Goal: Transaction & Acquisition: Purchase product/service

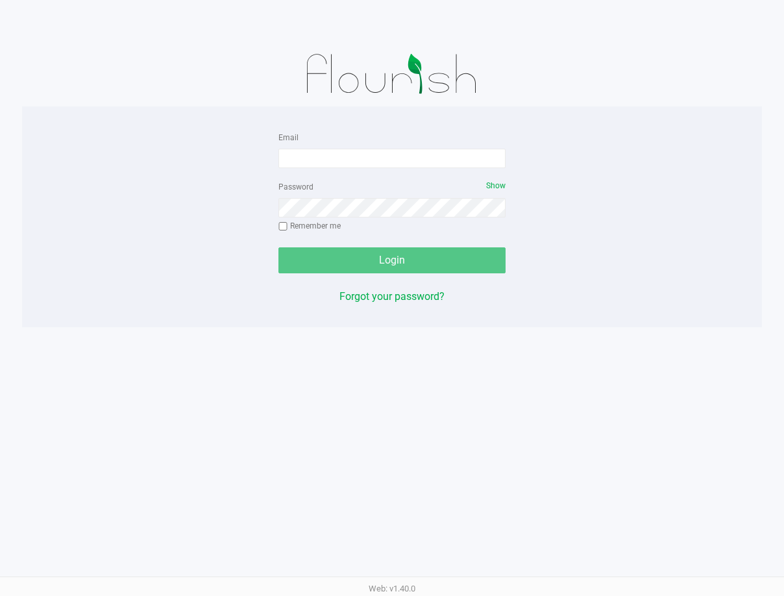
drag, startPoint x: 559, startPoint y: 139, endPoint x: 566, endPoint y: 140, distance: 7.2
click at [559, 139] on div "Email Password Show Remember me Login Forgot your password?" at bounding box center [392, 216] width 740 height 175
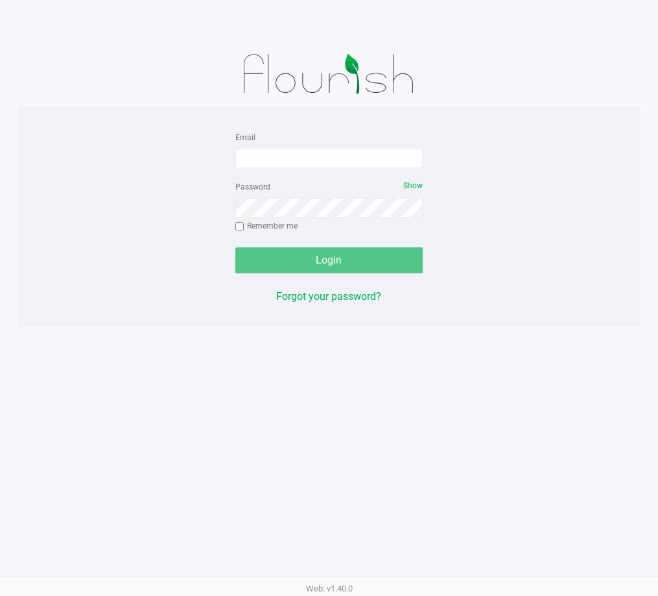
click at [652, 179] on app-pos-login-wrapper "Email Password Show Remember me Login Forgot your password?" at bounding box center [329, 163] width 658 height 327
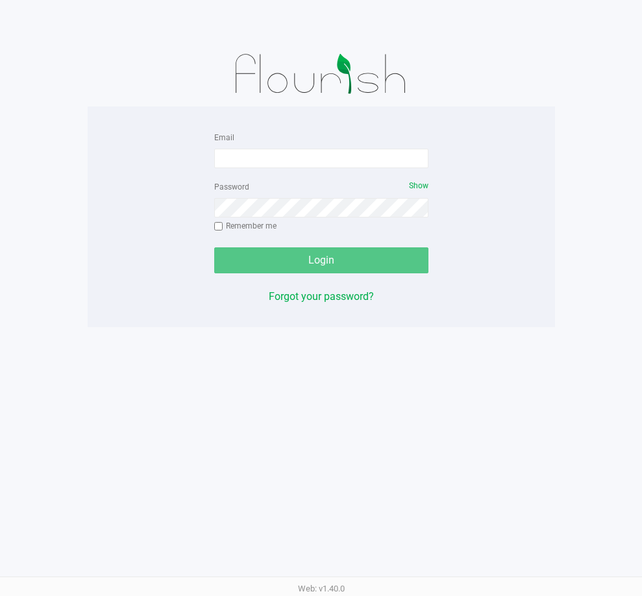
click at [619, 182] on app-pos-login-wrapper "Email Password Show Remember me Login Forgot your password?" at bounding box center [321, 163] width 642 height 327
click at [532, 180] on div "Email Password Show Remember me Login Forgot your password?" at bounding box center [321, 216] width 467 height 175
click at [441, 89] on div at bounding box center [321, 74] width 467 height 65
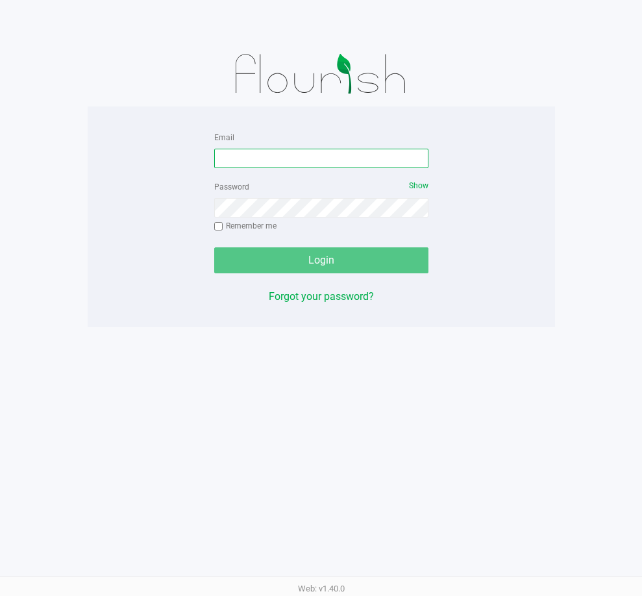
click at [320, 149] on input "Email" at bounding box center [321, 158] width 214 height 19
type input "[EMAIL_ADDRESS][DOMAIN_NAME]"
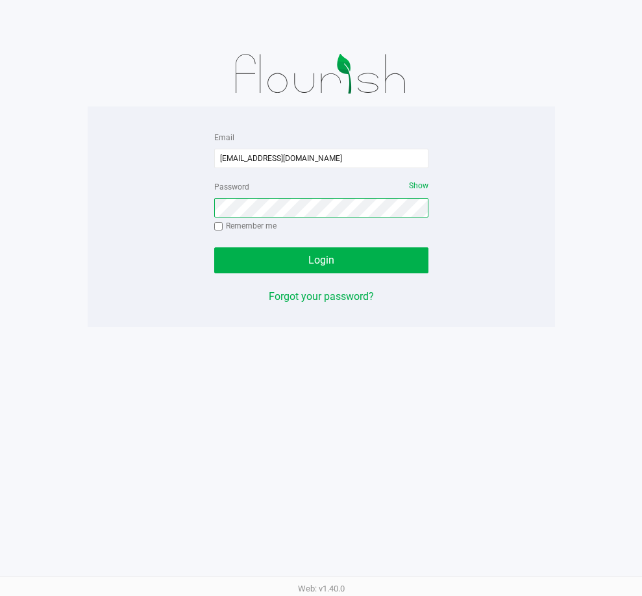
click at [214, 247] on button "Login" at bounding box center [321, 260] width 214 height 26
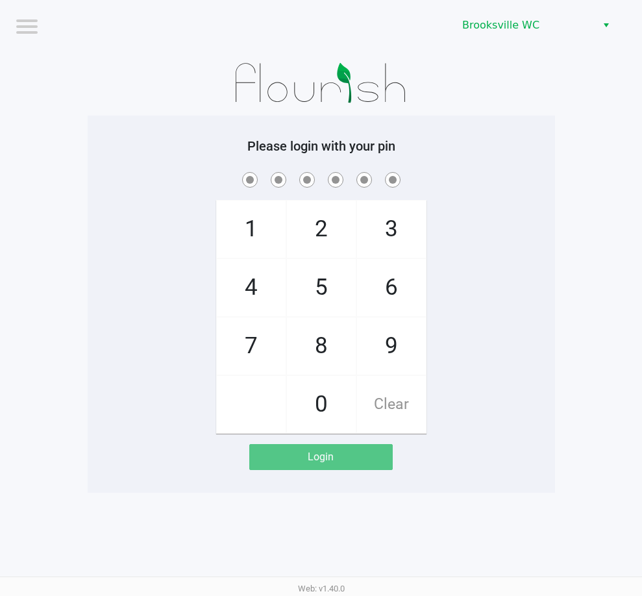
click at [583, 143] on app-pos-login-wrapper "Logout Brooksville WC Please login with your pin 1 4 7 2 5 8 0 3 6 9 Clear Login" at bounding box center [321, 246] width 642 height 492
checkbox input "true"
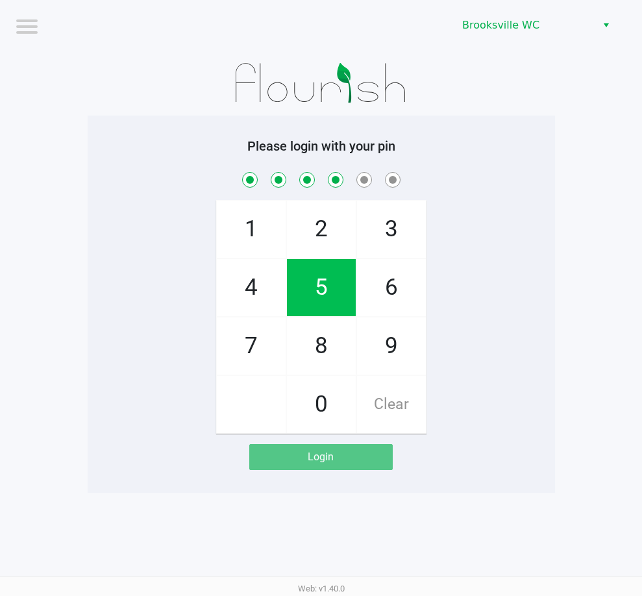
checkbox input "true"
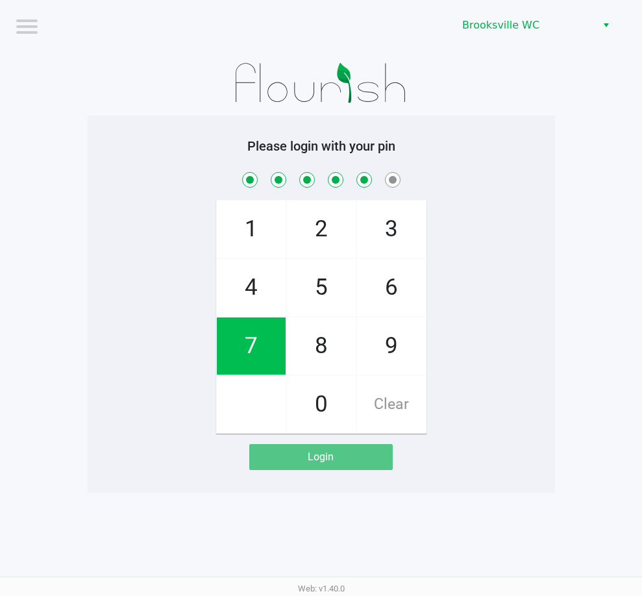
checkbox input "true"
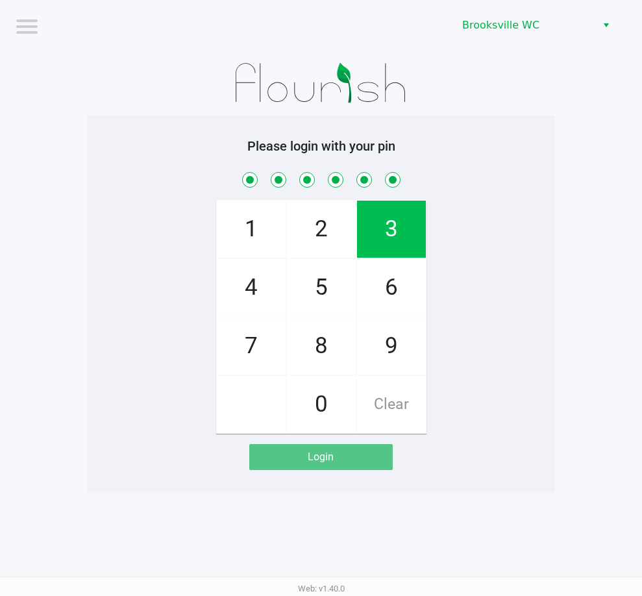
checkbox input "true"
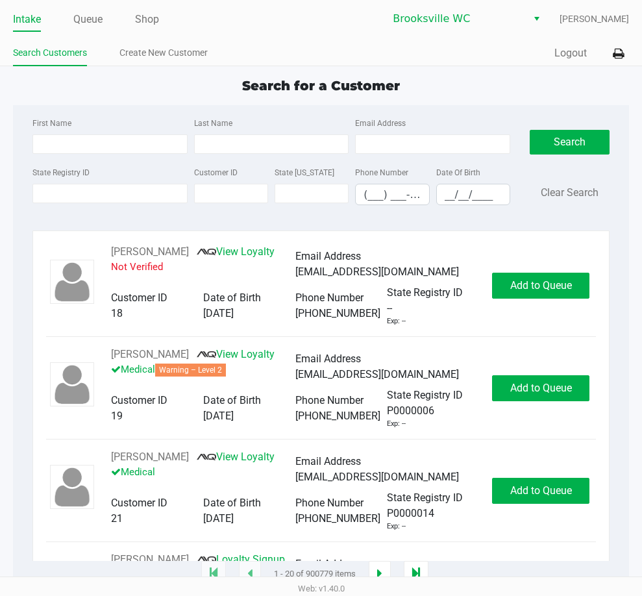
click at [633, 352] on app-all-customers "Search for a Customer First Name Last Name Email Address State Registry ID Cust…" at bounding box center [321, 325] width 642 height 498
click at [619, 208] on div "Search Clear Search" at bounding box center [569, 165] width 99 height 101
click at [627, 47] on button at bounding box center [617, 54] width 21 height 24
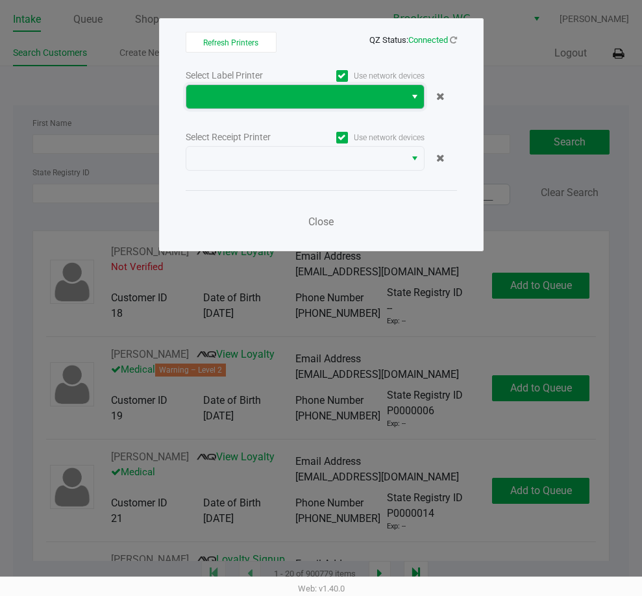
click at [343, 100] on span at bounding box center [295, 97] width 203 height 16
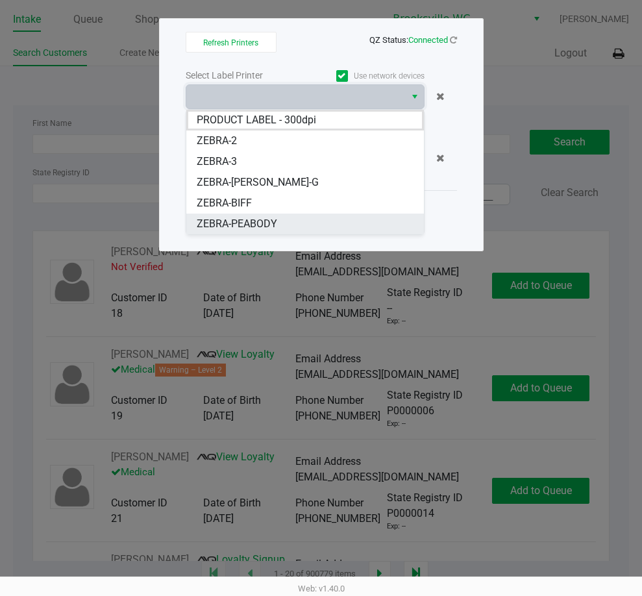
click at [287, 223] on li "ZEBRA-PEABODY" at bounding box center [304, 223] width 237 height 21
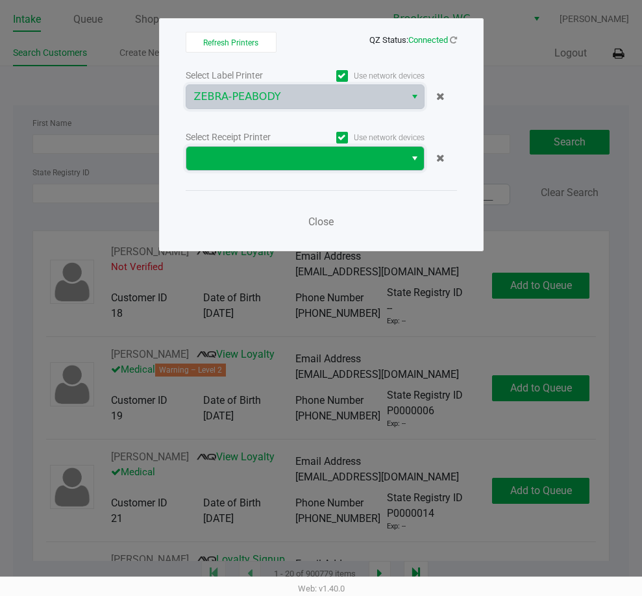
click at [271, 160] on span at bounding box center [295, 159] width 203 height 16
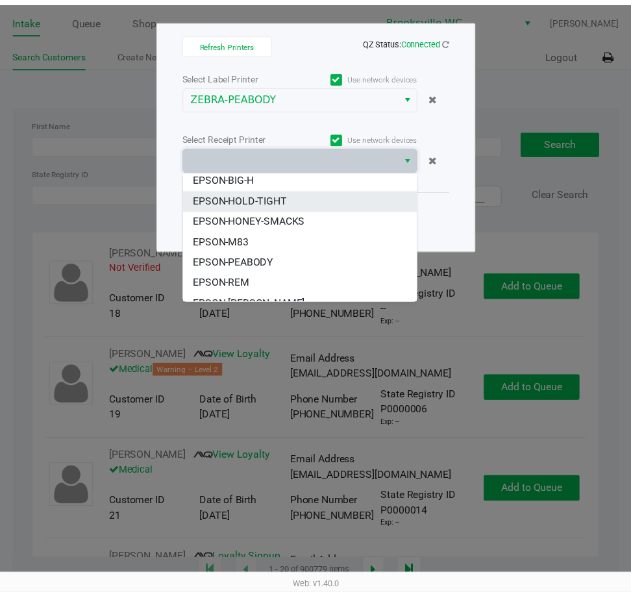
scroll to position [65, 0]
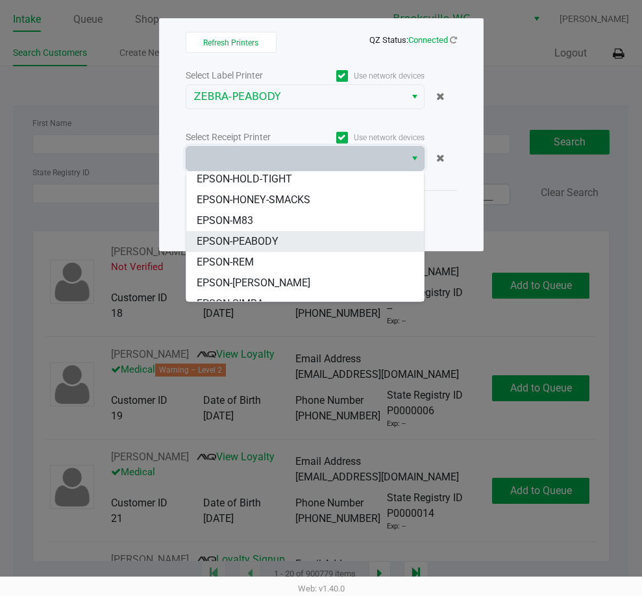
click at [273, 245] on span "EPSON-PEABODY" at bounding box center [238, 242] width 82 height 16
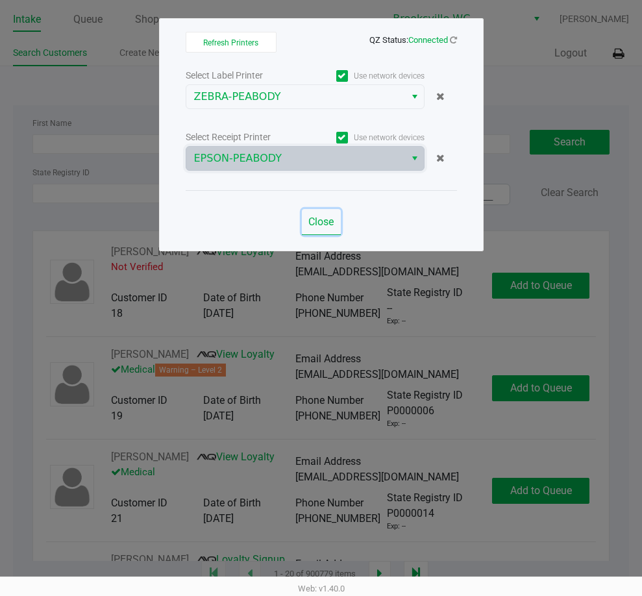
click at [335, 224] on button "Close" at bounding box center [321, 222] width 39 height 26
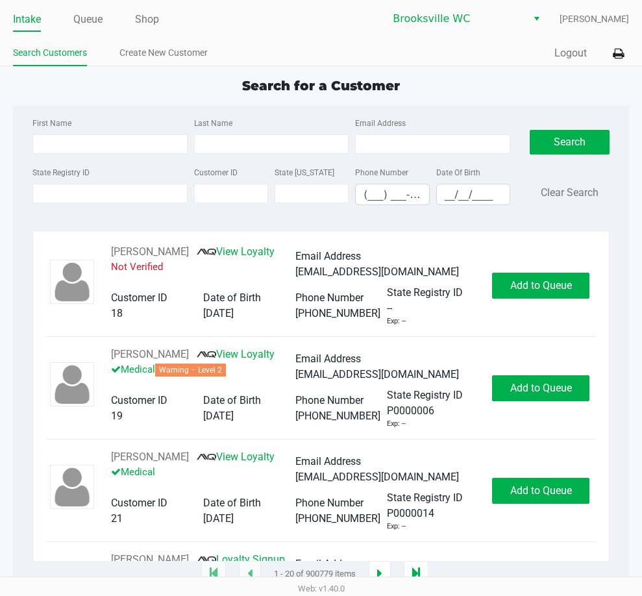
click at [621, 86] on div "Search for a Customer" at bounding box center [320, 85] width 635 height 19
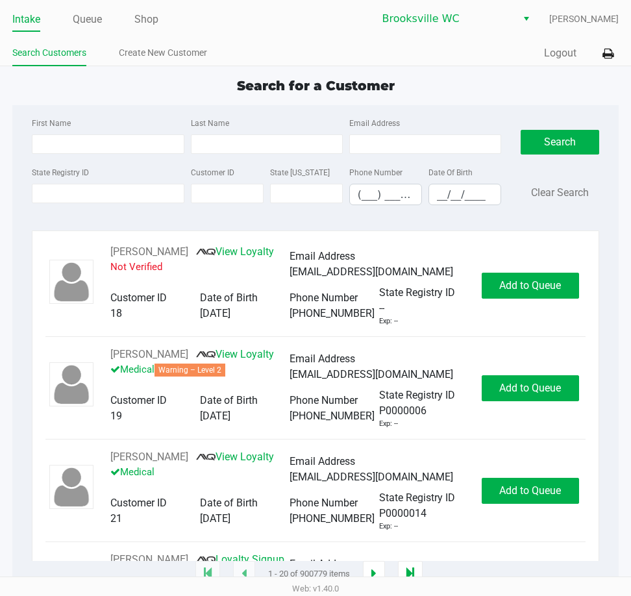
click at [579, 109] on div "First Name Last Name Email Address State Registry ID Customer ID State ID Phone…" at bounding box center [315, 165] width 586 height 120
click at [64, 25] on ul "Intake Queue Shop" at bounding box center [163, 20] width 303 height 22
click at [95, 14] on link "Queue" at bounding box center [87, 19] width 29 height 18
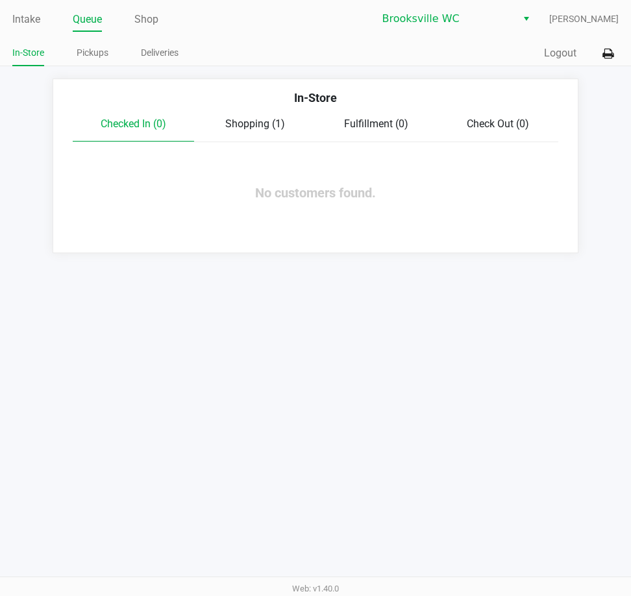
click at [245, 125] on span "Shopping (1)" at bounding box center [255, 123] width 60 height 12
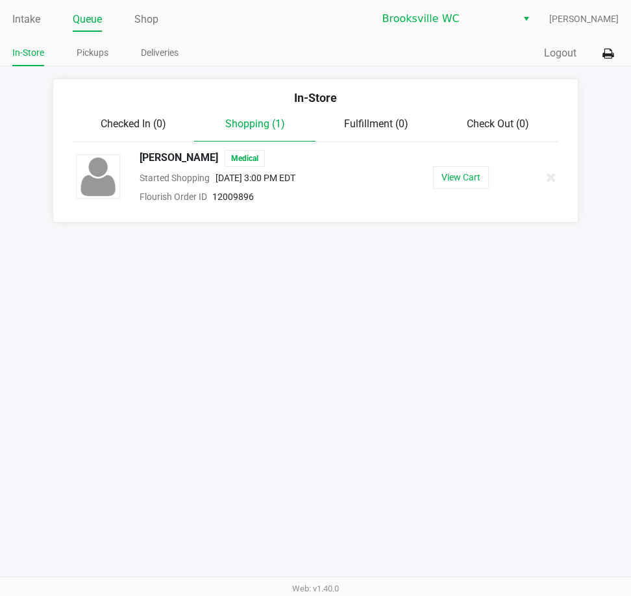
click at [138, 128] on span "Checked In (0)" at bounding box center [134, 123] width 66 height 12
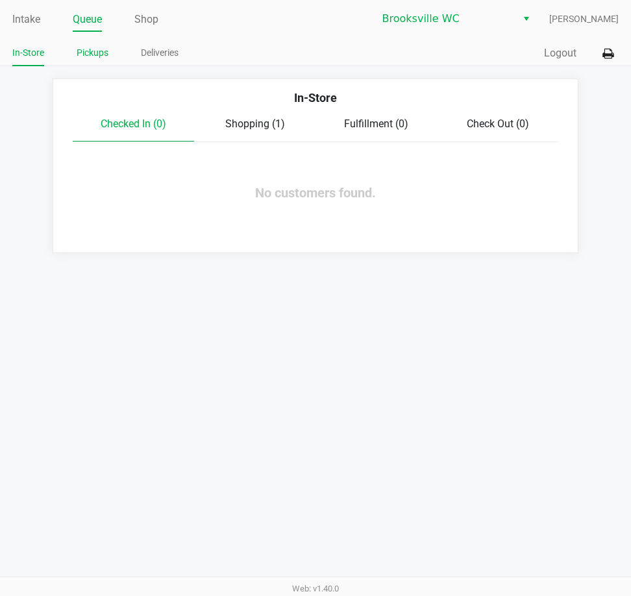
click at [85, 60] on link "Pickups" at bounding box center [93, 53] width 32 height 16
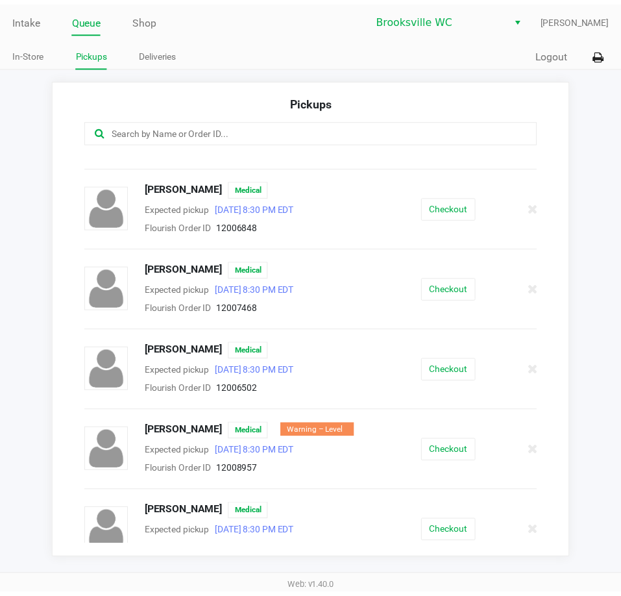
scroll to position [389, 0]
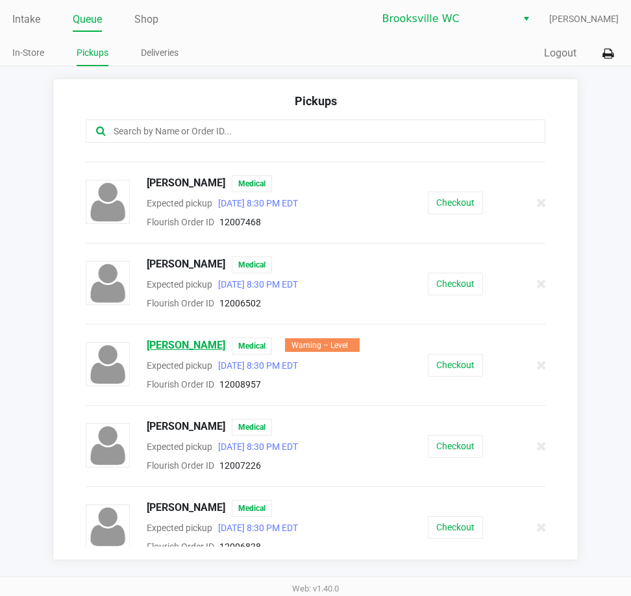
click at [178, 348] on span "LISA IAEGER" at bounding box center [186, 345] width 78 height 17
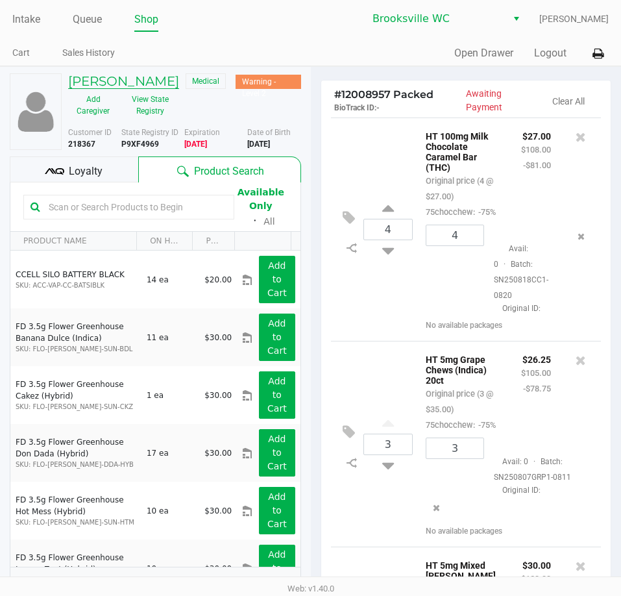
click at [116, 78] on h5 "LISA IAEGER" at bounding box center [123, 81] width 111 height 16
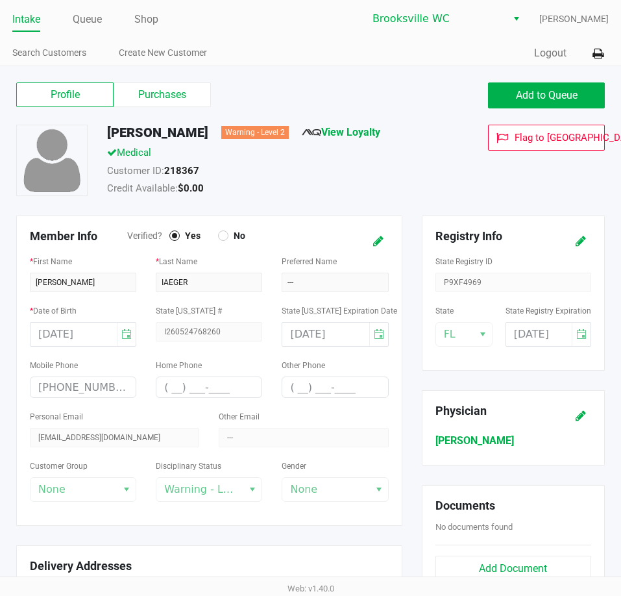
click at [25, 17] on link "Intake" at bounding box center [26, 19] width 28 height 18
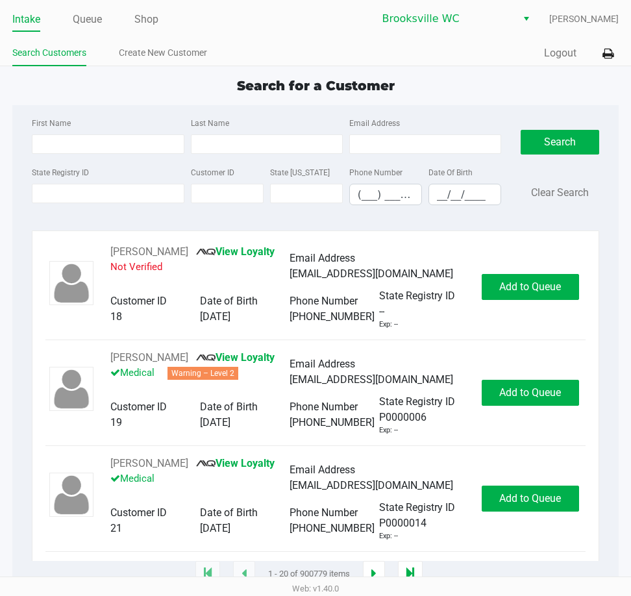
click at [291, 45] on ul "Search Customers Create New Customer" at bounding box center [163, 54] width 303 height 22
click at [142, 191] on input "State Registry ID" at bounding box center [108, 193] width 152 height 19
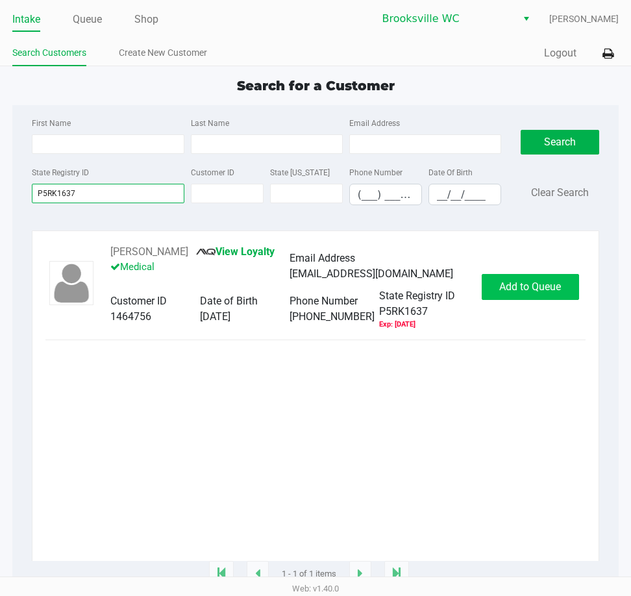
type input "P5RK1637"
click at [522, 304] on div "KAREN KEAN View Loyalty Medical Email Address karenkean@gmail.com Customer ID 1…" at bounding box center [314, 287] width 539 height 86
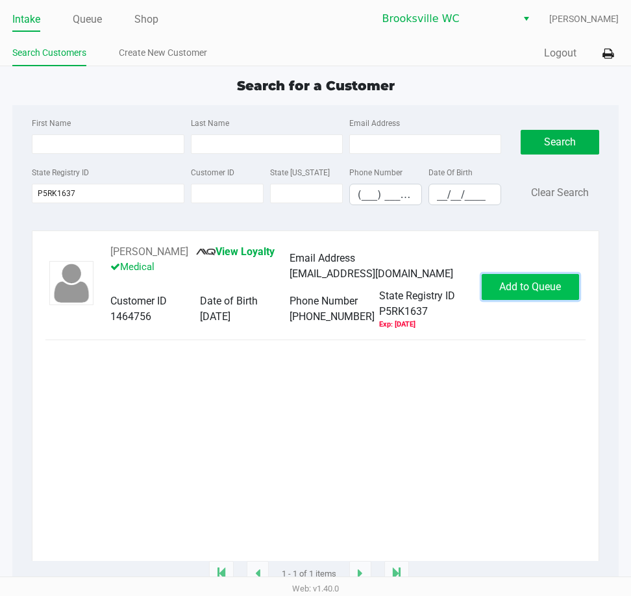
click at [524, 297] on button "Add to Queue" at bounding box center [529, 287] width 97 height 26
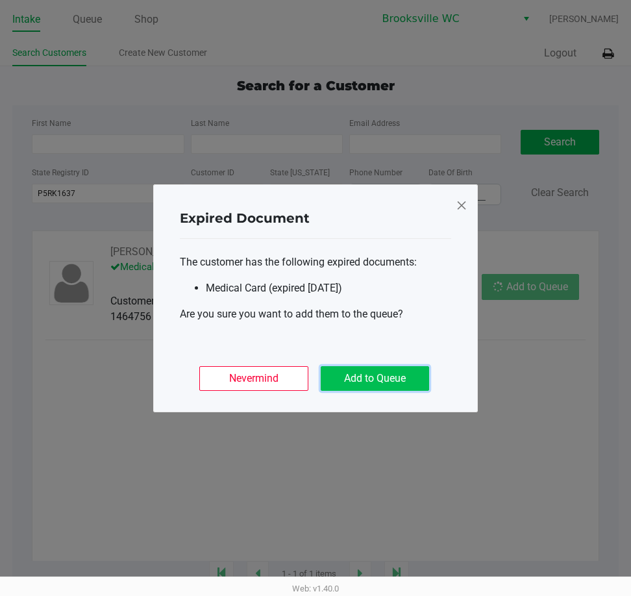
click at [412, 372] on button "Add to Queue" at bounding box center [374, 378] width 108 height 25
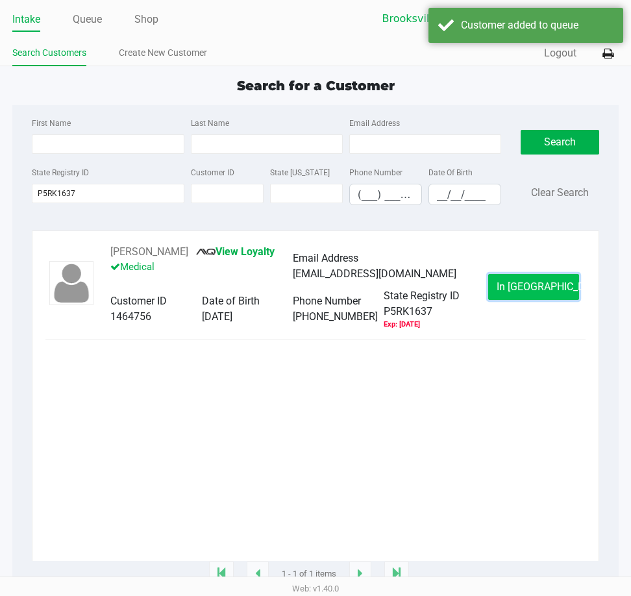
click at [502, 295] on button "In Queue" at bounding box center [533, 287] width 91 height 26
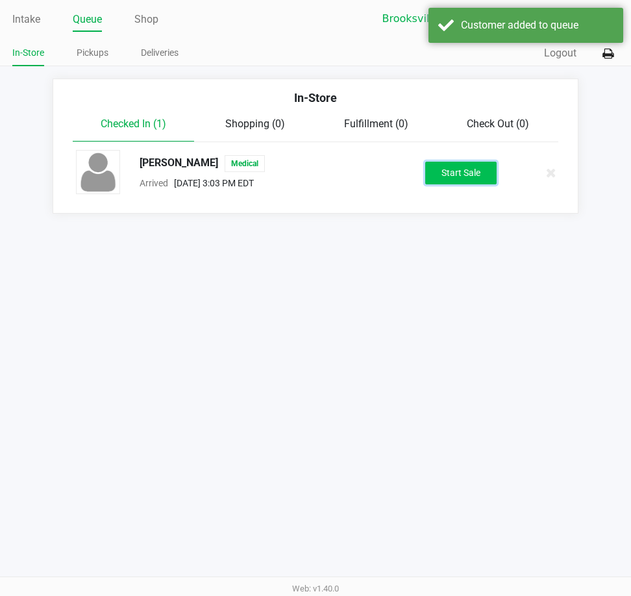
click at [441, 178] on button "Start Sale" at bounding box center [460, 173] width 71 height 23
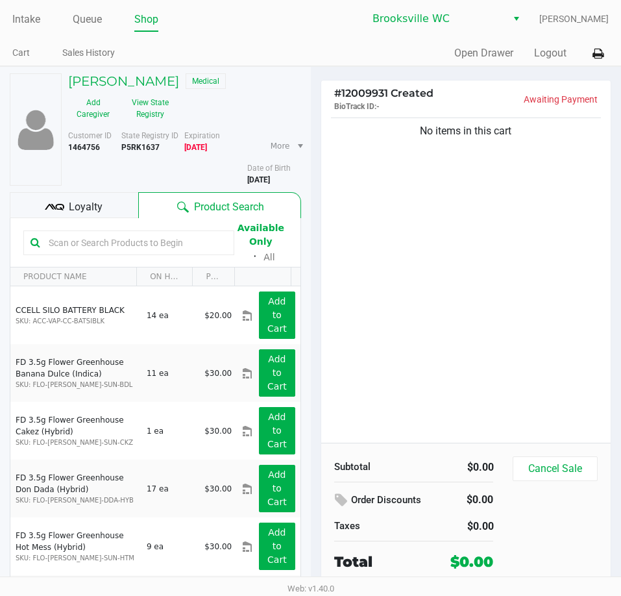
drag, startPoint x: 470, startPoint y: 320, endPoint x: 461, endPoint y: 320, distance: 9.1
click at [468, 320] on div "No items in this cart" at bounding box center [466, 279] width 290 height 328
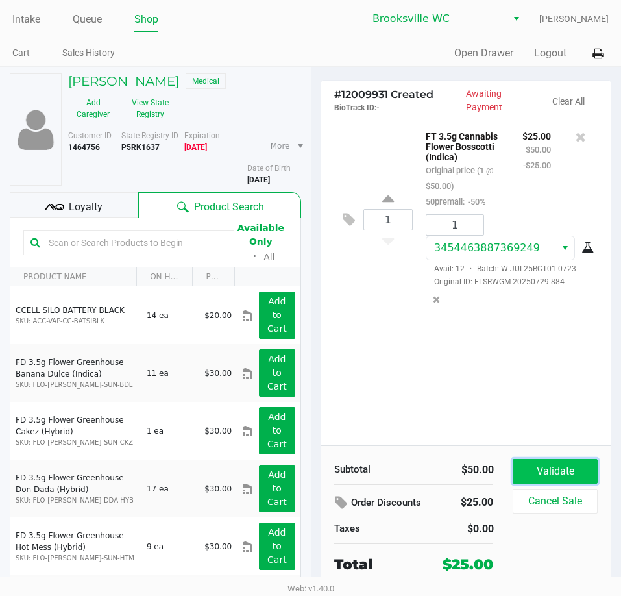
click at [560, 470] on button "Validate" at bounding box center [555, 471] width 84 height 25
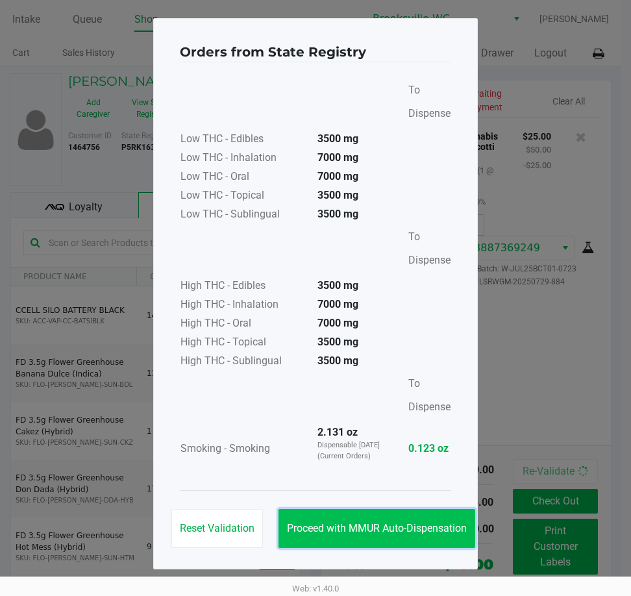
click at [390, 517] on button "Proceed with MMUR Auto-Dispensation" at bounding box center [376, 528] width 197 height 39
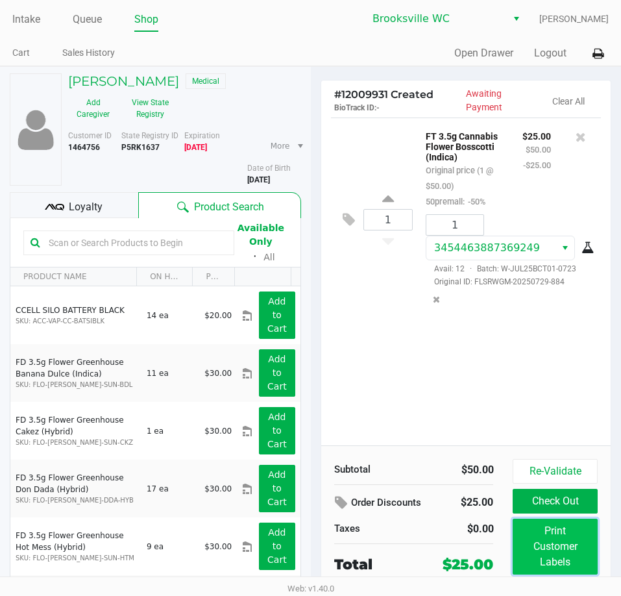
click at [570, 536] on button "Print Customer Labels" at bounding box center [555, 546] width 84 height 56
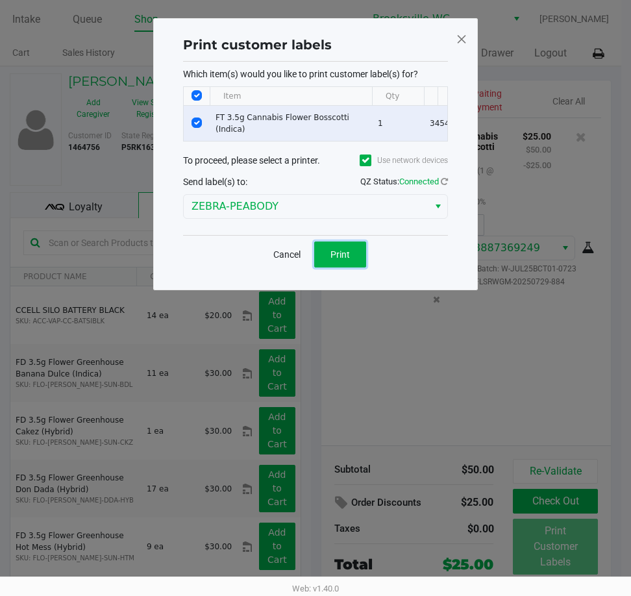
drag, startPoint x: 333, startPoint y: 251, endPoint x: 295, endPoint y: 233, distance: 42.4
click at [328, 253] on button "Print" at bounding box center [340, 254] width 52 height 26
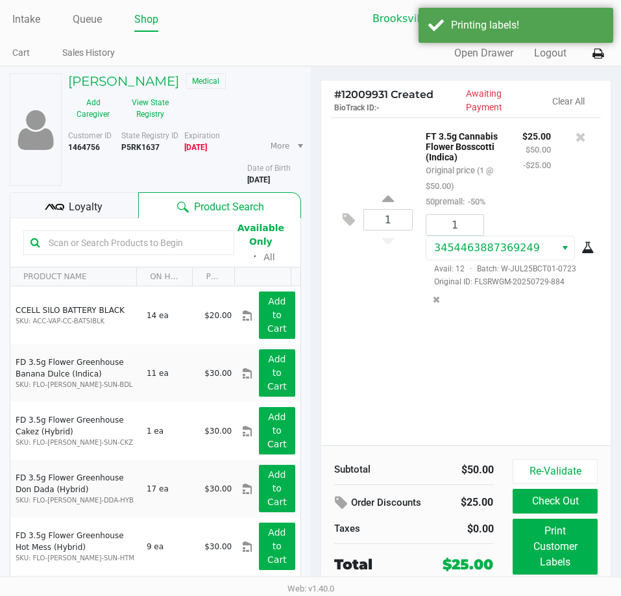
click at [65, 213] on div "Loyalty" at bounding box center [74, 205] width 128 height 26
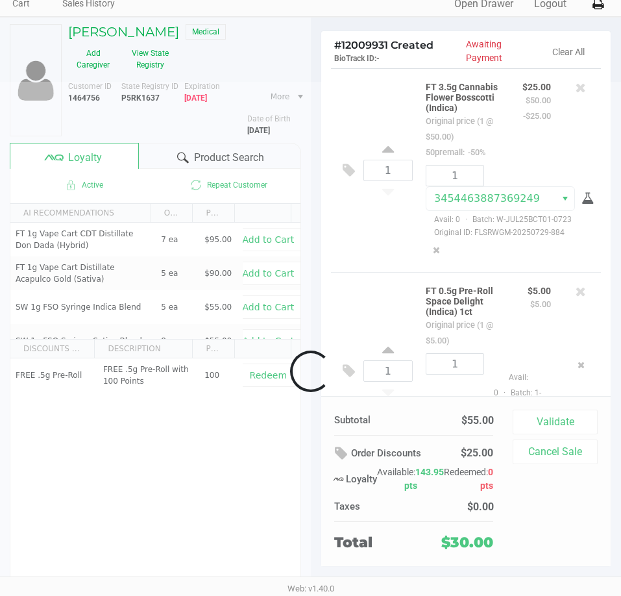
scroll to position [82, 0]
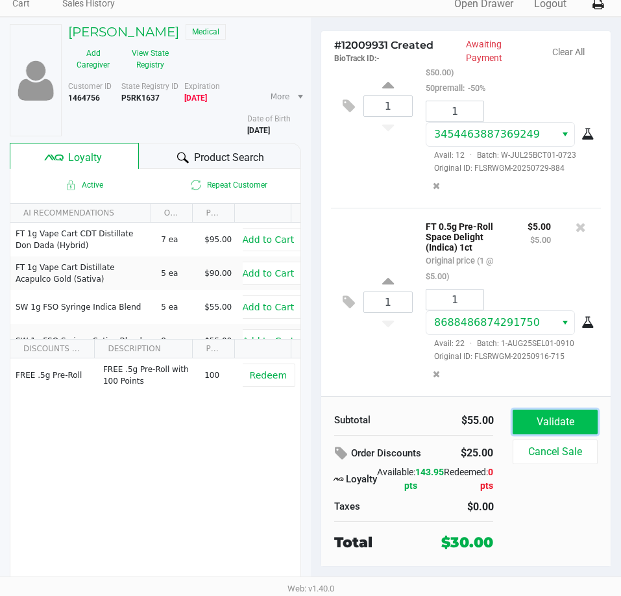
click at [572, 432] on button "Validate" at bounding box center [555, 421] width 84 height 25
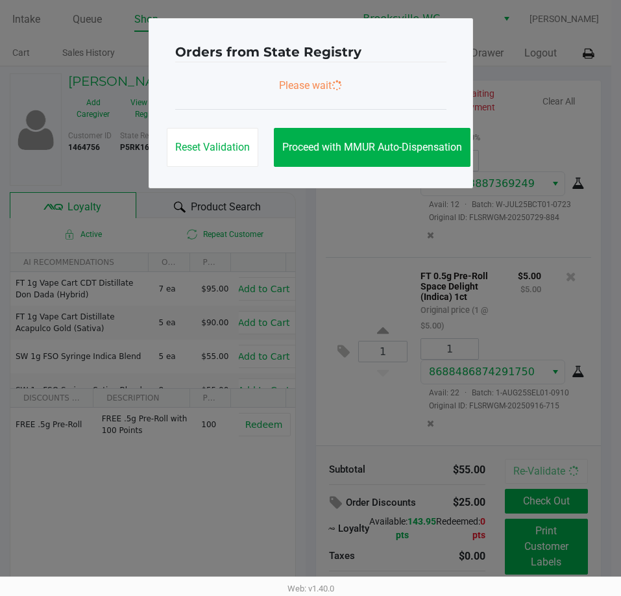
scroll to position [0, 0]
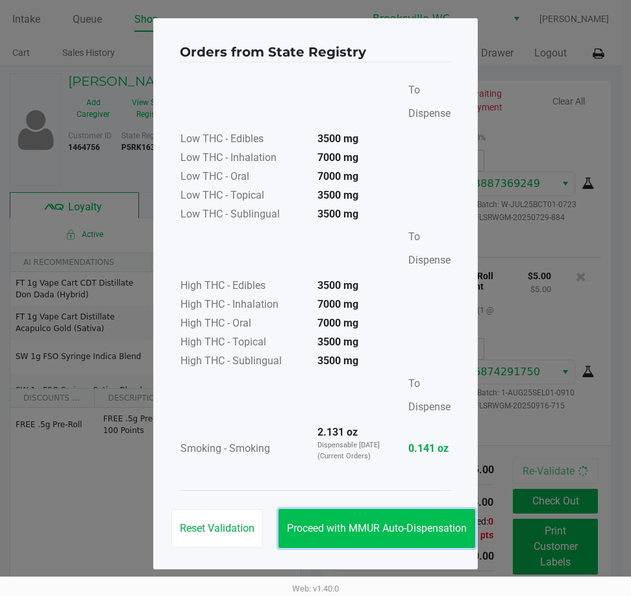
drag, startPoint x: 394, startPoint y: 526, endPoint x: 385, endPoint y: 520, distance: 11.3
click at [393, 527] on span "Proceed with MMUR Auto-Dispensation" at bounding box center [377, 528] width 180 height 12
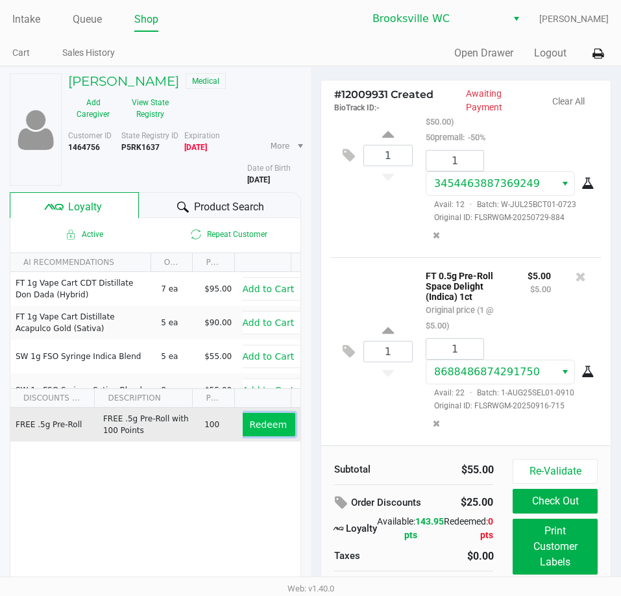
click at [250, 429] on span "Redeem" at bounding box center [268, 424] width 37 height 10
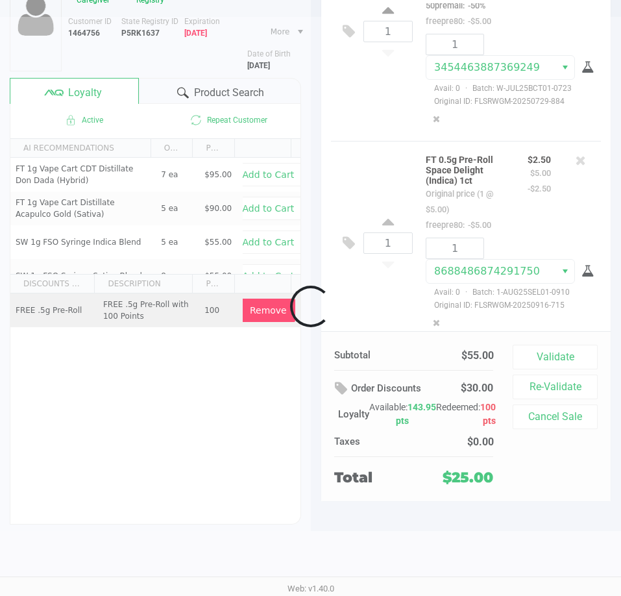
scroll to position [49, 0]
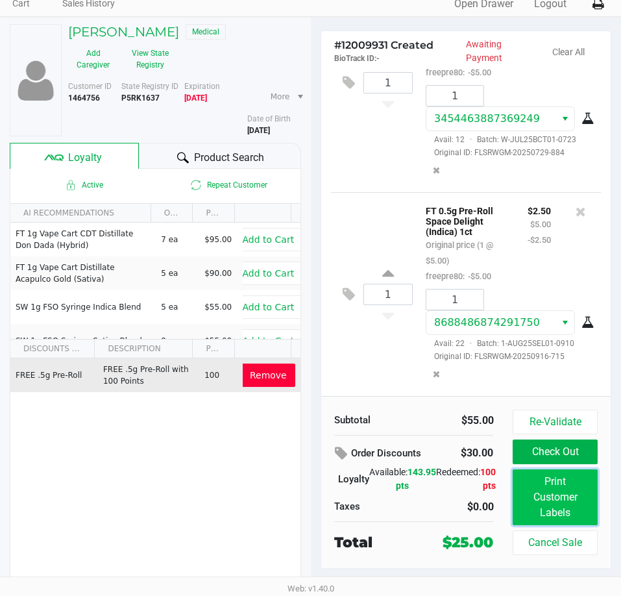
click at [537, 520] on button "Print Customer Labels" at bounding box center [555, 497] width 84 height 56
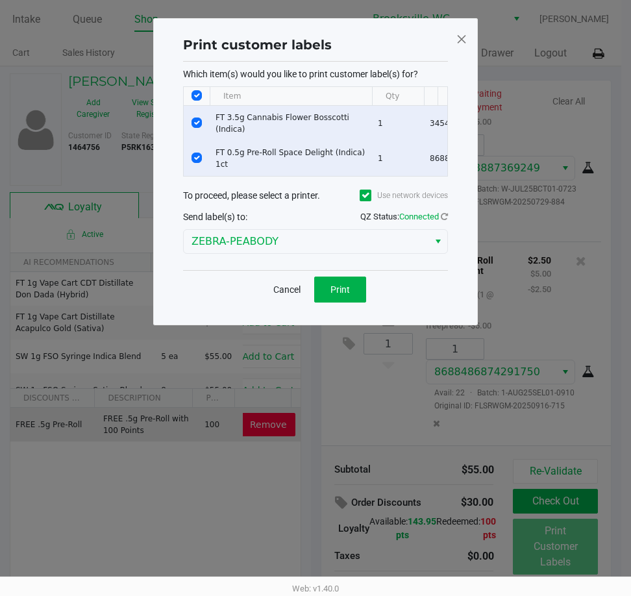
click at [187, 119] on td "Data table" at bounding box center [197, 123] width 26 height 35
click at [200, 120] on input "Select Row" at bounding box center [196, 122] width 10 height 10
checkbox input "false"
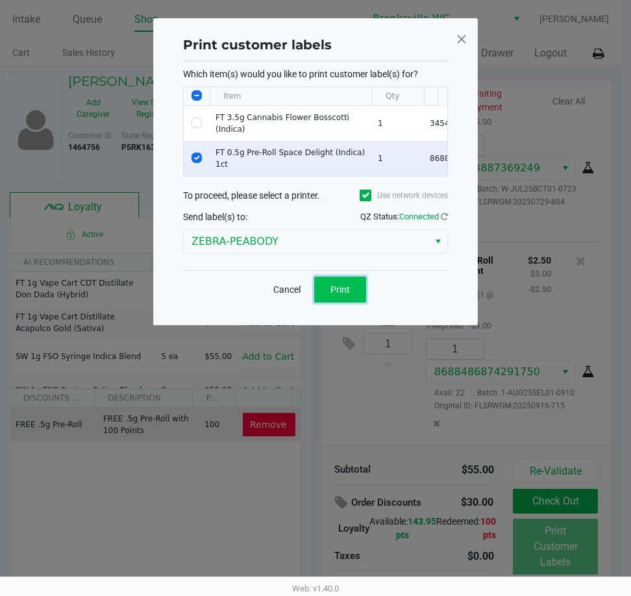
click at [356, 302] on button "Print" at bounding box center [340, 289] width 52 height 26
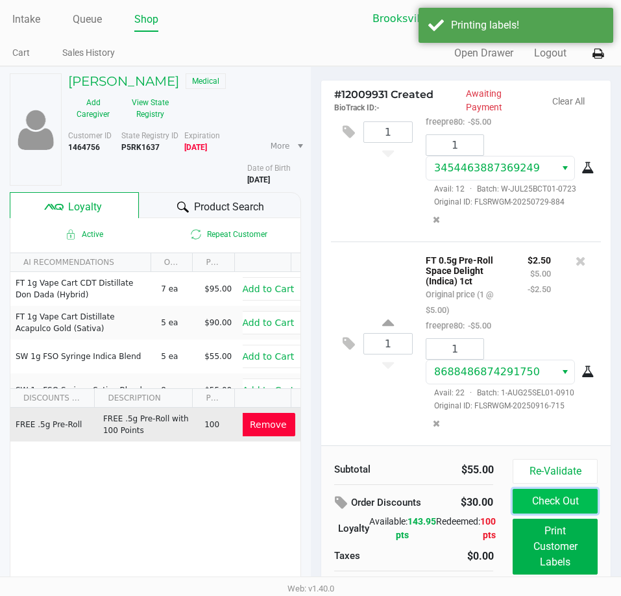
click at [557, 501] on button "Check Out" at bounding box center [555, 501] width 84 height 25
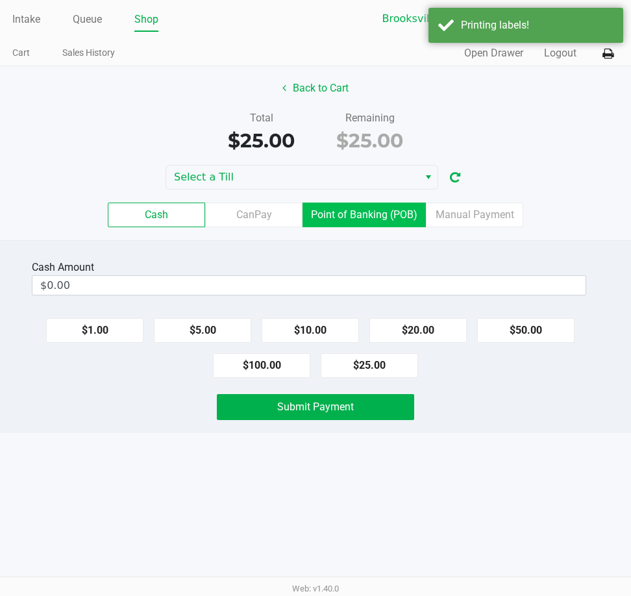
click at [382, 214] on label "Point of Banking (POB)" at bounding box center [363, 214] width 123 height 25
click at [0, 0] on 7 "Point of Banking (POB)" at bounding box center [0, 0] width 0 height 0
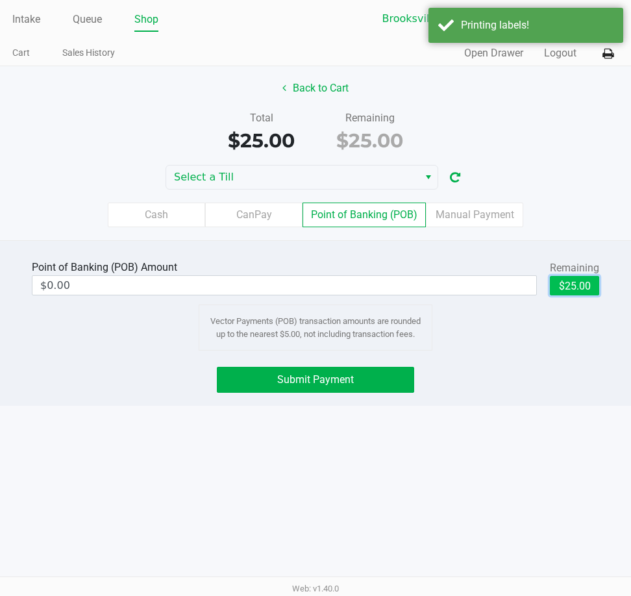
click at [596, 290] on button "$25.00" at bounding box center [573, 285] width 49 height 19
type input "$25.00"
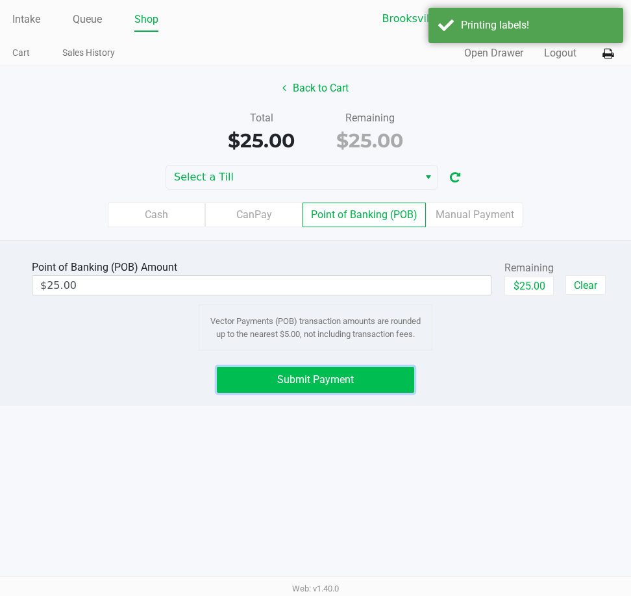
click at [362, 380] on button "Submit Payment" at bounding box center [315, 380] width 197 height 26
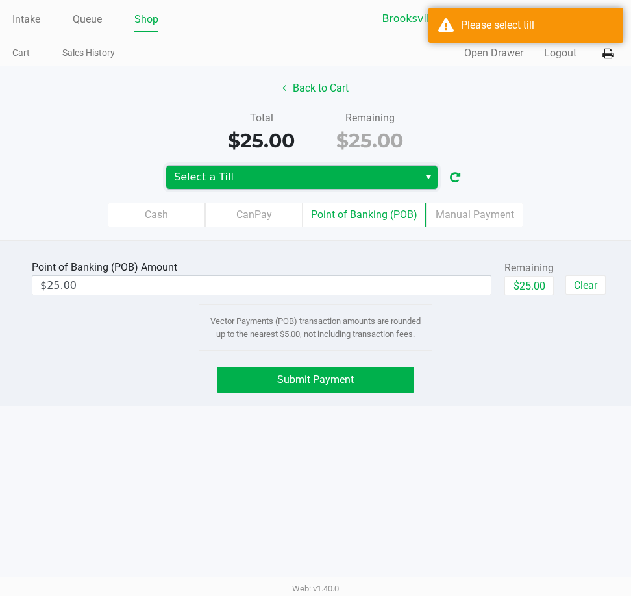
click at [387, 171] on span "Select a Till" at bounding box center [292, 177] width 237 height 16
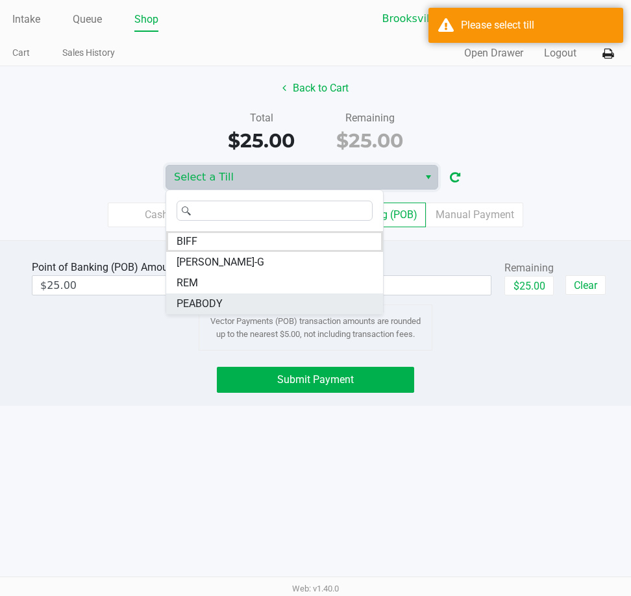
click at [204, 304] on span "PEABODY" at bounding box center [199, 304] width 46 height 16
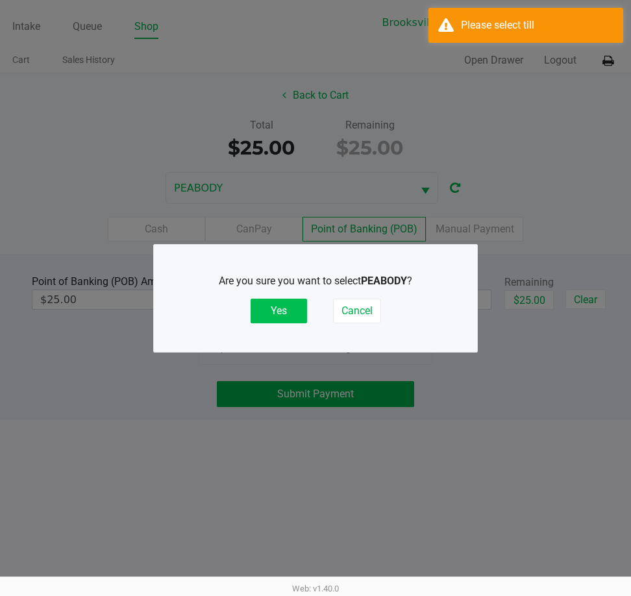
click at [295, 322] on button "Yes" at bounding box center [278, 310] width 56 height 25
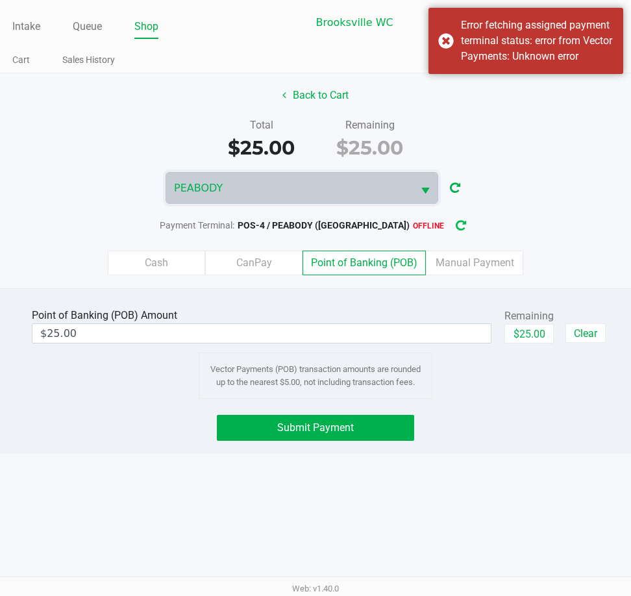
click at [455, 230] on icon "button" at bounding box center [460, 225] width 10 height 9
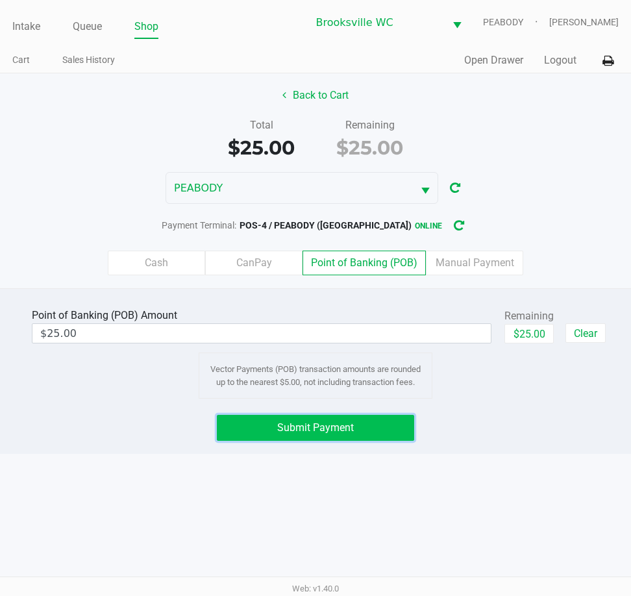
click at [372, 437] on button "Submit Payment" at bounding box center [315, 428] width 197 height 26
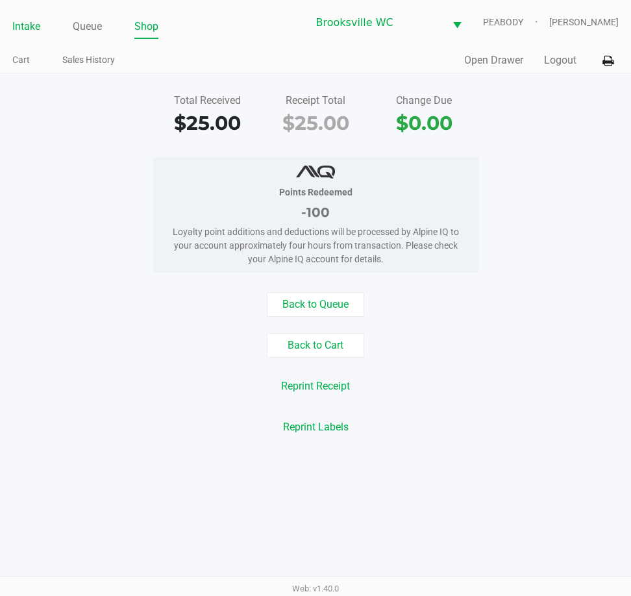
click at [27, 29] on link "Intake" at bounding box center [26, 27] width 28 height 18
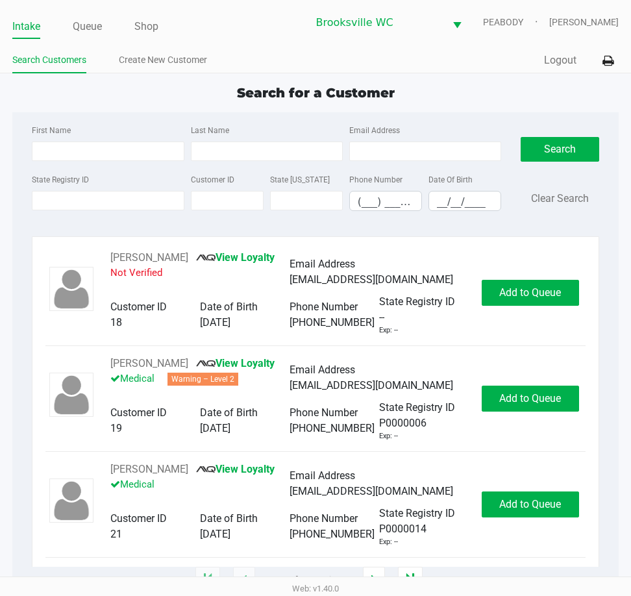
click at [97, 179] on div "State Registry ID" at bounding box center [108, 191] width 158 height 40
click at [92, 194] on input "State Registry ID" at bounding box center [108, 200] width 152 height 19
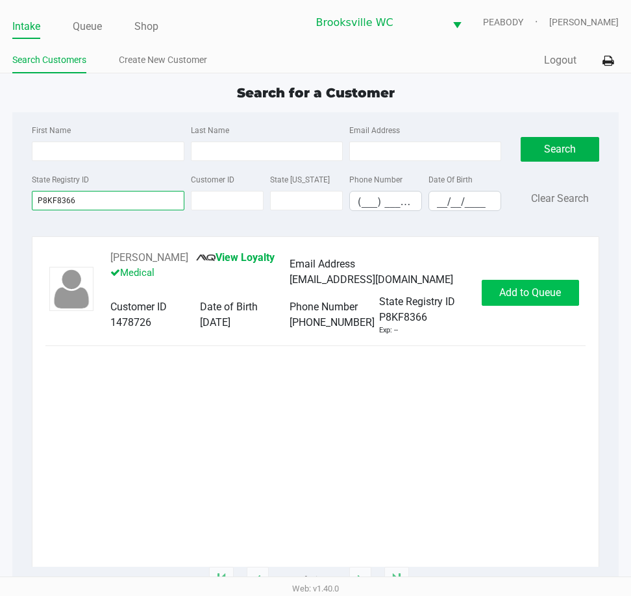
type input "P8KF8366"
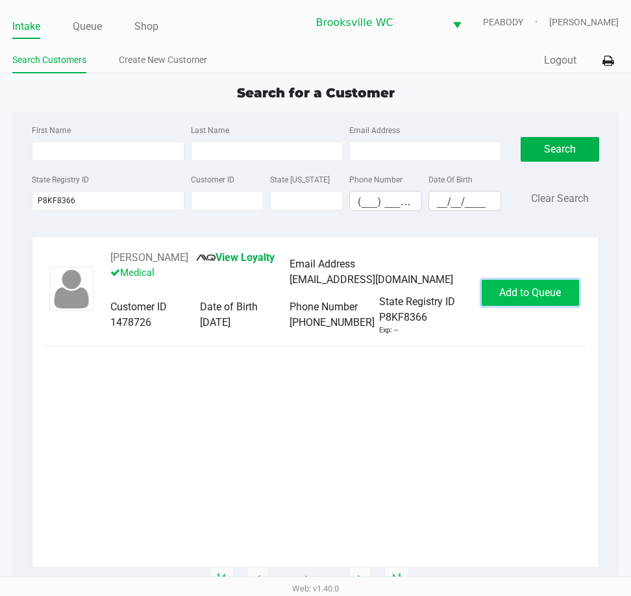
click at [538, 295] on span "Add to Queue" at bounding box center [530, 292] width 62 height 12
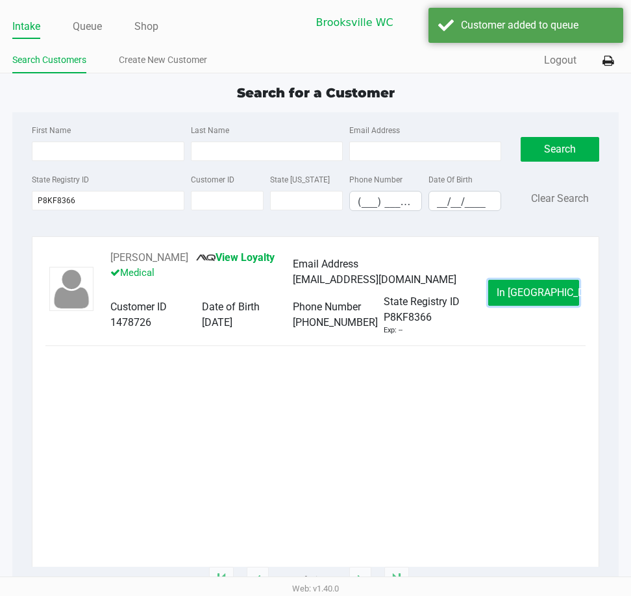
click at [538, 295] on span "In Queue" at bounding box center [550, 292] width 109 height 12
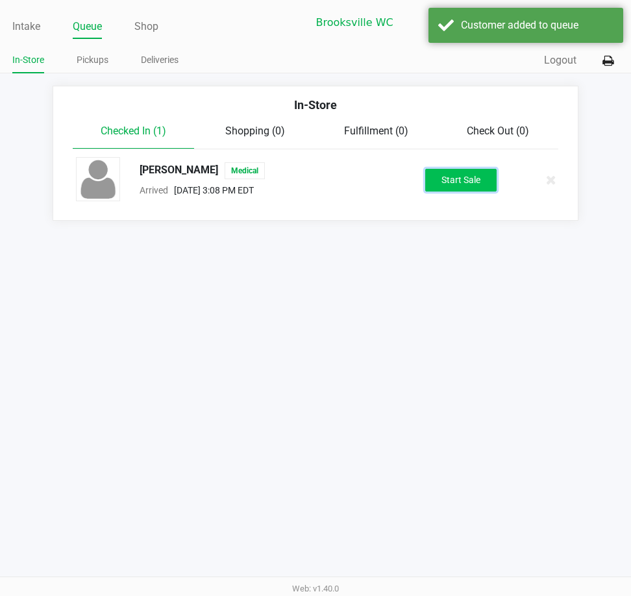
click at [470, 187] on button "Start Sale" at bounding box center [460, 180] width 71 height 23
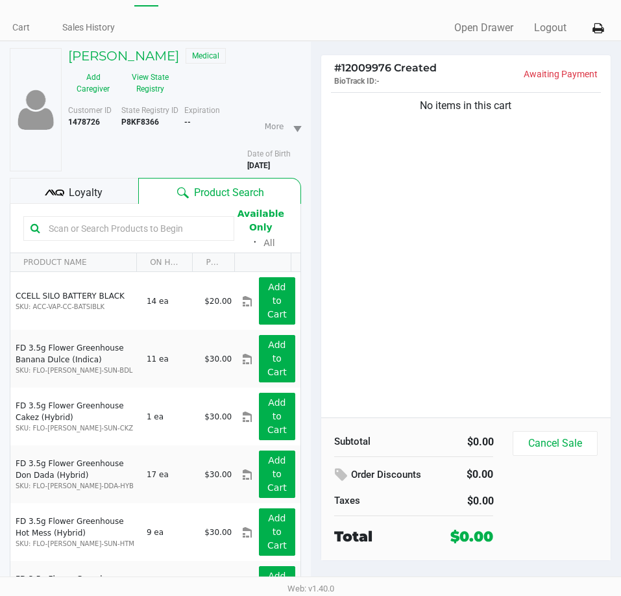
scroll to position [65, 0]
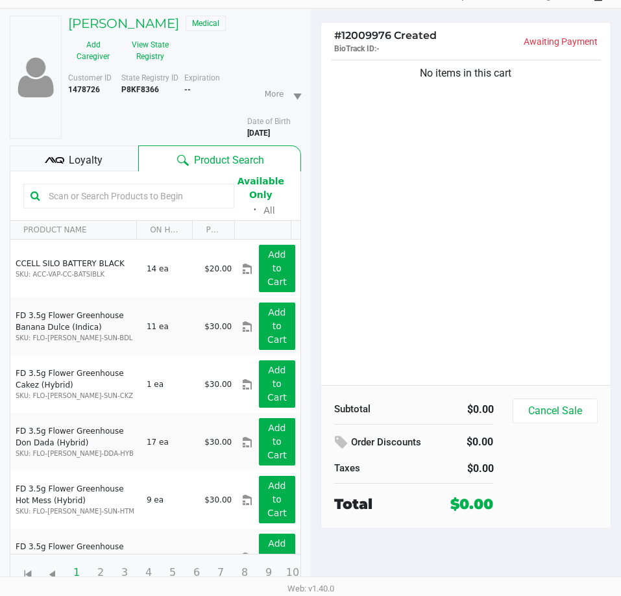
click at [127, 200] on input "text" at bounding box center [135, 195] width 184 height 19
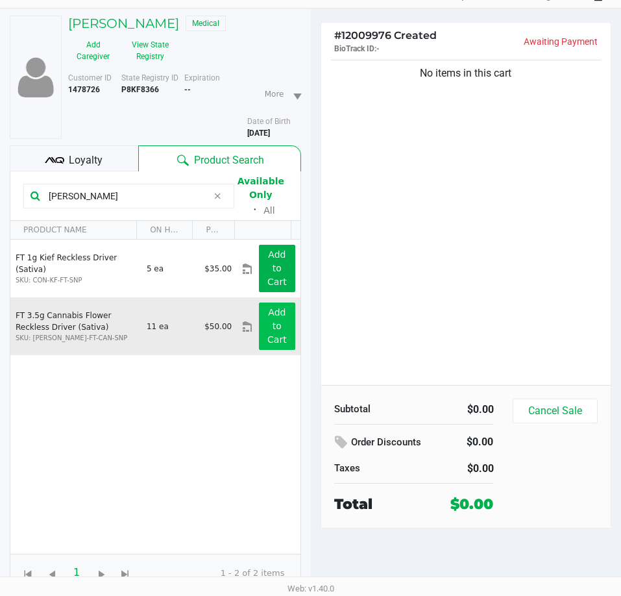
type input "Reck"
click at [261, 322] on button "Add to Cart" at bounding box center [277, 325] width 36 height 47
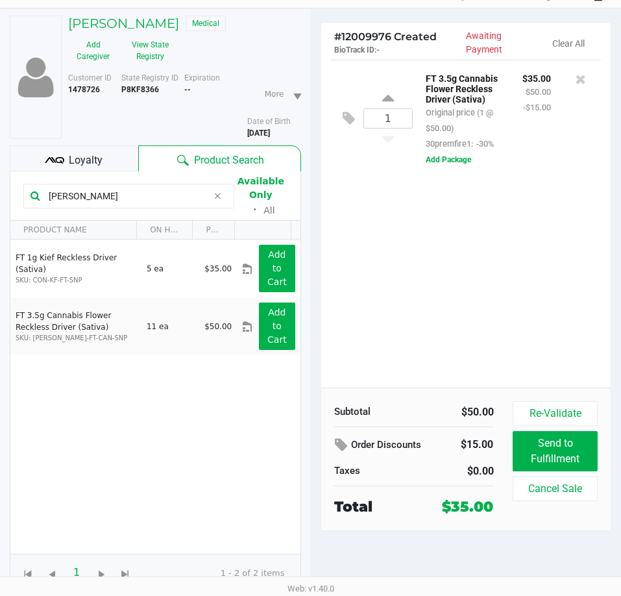
click at [134, 198] on input "Reck" at bounding box center [125, 195] width 164 height 19
click at [132, 199] on input "Reck" at bounding box center [125, 195] width 164 height 19
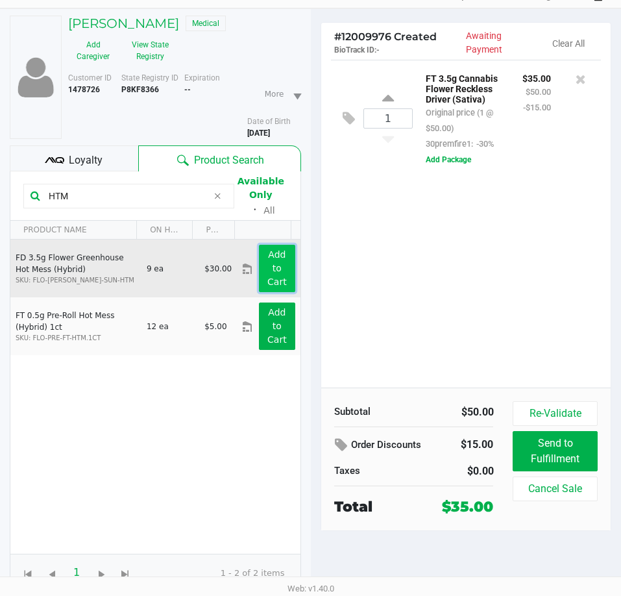
click at [272, 265] on app-button-loader "Add to Cart" at bounding box center [276, 268] width 19 height 38
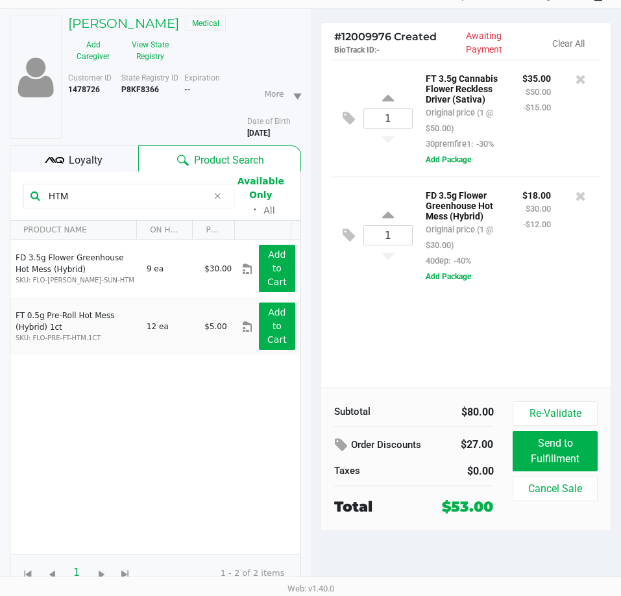
drag, startPoint x: 145, startPoint y: 197, endPoint x: 138, endPoint y: 197, distance: 7.8
click at [145, 197] on input "HTM" at bounding box center [125, 195] width 164 height 19
click at [138, 197] on input "HTM" at bounding box center [125, 195] width 164 height 19
click at [125, 187] on input "HTM" at bounding box center [125, 195] width 164 height 19
click at [123, 192] on input "HTM" at bounding box center [125, 195] width 164 height 19
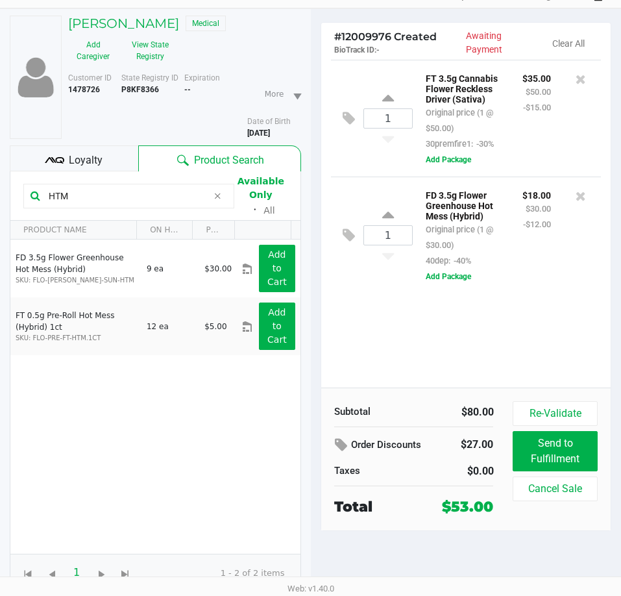
click at [116, 193] on input "HTM" at bounding box center [125, 195] width 164 height 19
click at [112, 194] on input "HTM" at bounding box center [125, 195] width 164 height 19
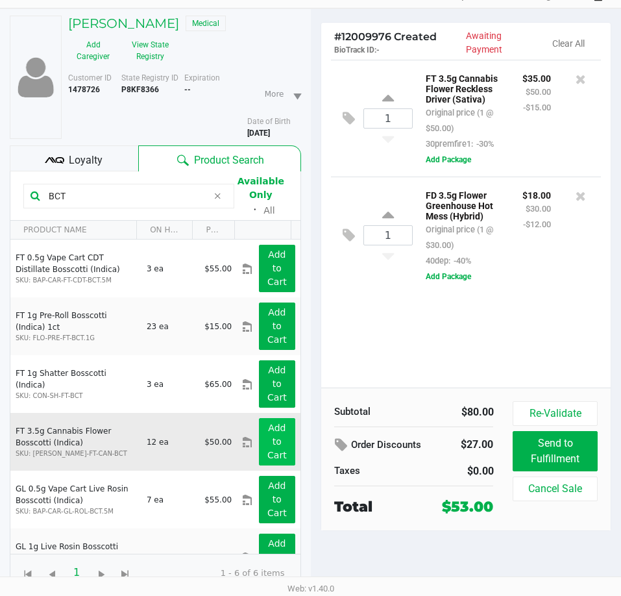
type input "BCT"
click at [268, 437] on app-button-loader "Add to Cart" at bounding box center [276, 441] width 19 height 38
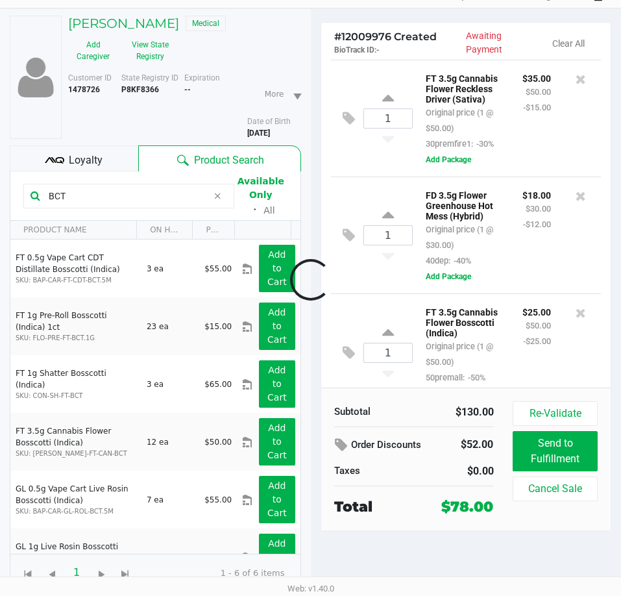
scroll to position [66, 0]
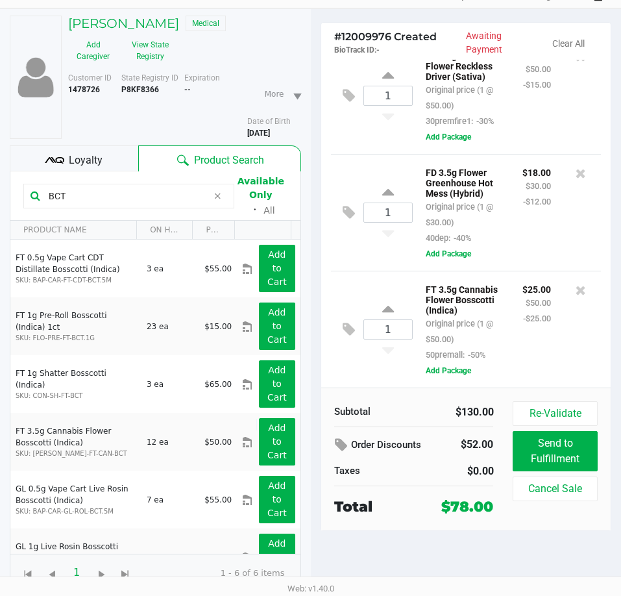
click at [216, 197] on icon at bounding box center [217, 196] width 8 height 10
click at [99, 199] on input "text" at bounding box center [135, 195] width 184 height 19
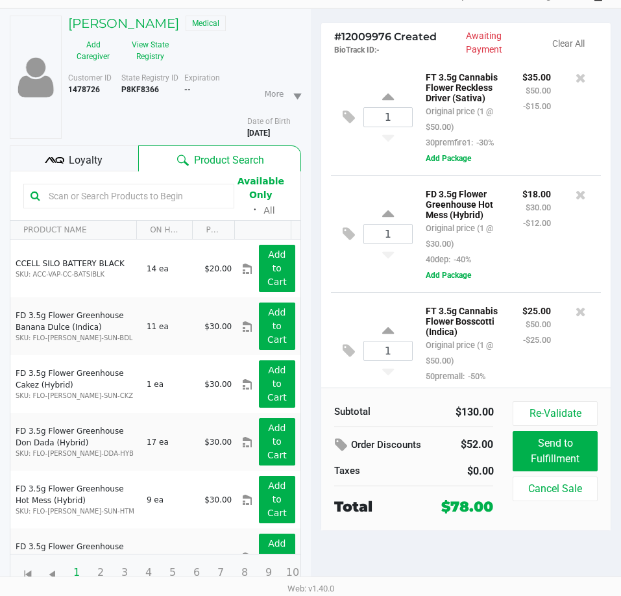
scroll to position [0, 0]
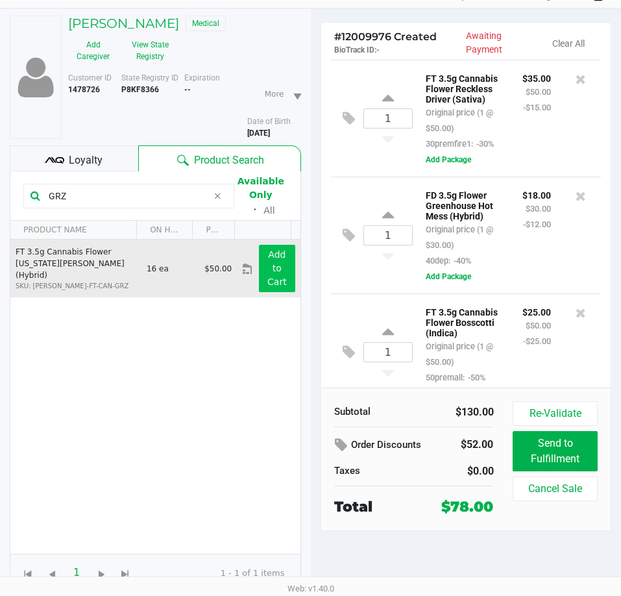
type input "GRZ"
click at [259, 276] on button "Add to Cart" at bounding box center [277, 268] width 36 height 47
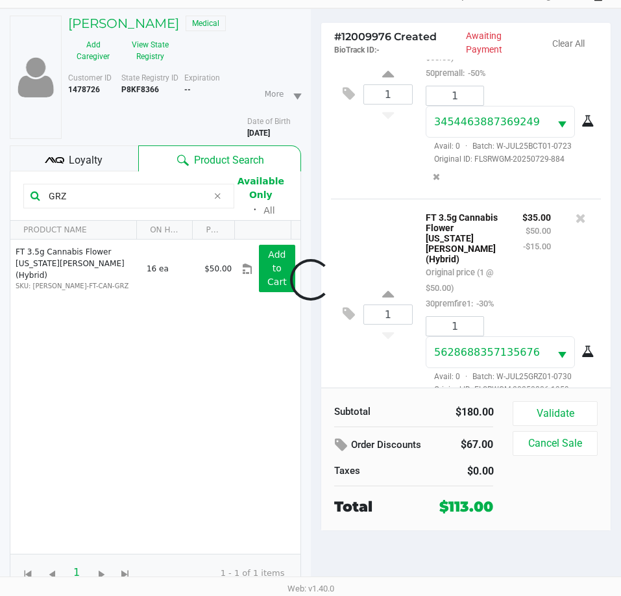
scroll to position [583, 0]
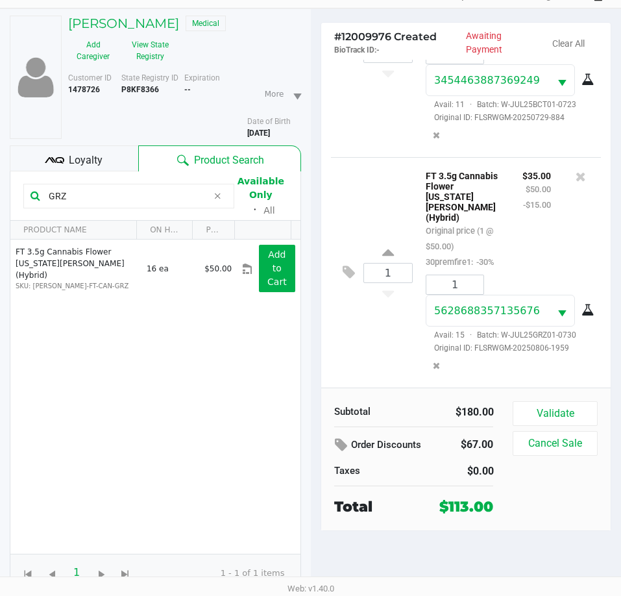
click at [90, 163] on span "Loyalty" at bounding box center [86, 160] width 34 height 16
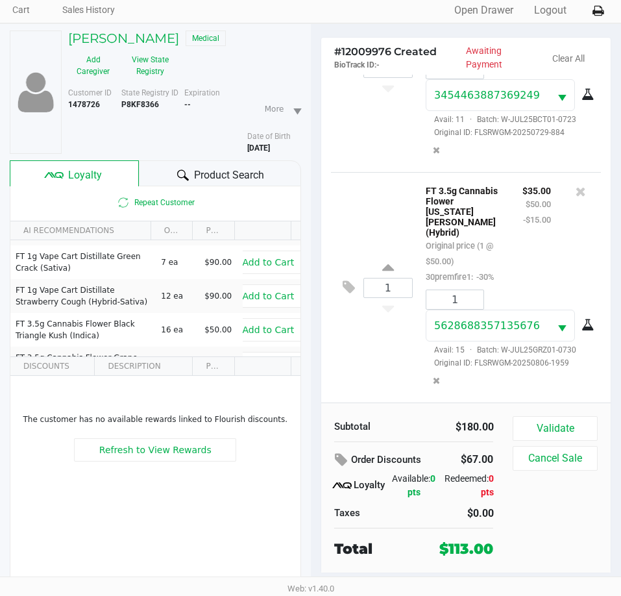
scroll to position [0, 0]
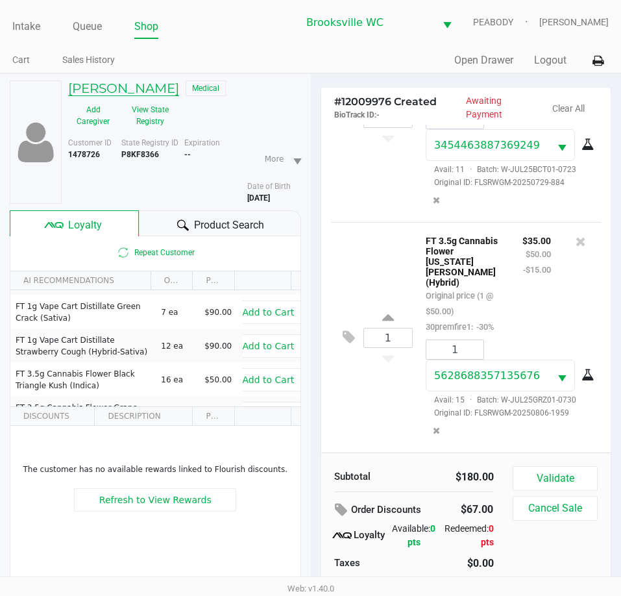
click at [140, 92] on h5 "Phillip Caramanica" at bounding box center [123, 88] width 111 height 16
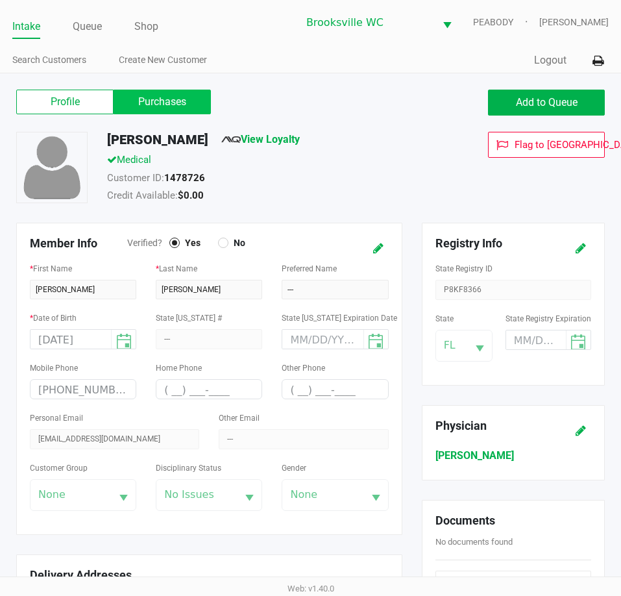
click at [156, 101] on label "Purchases" at bounding box center [162, 102] width 97 height 25
click at [0, 0] on 1 "Purchases" at bounding box center [0, 0] width 0 height 0
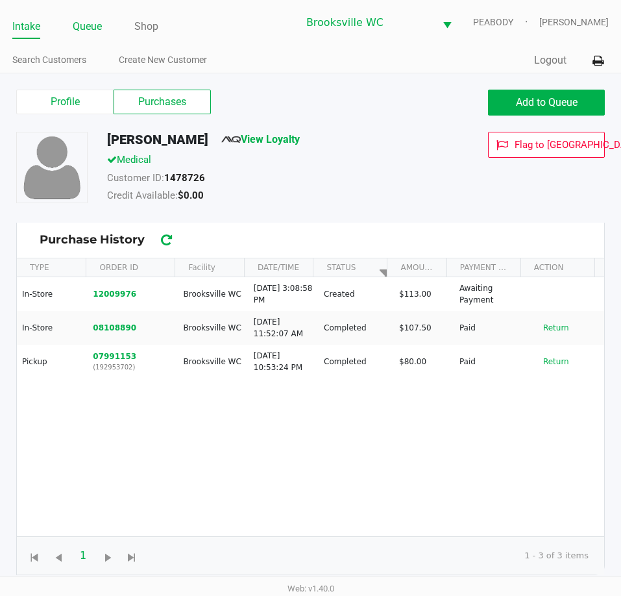
click at [84, 21] on link "Queue" at bounding box center [87, 27] width 29 height 18
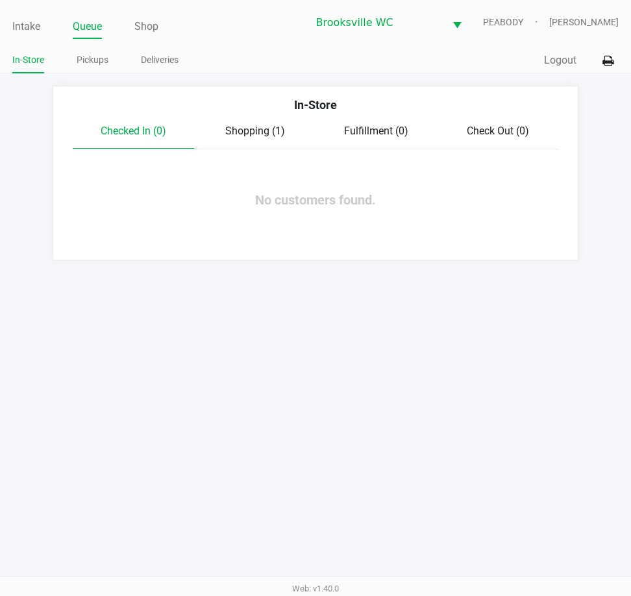
click at [265, 125] on div "Shopping (1)" at bounding box center [254, 131] width 121 height 16
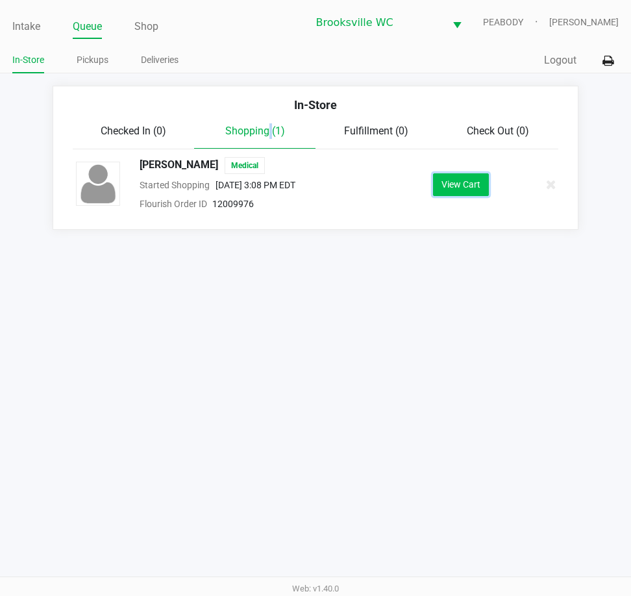
click at [460, 189] on button "View Cart" at bounding box center [461, 184] width 56 height 23
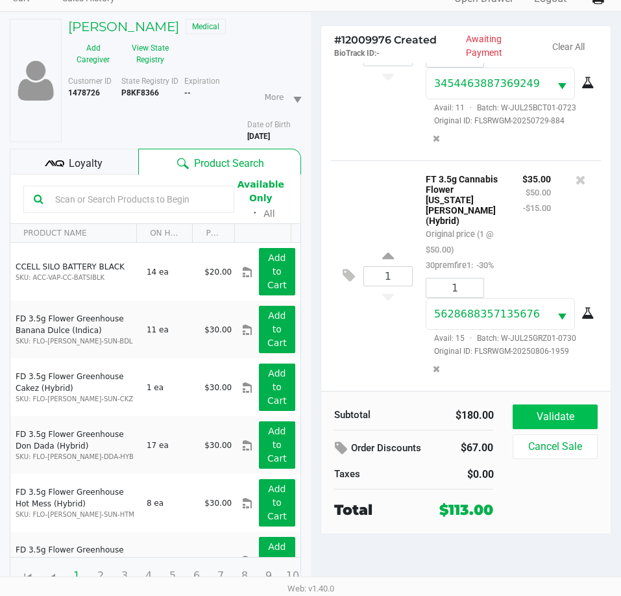
scroll to position [65, 0]
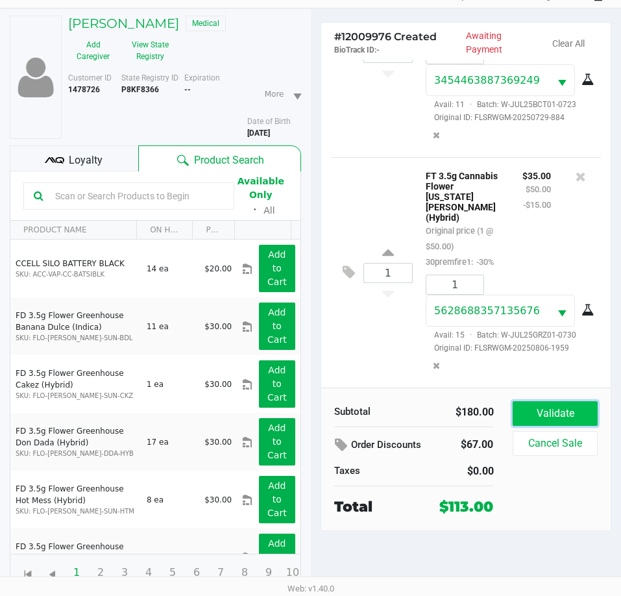
click at [550, 416] on button "Validate" at bounding box center [555, 413] width 84 height 25
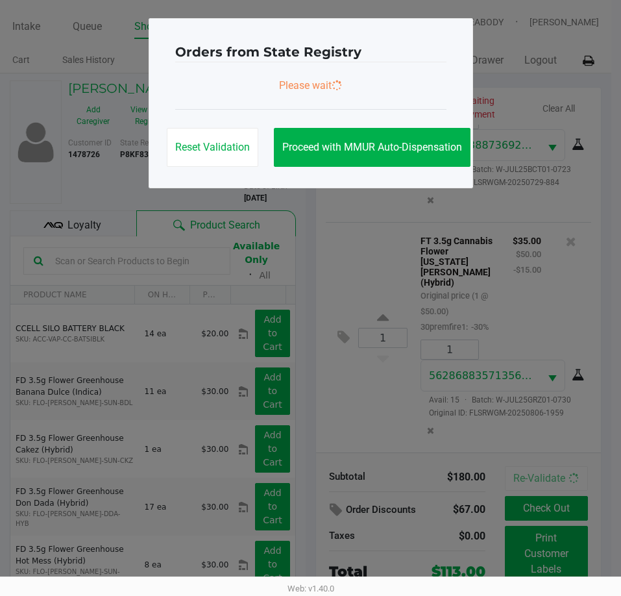
scroll to position [0, 0]
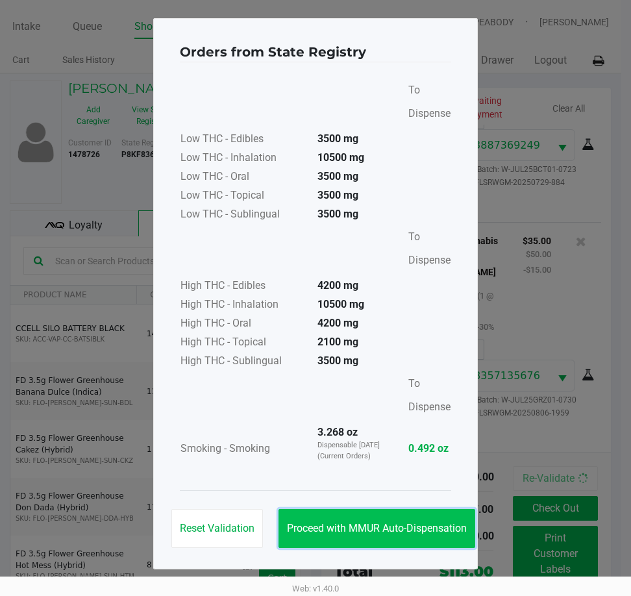
click at [368, 528] on span "Proceed with MMUR Auto-Dispensation" at bounding box center [377, 528] width 180 height 12
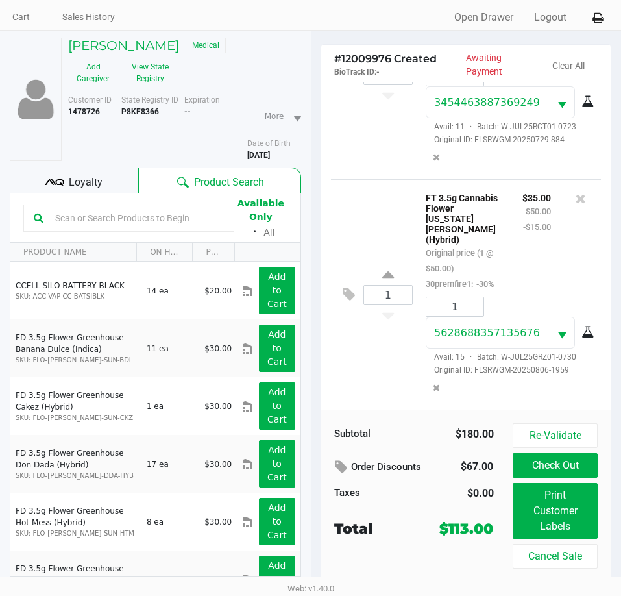
scroll to position [67, 0]
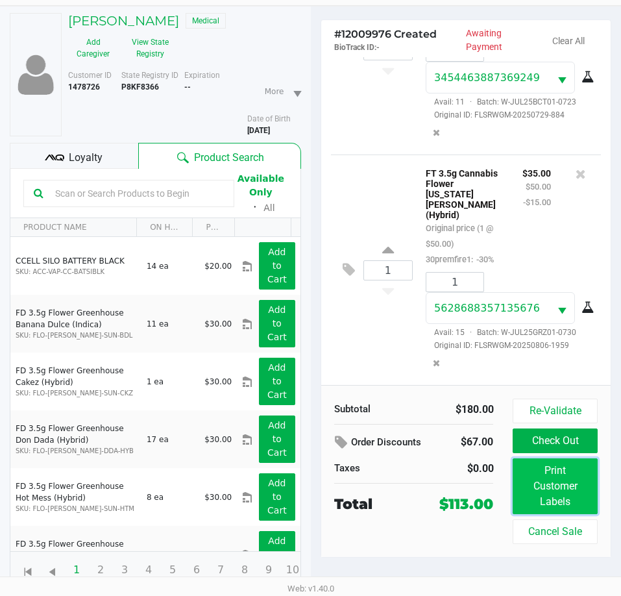
click at [579, 480] on button "Print Customer Labels" at bounding box center [555, 486] width 84 height 56
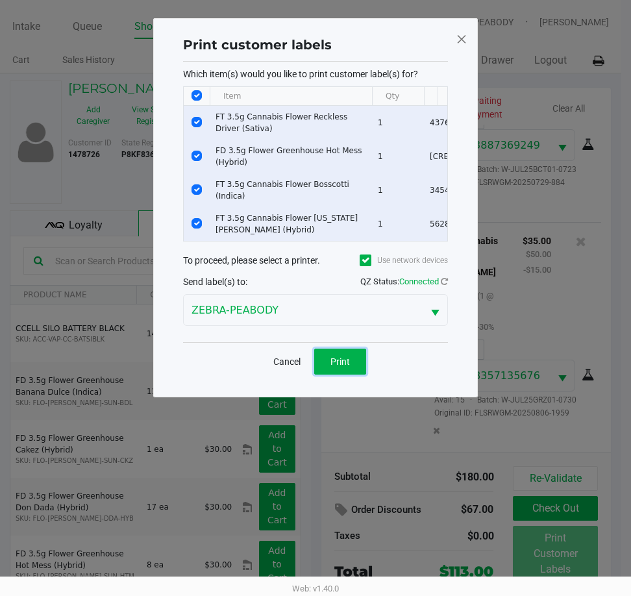
click at [340, 374] on button "Print" at bounding box center [340, 361] width 52 height 26
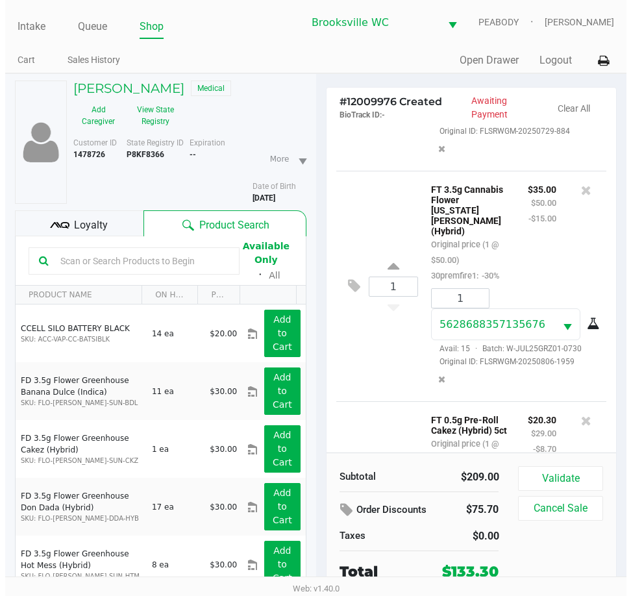
scroll to position [806, 0]
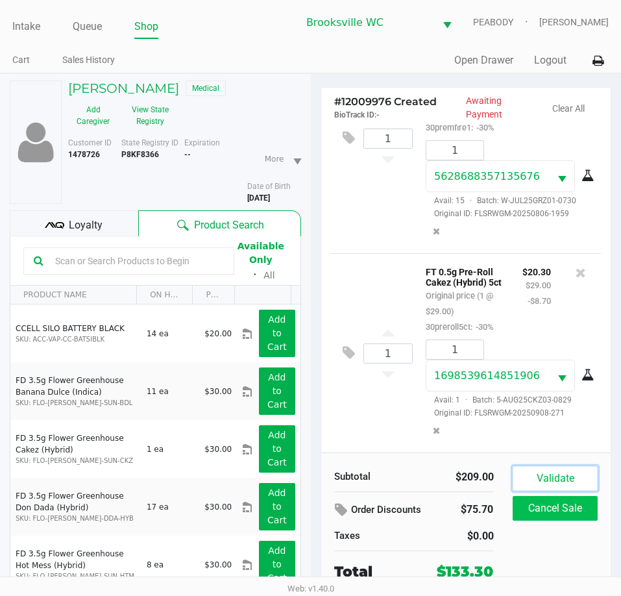
drag, startPoint x: 532, startPoint y: 478, endPoint x: 525, endPoint y: 503, distance: 25.5
click at [531, 478] on button "Validate" at bounding box center [555, 478] width 84 height 25
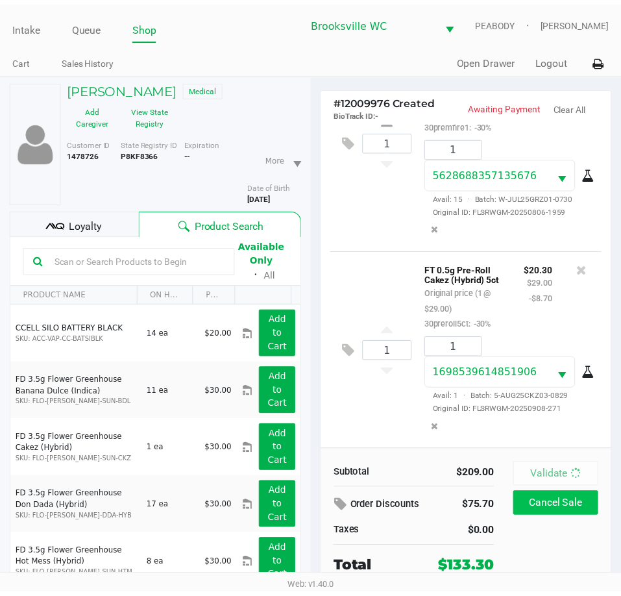
scroll to position [810, 0]
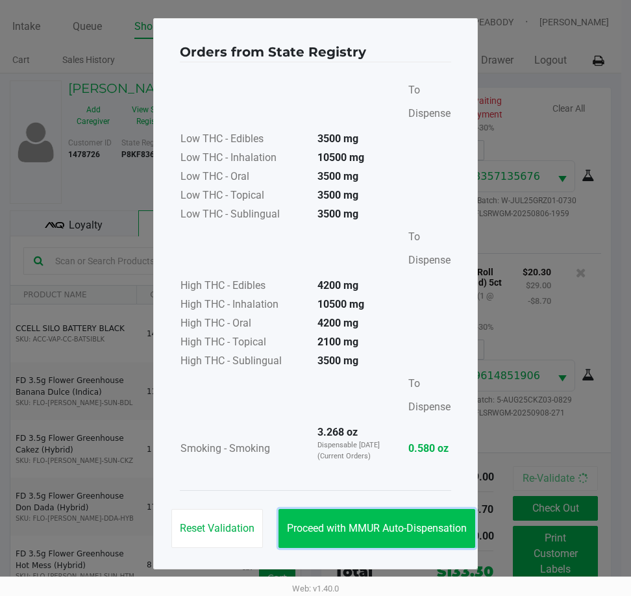
click at [400, 514] on button "Proceed with MMUR Auto-Dispensation" at bounding box center [376, 528] width 197 height 39
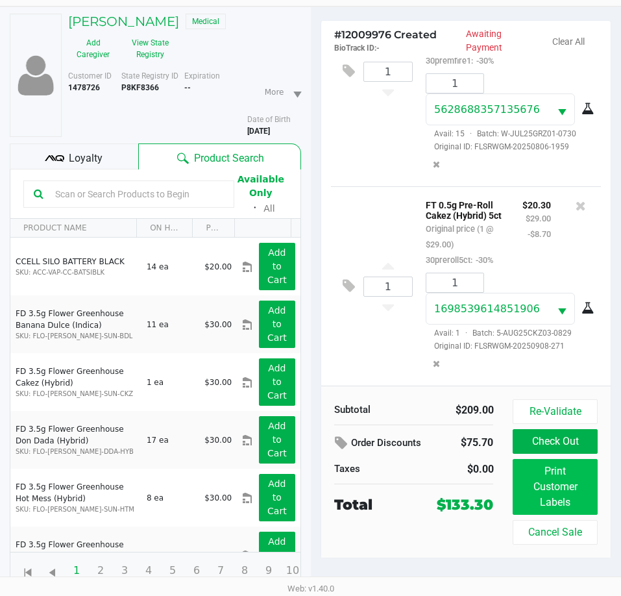
scroll to position [67, 0]
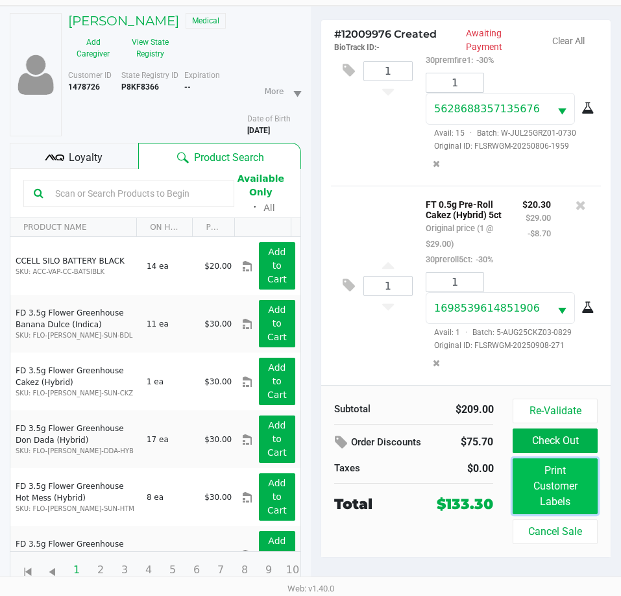
click at [567, 488] on button "Print Customer Labels" at bounding box center [555, 486] width 84 height 56
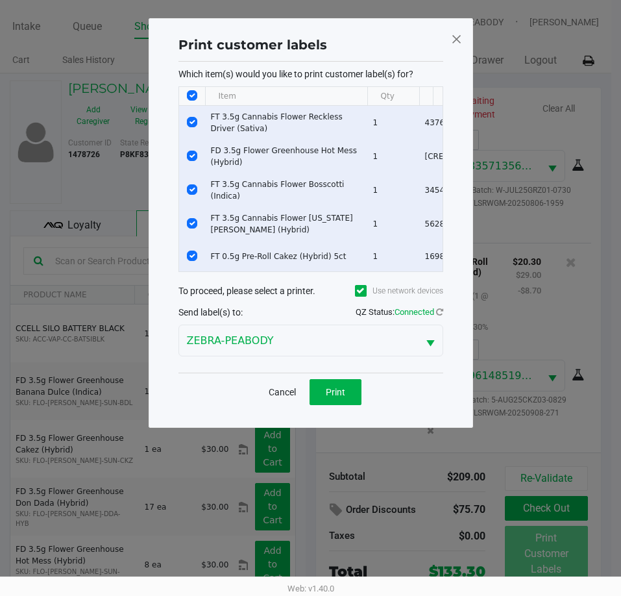
scroll to position [0, 0]
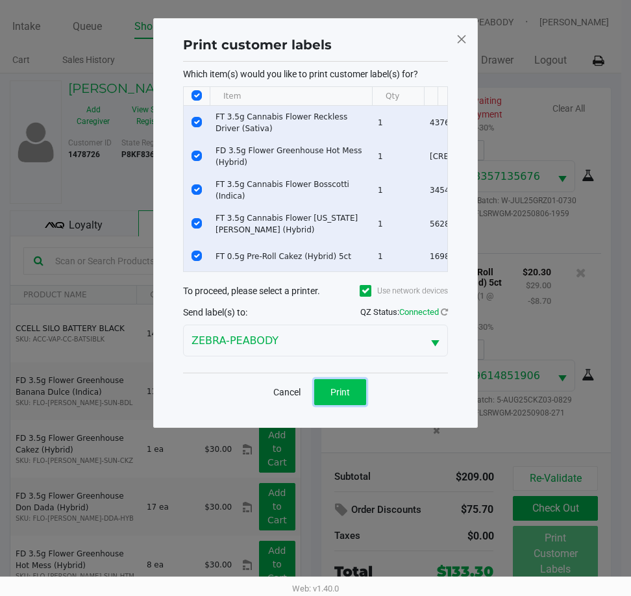
click at [333, 397] on span "Print" at bounding box center [339, 392] width 19 height 10
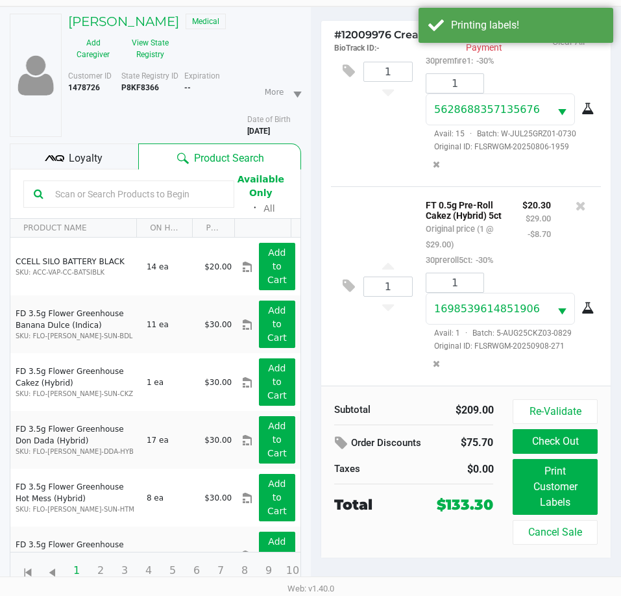
scroll to position [67, 0]
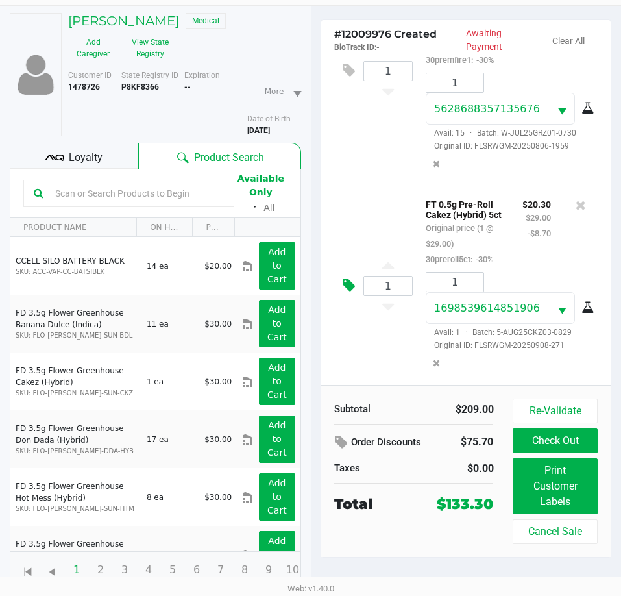
click at [346, 278] on icon at bounding box center [349, 285] width 12 height 15
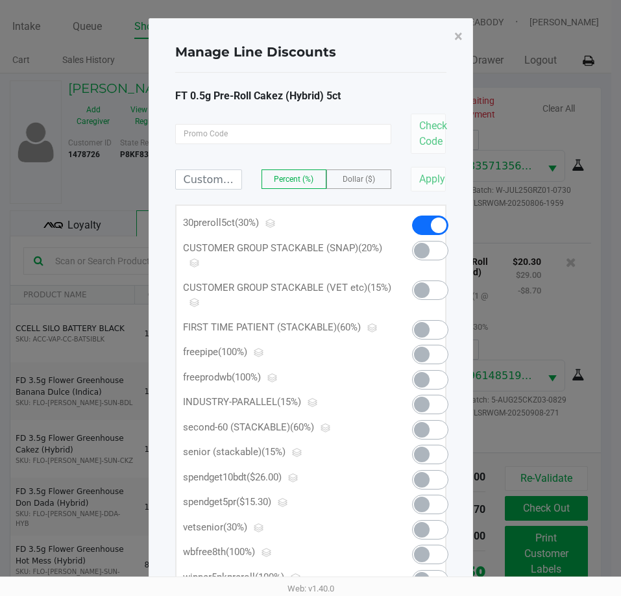
scroll to position [0, 0]
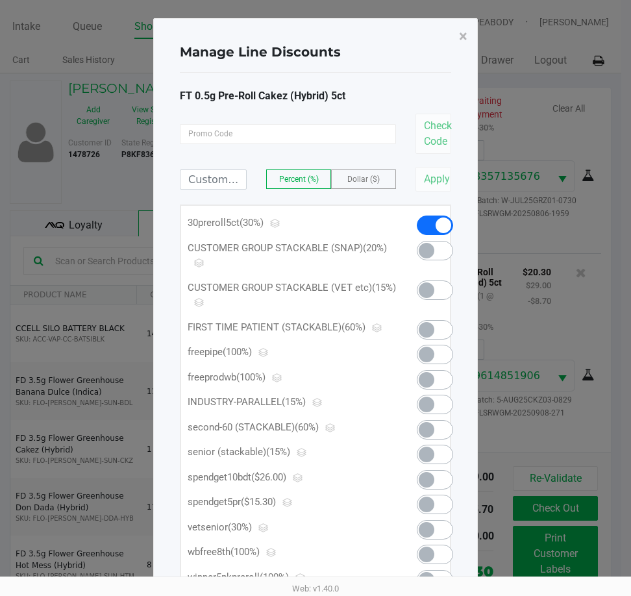
click at [426, 508] on span at bounding box center [426, 504] width 16 height 16
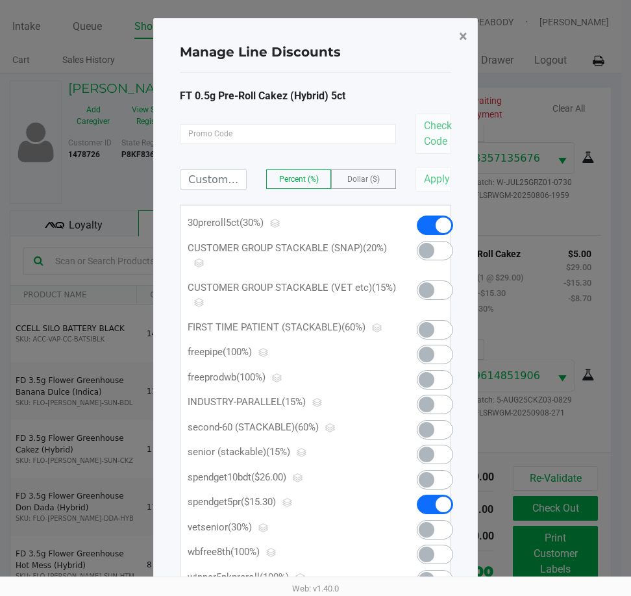
click at [465, 40] on span "×" at bounding box center [463, 36] width 8 height 18
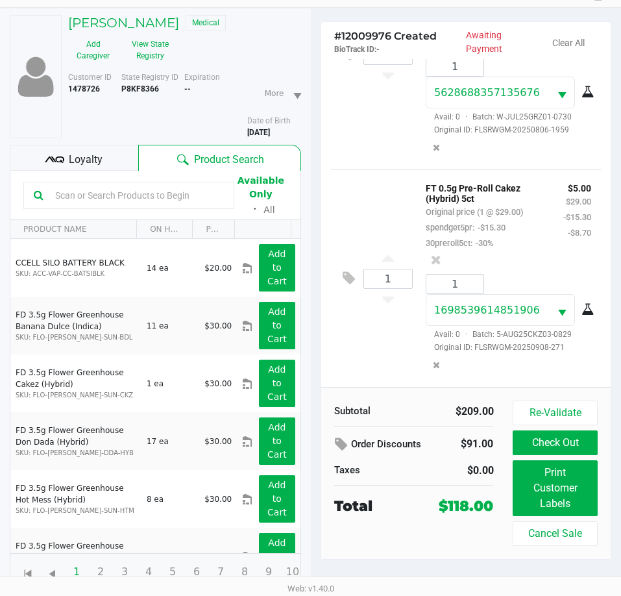
scroll to position [67, 0]
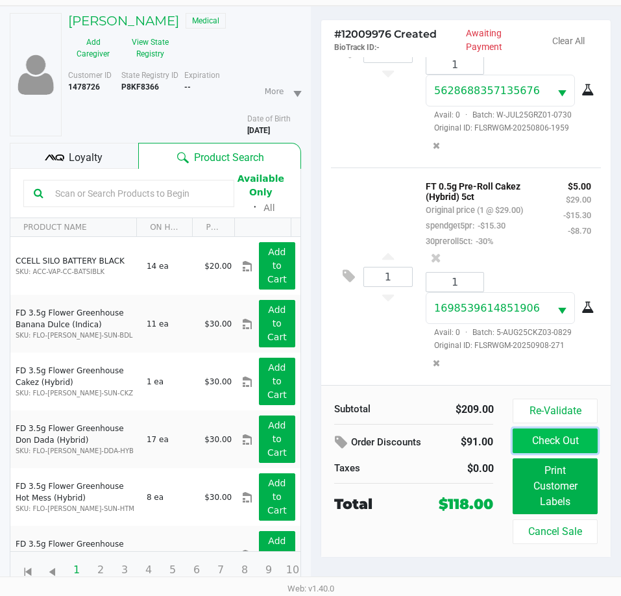
click at [551, 444] on button "Check Out" at bounding box center [555, 440] width 84 height 25
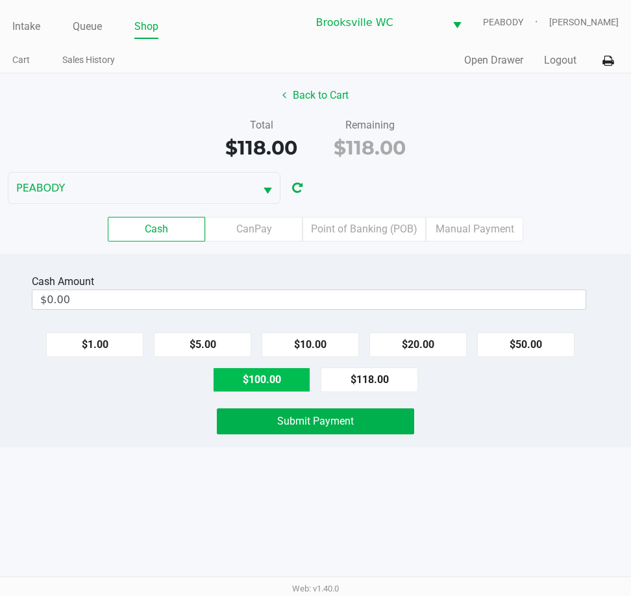
click at [284, 375] on button "$100.00" at bounding box center [261, 379] width 97 height 25
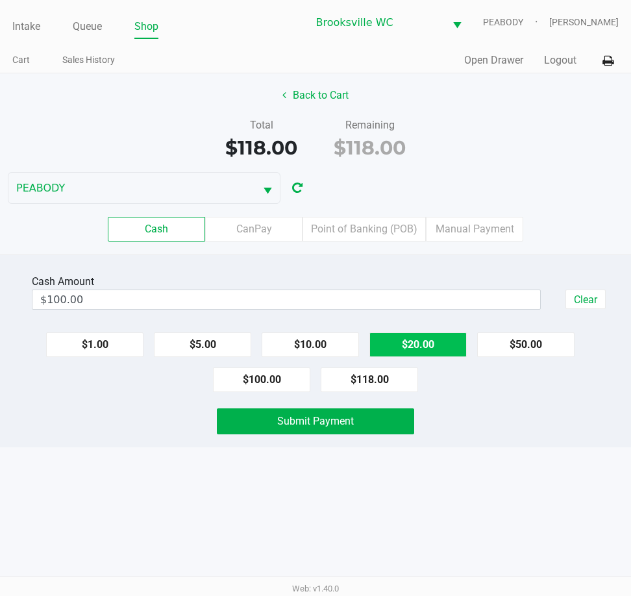
click at [433, 348] on button "$20.00" at bounding box center [417, 344] width 97 height 25
type input "$120.00"
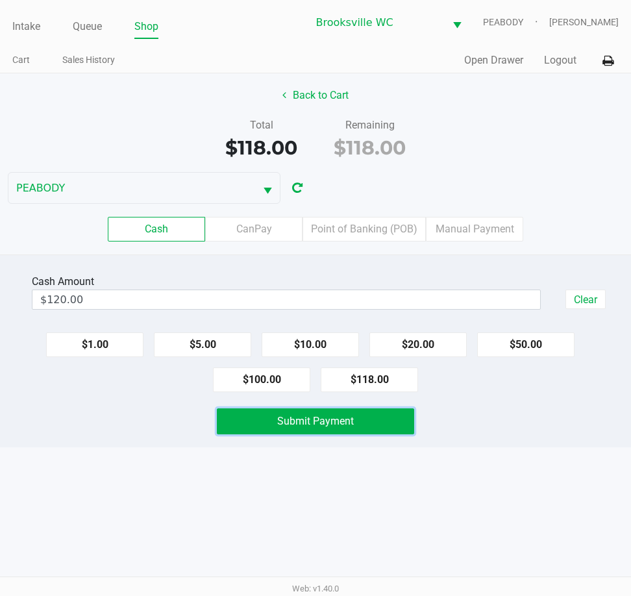
click at [351, 428] on button "Submit Payment" at bounding box center [315, 421] width 197 height 26
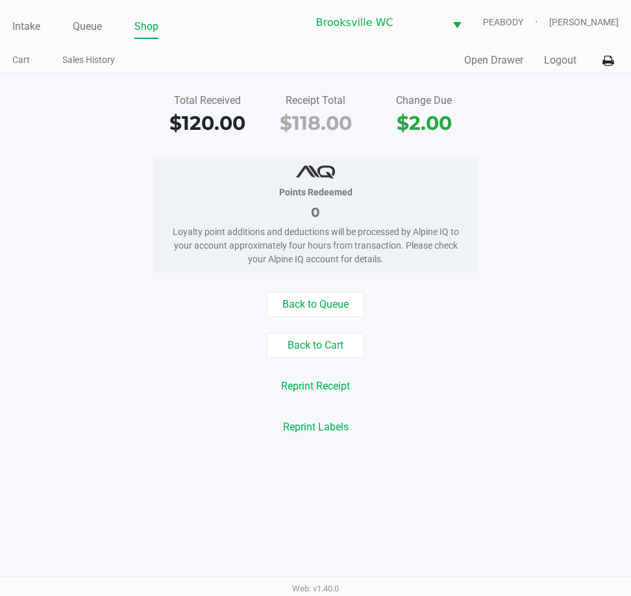
click at [571, 139] on div "Total Received $120.00 Receipt Total $118.00 Change Due $2.00 Points Redeemed 0…" at bounding box center [315, 263] width 631 height 381
drag, startPoint x: 42, startPoint y: 27, endPoint x: 29, endPoint y: 32, distance: 13.1
click at [41, 27] on ul "Intake Queue Shop" at bounding box center [159, 27] width 295 height 22
click at [25, 29] on link "Intake" at bounding box center [26, 27] width 28 height 18
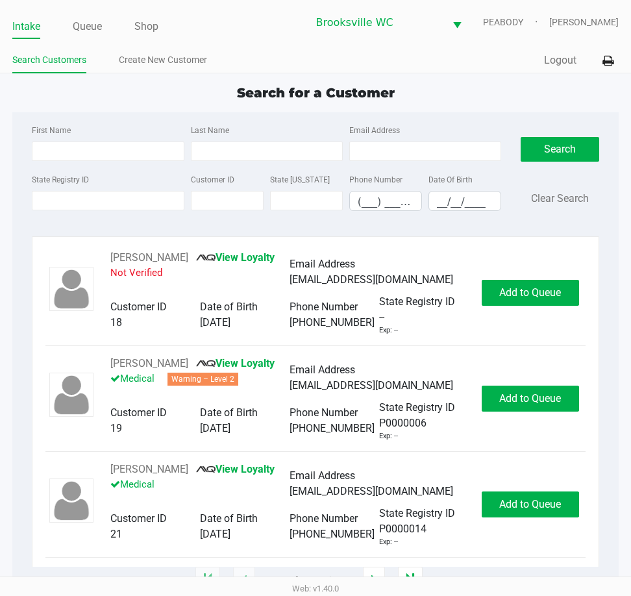
click at [598, 206] on div "Search Clear Search" at bounding box center [559, 171] width 78 height 99
click at [102, 197] on input "State Registry ID" at bounding box center [108, 200] width 152 height 19
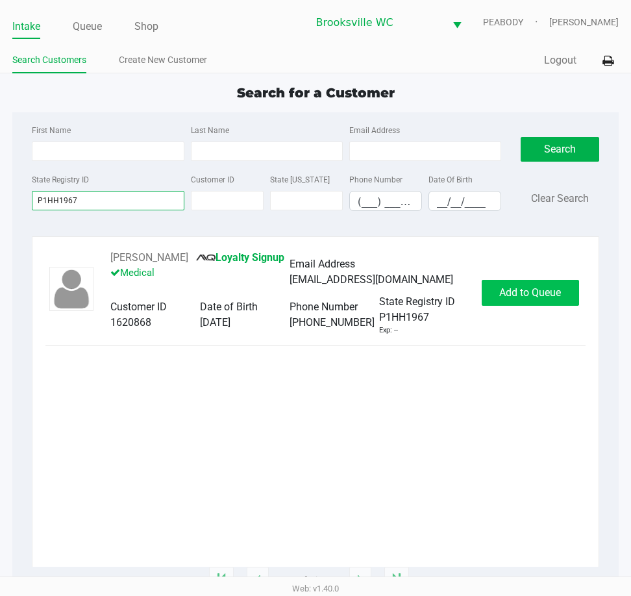
type input "P1HH1967"
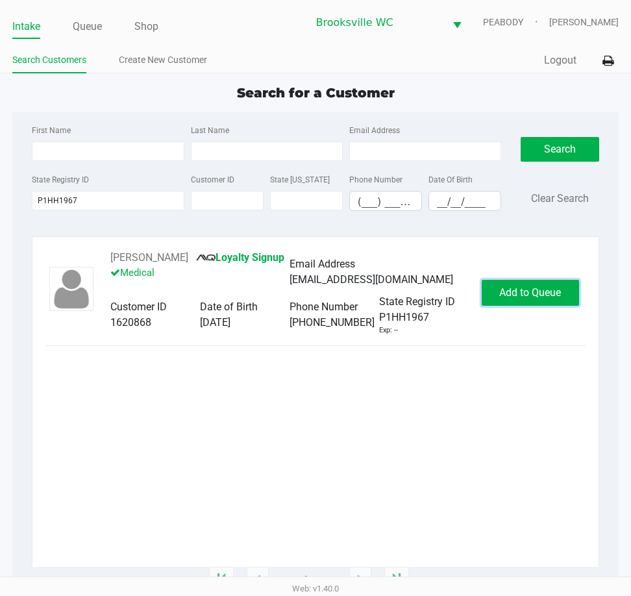
click at [511, 296] on span "Add to Queue" at bounding box center [530, 292] width 62 height 12
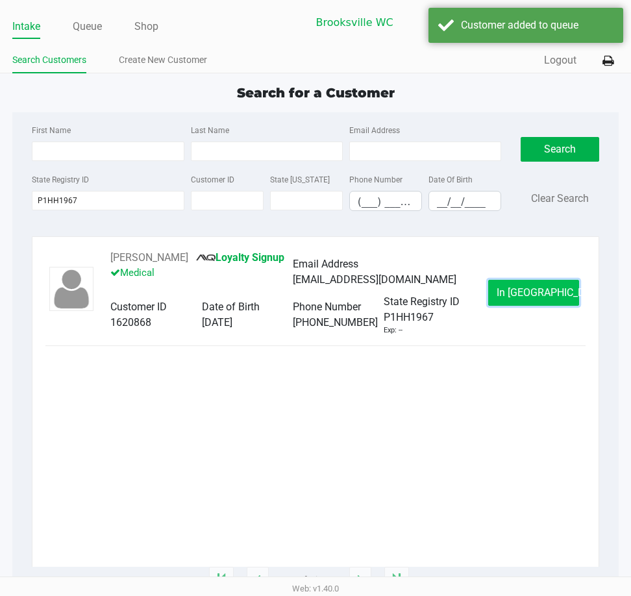
click at [520, 298] on span "In Queue" at bounding box center [550, 292] width 109 height 12
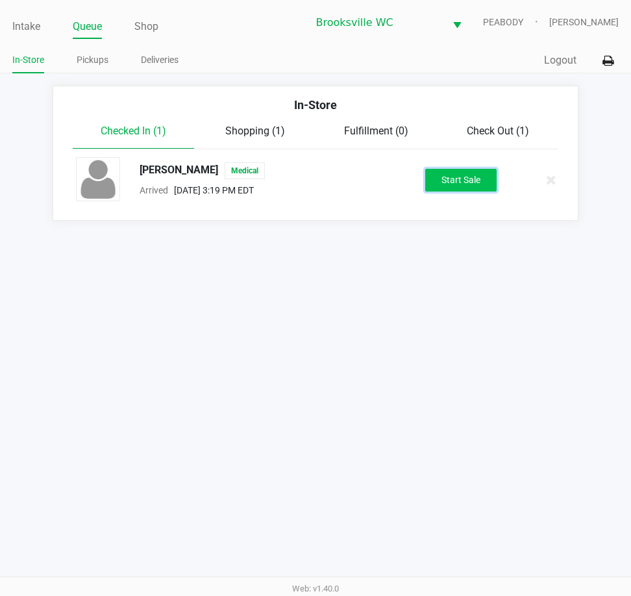
click at [479, 172] on button "Start Sale" at bounding box center [460, 180] width 71 height 23
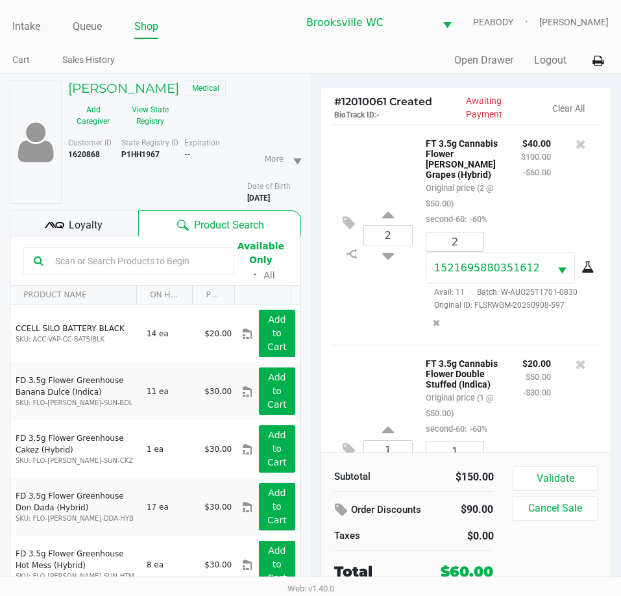
scroll to position [117, 0]
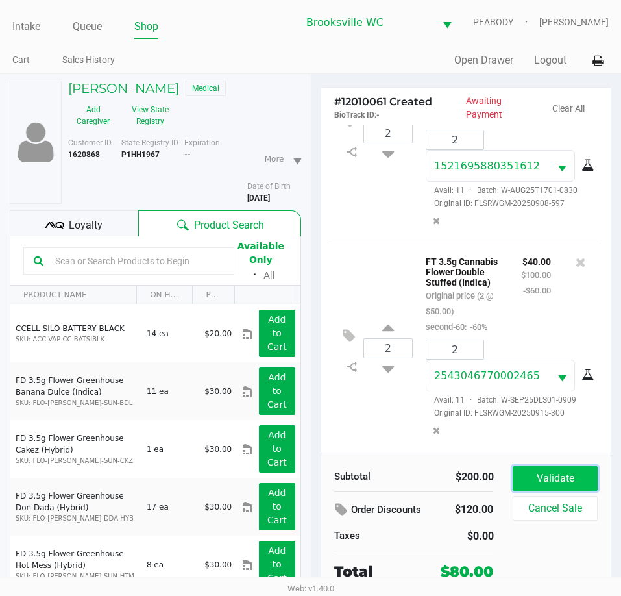
drag, startPoint x: 570, startPoint y: 487, endPoint x: 584, endPoint y: 488, distance: 14.3
click at [572, 488] on button "Validate" at bounding box center [555, 478] width 84 height 25
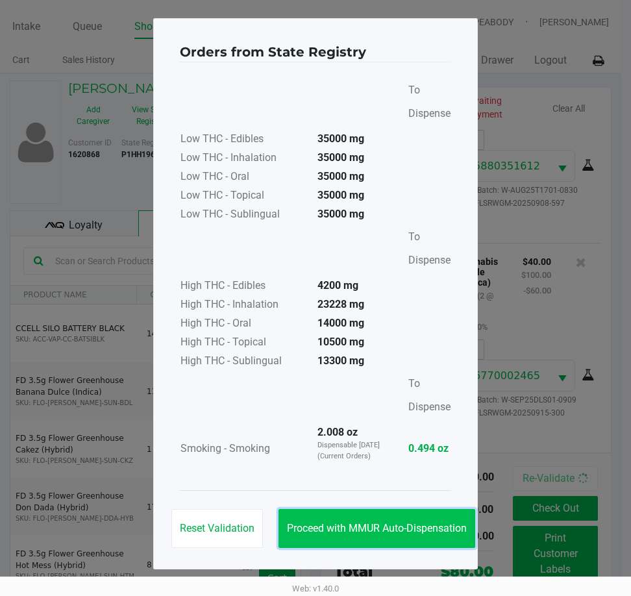
click at [384, 525] on span "Proceed with MMUR Auto-Dispensation" at bounding box center [377, 528] width 180 height 12
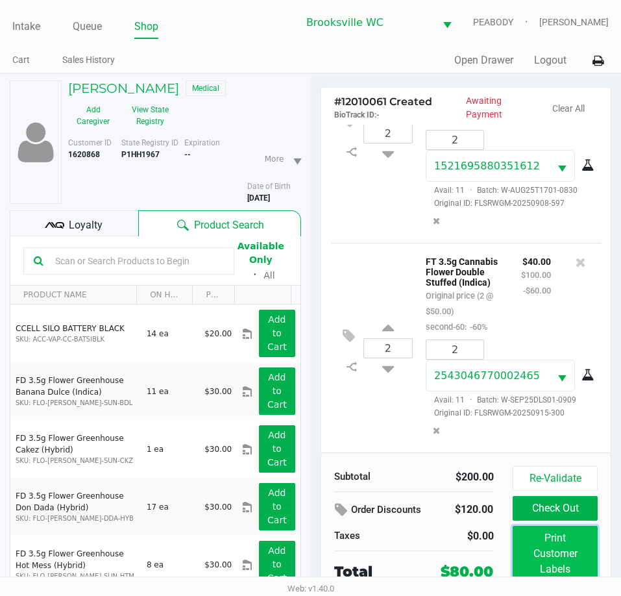
click at [544, 541] on button "Print Customer Labels" at bounding box center [555, 553] width 84 height 56
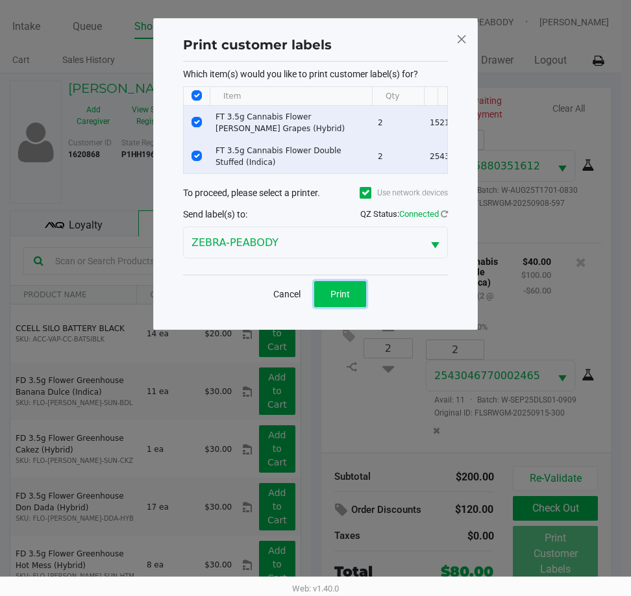
drag, startPoint x: 336, startPoint y: 300, endPoint x: 352, endPoint y: 304, distance: 16.7
click at [336, 299] on span "Print" at bounding box center [339, 294] width 19 height 10
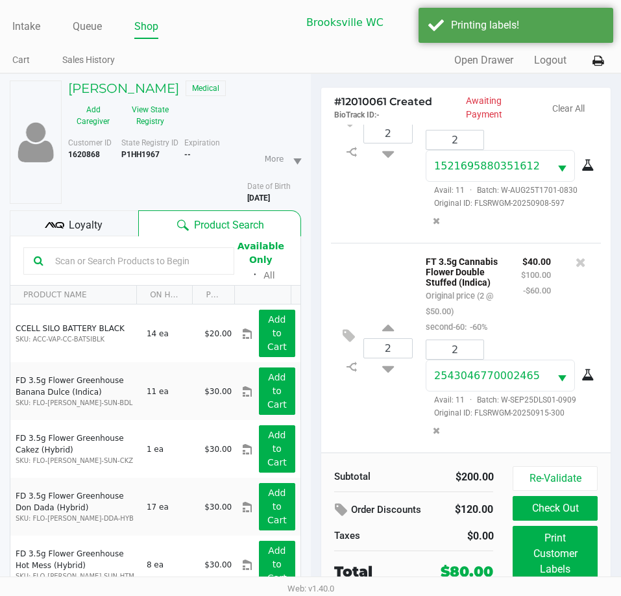
click at [125, 223] on div "Loyalty" at bounding box center [74, 223] width 128 height 26
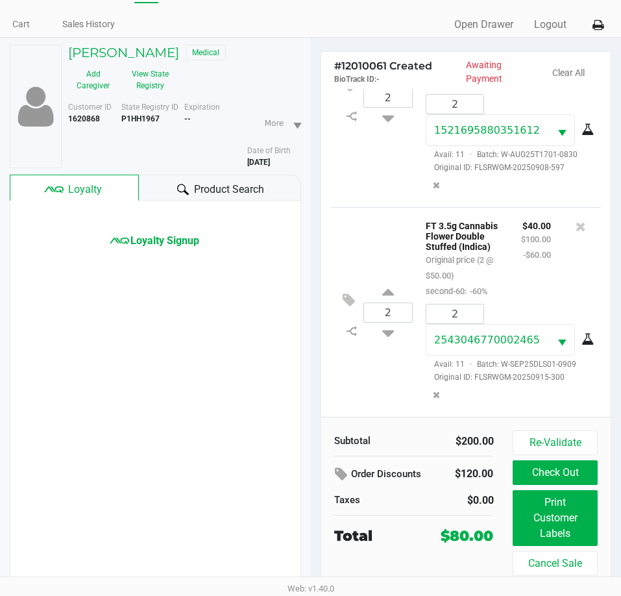
scroll to position [67, 0]
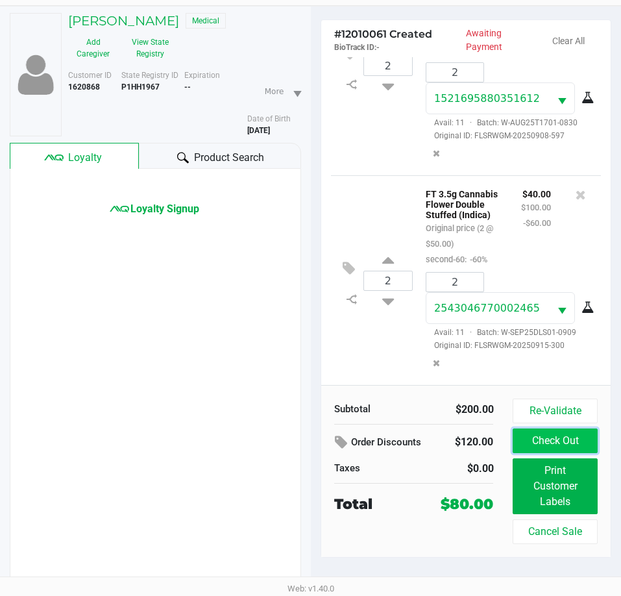
click at [554, 444] on button "Check Out" at bounding box center [555, 440] width 84 height 25
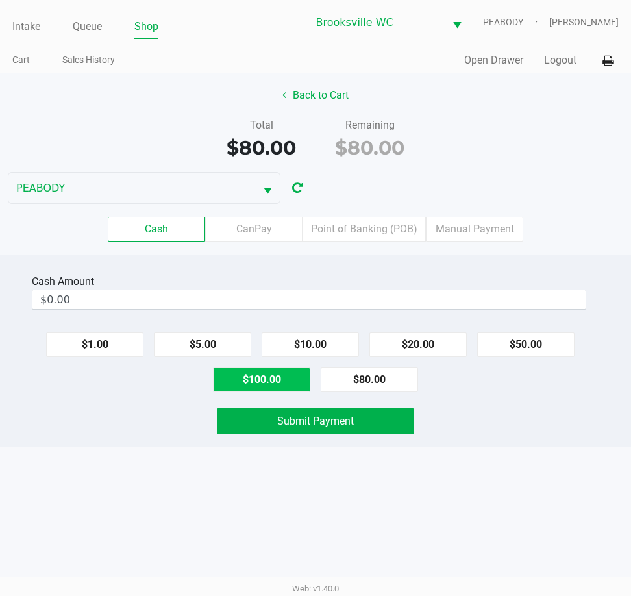
drag, startPoint x: 285, startPoint y: 385, endPoint x: 302, endPoint y: 412, distance: 31.5
click at [285, 386] on button "$100.00" at bounding box center [261, 379] width 97 height 25
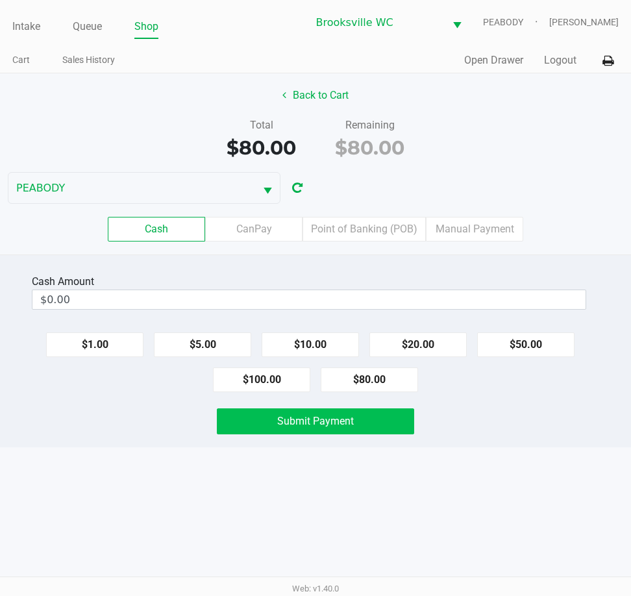
type input "$100.00"
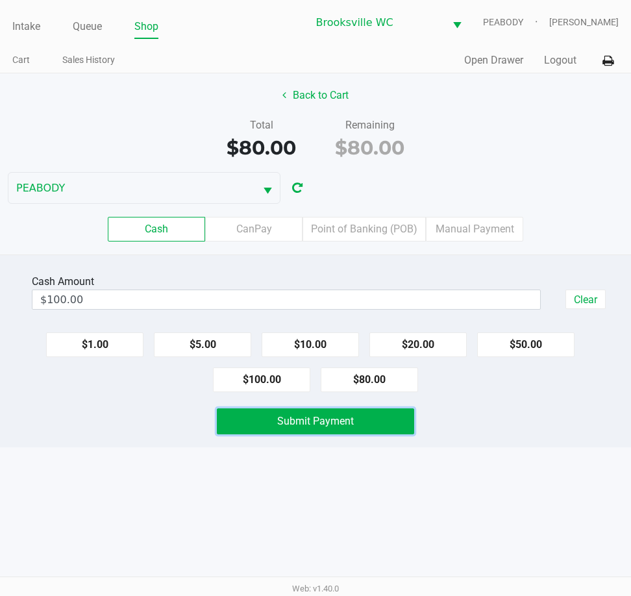
click at [312, 429] on button "Submit Payment" at bounding box center [315, 421] width 197 height 26
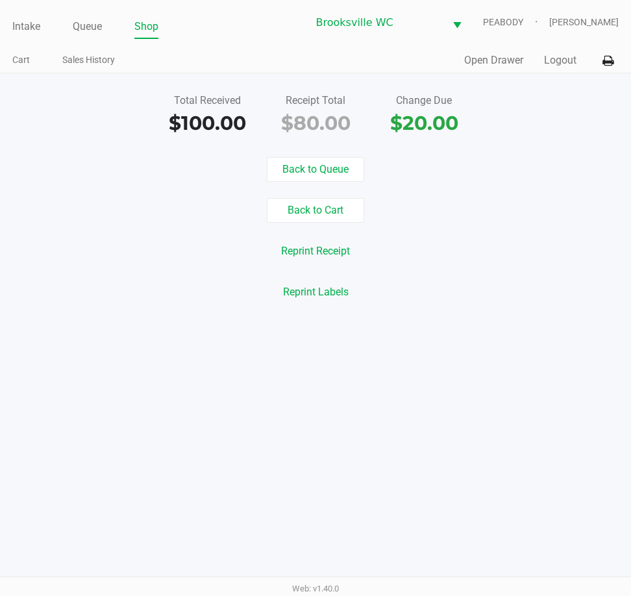
click at [256, 28] on ul "Intake Queue Shop" at bounding box center [159, 27] width 295 height 22
drag, startPoint x: 273, startPoint y: 13, endPoint x: 238, endPoint y: 11, distance: 35.1
click at [272, 13] on div "Intake Queue Shop Brooksville WC PEABODY Daniel Lyttle" at bounding box center [314, 22] width 605 height 32
click at [499, 213] on div "Back to Cart" at bounding box center [315, 210] width 650 height 25
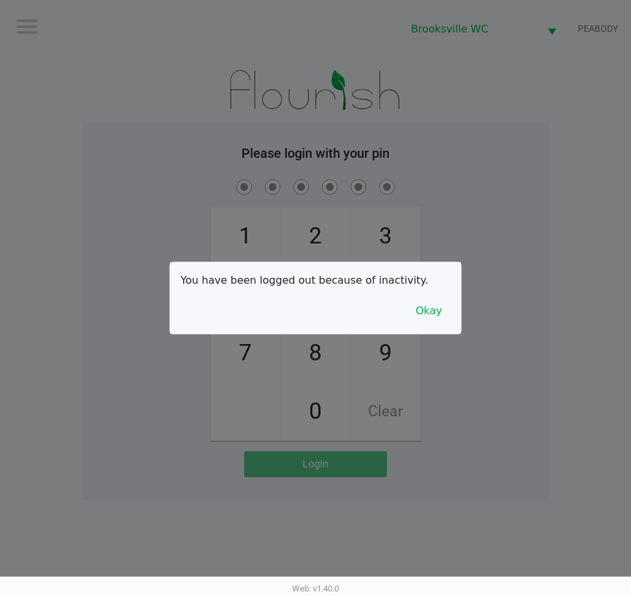
click at [568, 95] on div at bounding box center [315, 298] width 631 height 596
click at [457, 54] on div at bounding box center [315, 298] width 631 height 596
checkbox input "true"
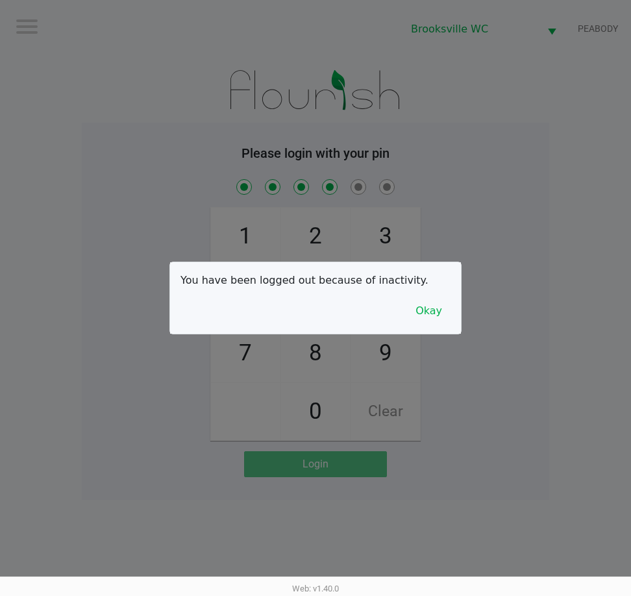
checkbox input "true"
click at [468, 123] on div at bounding box center [315, 298] width 631 height 596
click at [521, 105] on div at bounding box center [315, 298] width 631 height 596
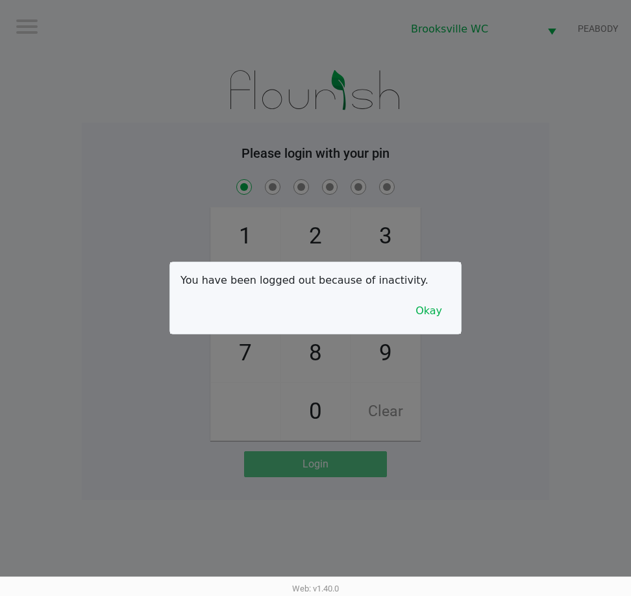
checkbox input "true"
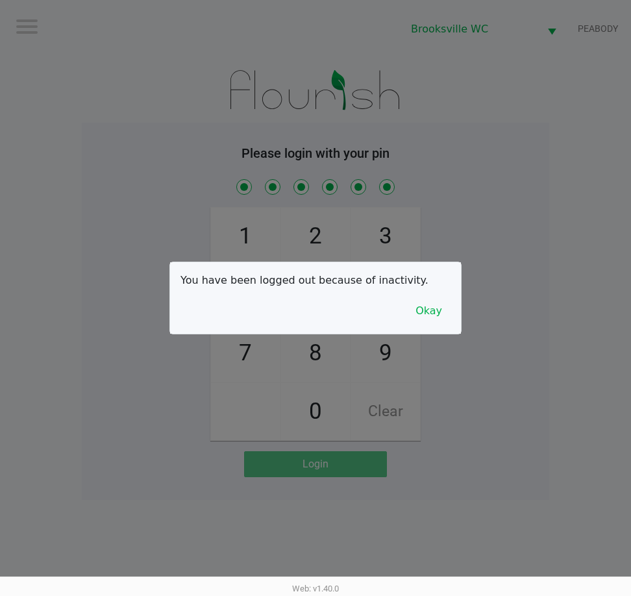
checkbox input "true"
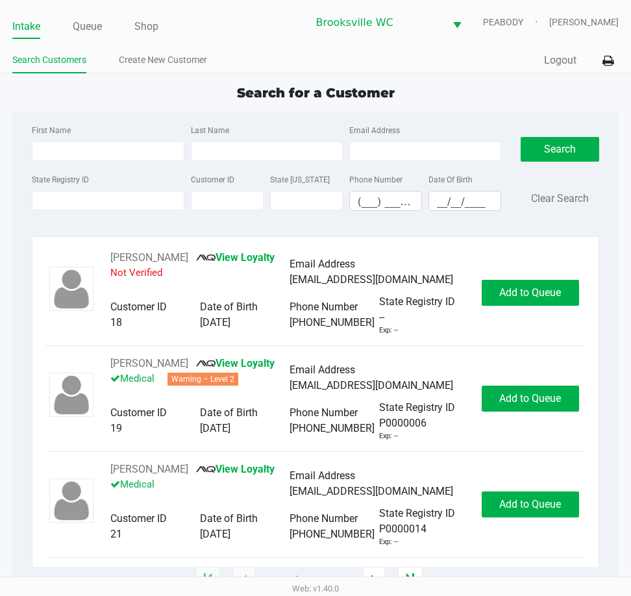
click at [612, 97] on div "Search for a Customer" at bounding box center [315, 92] width 625 height 19
click at [56, 210] on div "State Registry ID Customer ID State ID Phone Number (___) ___-____ Date Of Birt…" at bounding box center [267, 196] width 476 height 50
click at [56, 204] on input "State Registry ID" at bounding box center [108, 200] width 152 height 19
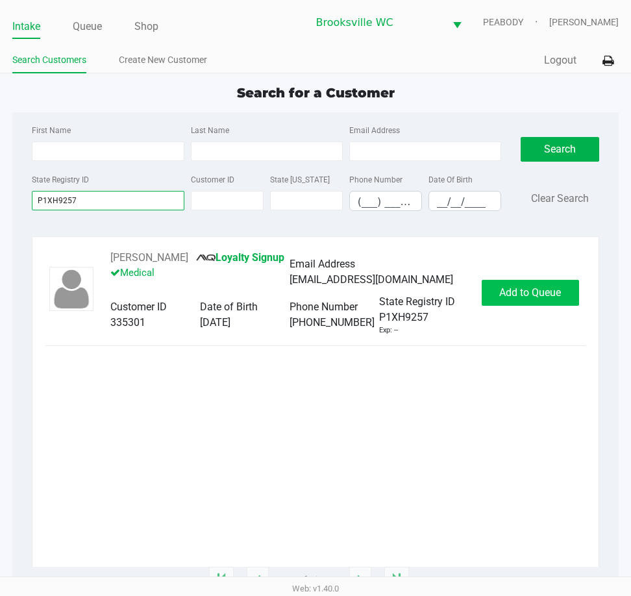
type input "P1XH9257"
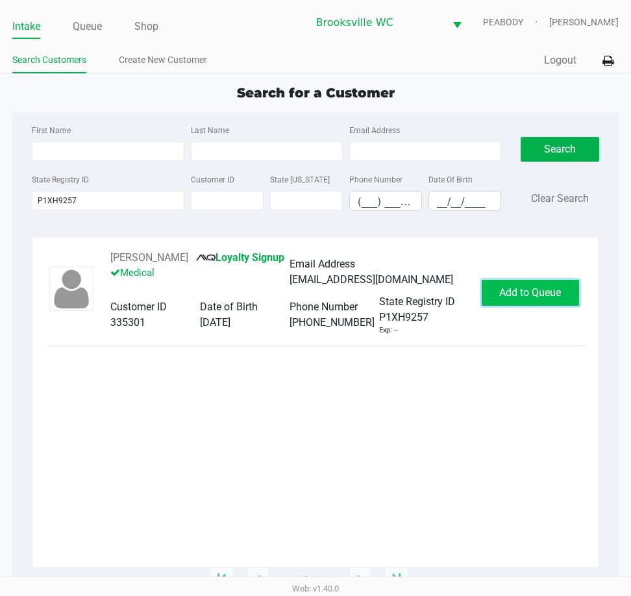
click at [566, 296] on button "Add to Queue" at bounding box center [529, 293] width 97 height 26
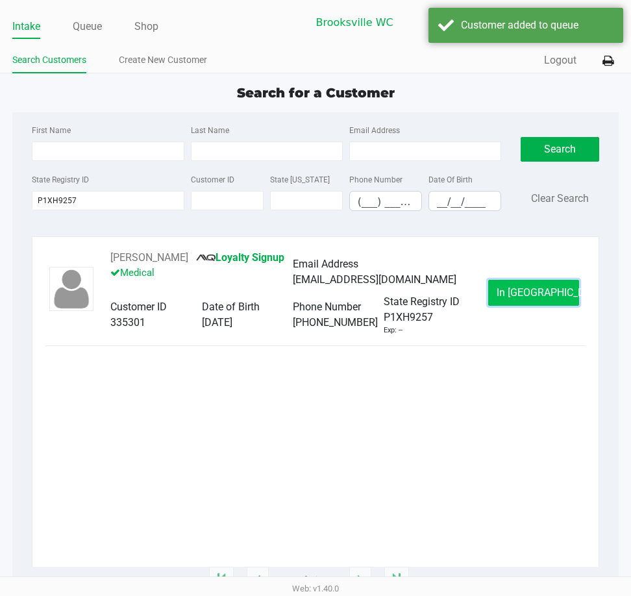
click at [538, 288] on span "In Queue" at bounding box center [550, 292] width 109 height 12
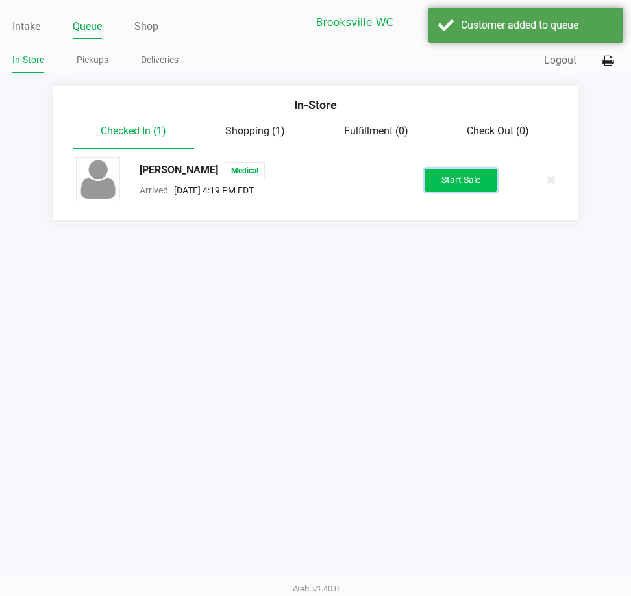
click at [479, 183] on button "Start Sale" at bounding box center [460, 180] width 71 height 23
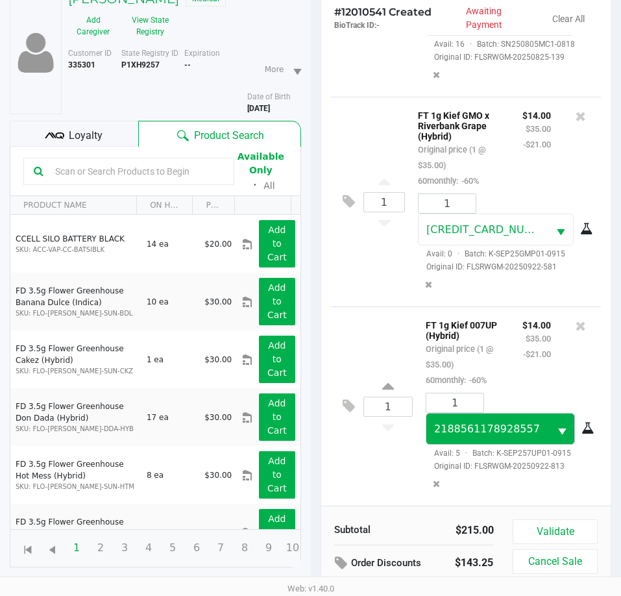
scroll to position [143, 0]
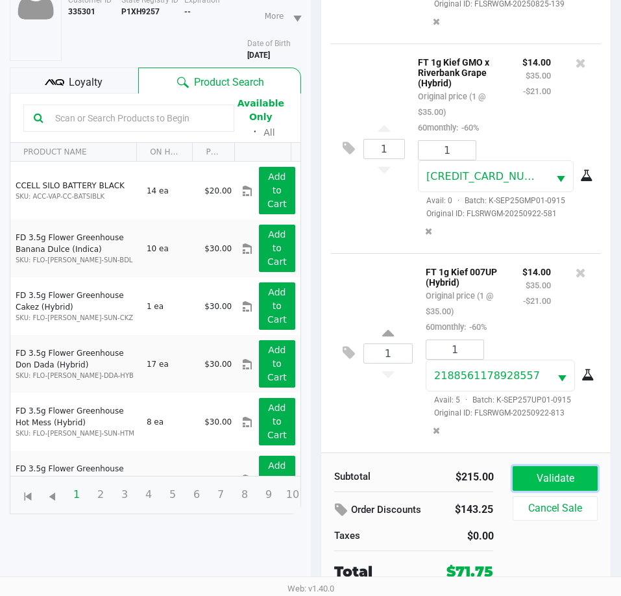
click at [560, 485] on button "Validate" at bounding box center [555, 478] width 84 height 25
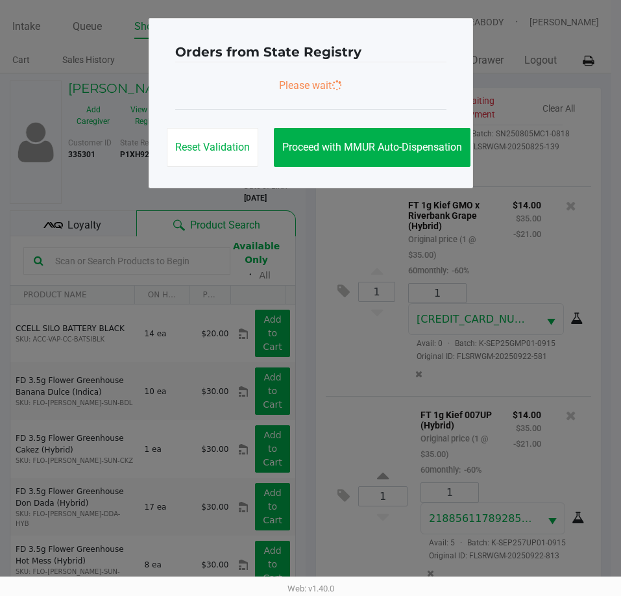
scroll to position [0, 0]
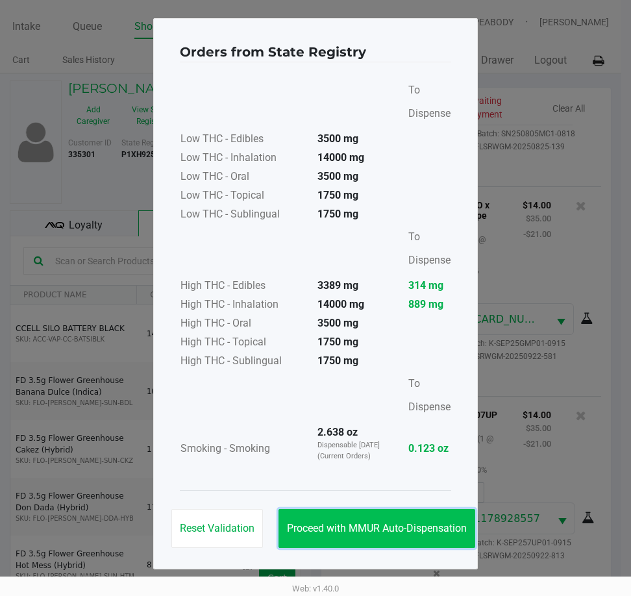
drag, startPoint x: 388, startPoint y: 528, endPoint x: 541, endPoint y: 504, distance: 155.0
click at [389, 527] on span "Proceed with MMUR Auto-Dispensation" at bounding box center [377, 528] width 180 height 12
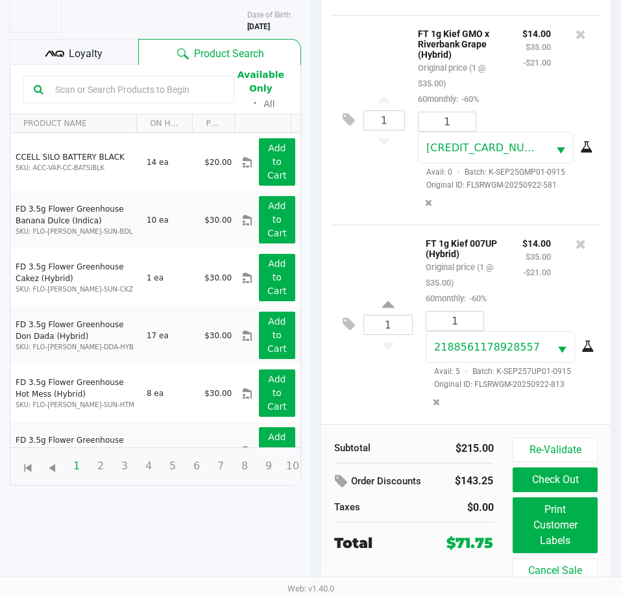
scroll to position [172, 0]
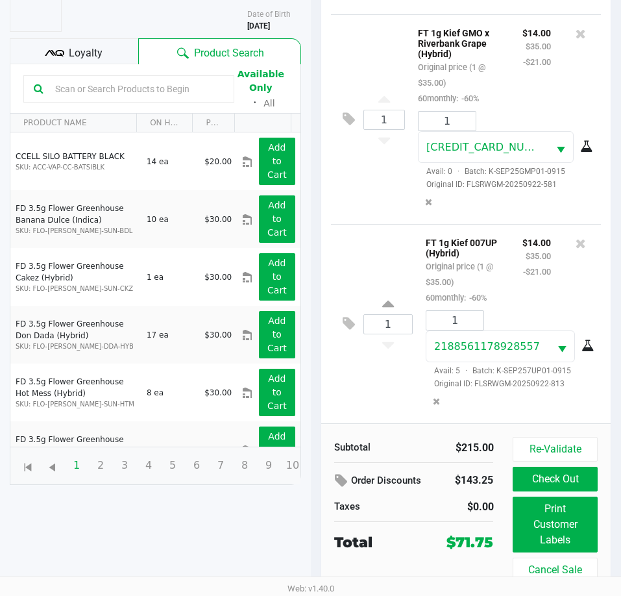
click at [67, 49] on div "Loyalty" at bounding box center [74, 51] width 128 height 26
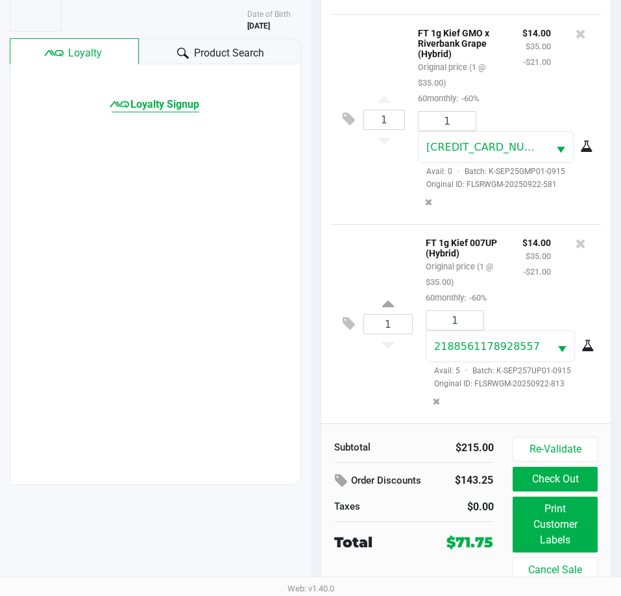
click at [161, 104] on span "Loyalty Signup" at bounding box center [164, 105] width 69 height 16
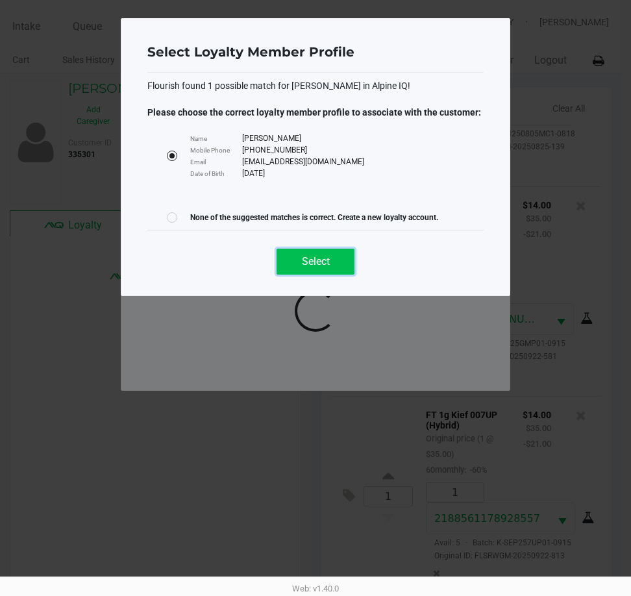
click at [315, 272] on button "Select" at bounding box center [315, 261] width 78 height 26
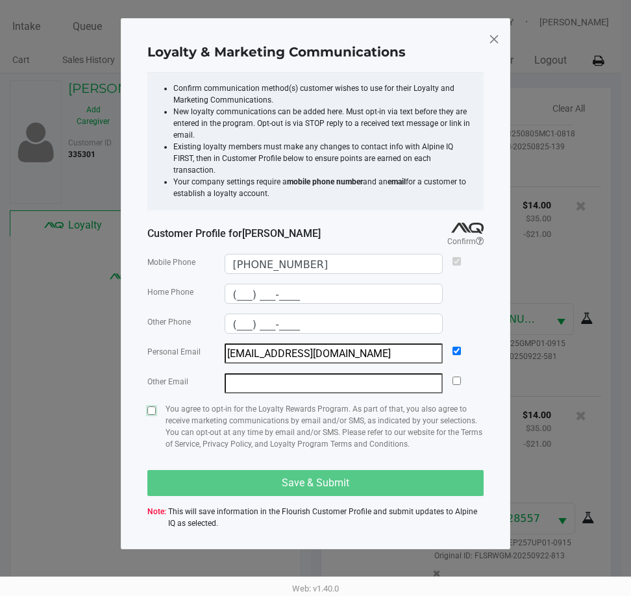
click at [154, 406] on input "checkbox" at bounding box center [151, 410] width 8 height 8
checkbox input "true"
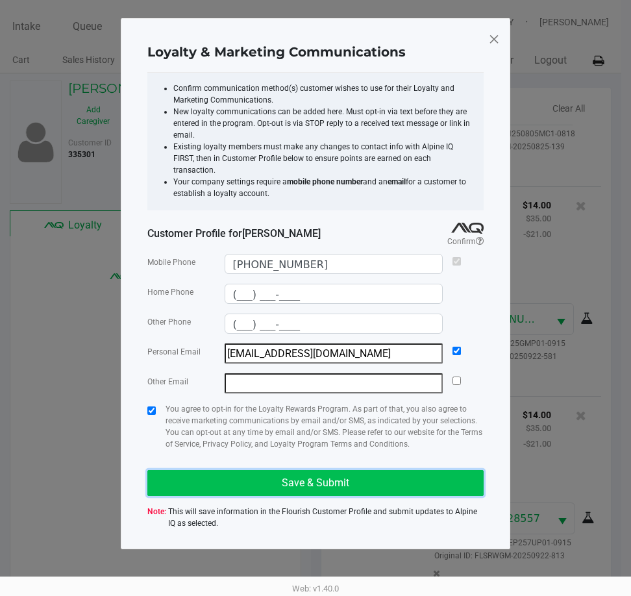
click at [366, 470] on button "Save & Submit" at bounding box center [315, 483] width 336 height 26
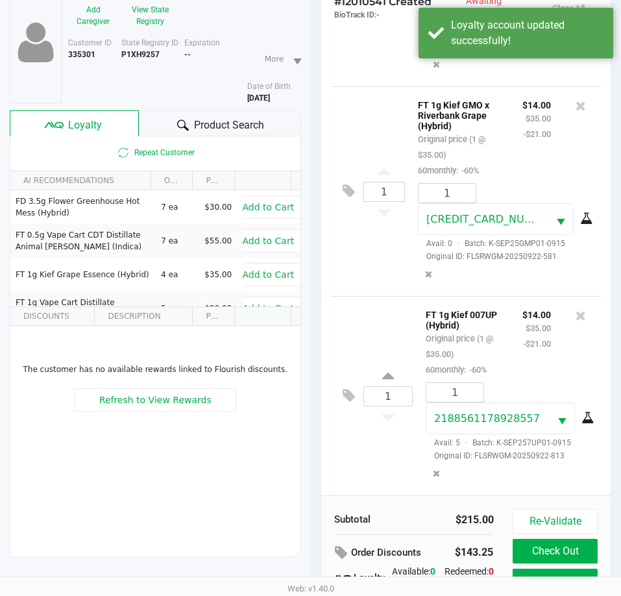
scroll to position [172, 0]
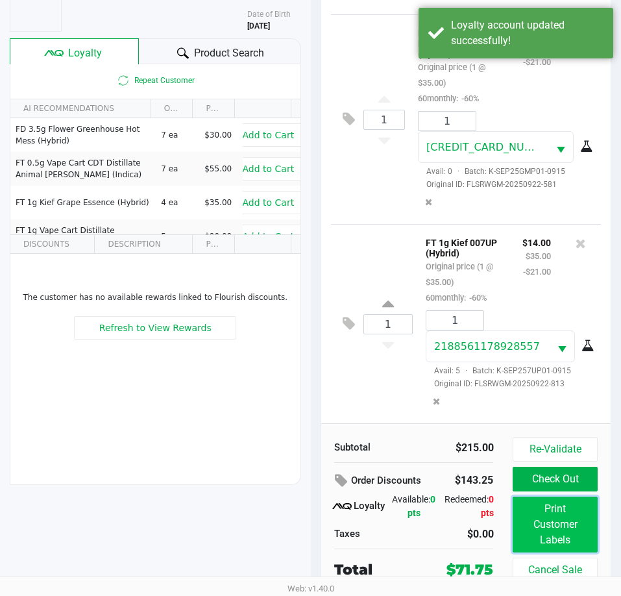
click at [571, 533] on button "Print Customer Labels" at bounding box center [555, 524] width 84 height 56
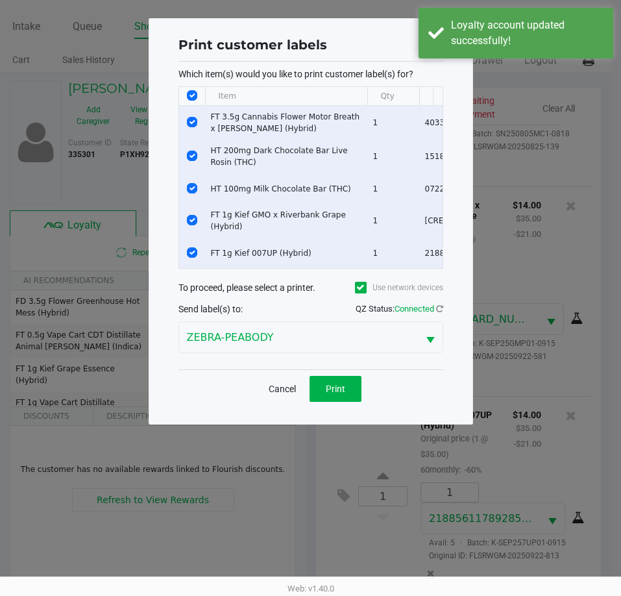
scroll to position [0, 0]
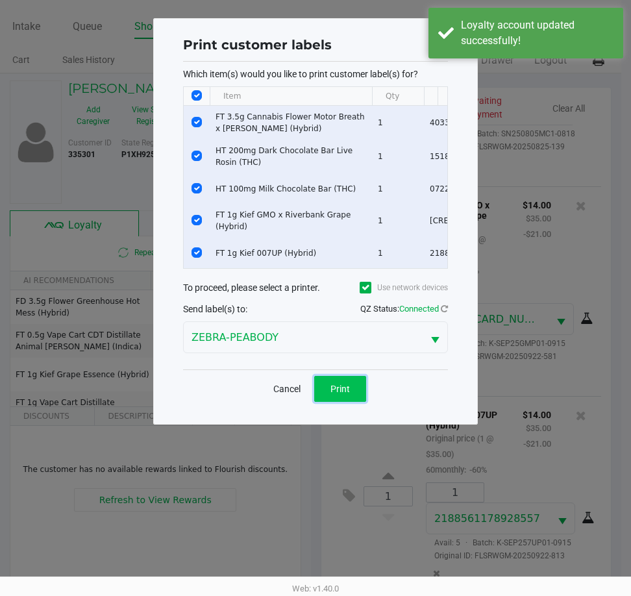
click at [337, 394] on span "Print" at bounding box center [339, 388] width 19 height 10
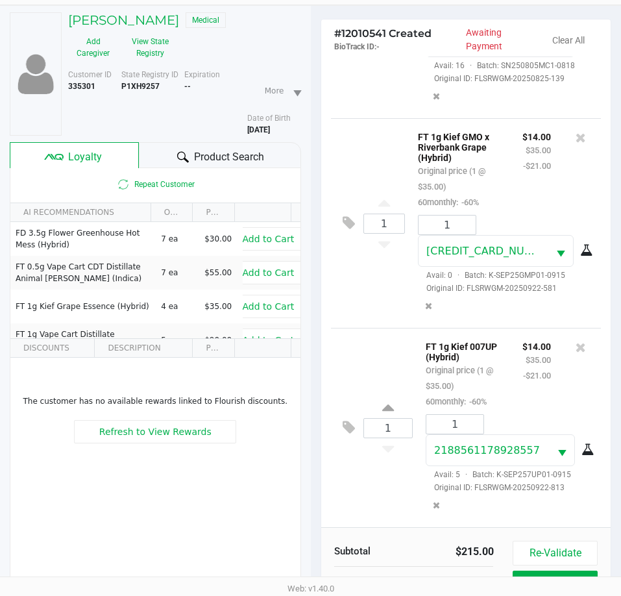
scroll to position [172, 0]
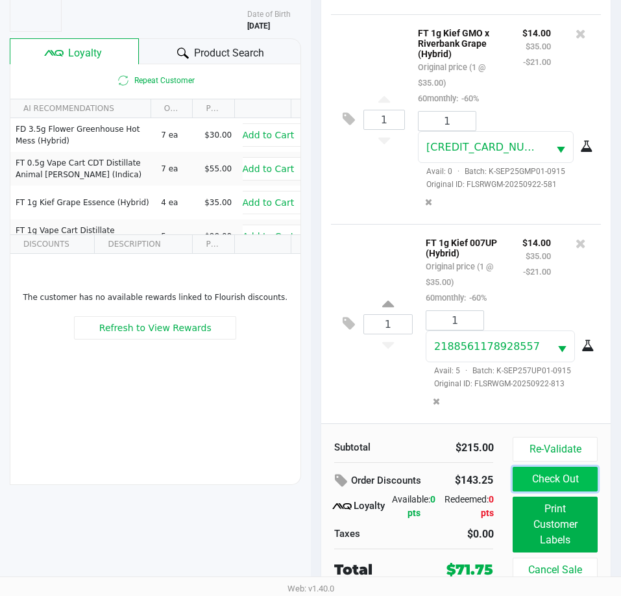
click at [557, 484] on button "Check Out" at bounding box center [555, 478] width 84 height 25
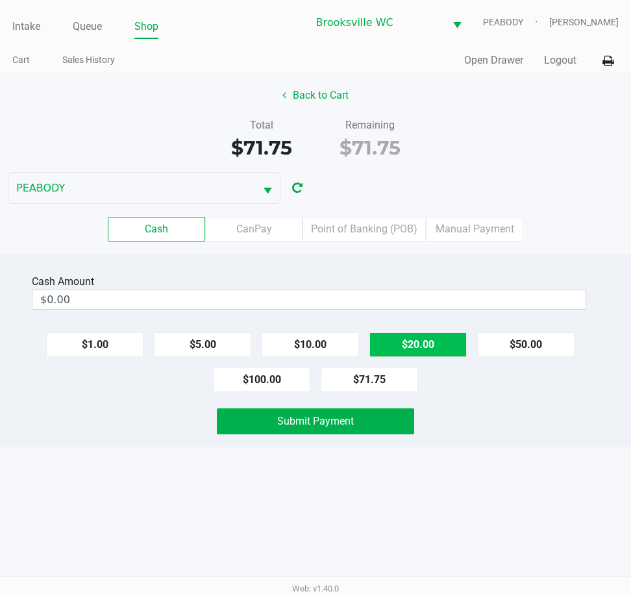
click at [452, 352] on button "$20.00" at bounding box center [417, 344] width 97 height 25
click at [453, 352] on button "$20.00" at bounding box center [417, 344] width 97 height 25
click at [451, 352] on button "$20.00" at bounding box center [417, 344] width 97 height 25
click at [450, 349] on button "$20.00" at bounding box center [417, 344] width 97 height 25
type input "$80.00"
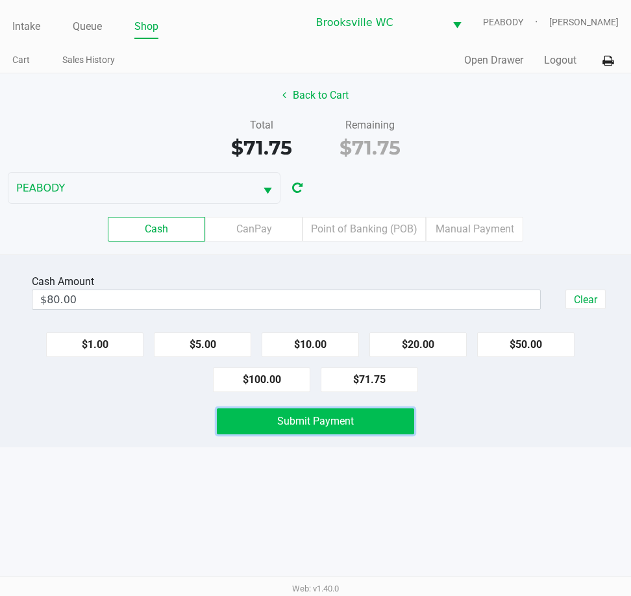
click at [285, 425] on span "Submit Payment" at bounding box center [315, 421] width 77 height 12
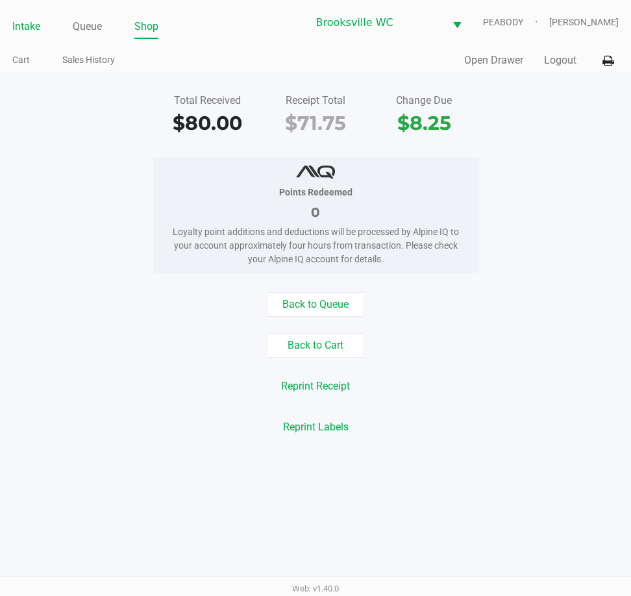
click at [27, 34] on link "Intake" at bounding box center [26, 27] width 28 height 18
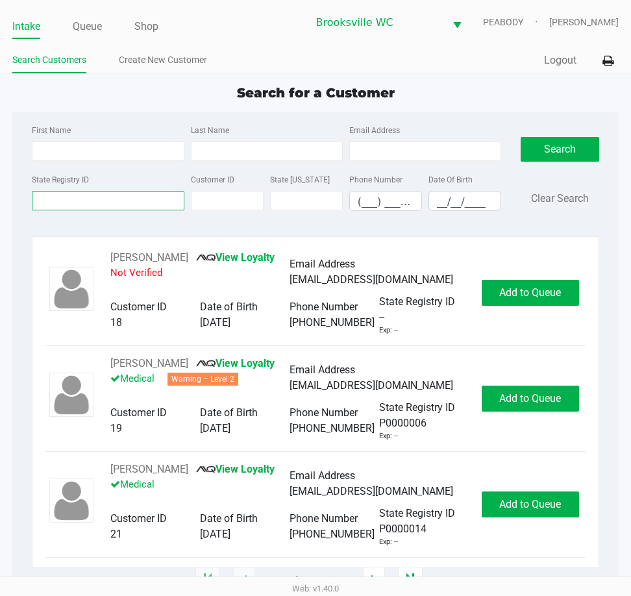
click at [108, 200] on input "State Registry ID" at bounding box center [108, 200] width 152 height 19
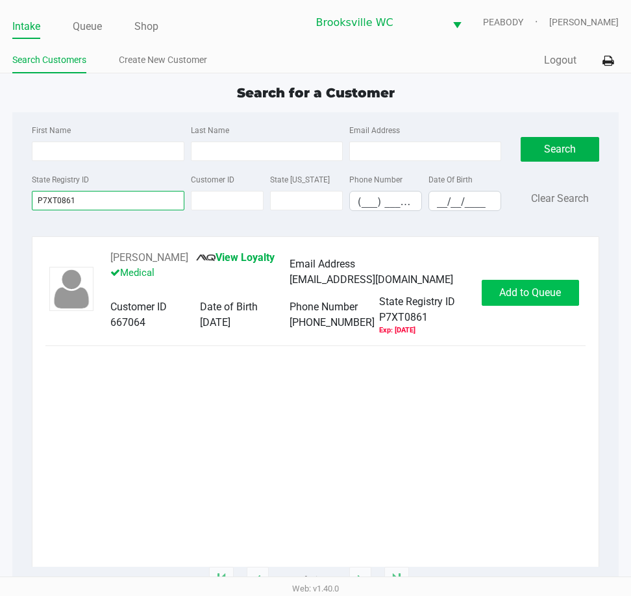
type input "P7XT0861"
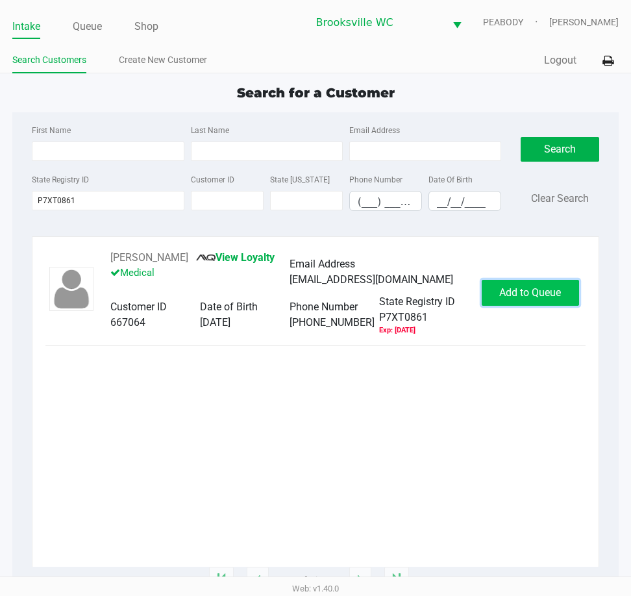
click at [540, 293] on span "Add to Queue" at bounding box center [530, 292] width 62 height 12
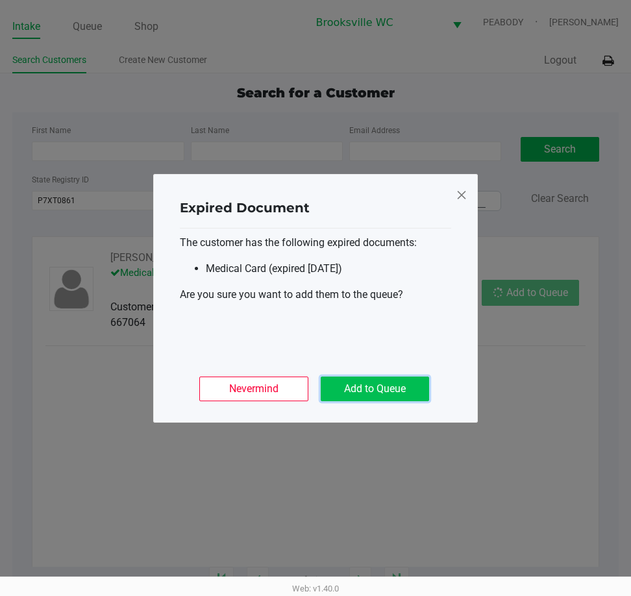
drag, startPoint x: 401, startPoint y: 389, endPoint x: 408, endPoint y: 347, distance: 42.1
click at [401, 387] on button "Add to Queue" at bounding box center [374, 388] width 108 height 25
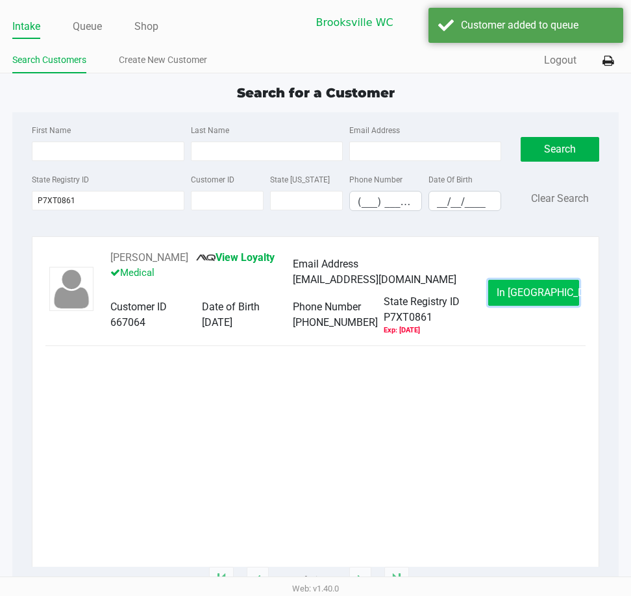
click at [538, 286] on button "In Queue" at bounding box center [533, 293] width 91 height 26
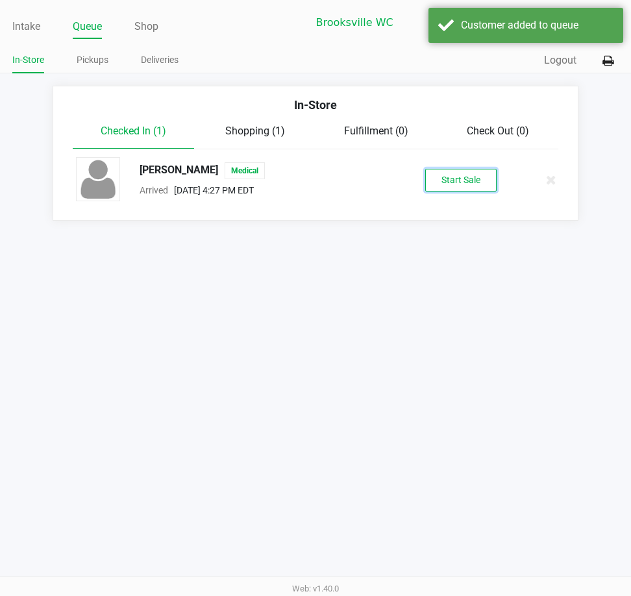
click at [462, 185] on button "Start Sale" at bounding box center [460, 180] width 71 height 23
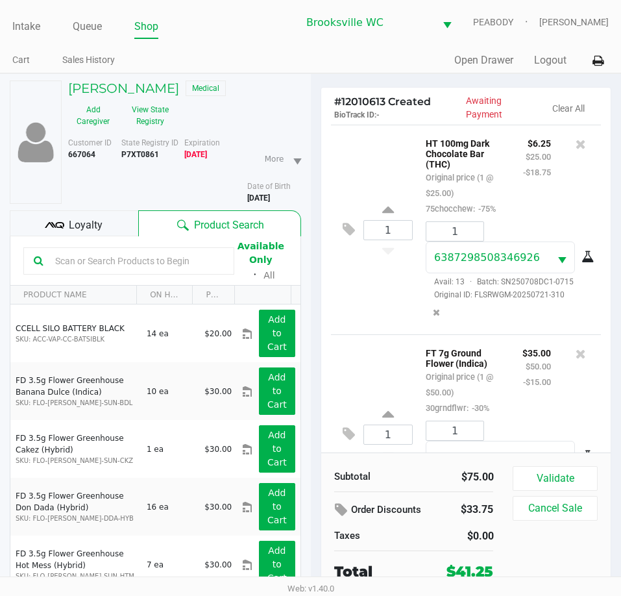
scroll to position [100, 0]
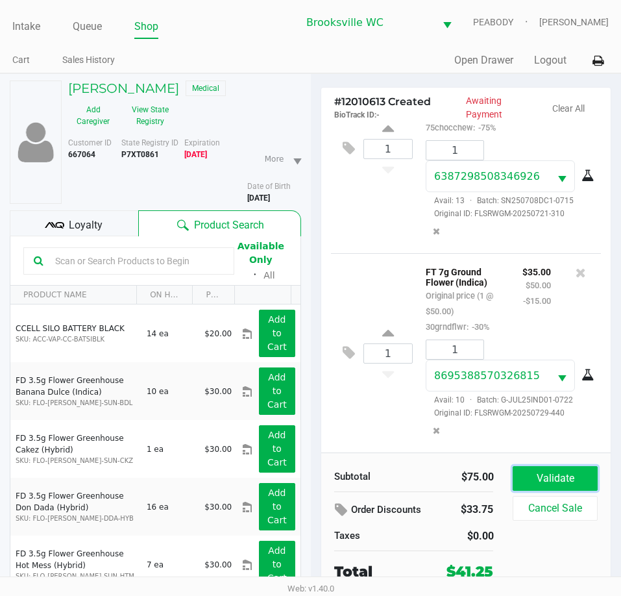
click at [532, 475] on button "Validate" at bounding box center [555, 478] width 84 height 25
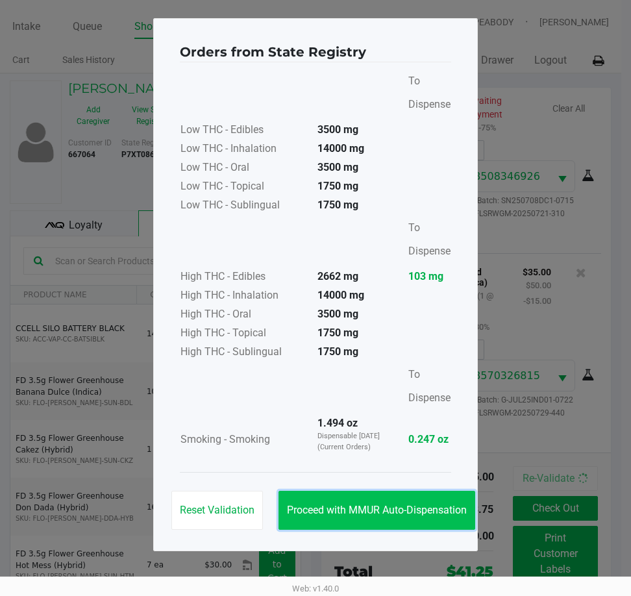
drag, startPoint x: 344, startPoint y: 503, endPoint x: 368, endPoint y: 491, distance: 26.1
click at [344, 503] on button "Proceed with MMUR Auto-Dispensation" at bounding box center [376, 509] width 197 height 39
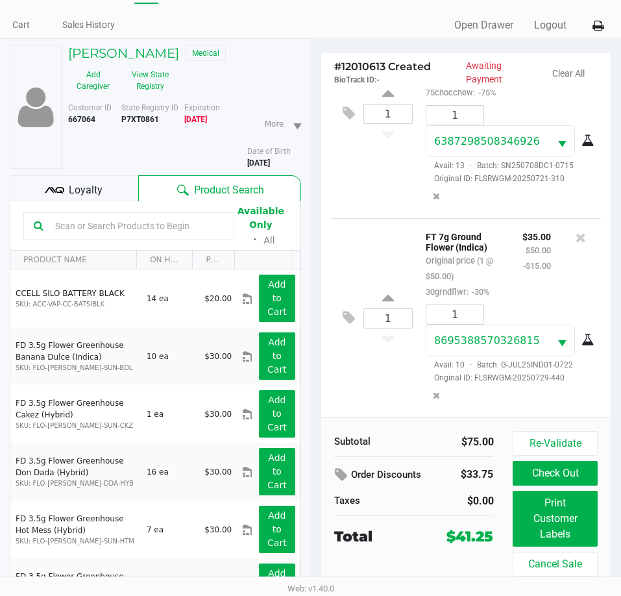
scroll to position [67, 0]
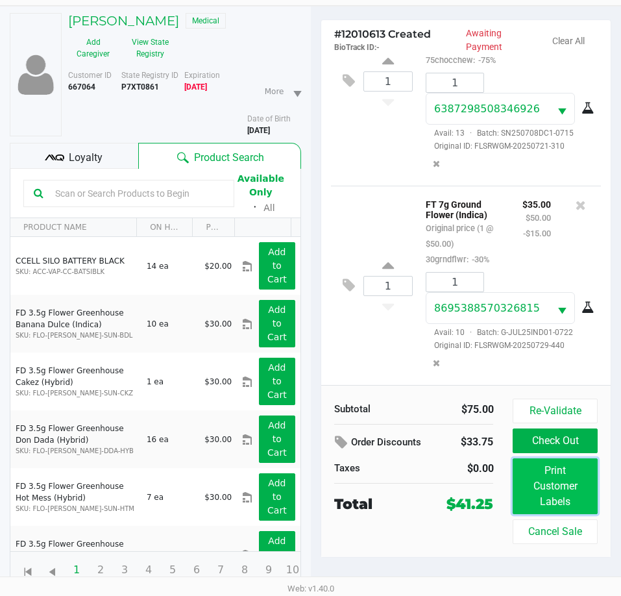
click at [555, 487] on button "Print Customer Labels" at bounding box center [555, 486] width 84 height 56
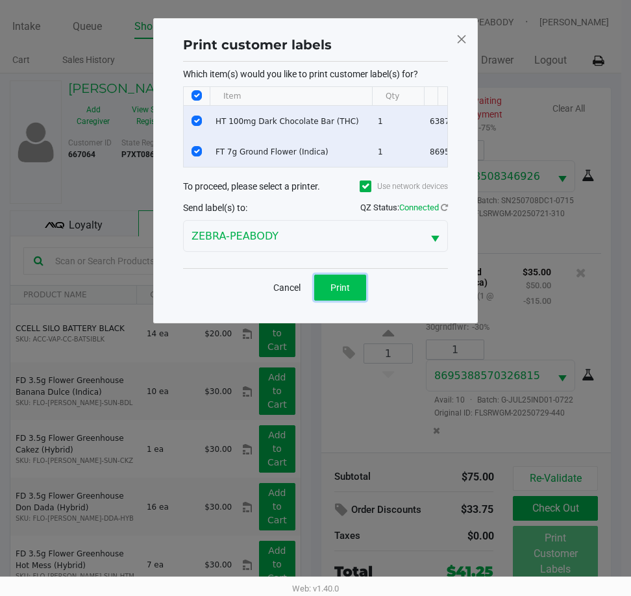
click at [333, 300] on button "Print" at bounding box center [340, 287] width 52 height 26
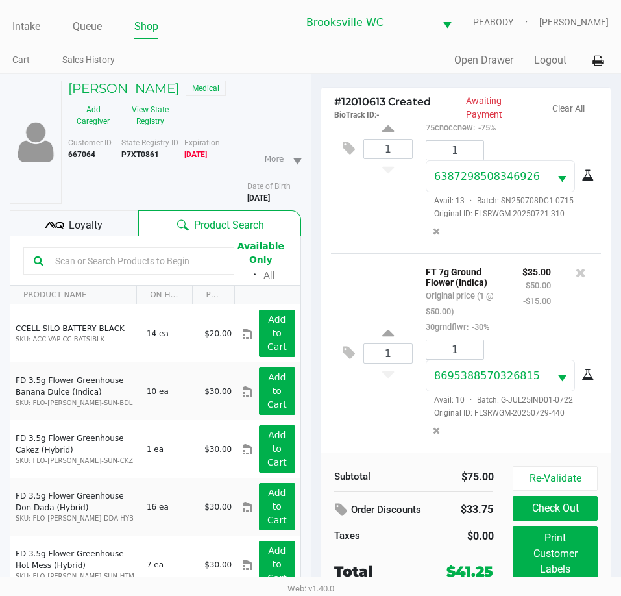
click at [66, 228] on div "Loyalty" at bounding box center [74, 223] width 128 height 26
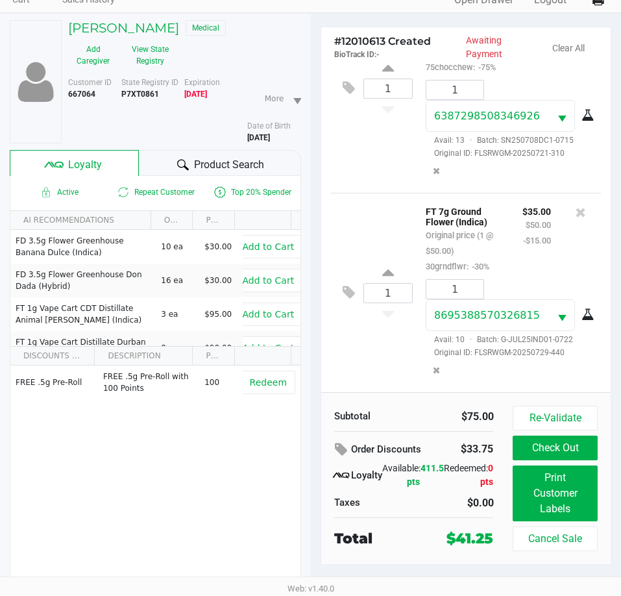
scroll to position [67, 0]
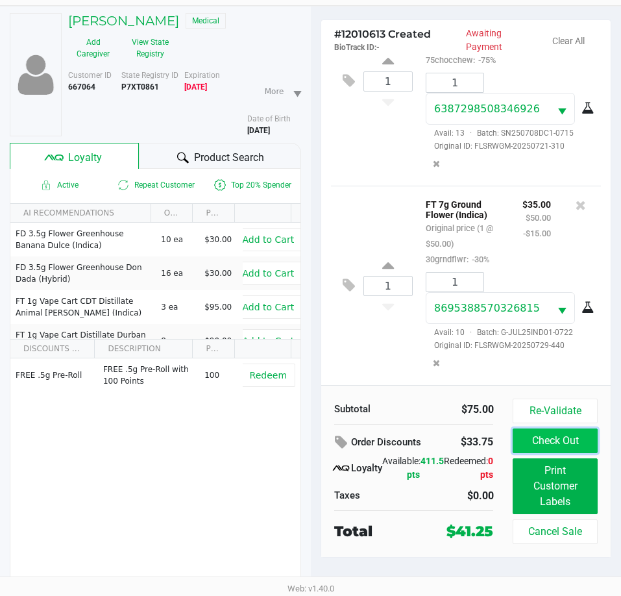
click at [530, 444] on button "Check Out" at bounding box center [555, 440] width 84 height 25
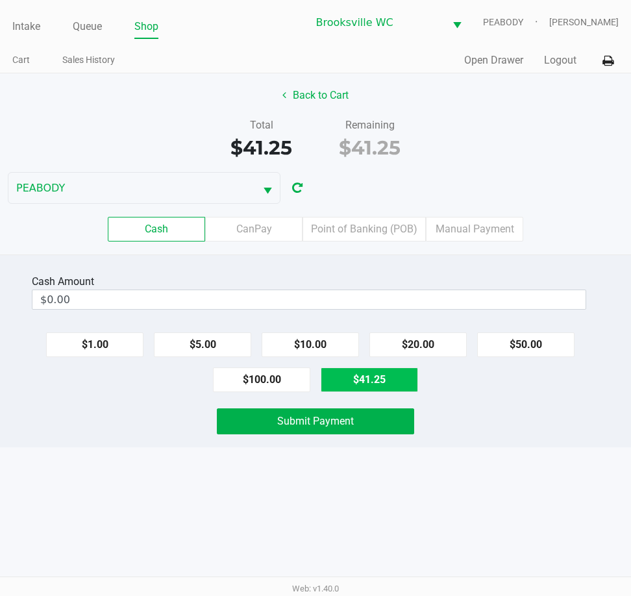
click at [390, 368] on button "$41.25" at bounding box center [368, 379] width 97 height 25
type input "$41.25"
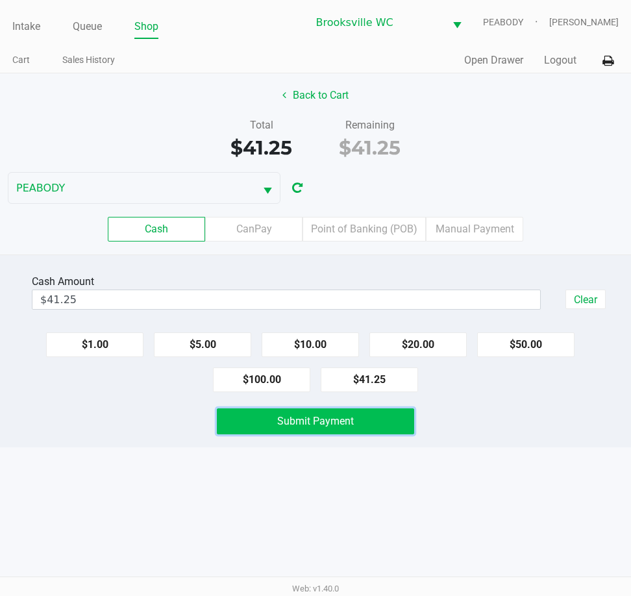
click at [388, 420] on button "Submit Payment" at bounding box center [315, 421] width 197 height 26
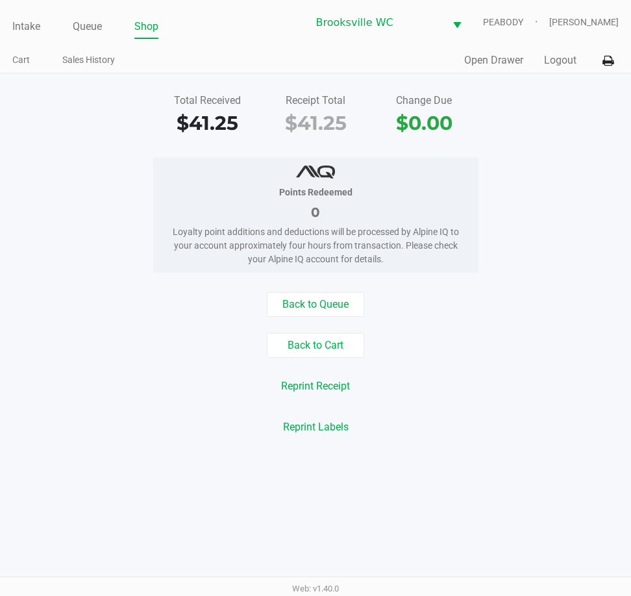
drag, startPoint x: 585, startPoint y: 150, endPoint x: 566, endPoint y: 148, distance: 18.3
click at [585, 150] on div "Total Received $41.25 Receipt Total $41.25 Change Due $0.00 Points Redeemed 0 L…" at bounding box center [315, 263] width 631 height 381
click at [34, 28] on link "Intake" at bounding box center [26, 27] width 28 height 18
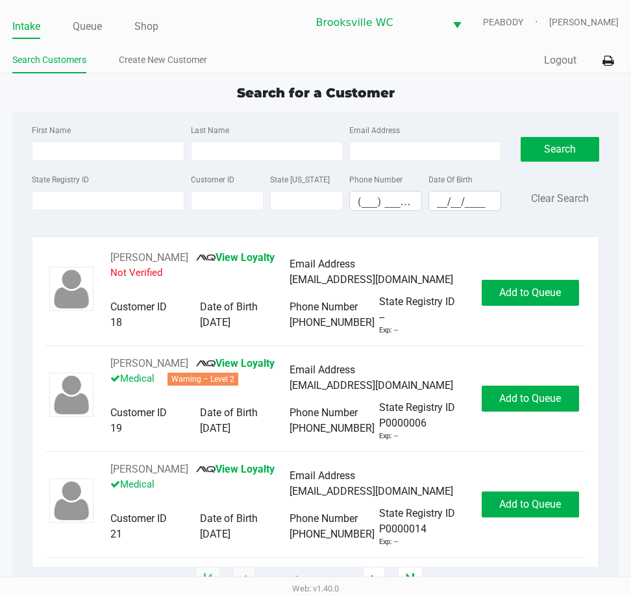
drag, startPoint x: 402, startPoint y: 51, endPoint x: 416, endPoint y: 51, distance: 13.6
click at [403, 51] on div "Quick Sale Logout" at bounding box center [466, 61] width 303 height 24
click at [547, 84] on div "Search for a Customer" at bounding box center [315, 92] width 625 height 19
click at [103, 28] on ul "Intake Queue Shop" at bounding box center [159, 27] width 295 height 22
click at [99, 27] on link "Queue" at bounding box center [87, 27] width 29 height 18
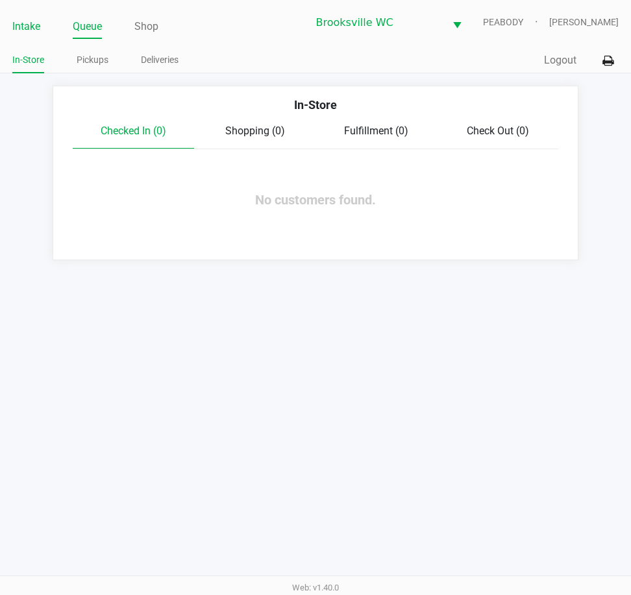
click at [29, 23] on link "Intake" at bounding box center [26, 27] width 28 height 18
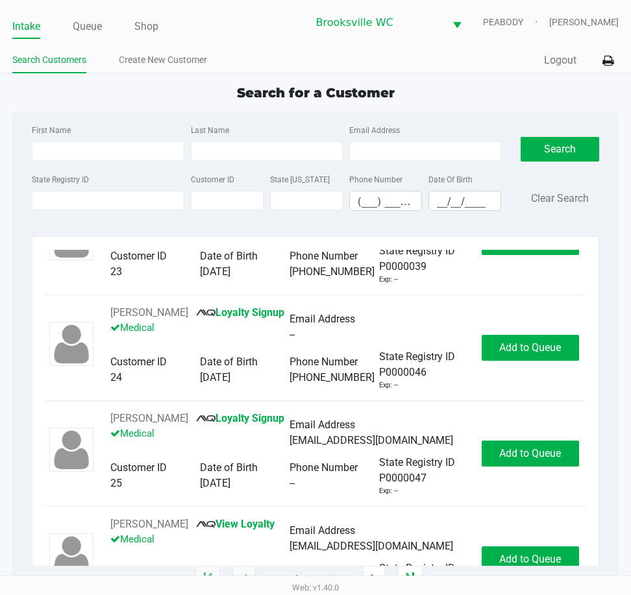
scroll to position [389, 0]
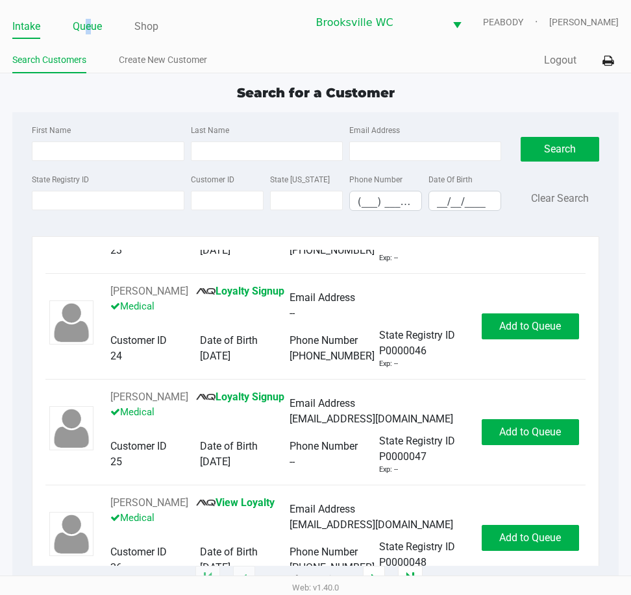
click at [89, 29] on link "Queue" at bounding box center [87, 27] width 29 height 18
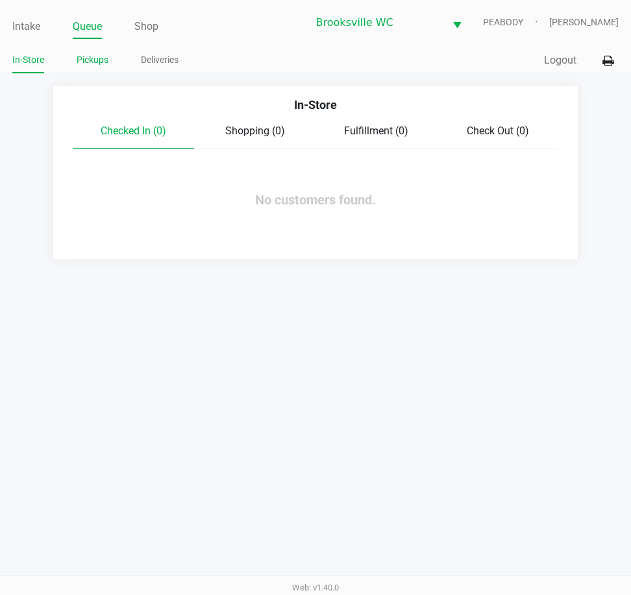
click at [80, 59] on link "Pickups" at bounding box center [93, 60] width 32 height 16
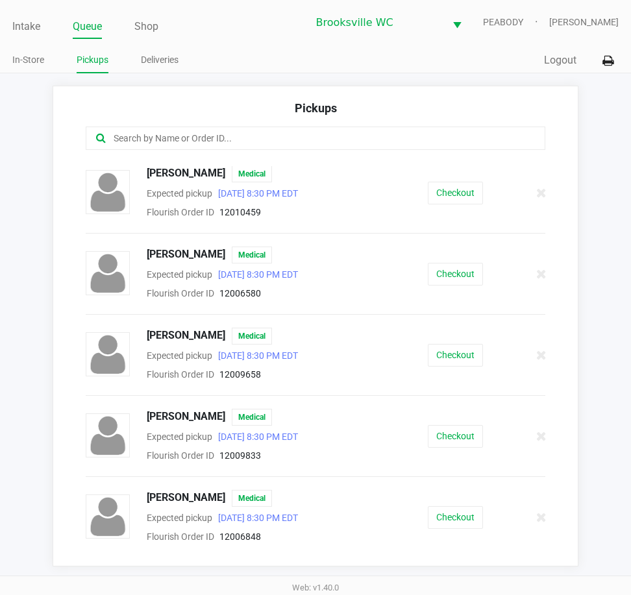
scroll to position [317, 0]
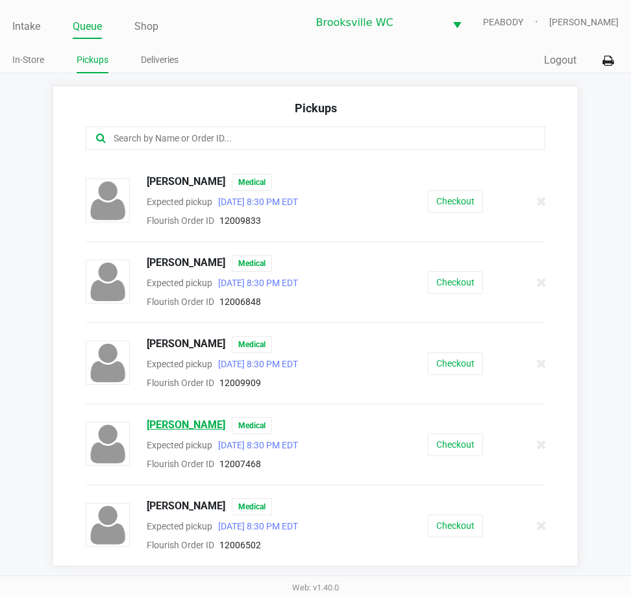
click at [178, 429] on span "Jack Morton" at bounding box center [186, 425] width 78 height 17
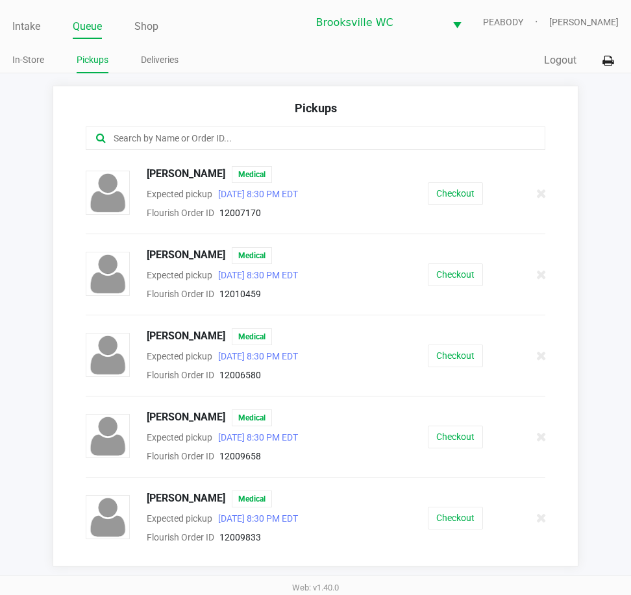
click at [19, 384] on app-pickups "Pickups Allison Fitzsimmons Medical Expected pickup Sep 26, 2025 8:30 PM EDT Fl…" at bounding box center [315, 326] width 631 height 481
drag, startPoint x: 599, startPoint y: 437, endPoint x: 609, endPoint y: 437, distance: 9.1
click at [599, 437] on app-pickups "Pickups Allison Fitzsimmons Medical Expected pickup Sep 26, 2025 8:30 PM EDT Fl…" at bounding box center [315, 326] width 631 height 481
click at [602, 162] on app-pickups "Pickups Allison Fitzsimmons Medical Expected pickup Sep 26, 2025 8:30 PM EDT Fl…" at bounding box center [315, 326] width 631 height 481
click at [466, 43] on div "Intake Queue Shop Brooksville WC PEABODY Daniel Lyttle In-Store Pickups Deliver…" at bounding box center [315, 36] width 631 height 73
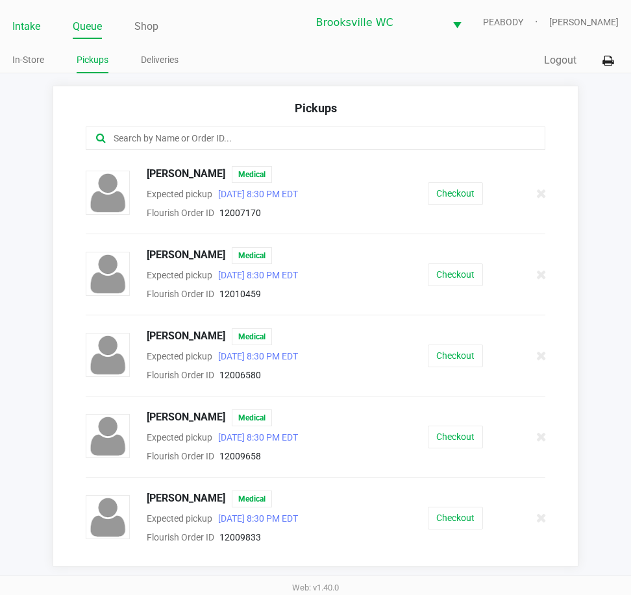
click at [31, 27] on link "Intake" at bounding box center [26, 27] width 28 height 18
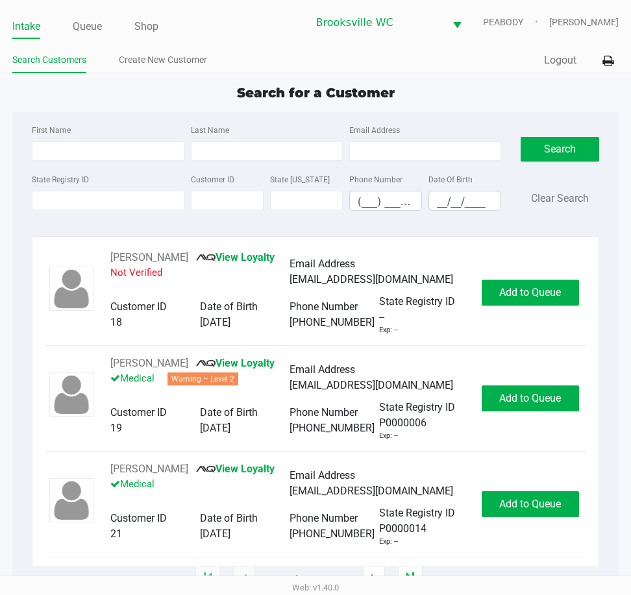
click at [145, 176] on div "State Registry ID" at bounding box center [108, 191] width 158 height 40
click at [78, 191] on input "State Registry ID" at bounding box center [108, 200] width 152 height 19
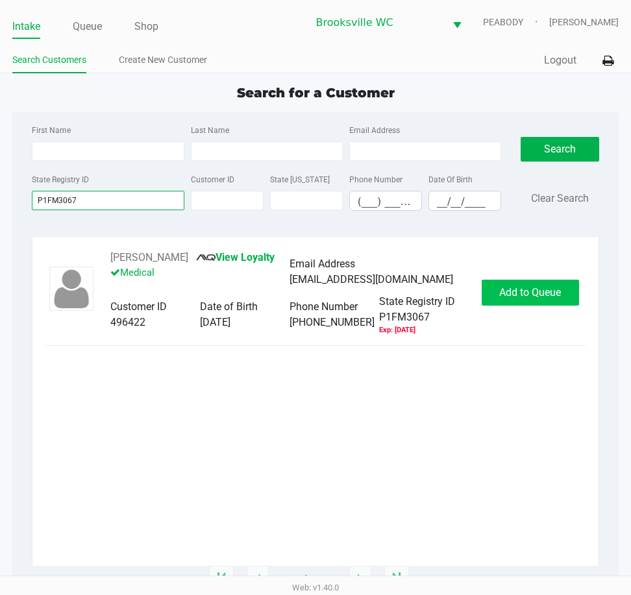
type input "P1FM3067"
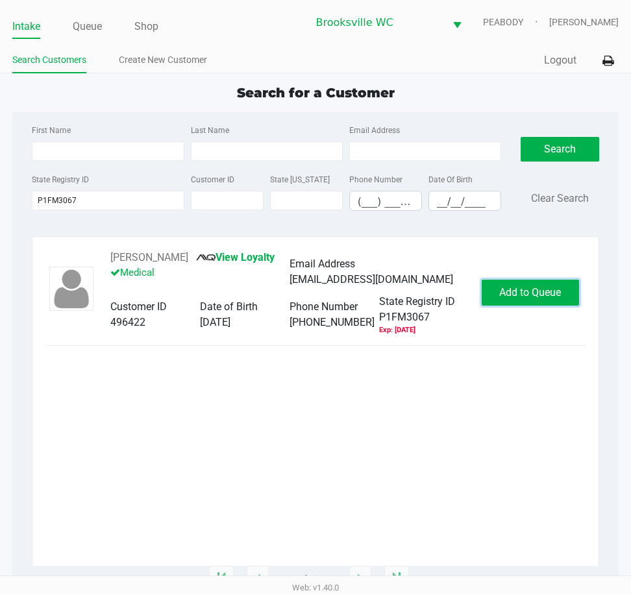
click at [535, 285] on button "Add to Queue" at bounding box center [529, 293] width 97 height 26
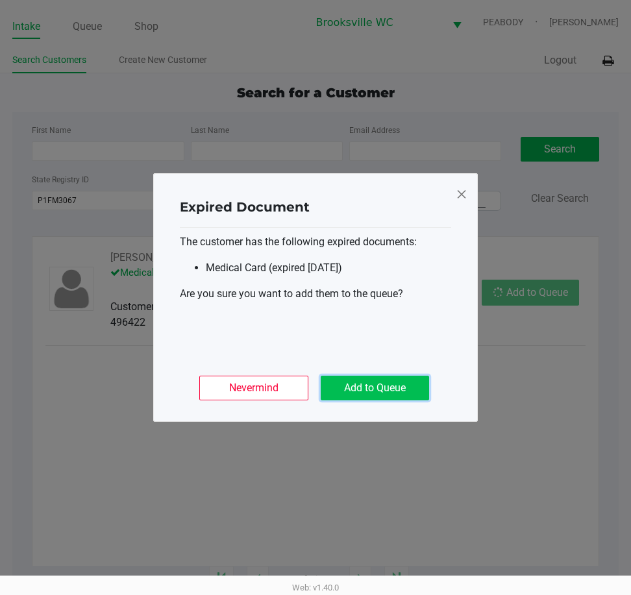
click at [373, 389] on button "Add to Queue" at bounding box center [374, 388] width 108 height 25
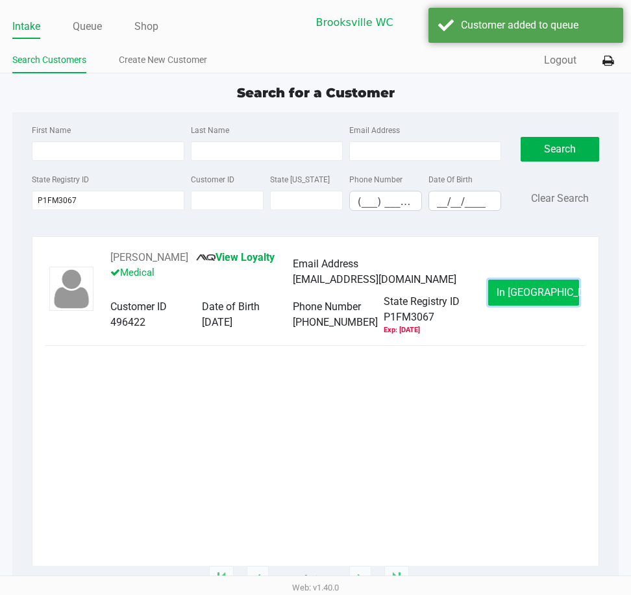
click at [524, 289] on span "In Queue" at bounding box center [550, 292] width 109 height 12
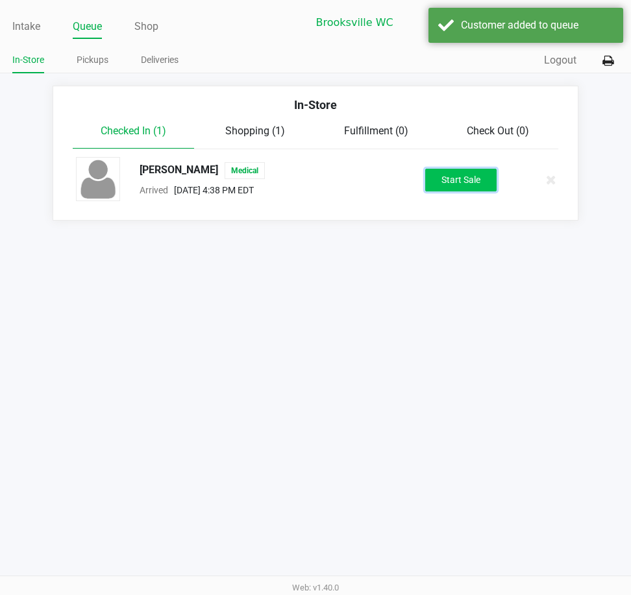
click at [450, 186] on button "Start Sale" at bounding box center [460, 180] width 71 height 23
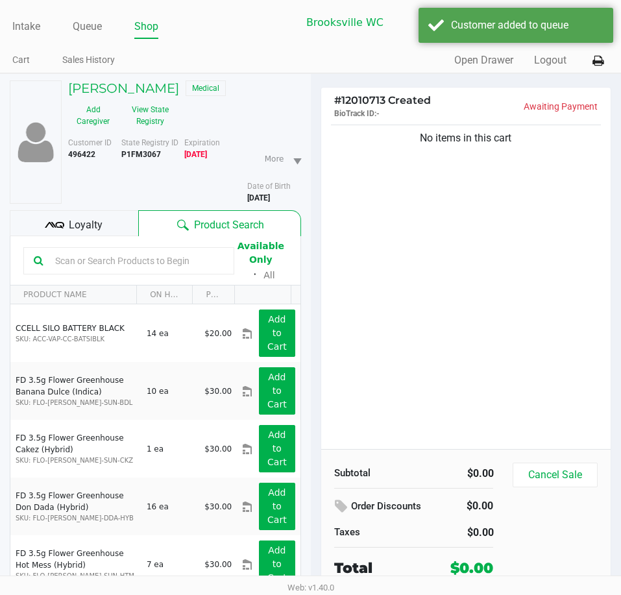
click at [461, 197] on div "No items in this cart" at bounding box center [466, 285] width 290 height 327
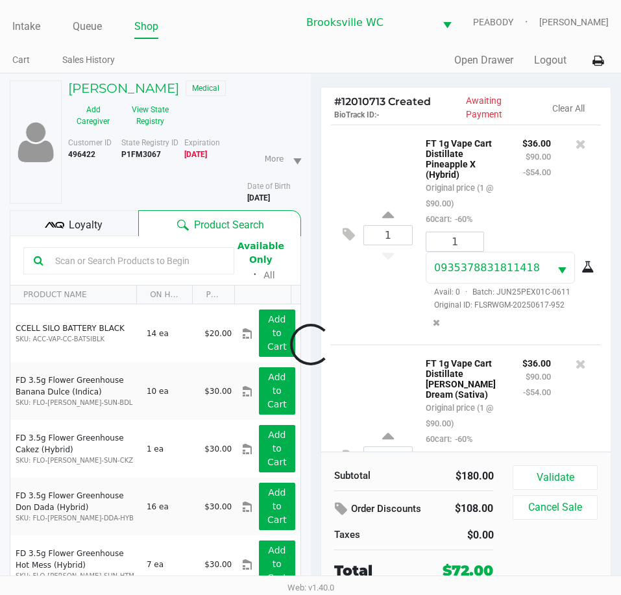
scroll to position [103, 0]
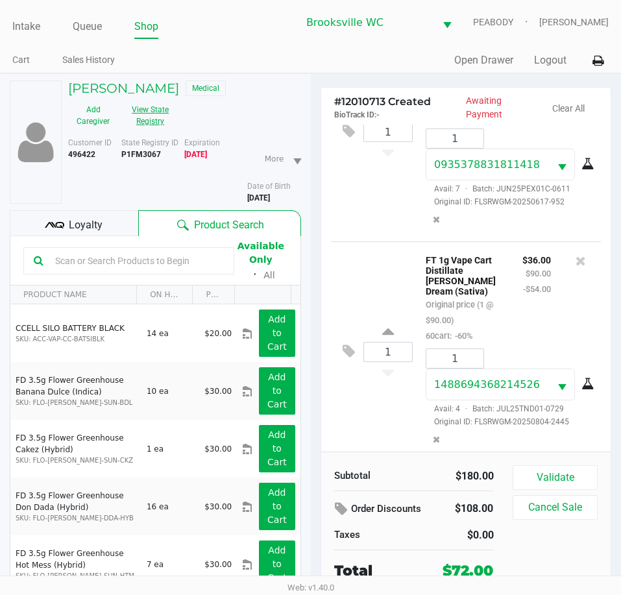
click at [162, 117] on button "View State Registry" at bounding box center [146, 115] width 56 height 32
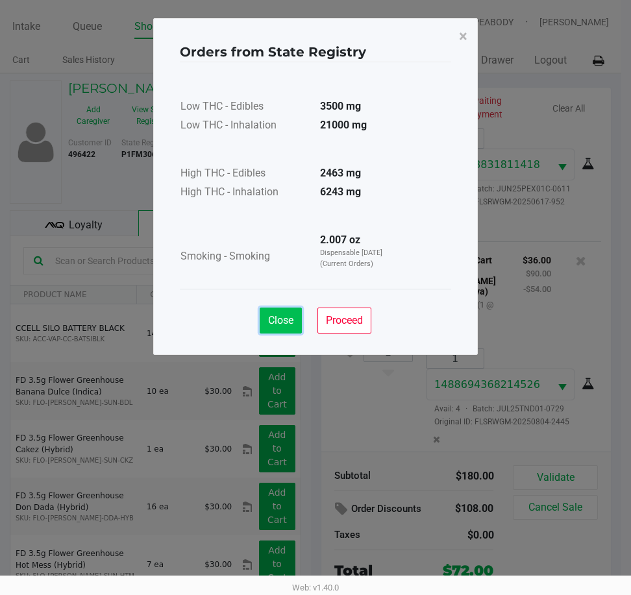
click at [288, 327] on button "Close" at bounding box center [281, 321] width 42 height 26
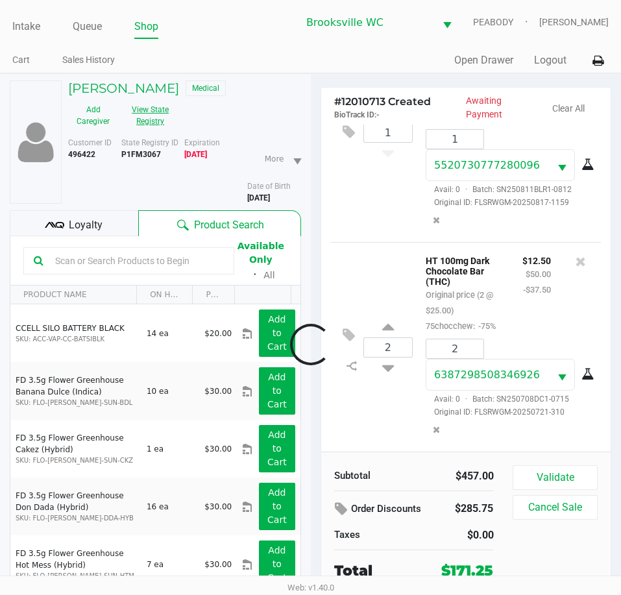
scroll to position [1260, 0]
click at [348, 261] on div "2 HT 100mg Dark Chocolate Bar (THC) Original price (2 @ $25.00) 75chocchew: -75…" at bounding box center [466, 347] width 271 height 210
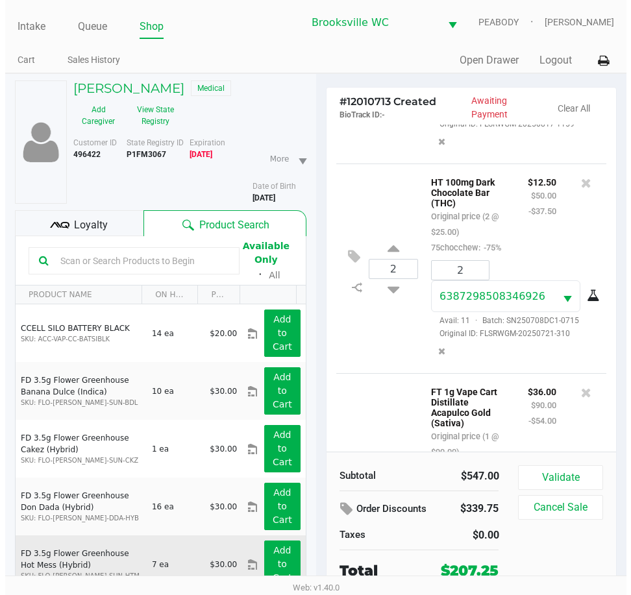
scroll to position [1479, 0]
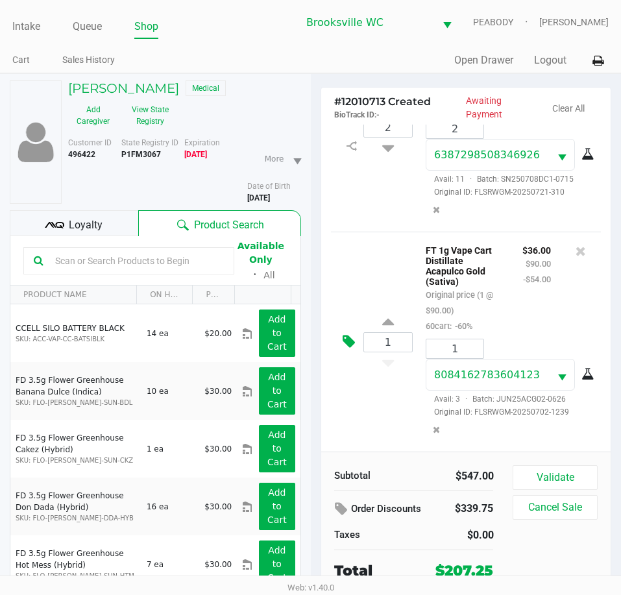
click at [350, 346] on icon at bounding box center [349, 341] width 12 height 15
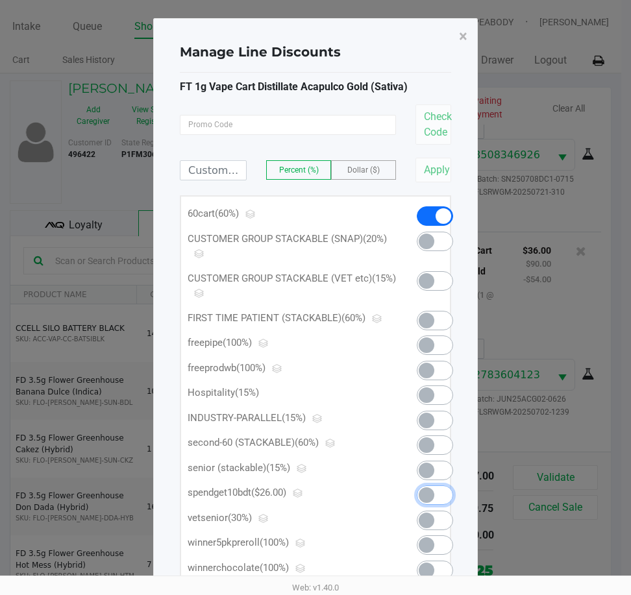
click at [434, 494] on span at bounding box center [426, 495] width 16 height 16
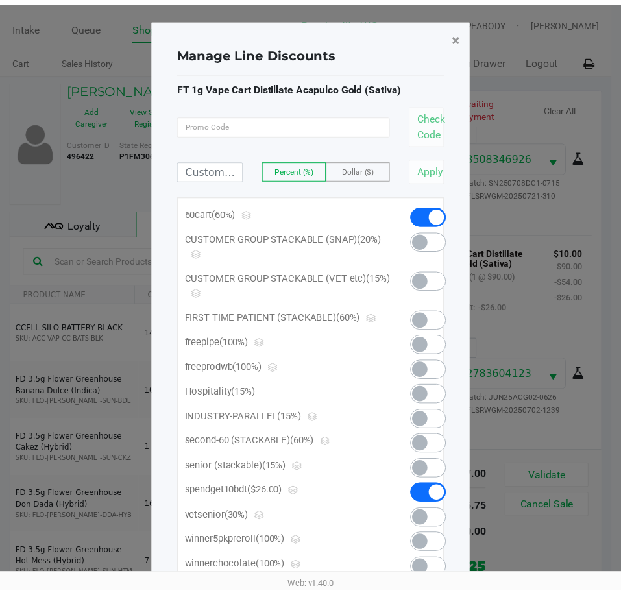
scroll to position [1482, 0]
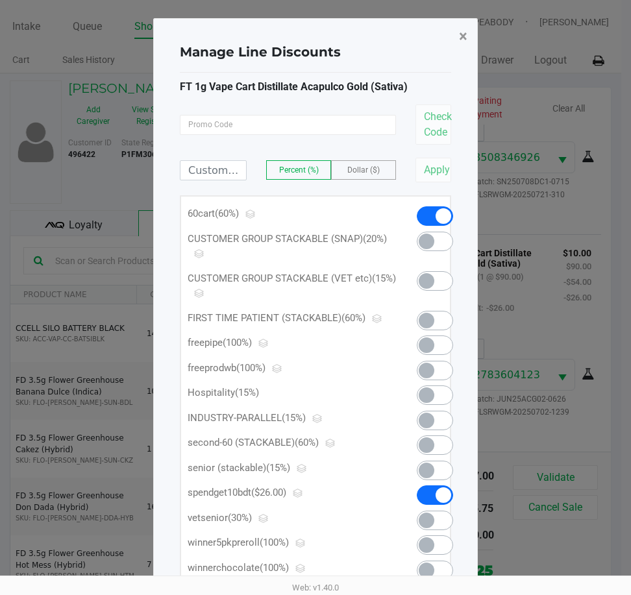
click at [456, 40] on button "×" at bounding box center [462, 36] width 29 height 36
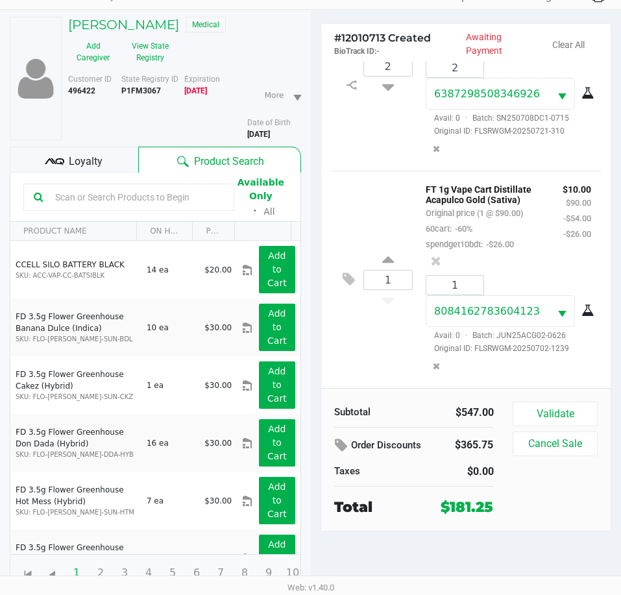
scroll to position [67, 0]
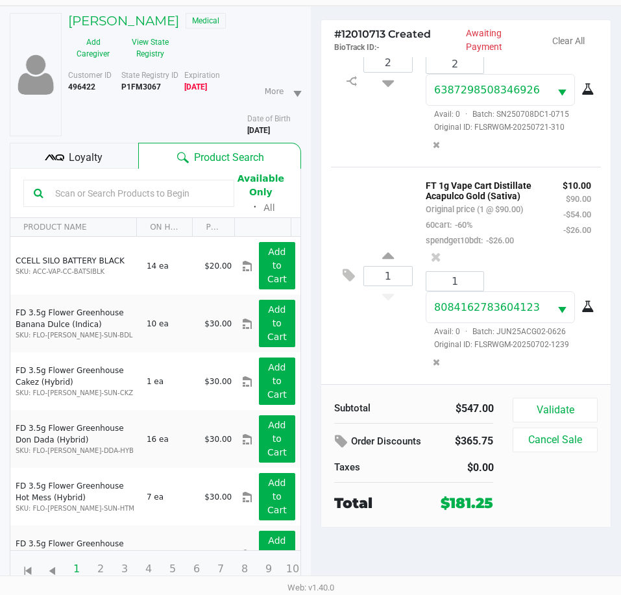
click at [194, 193] on input "text" at bounding box center [137, 193] width 174 height 19
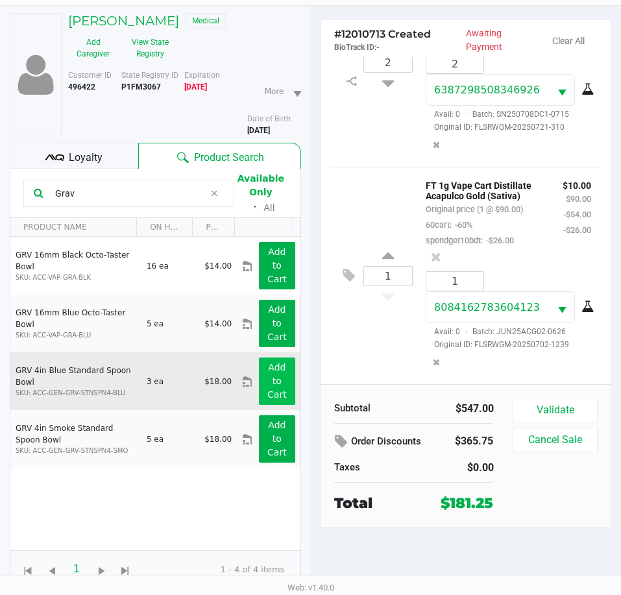
type input "Grav"
click at [271, 384] on app-button-loader "Add to Cart" at bounding box center [276, 381] width 19 height 38
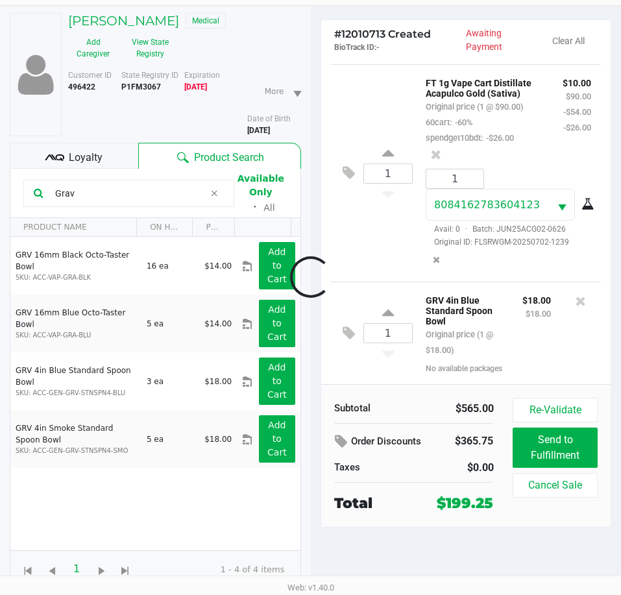
scroll to position [1617, 0]
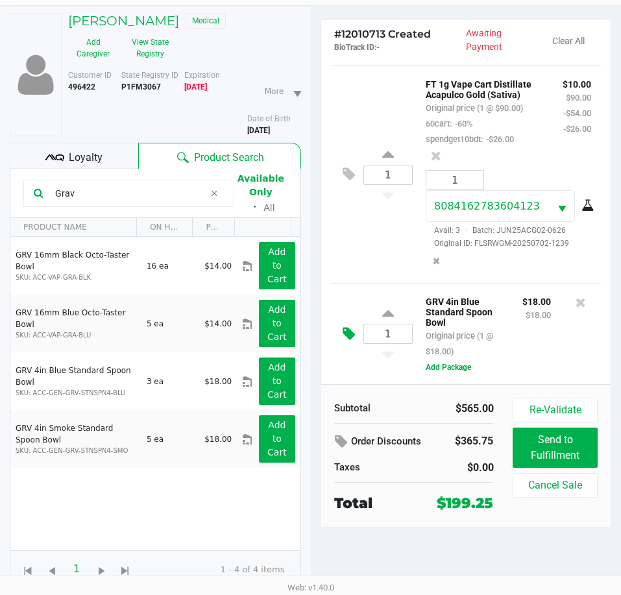
click at [345, 337] on icon at bounding box center [349, 333] width 12 height 15
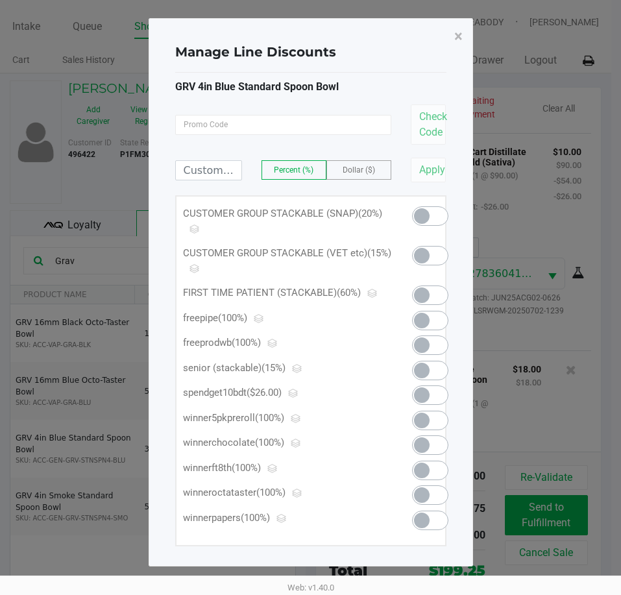
scroll to position [0, 0]
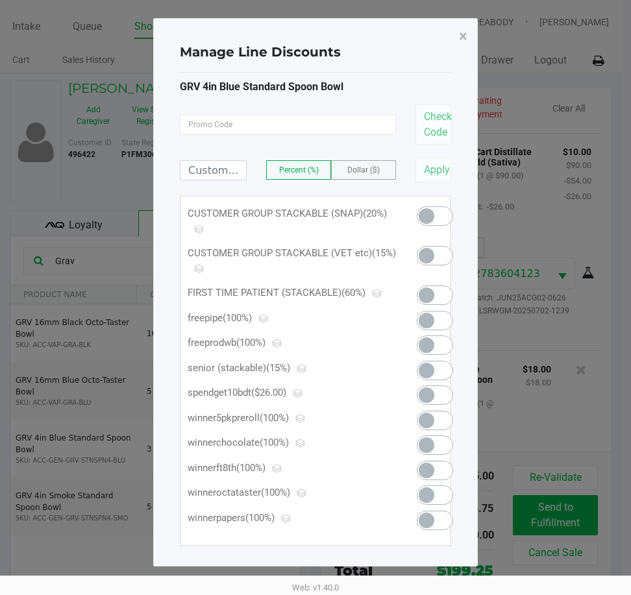
click at [439, 322] on span at bounding box center [435, 320] width 36 height 19
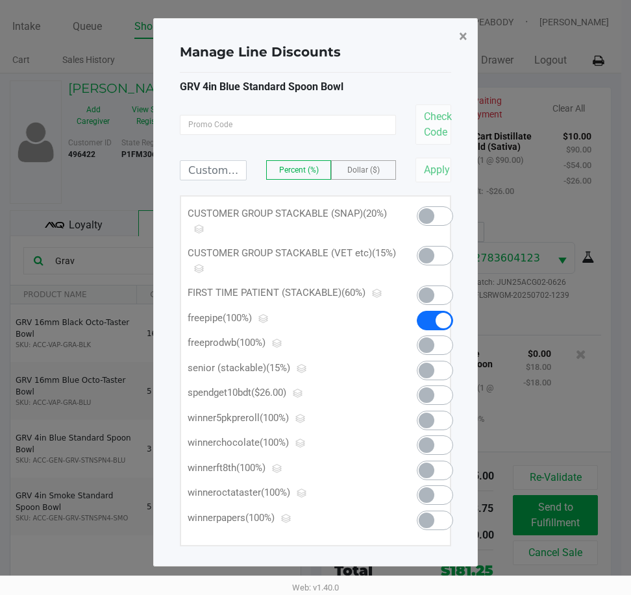
click at [459, 34] on span "×" at bounding box center [463, 36] width 8 height 18
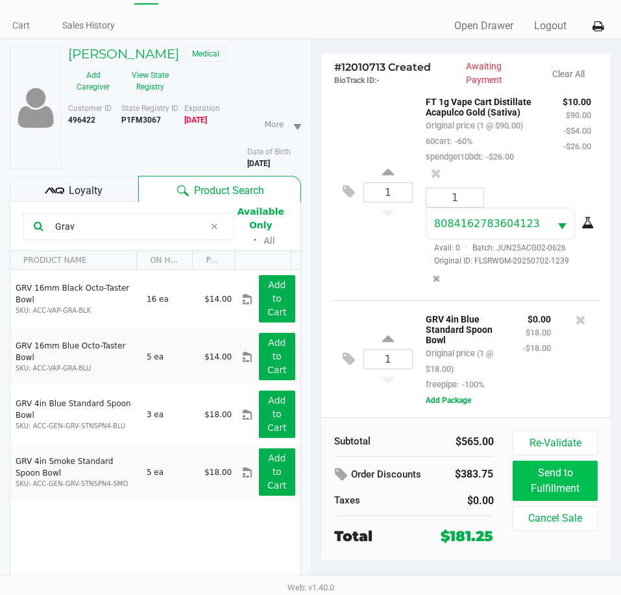
scroll to position [67, 0]
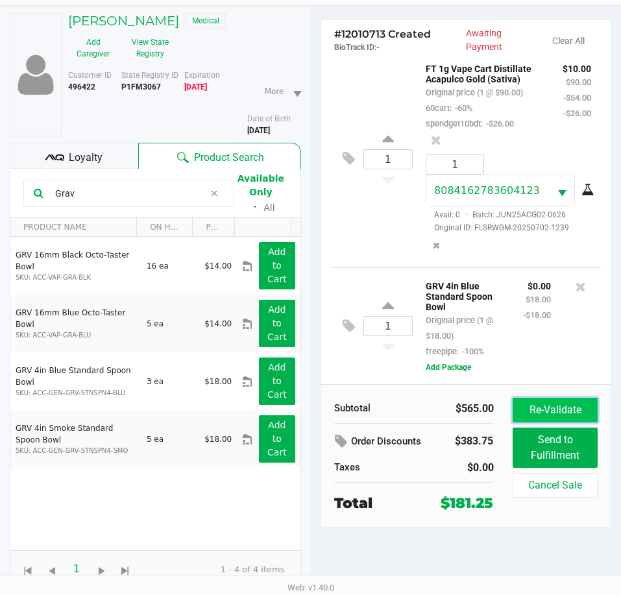
click at [559, 403] on button "Re-Validate" at bounding box center [555, 410] width 84 height 25
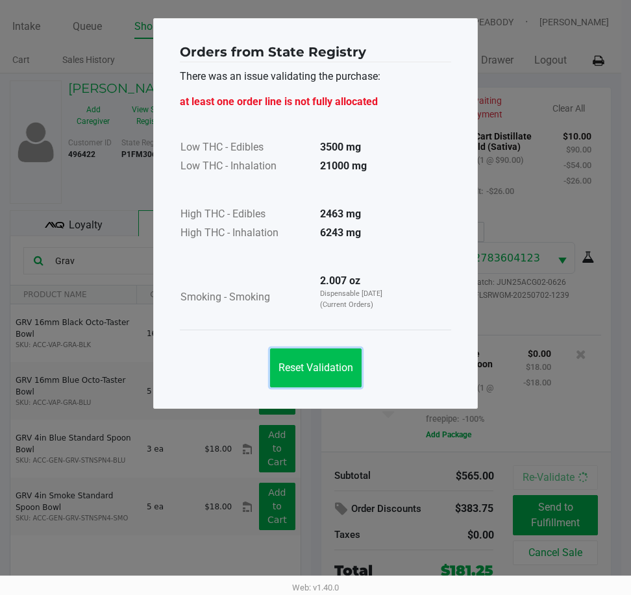
click at [322, 365] on span "Reset Validation" at bounding box center [315, 367] width 75 height 12
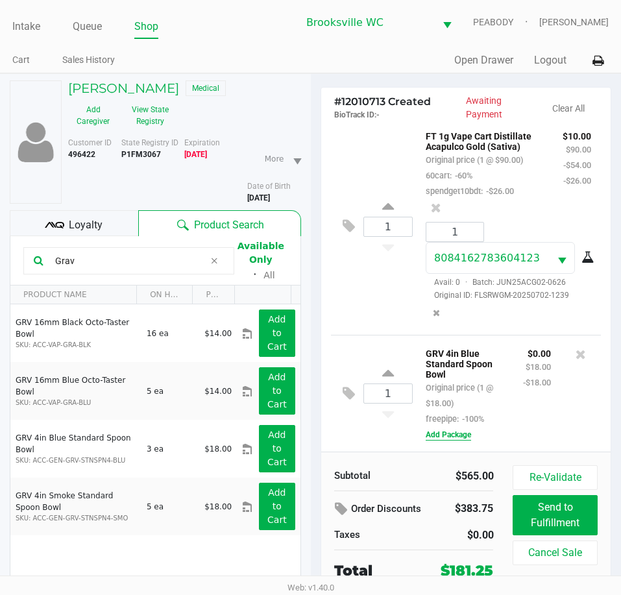
click at [442, 434] on button "Add Package" at bounding box center [448, 435] width 45 height 12
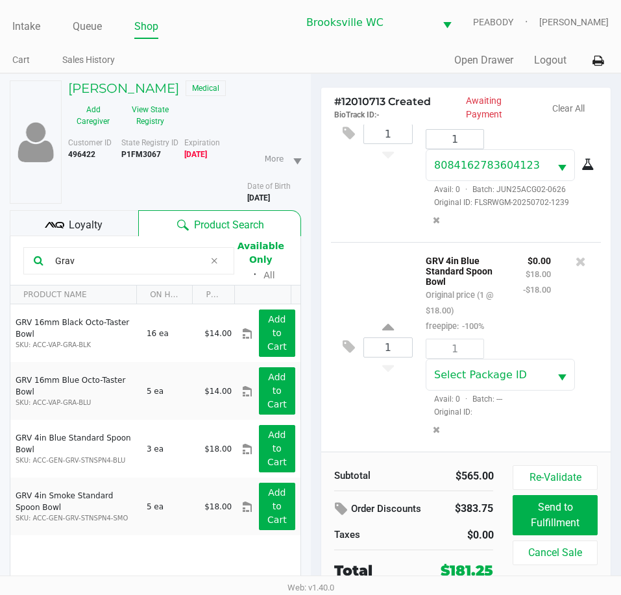
scroll to position [1725, 0]
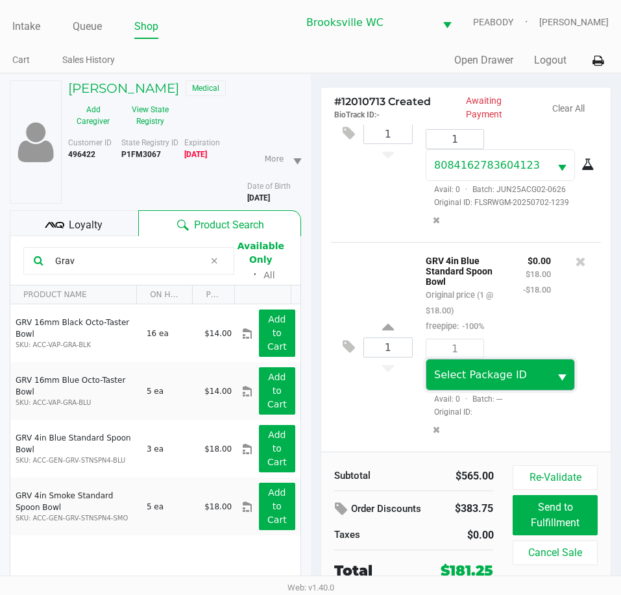
click at [502, 375] on span "Select Package ID" at bounding box center [480, 374] width 93 height 12
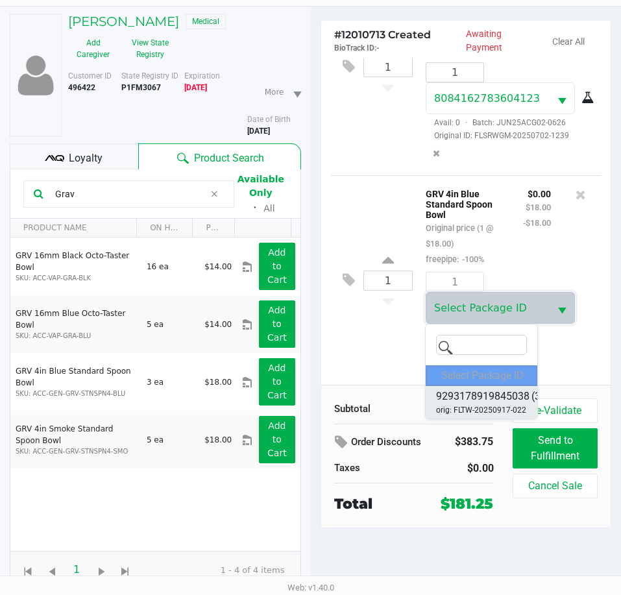
scroll to position [67, 0]
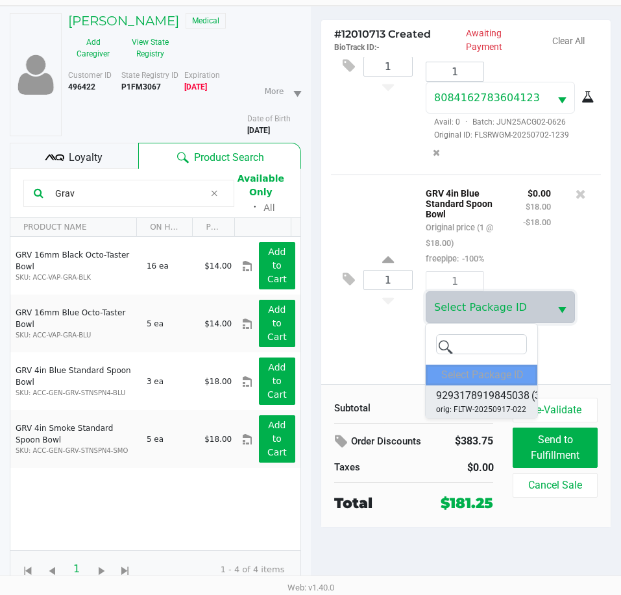
click at [489, 409] on span "orig: FLTW-20250917-022" at bounding box center [481, 410] width 90 height 12
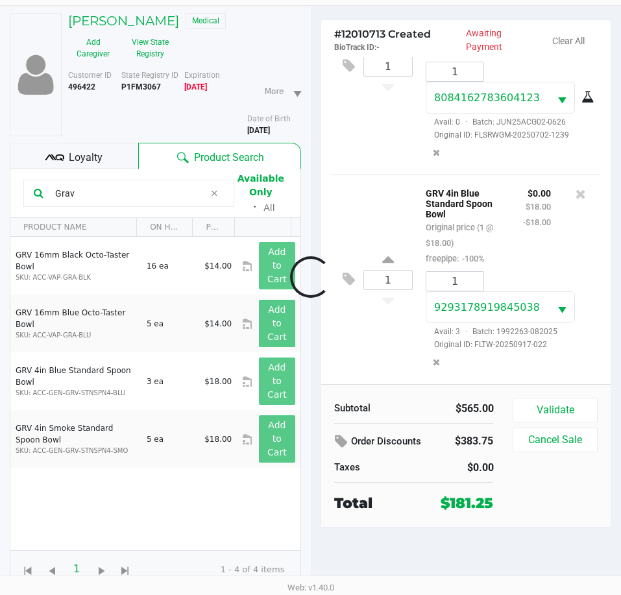
scroll to position [1725, 0]
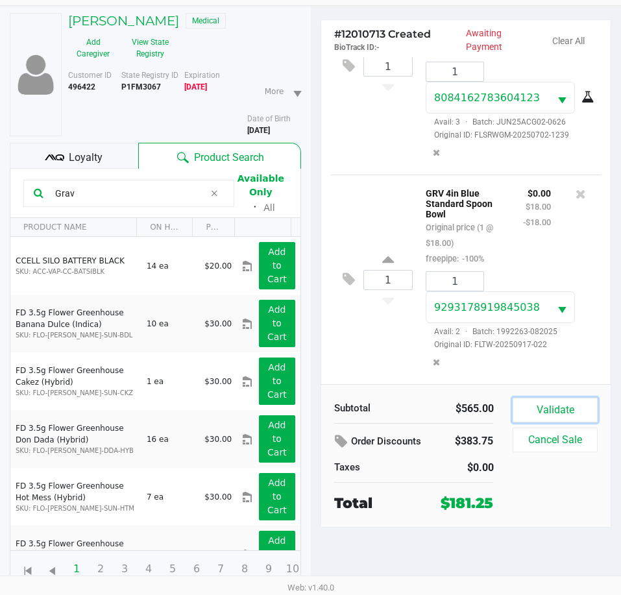
click at [591, 404] on button "Validate" at bounding box center [555, 410] width 84 height 25
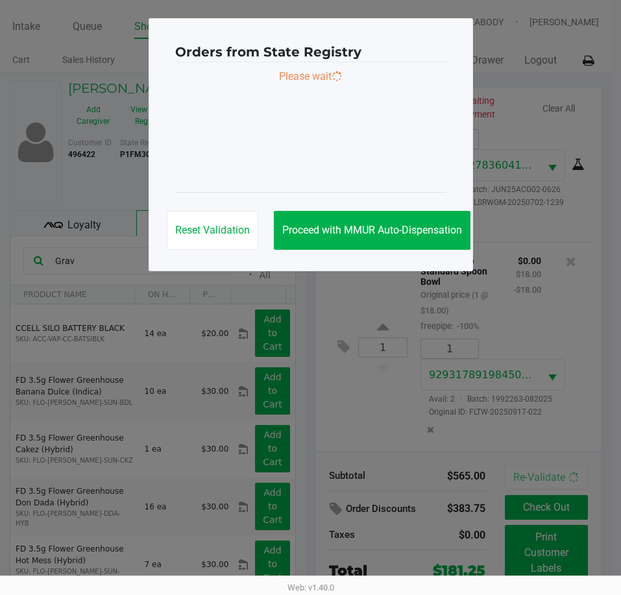
scroll to position [0, 0]
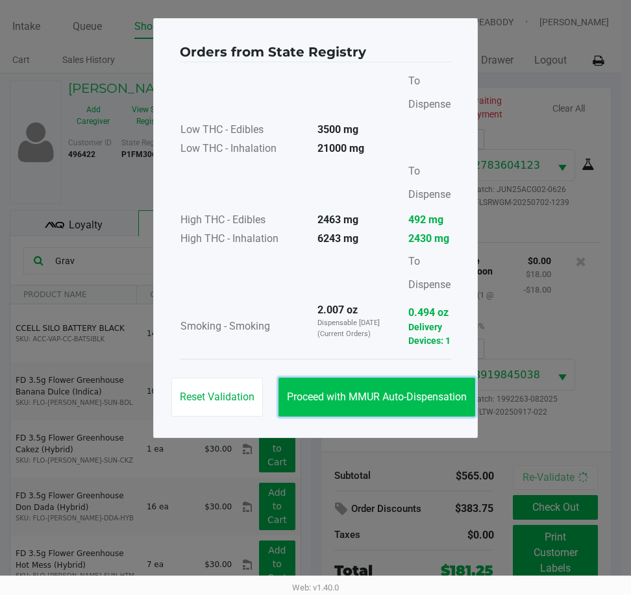
click at [378, 392] on span "Proceed with MMUR Auto-Dispensation" at bounding box center [377, 397] width 180 height 12
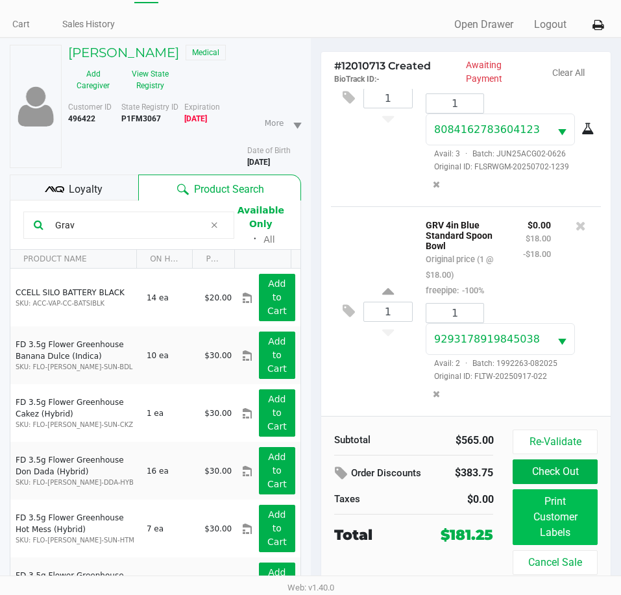
scroll to position [67, 0]
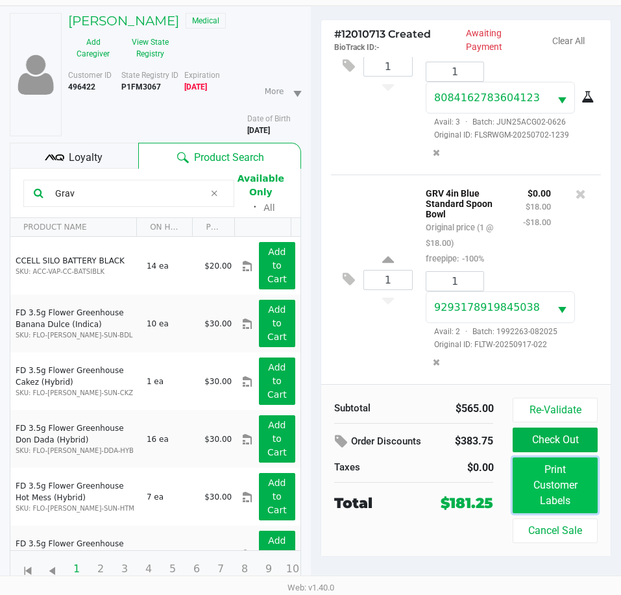
click at [573, 478] on button "Print Customer Labels" at bounding box center [555, 485] width 84 height 56
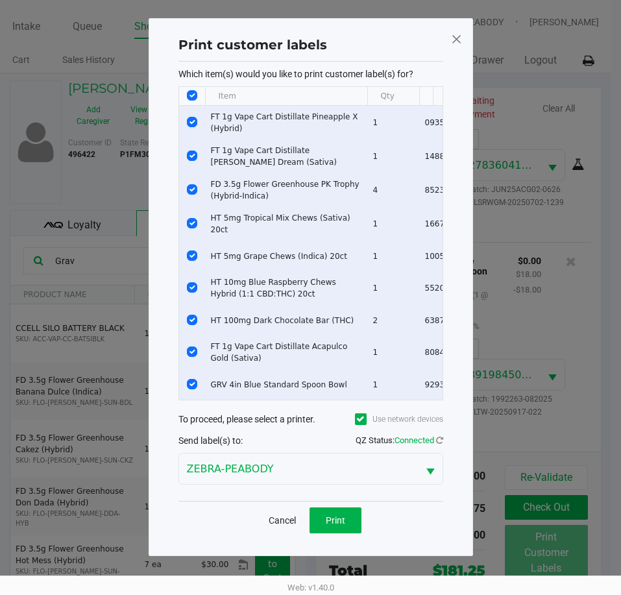
scroll to position [0, 0]
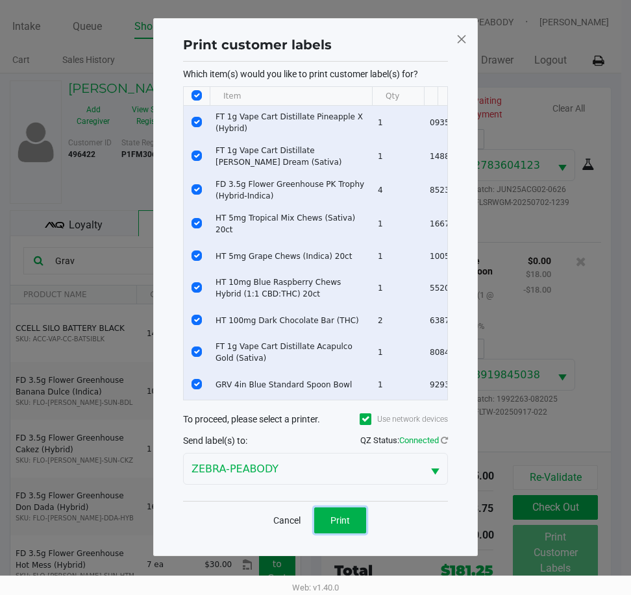
click at [339, 539] on div "Cancel Print" at bounding box center [315, 520] width 265 height 38
click at [332, 525] on span "Print" at bounding box center [339, 520] width 19 height 10
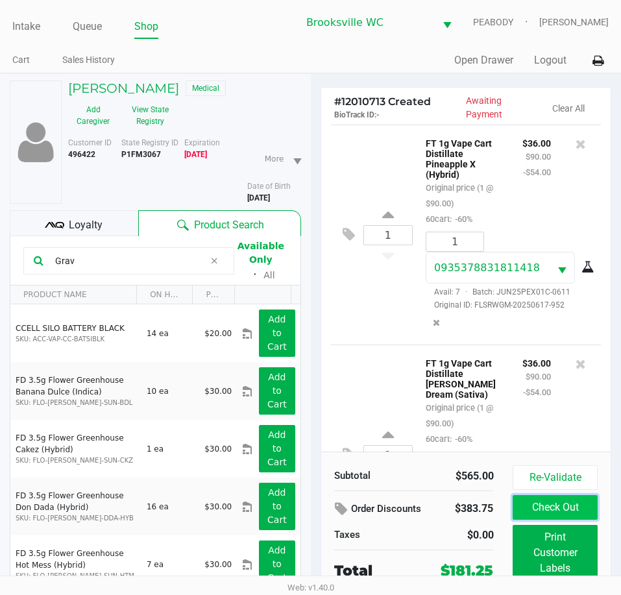
click at [546, 505] on button "Check Out" at bounding box center [555, 507] width 84 height 25
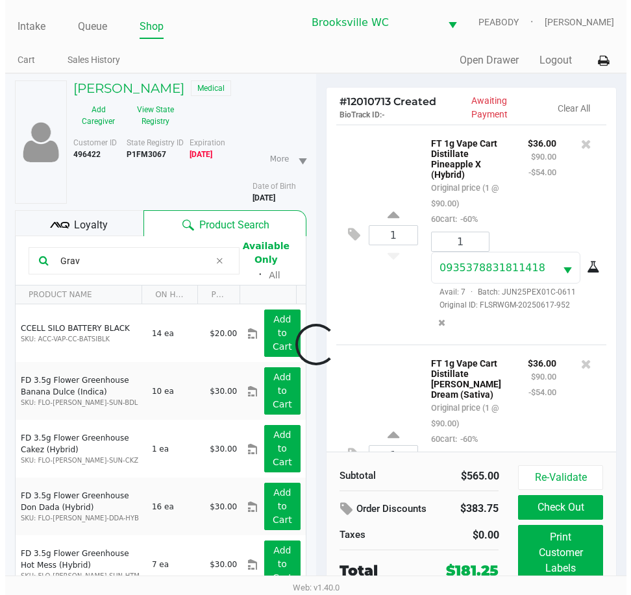
scroll to position [1725, 0]
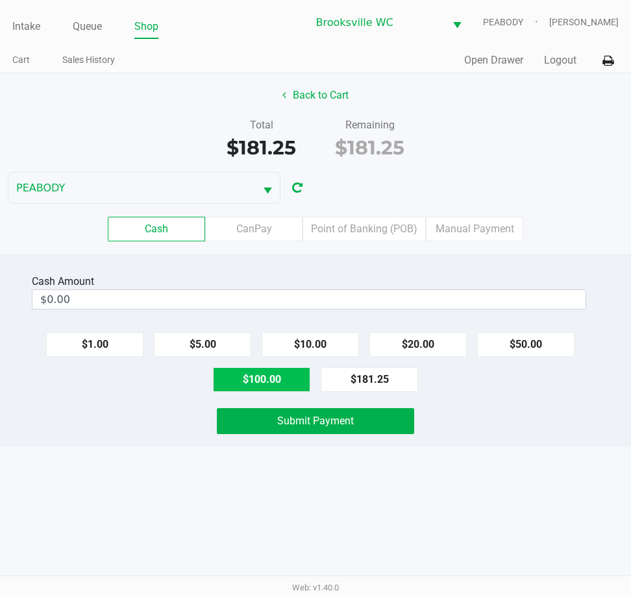
click at [267, 376] on button "$100.00" at bounding box center [261, 379] width 97 height 25
type input "$200.00"
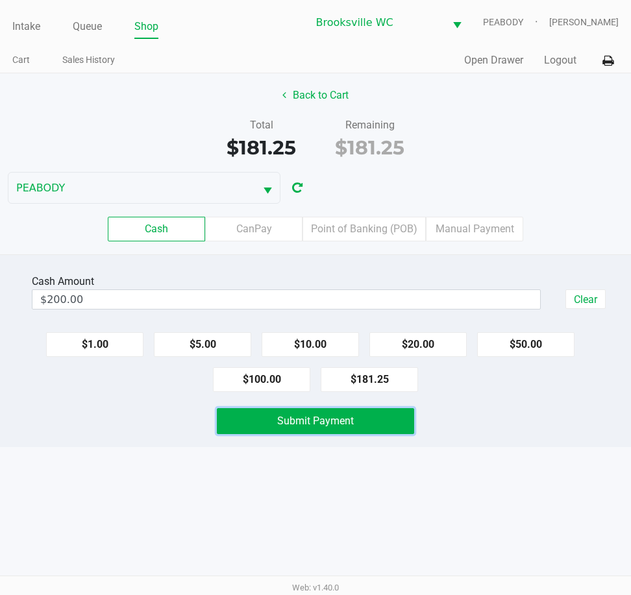
click at [278, 419] on button "Submit Payment" at bounding box center [315, 421] width 197 height 26
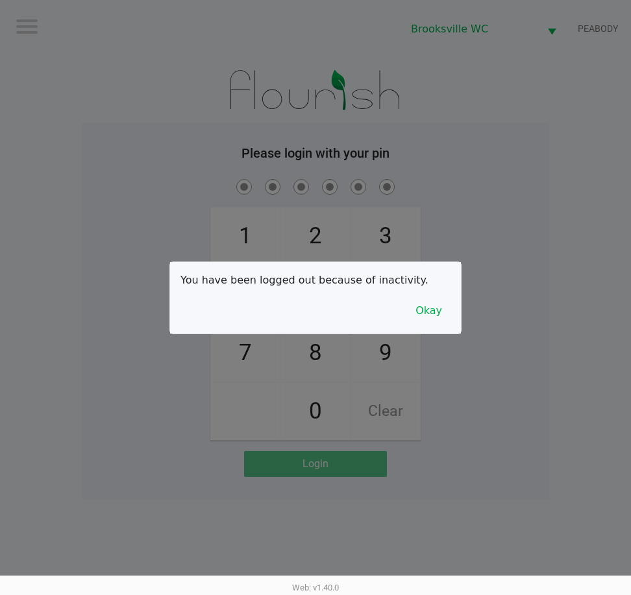
click at [270, 37] on div at bounding box center [315, 297] width 631 height 595
checkbox input "true"
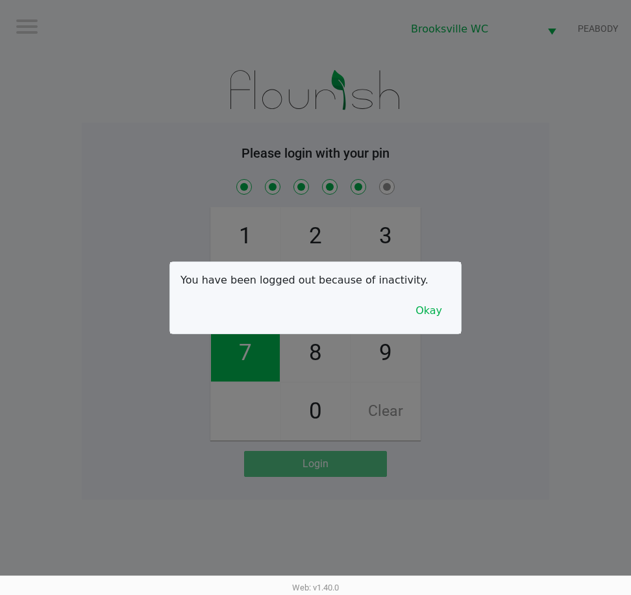
checkbox input "true"
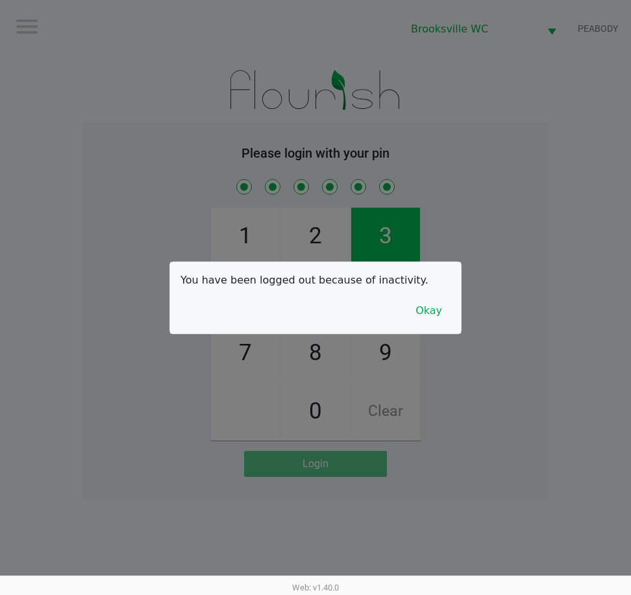
checkbox input "true"
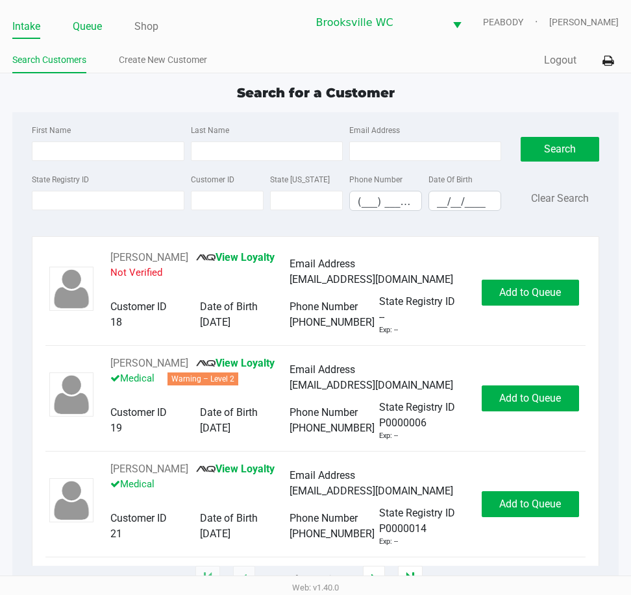
click at [97, 30] on link "Queue" at bounding box center [87, 27] width 29 height 18
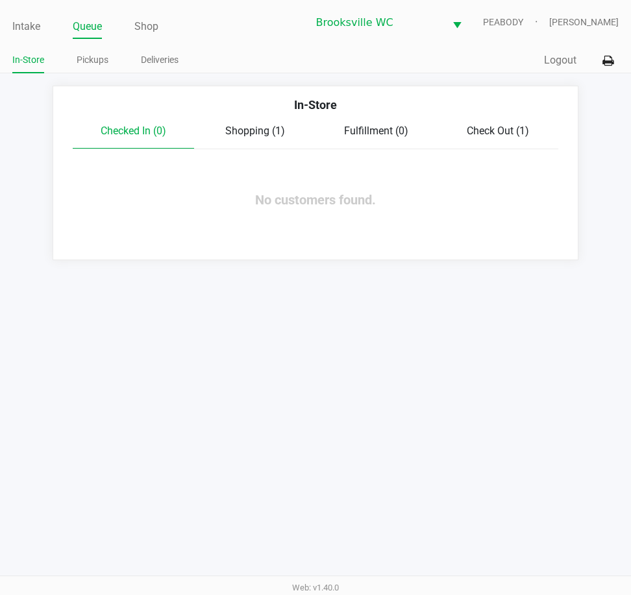
click at [248, 144] on div "Checked In (0) Shopping (1) Fulfillment (0) Check Out (1)" at bounding box center [315, 136] width 485 height 26
drag, startPoint x: 97, startPoint y: 60, endPoint x: 95, endPoint y: 67, distance: 6.8
click at [98, 60] on link "Pickups" at bounding box center [93, 60] width 32 height 16
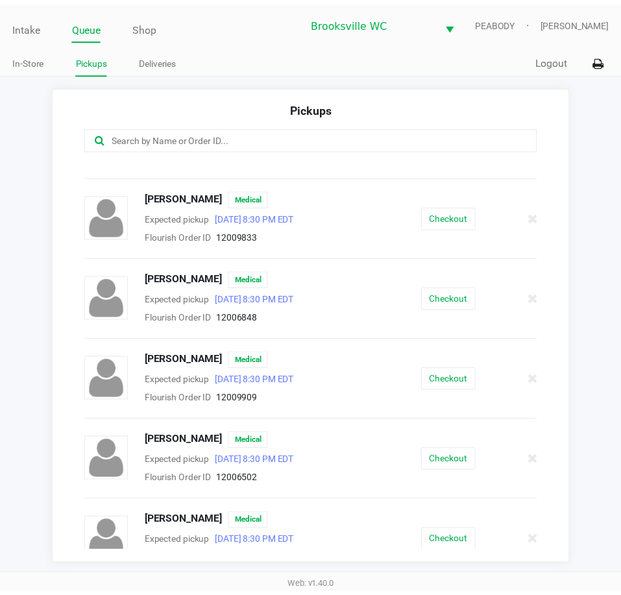
scroll to position [389, 0]
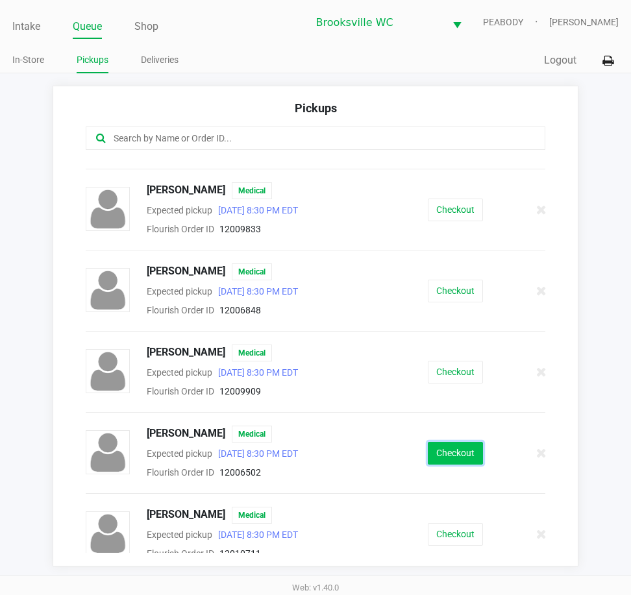
click at [449, 455] on button "Checkout" at bounding box center [455, 453] width 55 height 23
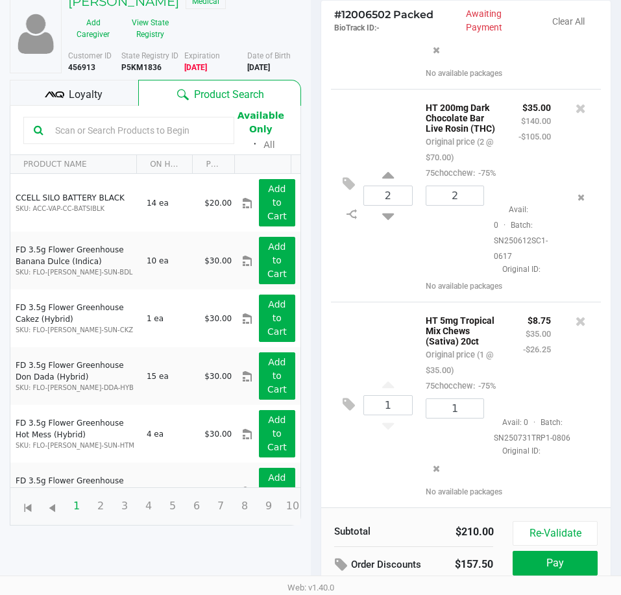
scroll to position [172, 0]
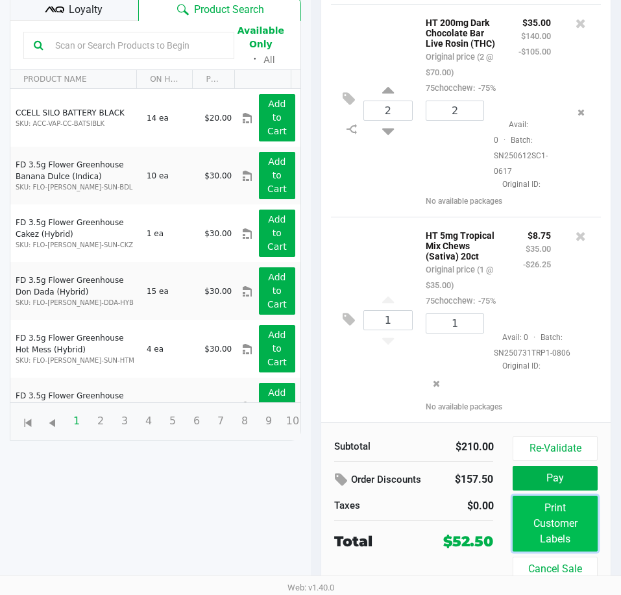
click at [544, 542] on button "Print Customer Labels" at bounding box center [555, 524] width 84 height 56
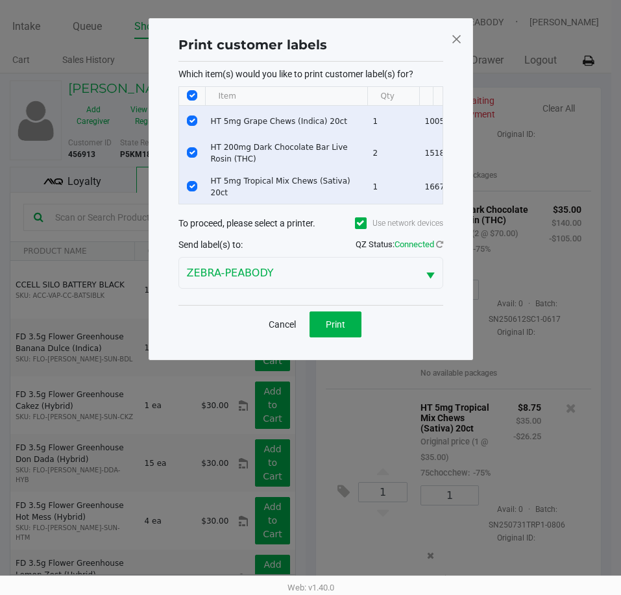
scroll to position [0, 0]
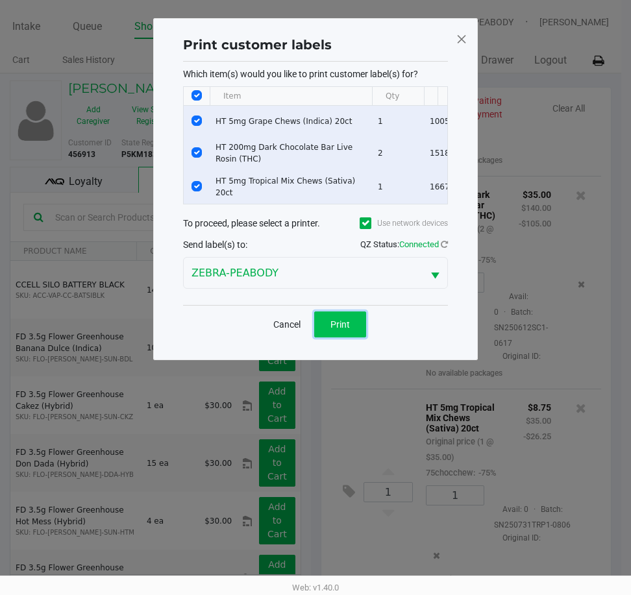
click at [342, 330] on span "Print" at bounding box center [339, 324] width 19 height 10
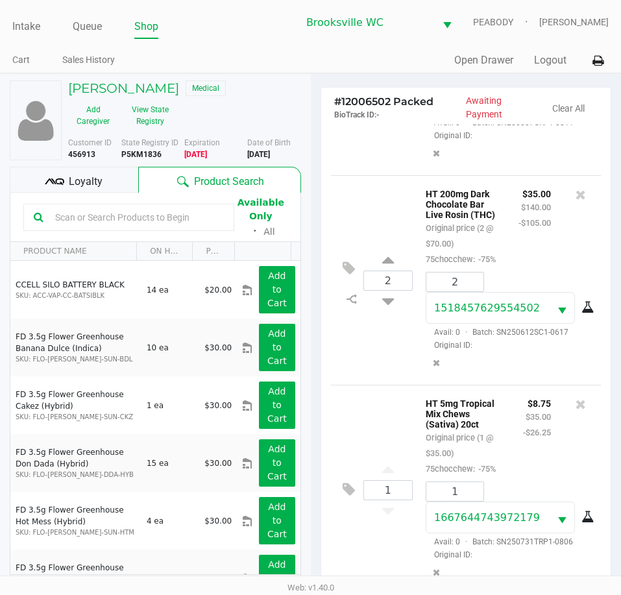
click at [110, 180] on div "Loyalty" at bounding box center [74, 180] width 128 height 26
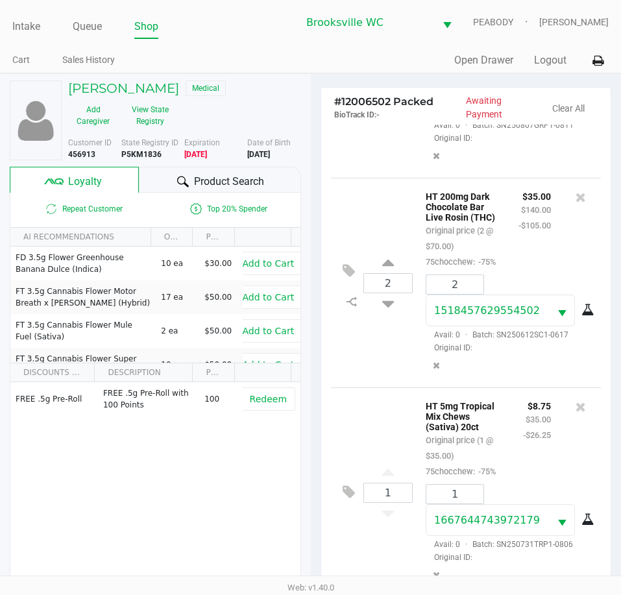
scroll to position [195, 0]
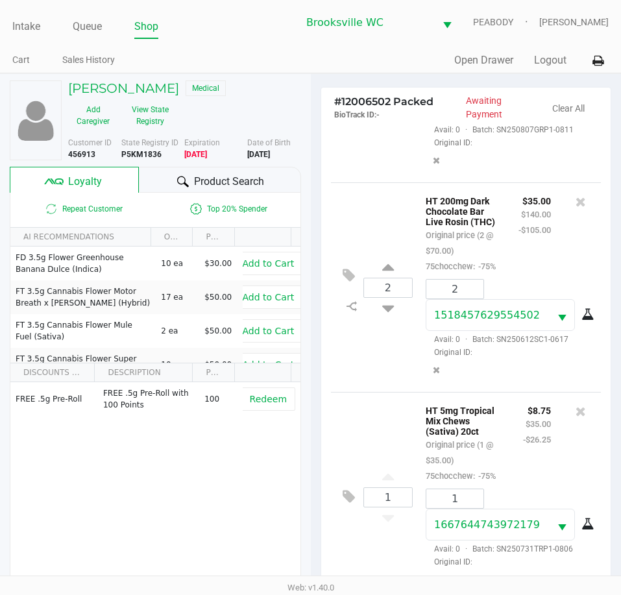
drag, startPoint x: 535, startPoint y: 347, endPoint x: 520, endPoint y: 354, distance: 16.3
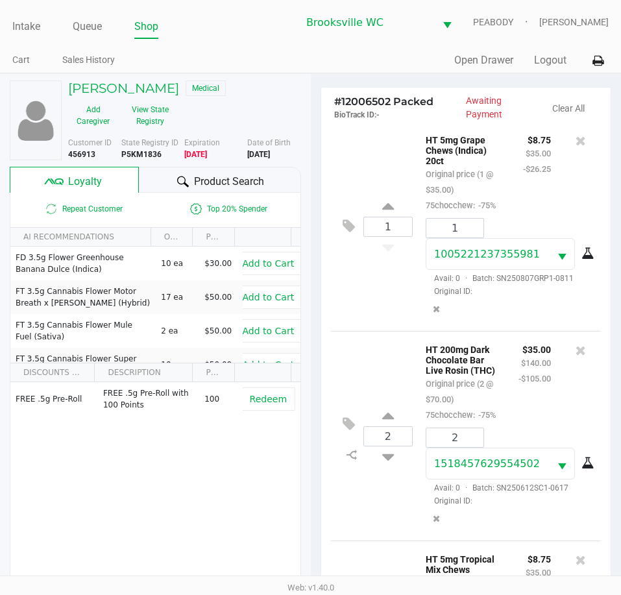
scroll to position [0, 0]
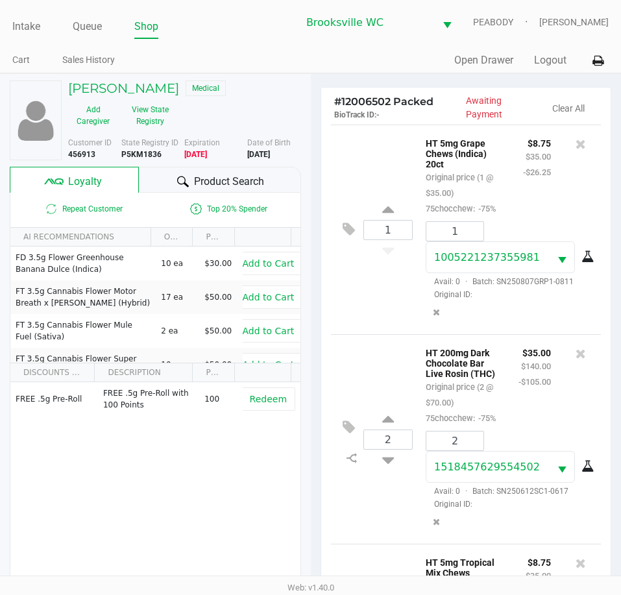
drag, startPoint x: 520, startPoint y: 354, endPoint x: 405, endPoint y: 333, distance: 116.7
click at [405, 333] on div "1 HT 5mg Grape Chews (Indica) 20ct Original price (1 @ $35.00) 75chocchew: -75%…" at bounding box center [466, 230] width 271 height 210
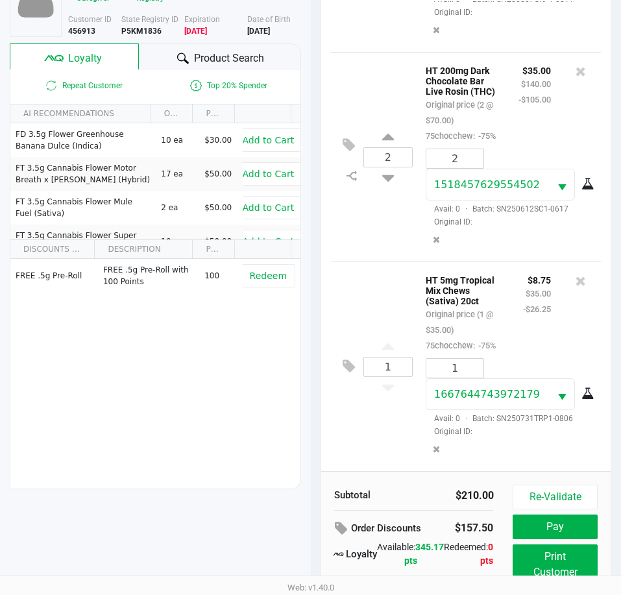
scroll to position [172, 0]
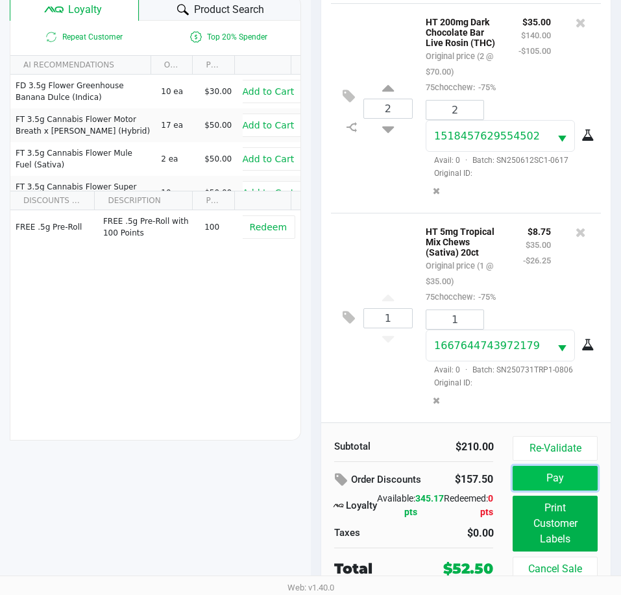
click at [573, 484] on button "Pay" at bounding box center [555, 478] width 84 height 25
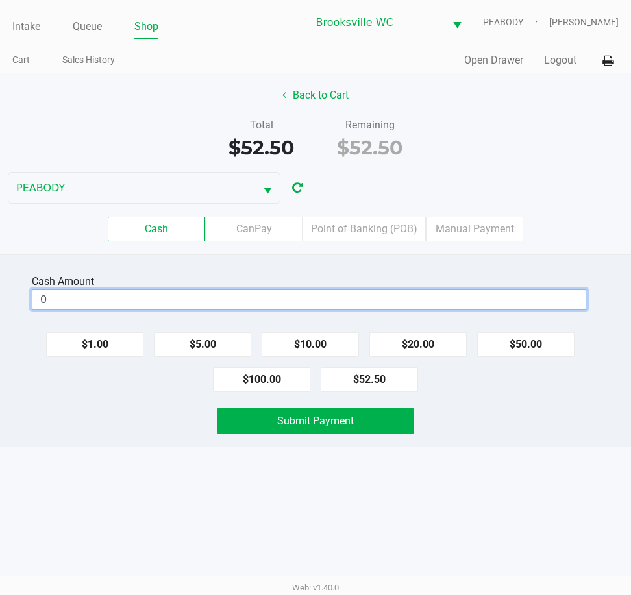
drag, startPoint x: 335, startPoint y: 308, endPoint x: 356, endPoint y: 274, distance: 39.6
click at [333, 308] on input "0" at bounding box center [308, 299] width 553 height 19
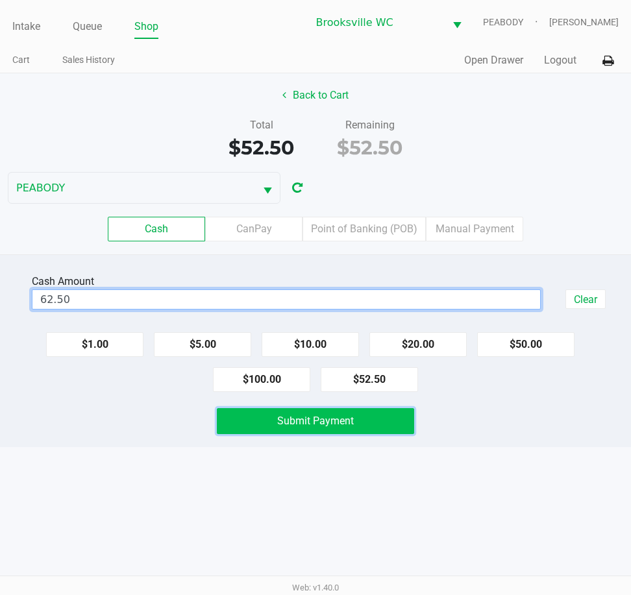
type input "$62.50"
click at [330, 427] on button "Submit Payment" at bounding box center [315, 421] width 197 height 26
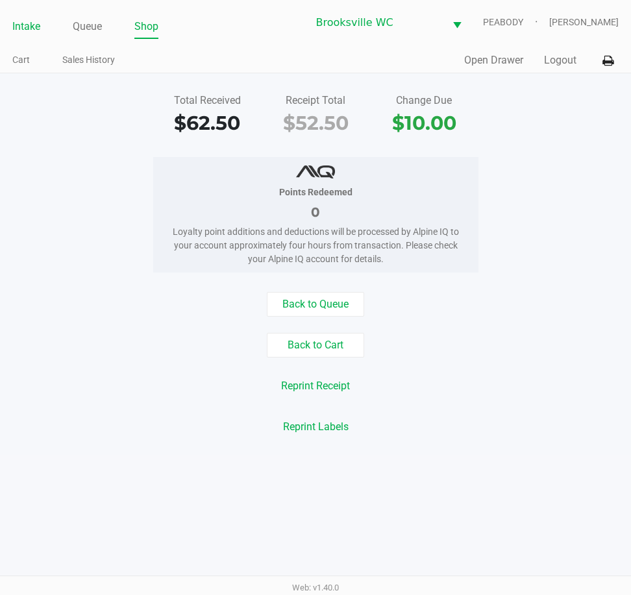
click at [21, 29] on link "Intake" at bounding box center [26, 27] width 28 height 18
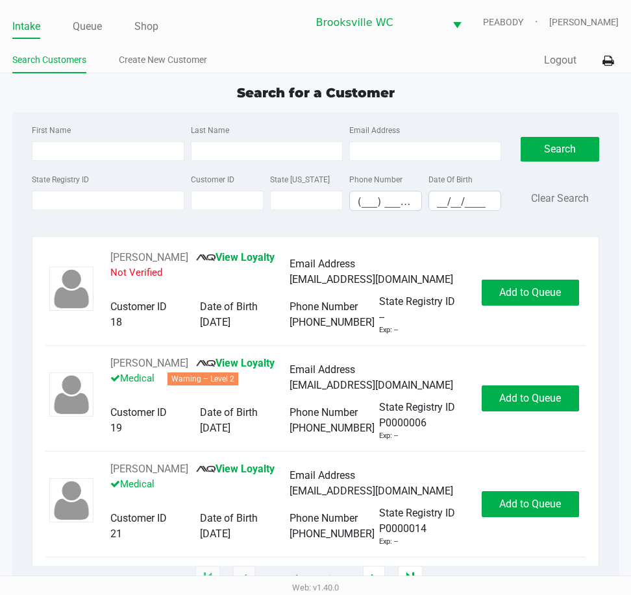
click at [228, 21] on ul "Intake Queue Shop" at bounding box center [159, 27] width 295 height 22
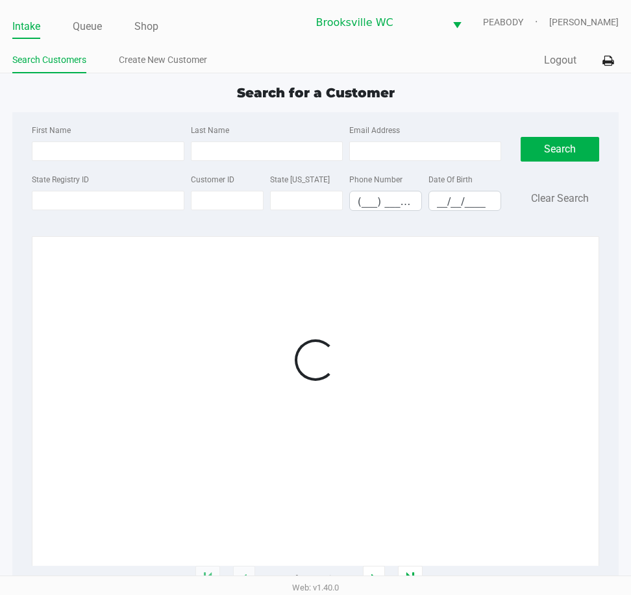
type input "LEXY"
type input "HARGIS"
type input "01/19/2004"
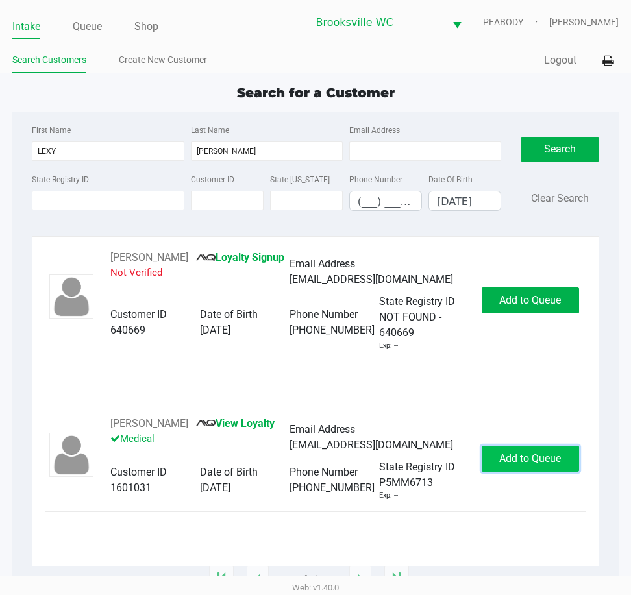
click at [559, 457] on span "Add to Queue" at bounding box center [530, 458] width 62 height 12
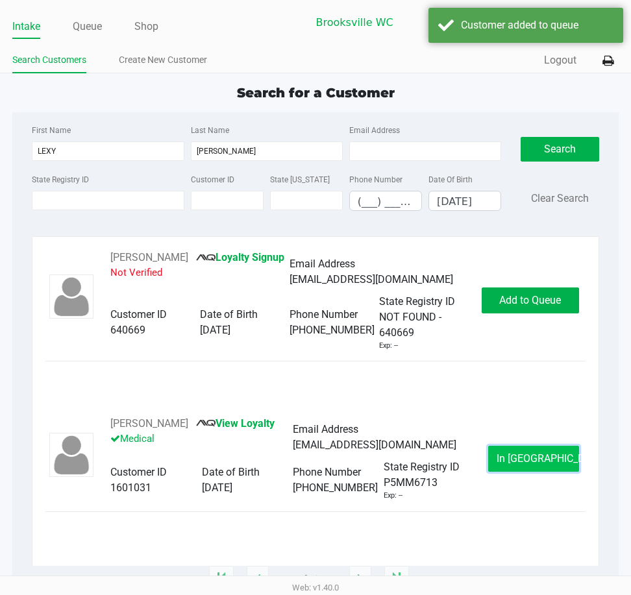
click at [548, 467] on button "In Queue" at bounding box center [533, 459] width 91 height 26
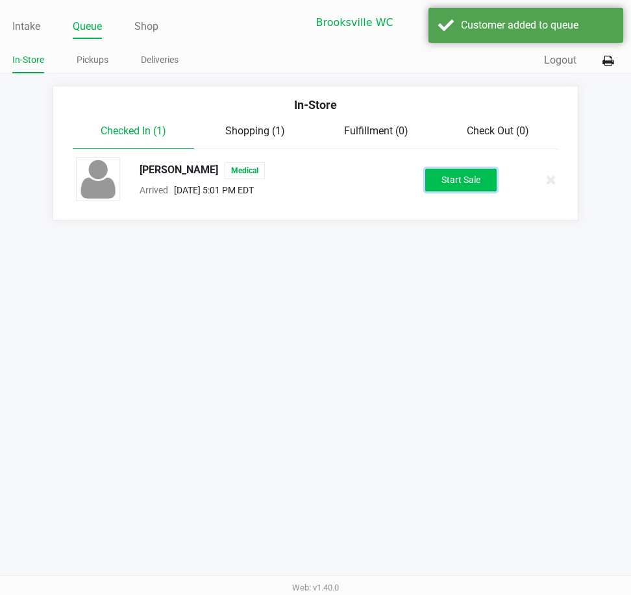
click at [439, 180] on button "Start Sale" at bounding box center [460, 180] width 71 height 23
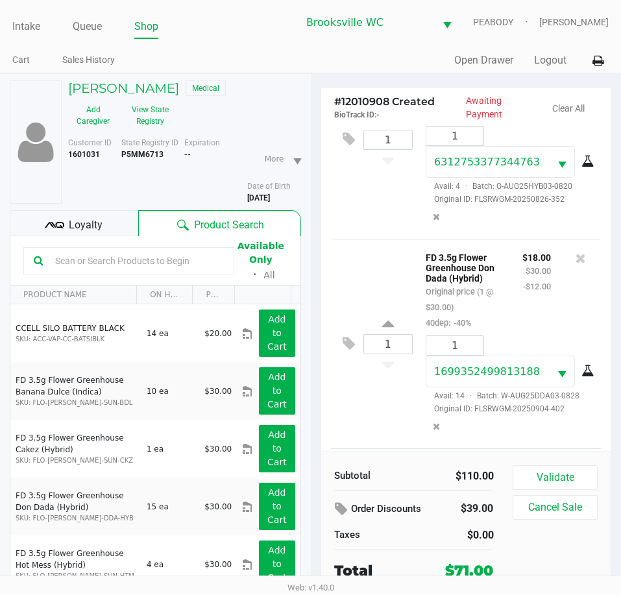
scroll to position [304, 0]
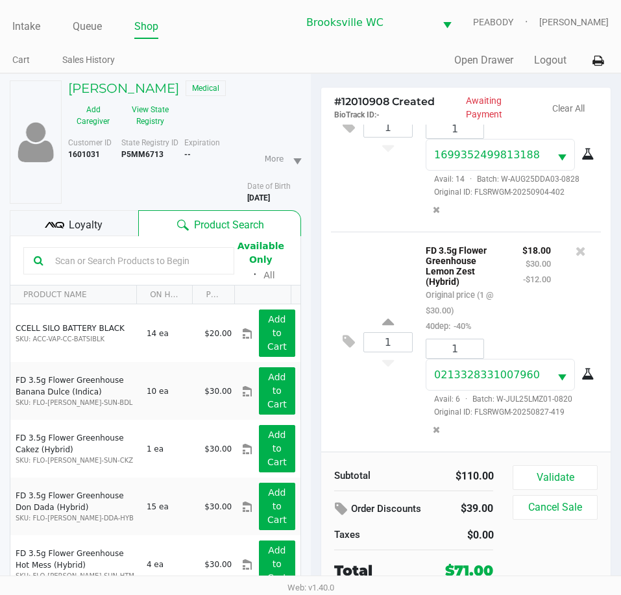
click at [96, 220] on span "Loyalty" at bounding box center [86, 225] width 34 height 16
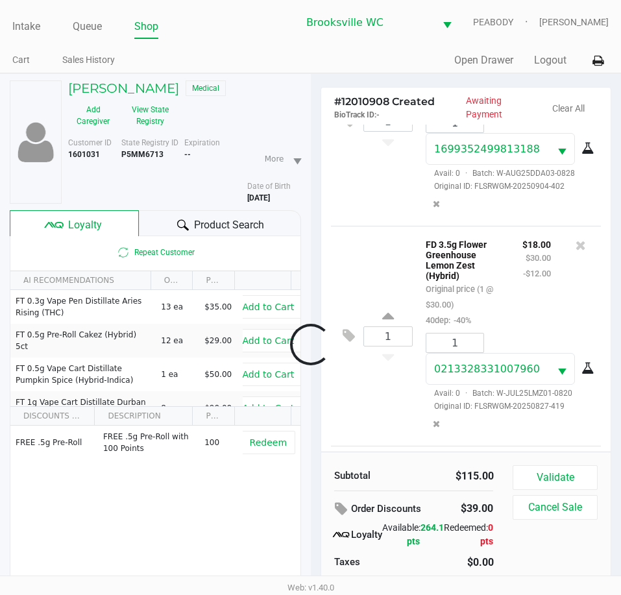
scroll to position [511, 0]
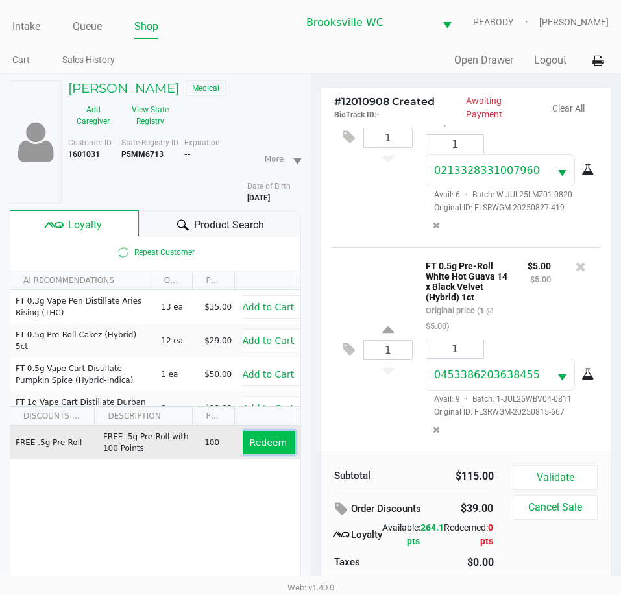
click at [250, 447] on span "Redeem" at bounding box center [268, 442] width 37 height 10
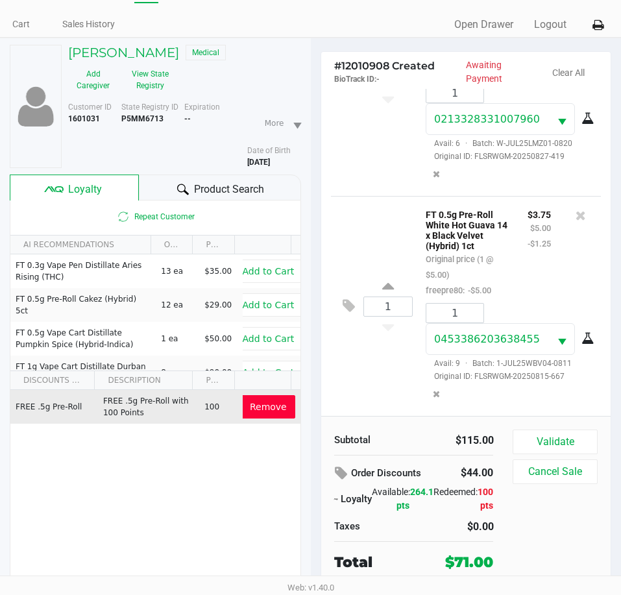
scroll to position [67, 0]
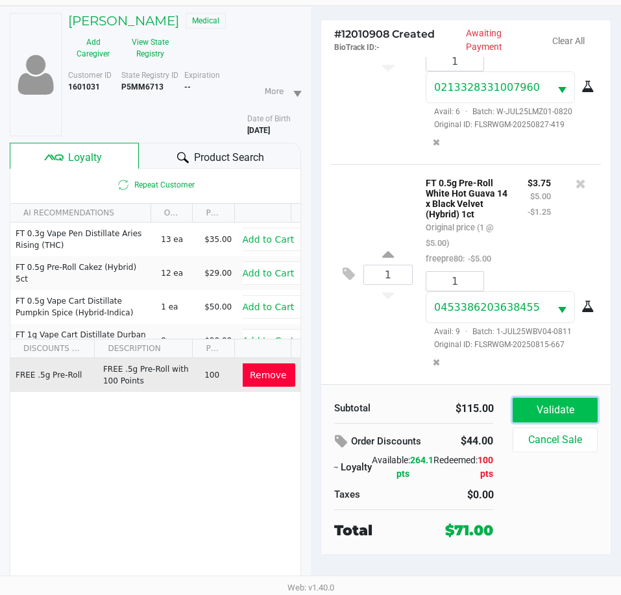
click at [534, 415] on button "Validate" at bounding box center [555, 410] width 84 height 25
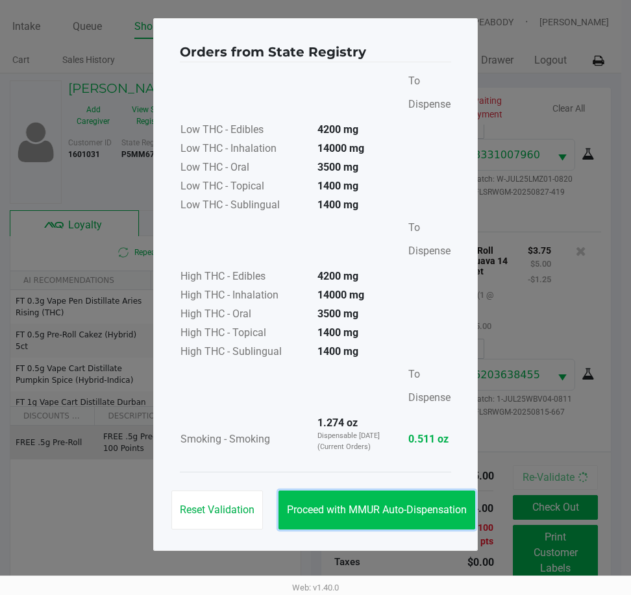
click at [404, 500] on button "Proceed with MMUR Auto-Dispensation" at bounding box center [376, 509] width 197 height 39
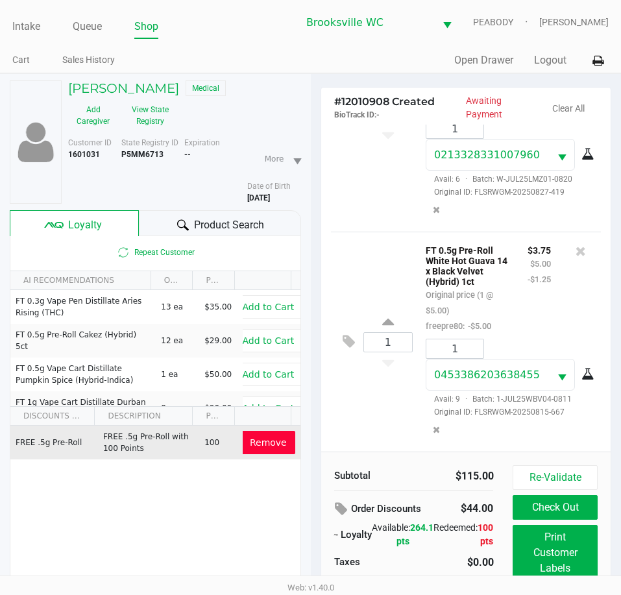
scroll to position [67, 0]
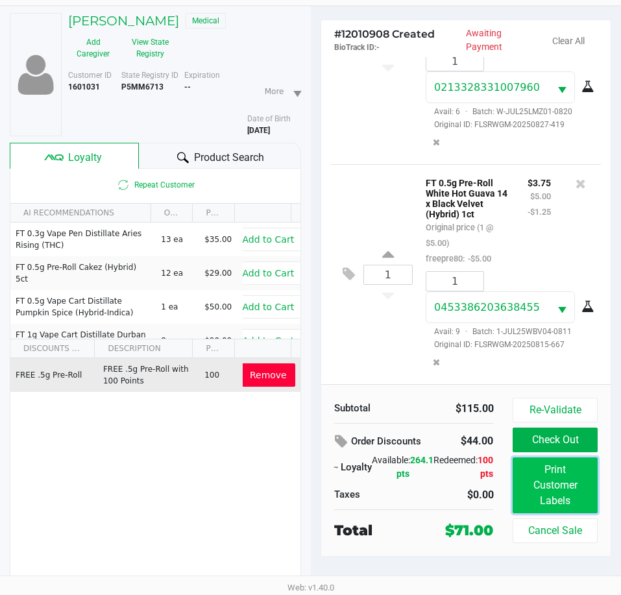
click at [552, 498] on button "Print Customer Labels" at bounding box center [555, 485] width 84 height 56
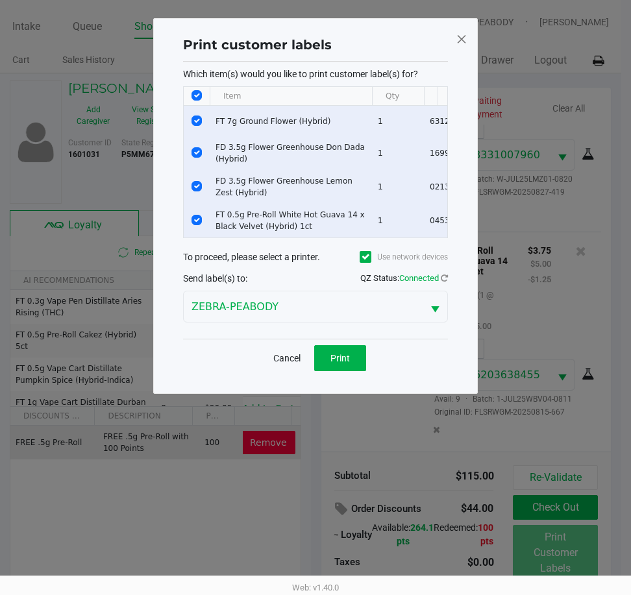
click at [367, 354] on div "Cancel Print" at bounding box center [315, 358] width 265 height 38
click at [348, 362] on span "Print" at bounding box center [339, 358] width 19 height 10
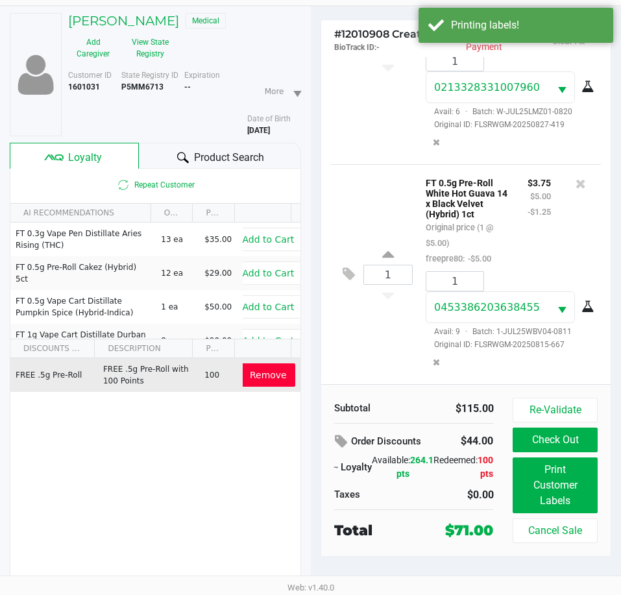
scroll to position [187, 0]
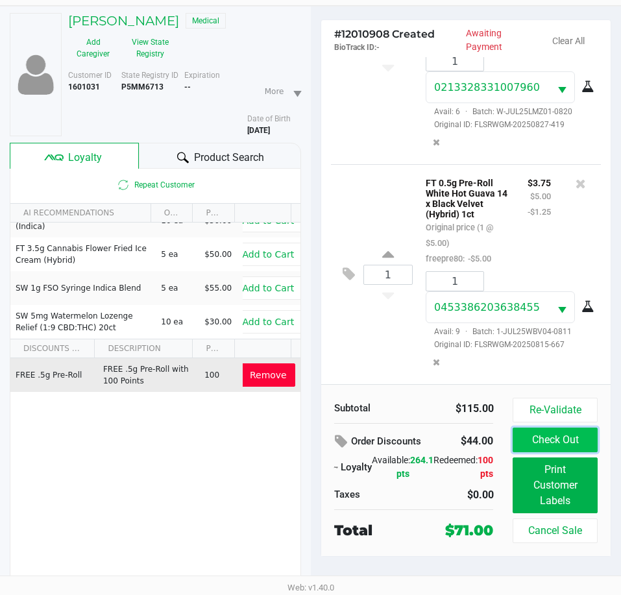
click at [570, 435] on button "Check Out" at bounding box center [555, 440] width 84 height 25
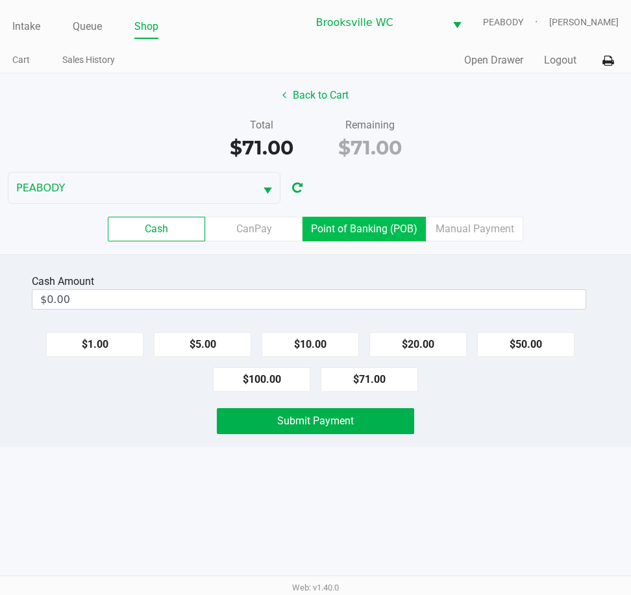
click at [351, 233] on label "Point of Banking (POB)" at bounding box center [363, 229] width 123 height 25
click at [0, 0] on 7 "Point of Banking (POB)" at bounding box center [0, 0] width 0 height 0
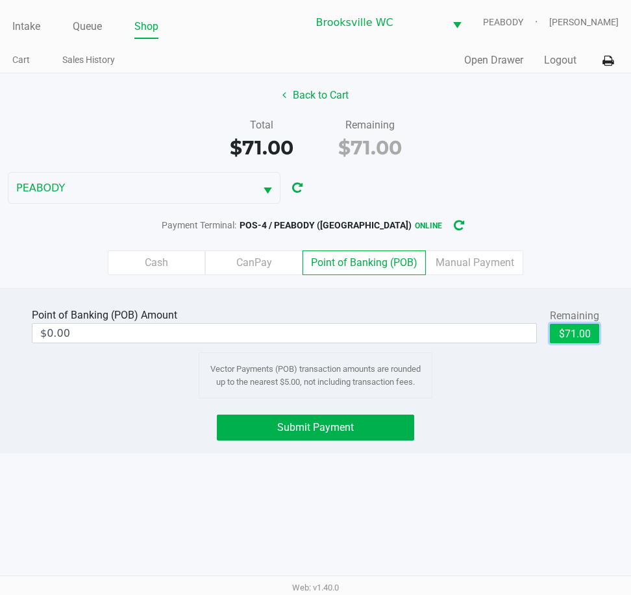
click at [578, 337] on button "$71.00" at bounding box center [573, 333] width 49 height 19
type input "$71.00"
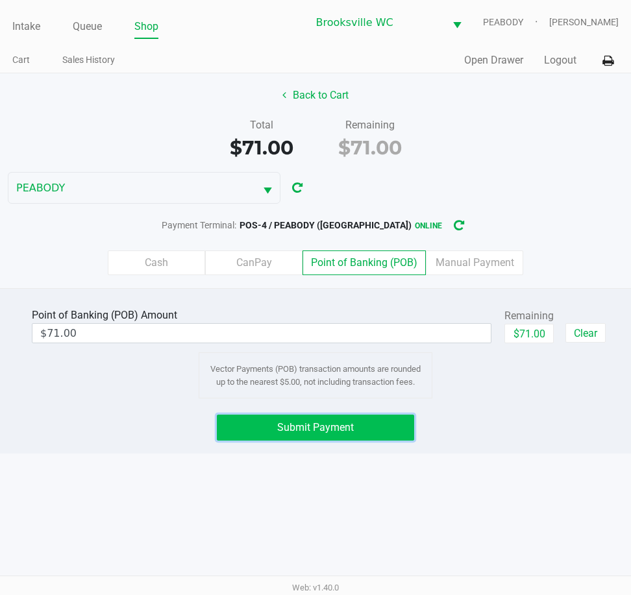
click at [401, 418] on button "Submit Payment" at bounding box center [315, 428] width 197 height 26
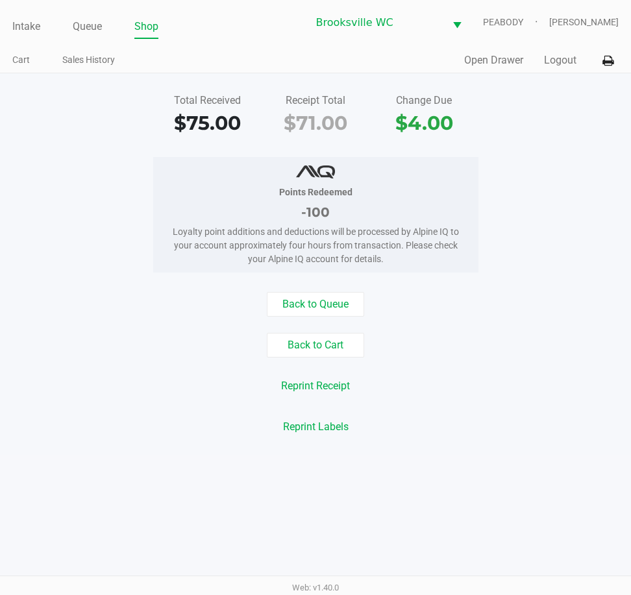
click at [596, 226] on div "Points Redeemed -100 Loyalty point additions and deductions will be processed b…" at bounding box center [315, 214] width 650 height 115
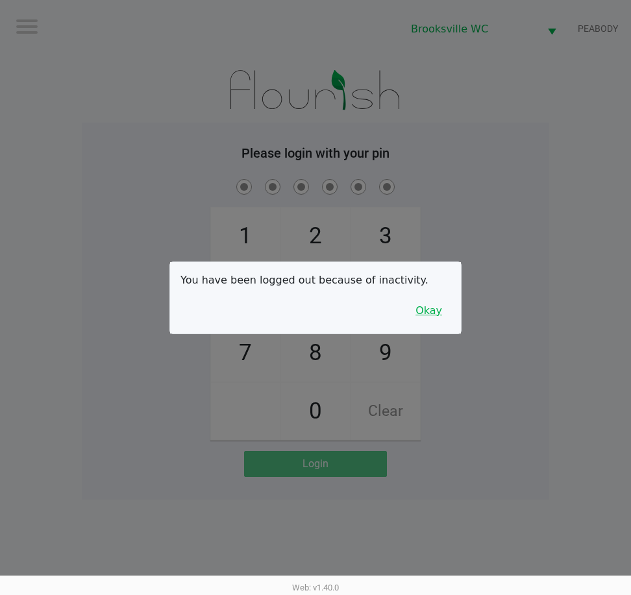
click at [435, 319] on button "Okay" at bounding box center [428, 310] width 43 height 25
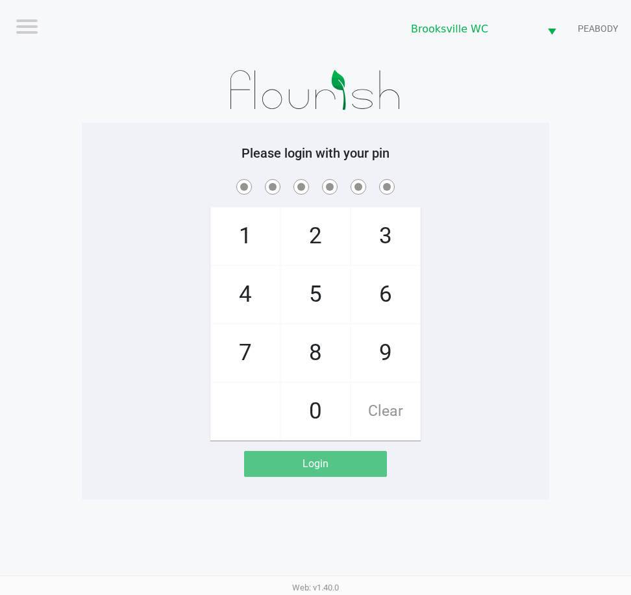
click at [519, 118] on div at bounding box center [315, 90] width 467 height 65
click at [537, 121] on div at bounding box center [315, 90] width 467 height 65
checkbox input "true"
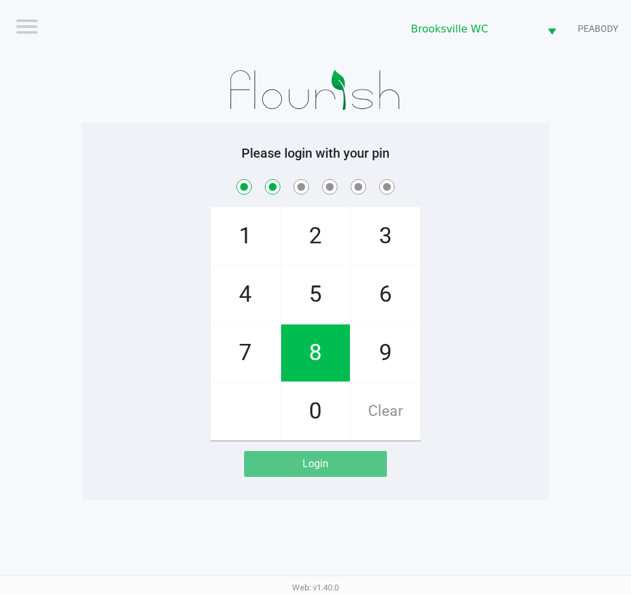
checkbox input "true"
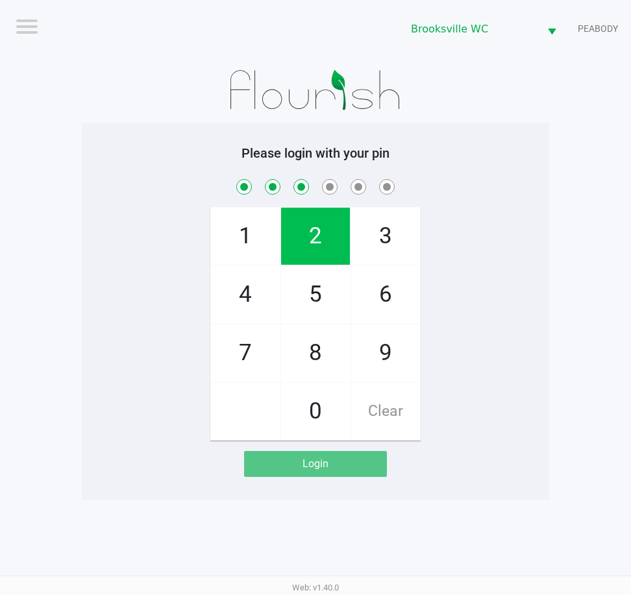
checkbox input "true"
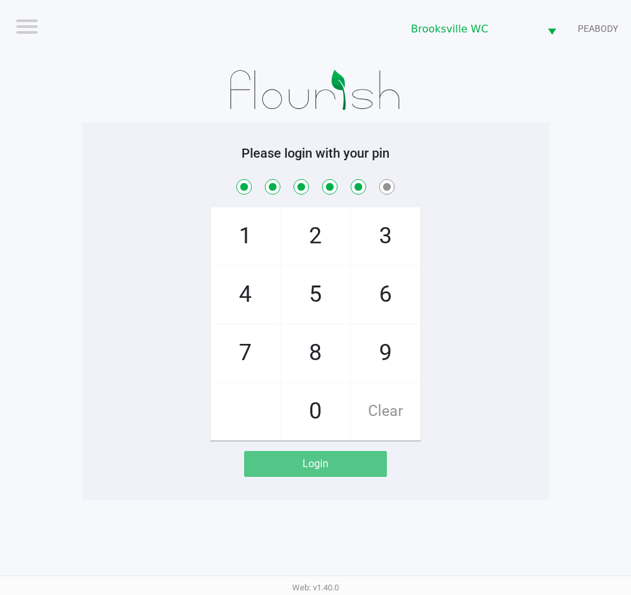
checkbox input "true"
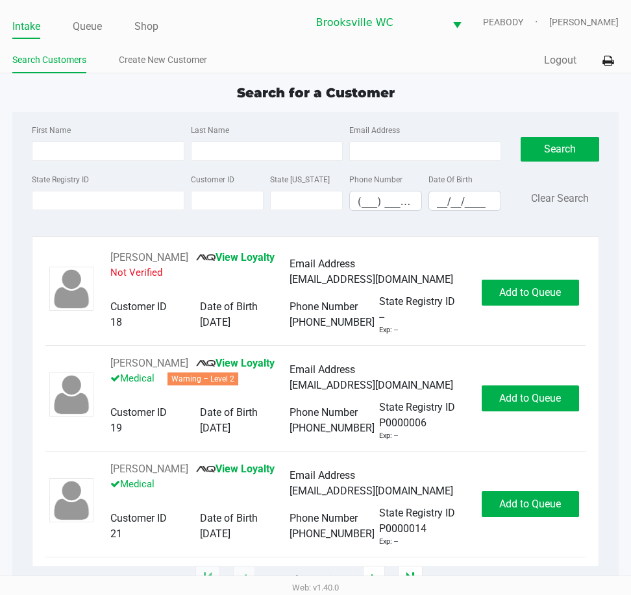
click at [615, 198] on div "First Name Last Name Email Address State Registry ID Customer ID State ID Phone…" at bounding box center [314, 345] width 605 height 467
click at [174, 111] on div "Search for a Customer First Name Last Name Email Address State Registry ID Cust…" at bounding box center [314, 331] width 605 height 496
click at [413, 69] on div "Quick Sale Logout" at bounding box center [466, 61] width 303 height 24
click at [411, 61] on div "Quick Sale Logout" at bounding box center [466, 61] width 303 height 24
click at [548, 93] on div "Search for a Customer" at bounding box center [315, 92] width 625 height 19
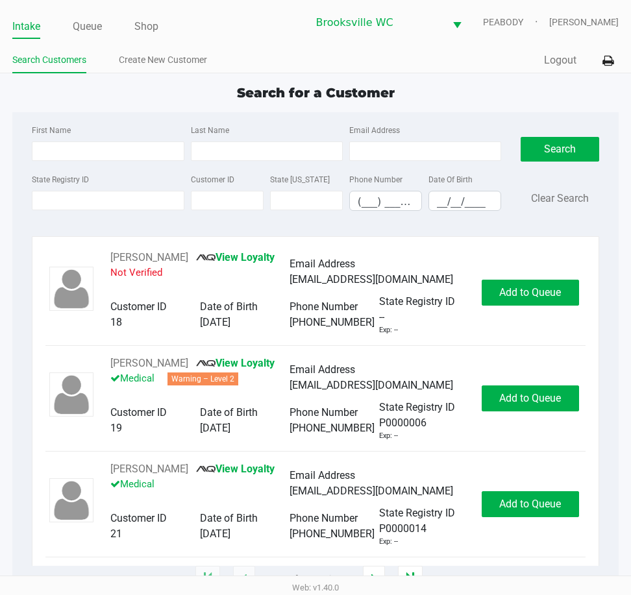
click at [518, 96] on div "Search for a Customer" at bounding box center [315, 92] width 625 height 19
click at [608, 254] on div "RICHARD MURPHY View Loyalty Not Verified Email Address ms1111111111@hotmail.com…" at bounding box center [315, 407] width 586 height 343
click at [150, 136] on div "First Name" at bounding box center [108, 141] width 158 height 39
type input "WILLIAM"
type input "SMITH"
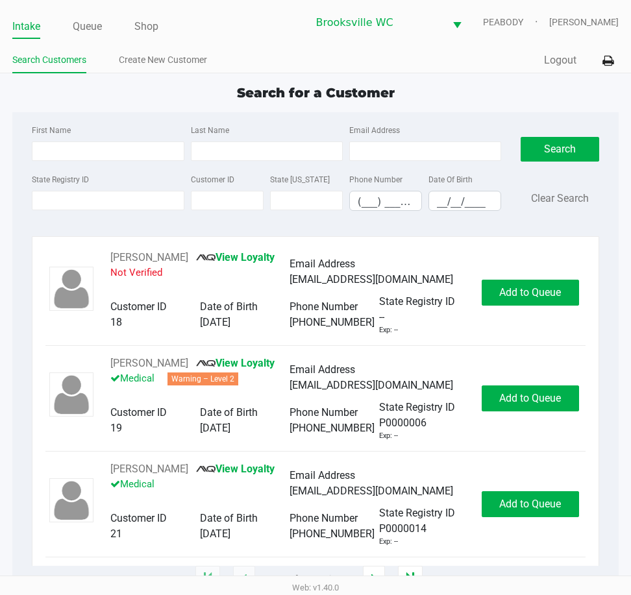
type input "04/03/1985"
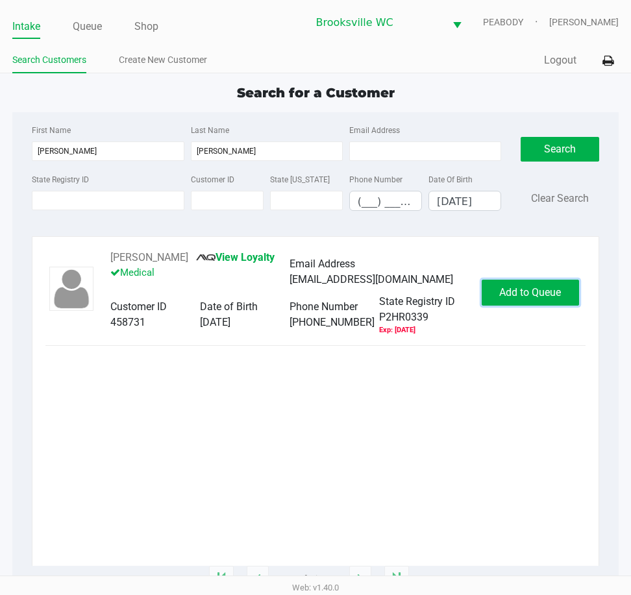
drag, startPoint x: 518, startPoint y: 280, endPoint x: 518, endPoint y: 287, distance: 7.1
click at [518, 280] on button "Add to Queue" at bounding box center [529, 293] width 97 height 26
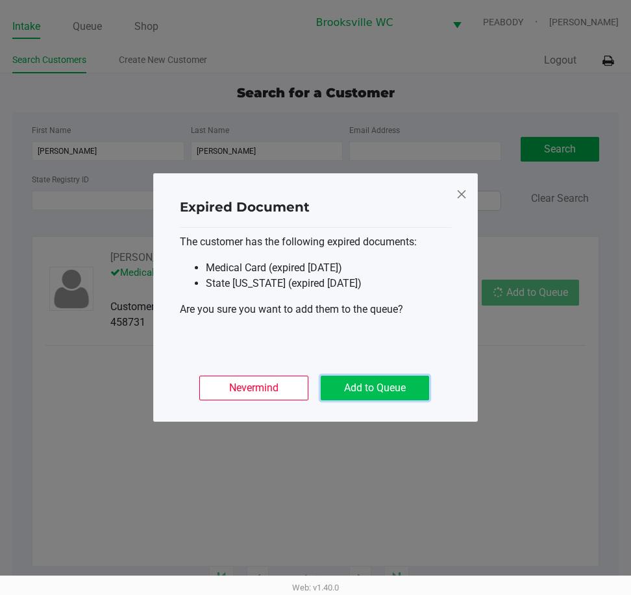
click at [415, 389] on button "Add to Queue" at bounding box center [374, 388] width 108 height 25
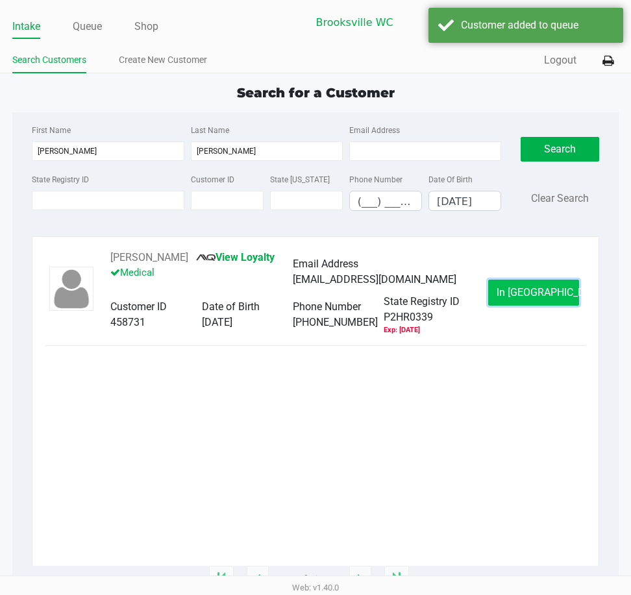
click at [540, 293] on span "In Queue" at bounding box center [550, 292] width 109 height 12
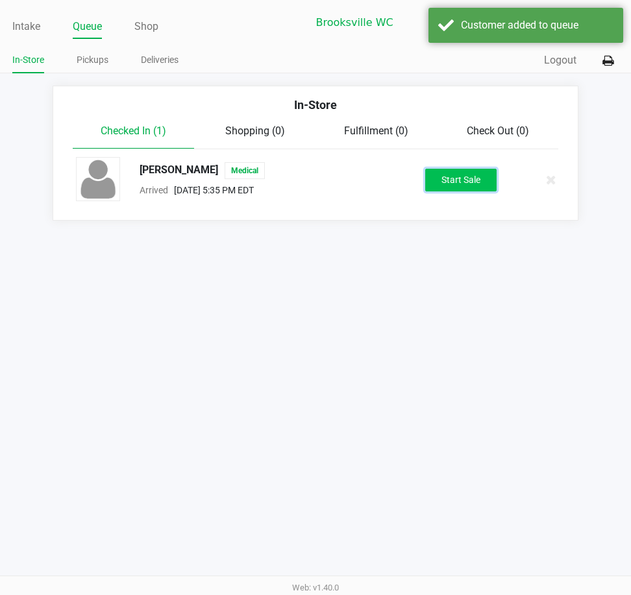
click at [474, 173] on button "Start Sale" at bounding box center [460, 180] width 71 height 23
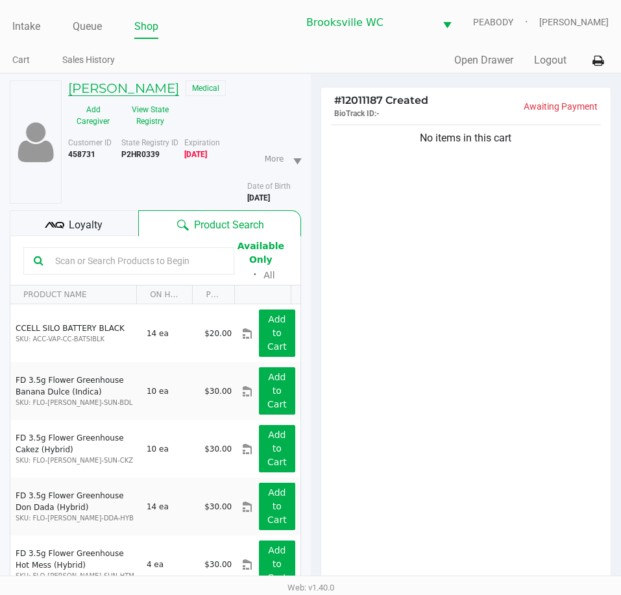
click at [151, 91] on h5 "WILLIAM SMITH" at bounding box center [123, 88] width 111 height 16
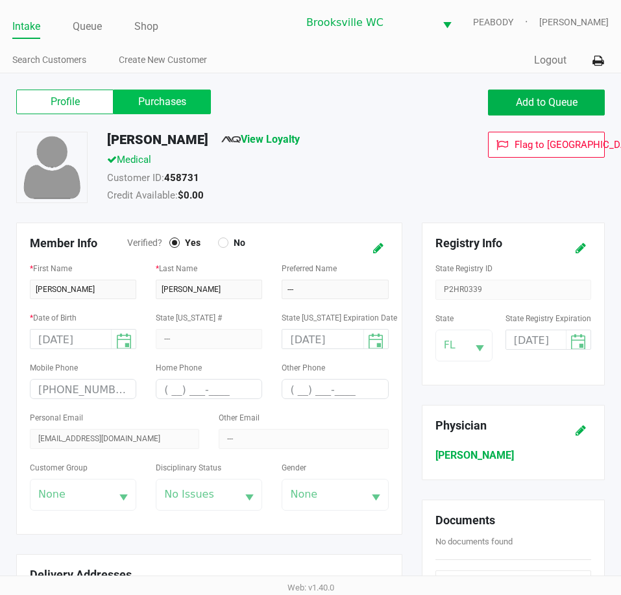
click at [182, 111] on label "Purchases" at bounding box center [162, 102] width 97 height 25
click at [0, 0] on 1 "Purchases" at bounding box center [0, 0] width 0 height 0
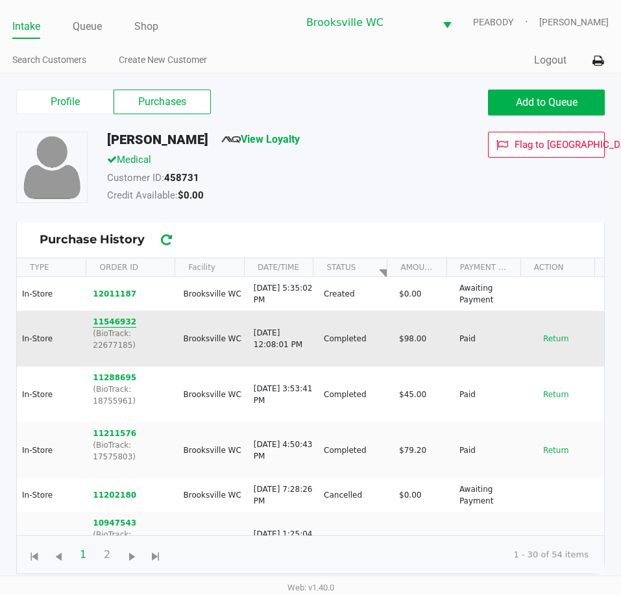
click at [115, 322] on button "11546932" at bounding box center [114, 322] width 43 height 12
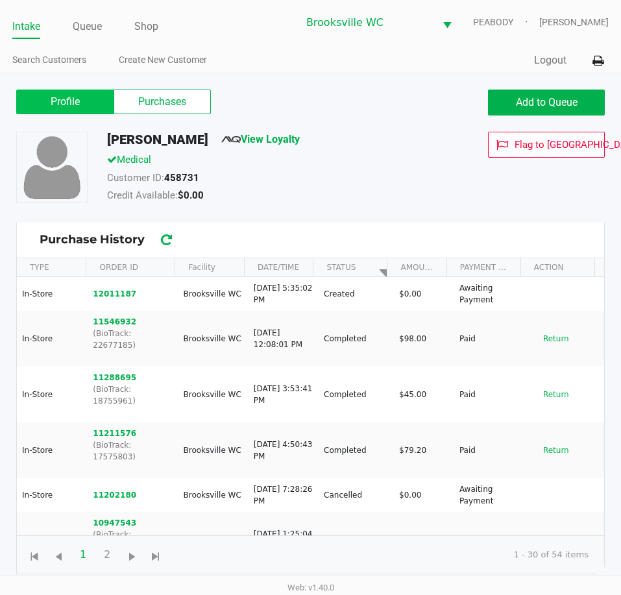
click at [64, 101] on label "Profile" at bounding box center [64, 102] width 97 height 25
click at [0, 0] on 0 "Profile" at bounding box center [0, 0] width 0 height 0
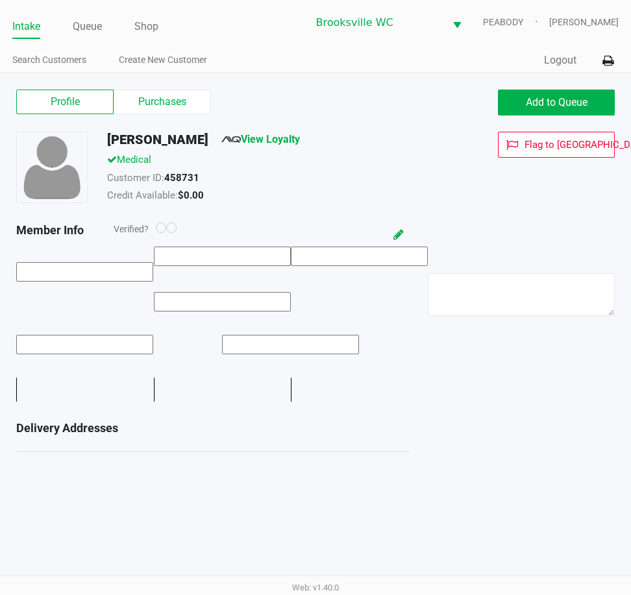
click at [27, 27] on link "Intake" at bounding box center [26, 27] width 28 height 18
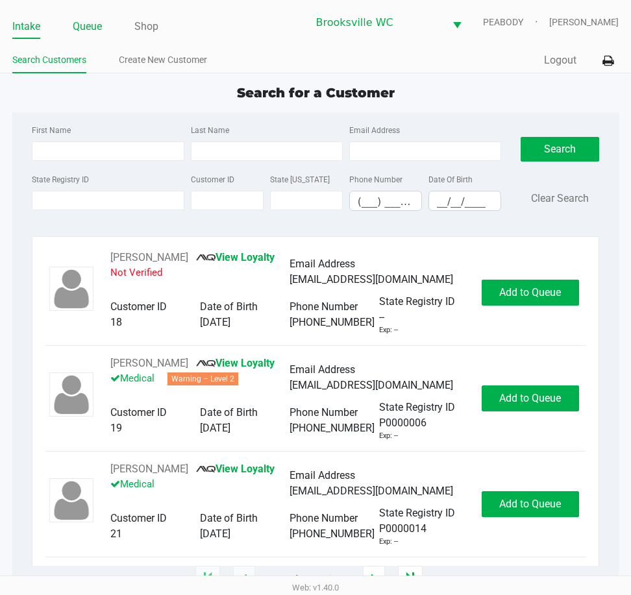
click at [92, 29] on link "Queue" at bounding box center [87, 27] width 29 height 18
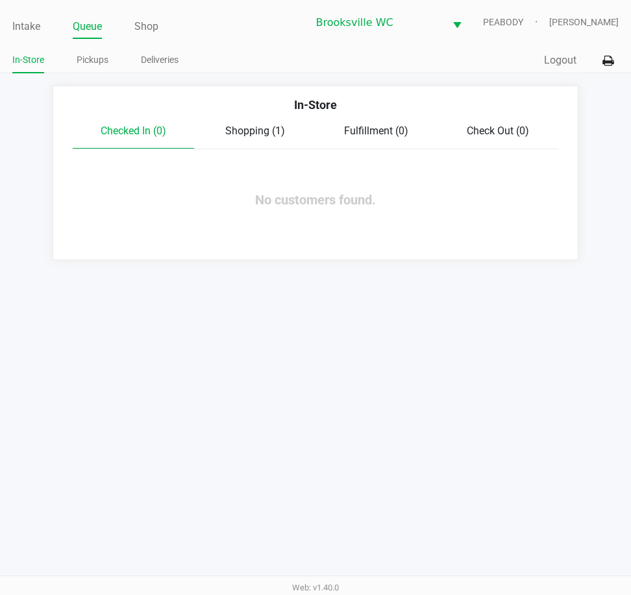
click at [243, 127] on span "Shopping (1)" at bounding box center [255, 131] width 60 height 12
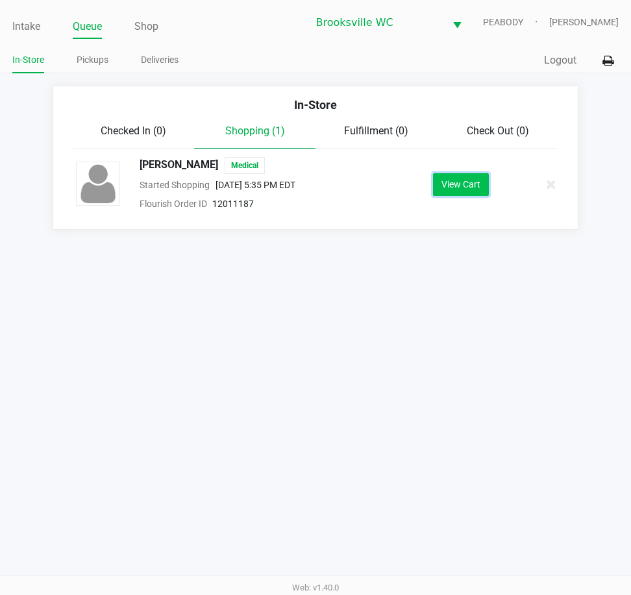
click at [455, 188] on button "View Cart" at bounding box center [461, 184] width 56 height 23
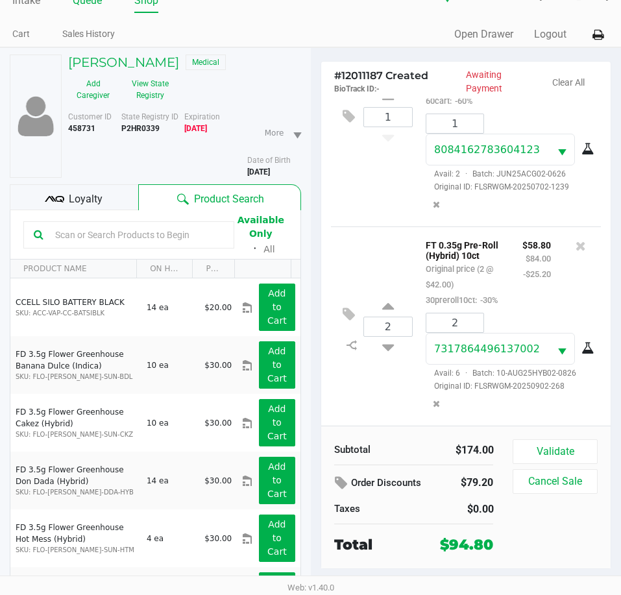
scroll to position [3, 0]
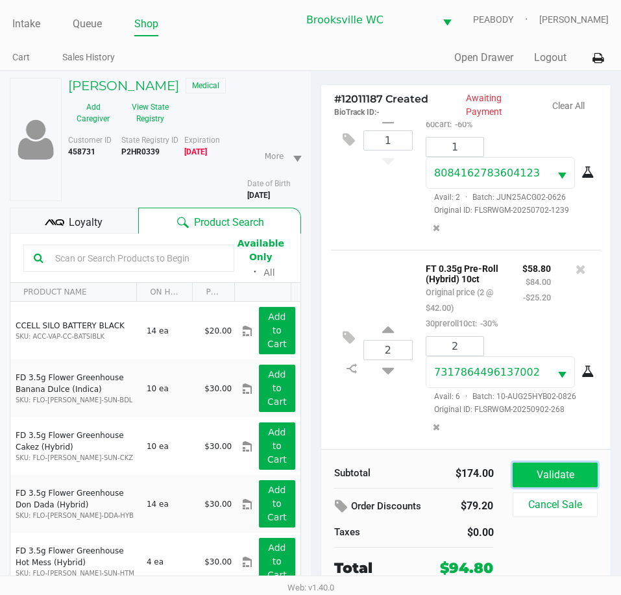
click at [573, 476] on button "Validate" at bounding box center [555, 475] width 84 height 25
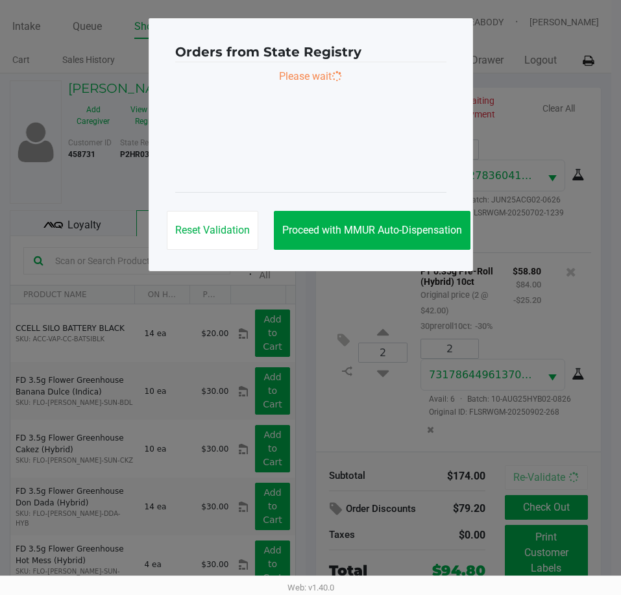
scroll to position [0, 0]
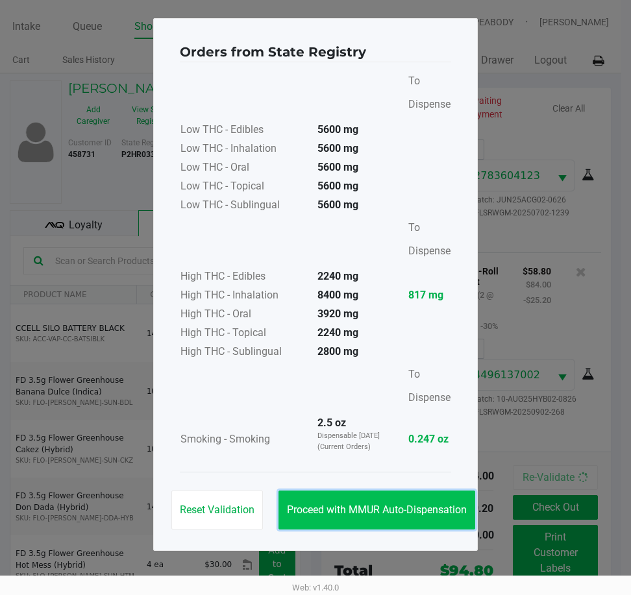
click at [354, 507] on span "Proceed with MMUR Auto-Dispensation" at bounding box center [377, 509] width 180 height 12
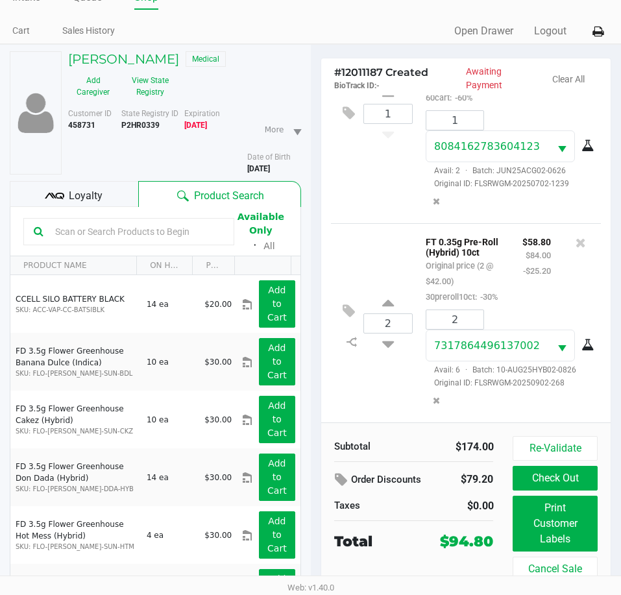
scroll to position [67, 0]
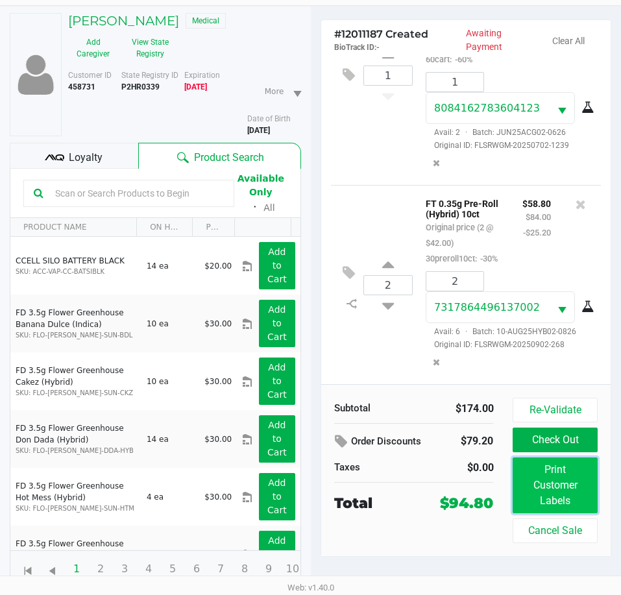
click at [563, 498] on button "Print Customer Labels" at bounding box center [555, 485] width 84 height 56
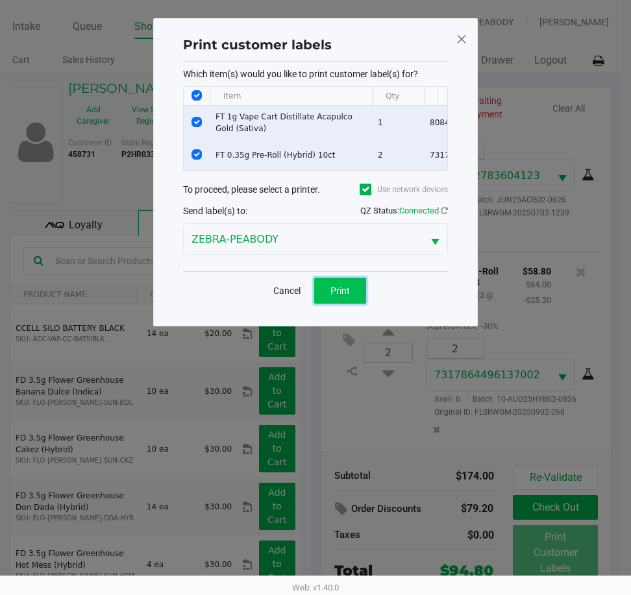
click at [335, 293] on button "Print" at bounding box center [340, 291] width 52 height 26
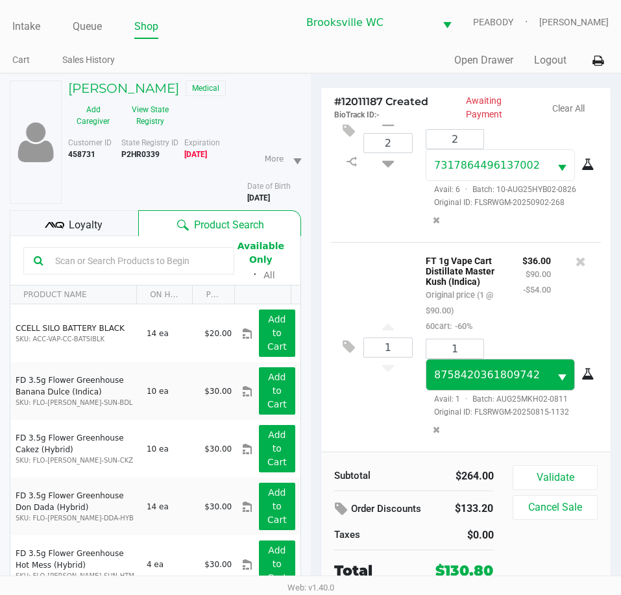
scroll to position [334, 0]
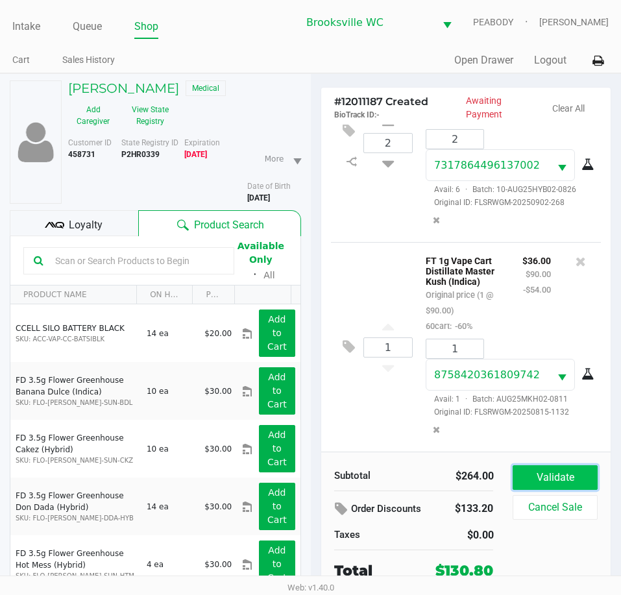
click at [544, 481] on button "Validate" at bounding box center [555, 477] width 84 height 25
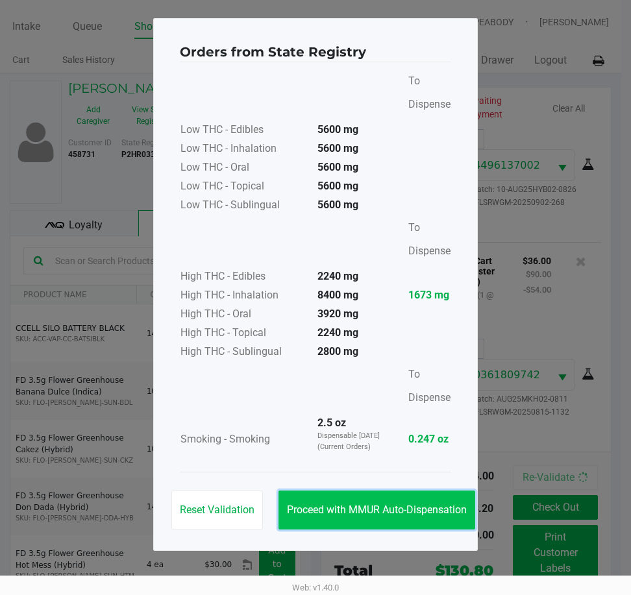
click at [341, 518] on button "Proceed with MMUR Auto-Dispensation" at bounding box center [376, 509] width 197 height 39
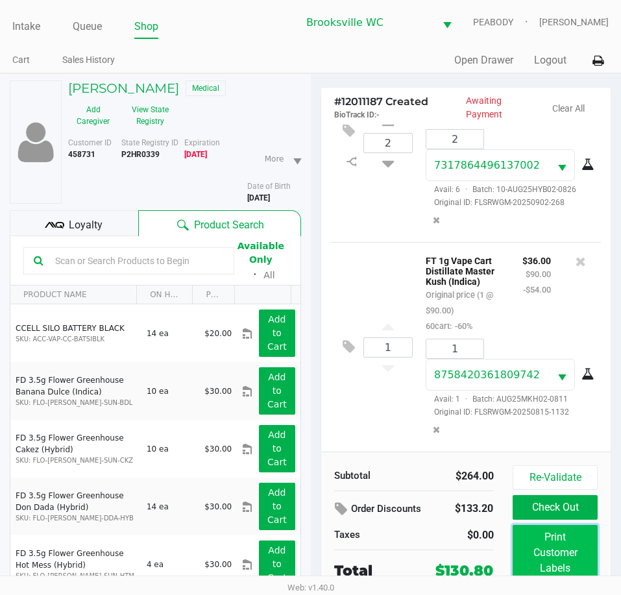
click at [557, 551] on button "Print Customer Labels" at bounding box center [555, 553] width 84 height 56
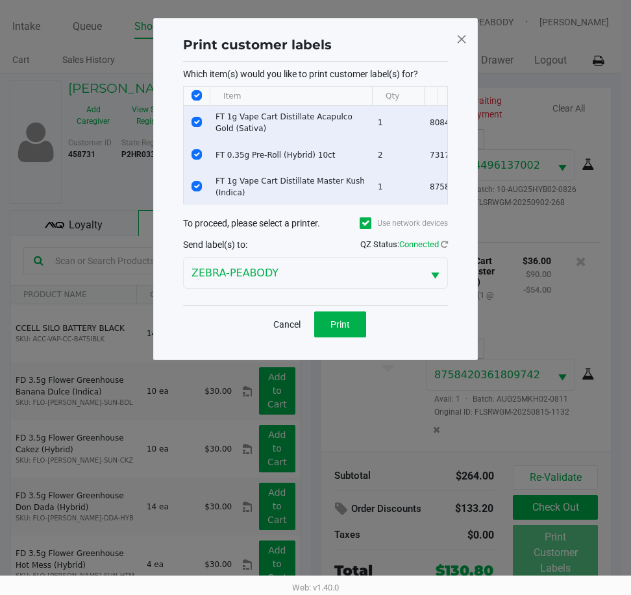
click at [199, 95] on input "Select All Rows" at bounding box center [196, 95] width 10 height 10
checkbox input "false"
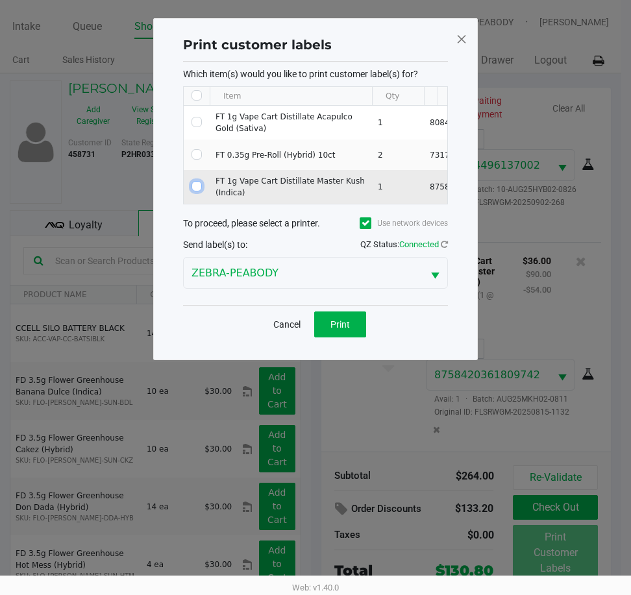
click at [191, 191] on td "Data table" at bounding box center [197, 187] width 26 height 34
click at [197, 186] on input "Select Row" at bounding box center [196, 186] width 10 height 10
checkbox input "true"
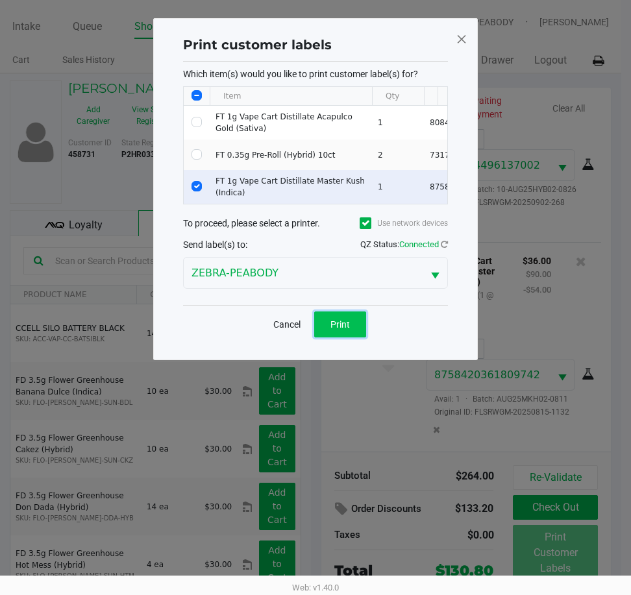
drag, startPoint x: 336, startPoint y: 331, endPoint x: 398, endPoint y: 336, distance: 62.5
click at [335, 330] on span "Print" at bounding box center [339, 324] width 19 height 10
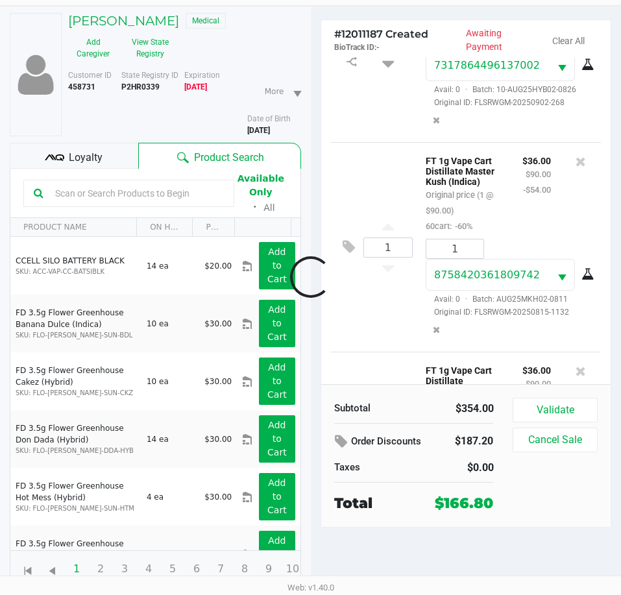
scroll to position [553, 0]
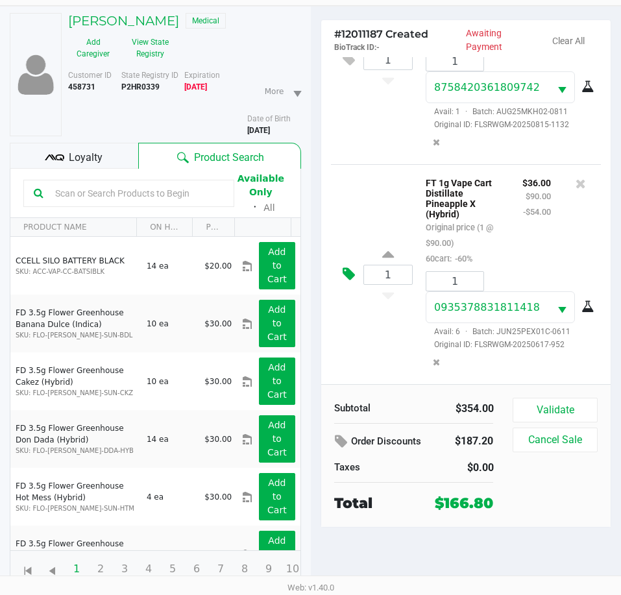
click at [348, 276] on icon at bounding box center [349, 274] width 12 height 15
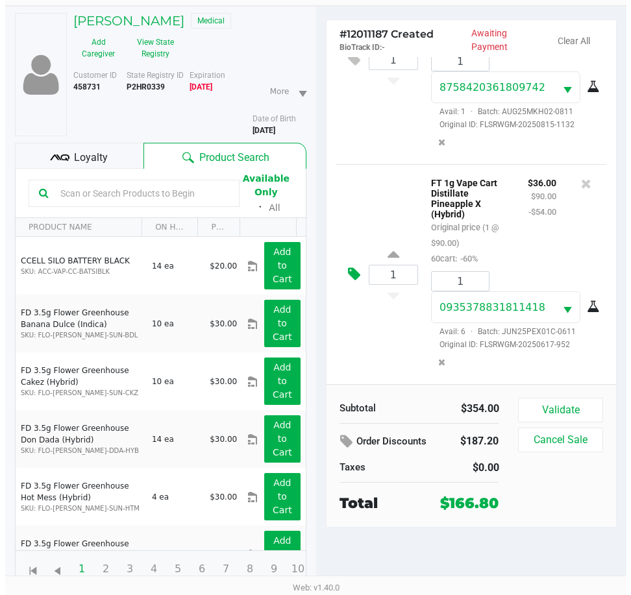
scroll to position [0, 0]
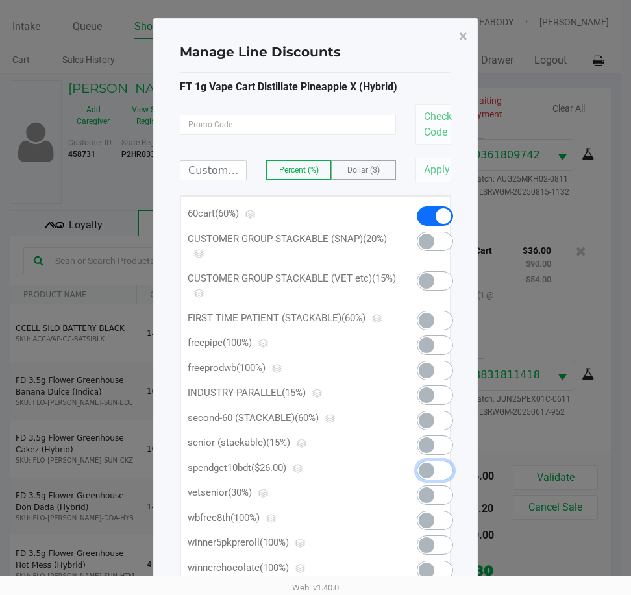
click at [428, 470] on span at bounding box center [426, 471] width 16 height 16
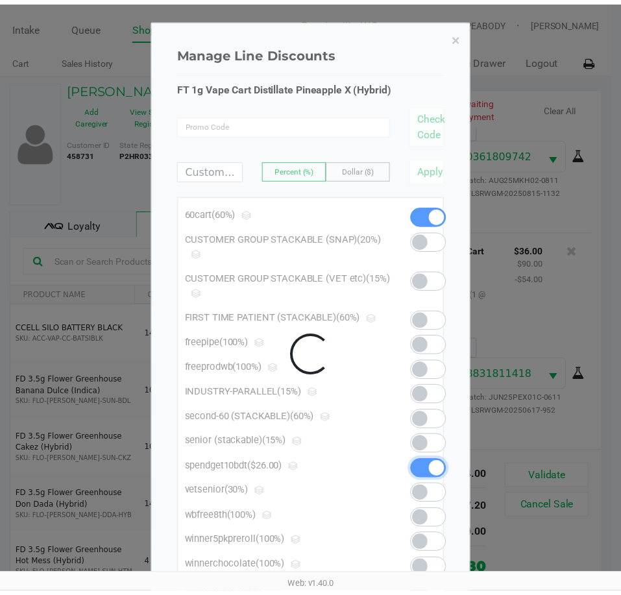
scroll to position [557, 0]
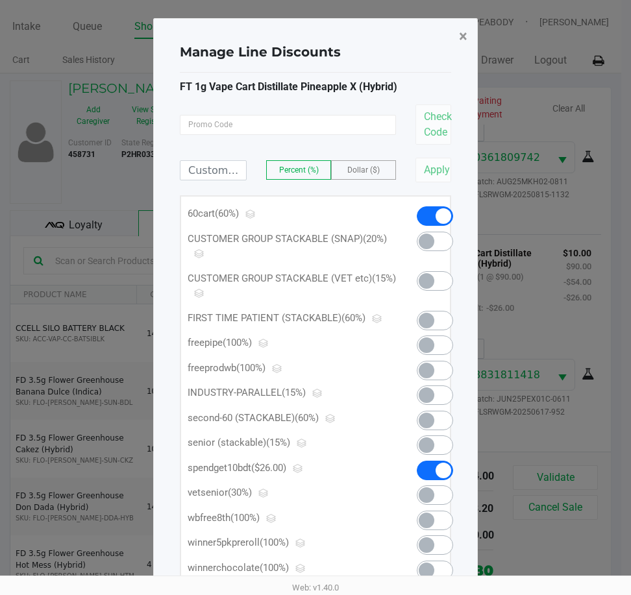
click at [461, 36] on span "×" at bounding box center [463, 36] width 8 height 18
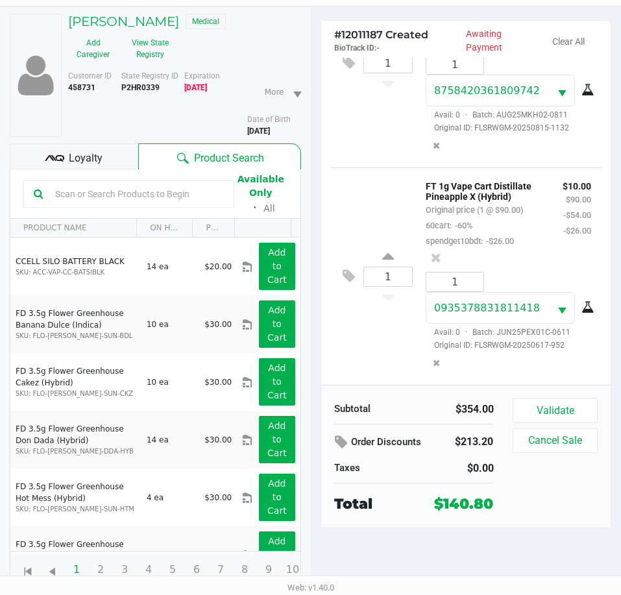
scroll to position [67, 0]
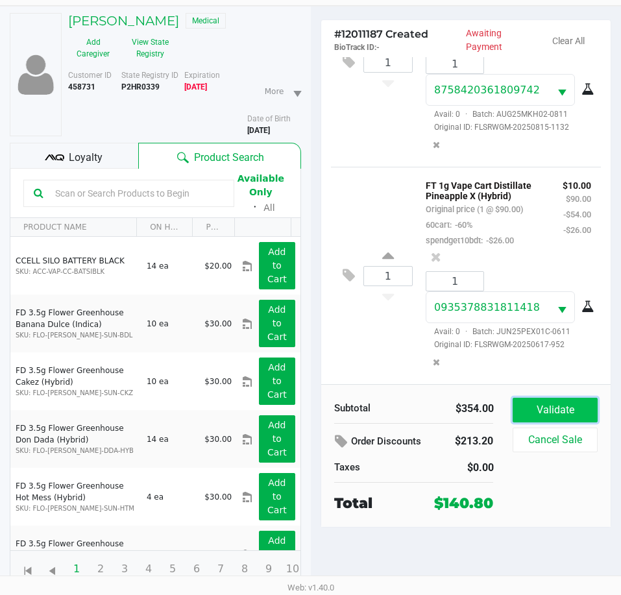
click at [569, 416] on button "Validate" at bounding box center [555, 410] width 84 height 25
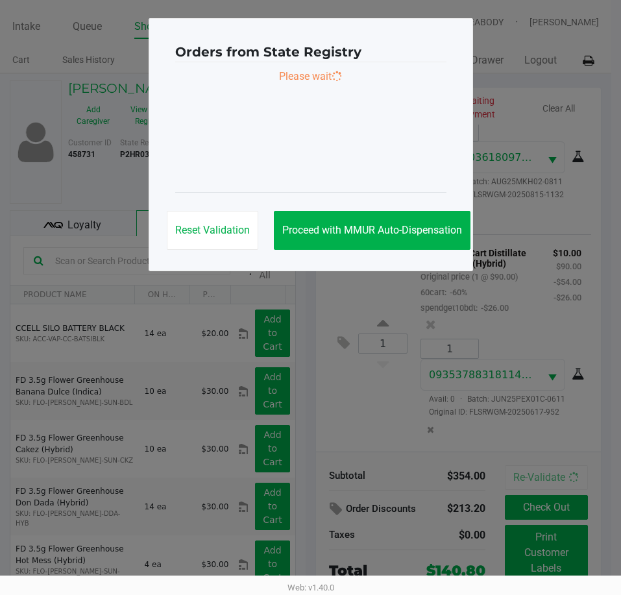
scroll to position [0, 0]
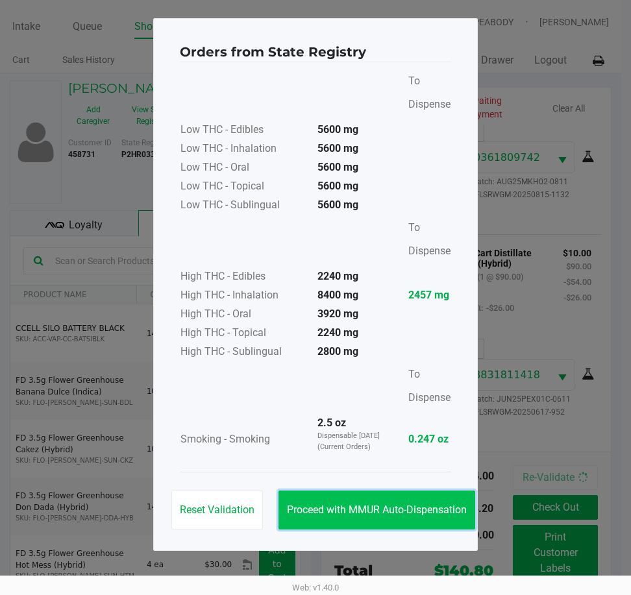
click at [441, 513] on span "Proceed with MMUR Auto-Dispensation" at bounding box center [377, 509] width 180 height 12
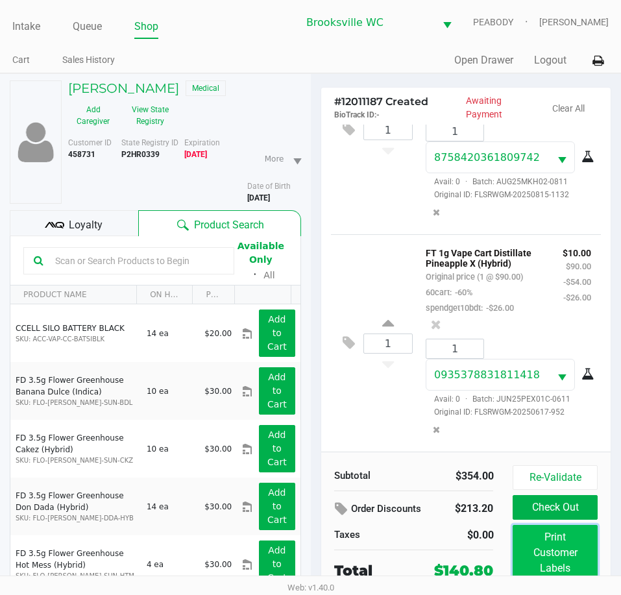
click at [573, 556] on button "Print Customer Labels" at bounding box center [555, 553] width 84 height 56
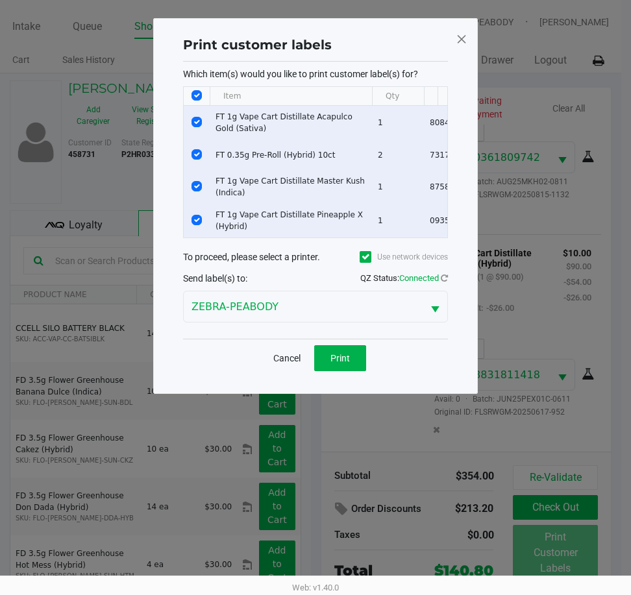
click at [195, 93] on input "Select All Rows" at bounding box center [196, 95] width 10 height 10
checkbox input "false"
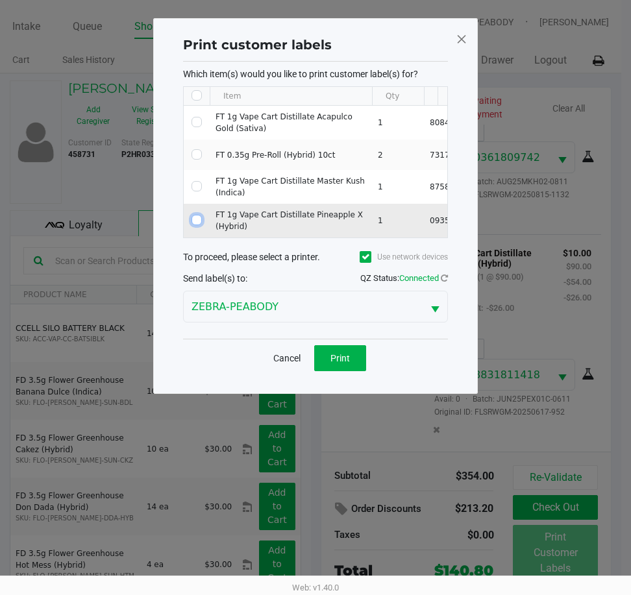
click at [199, 219] on input "Select Row" at bounding box center [196, 220] width 10 height 10
checkbox input "true"
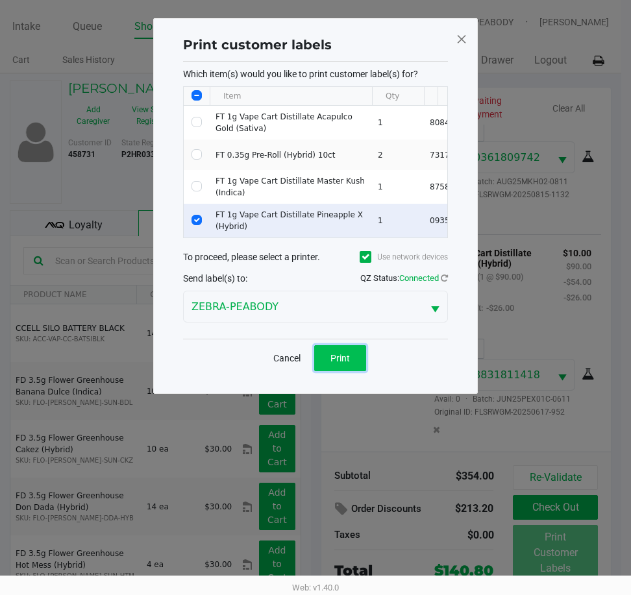
click at [352, 371] on button "Print" at bounding box center [340, 358] width 52 height 26
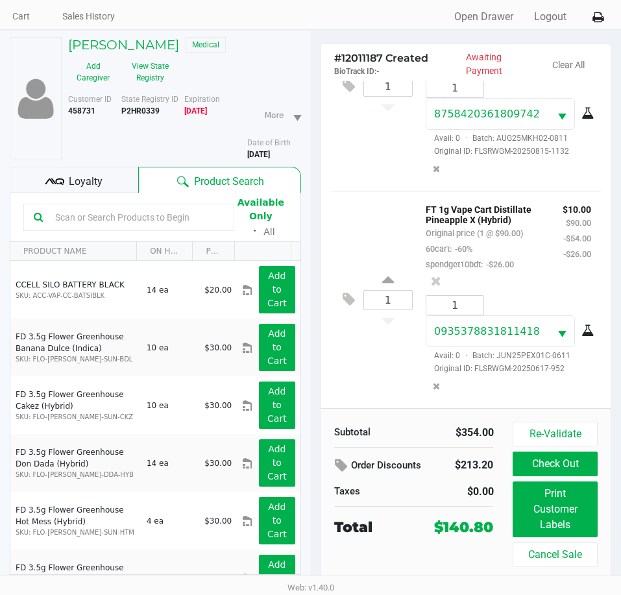
scroll to position [67, 0]
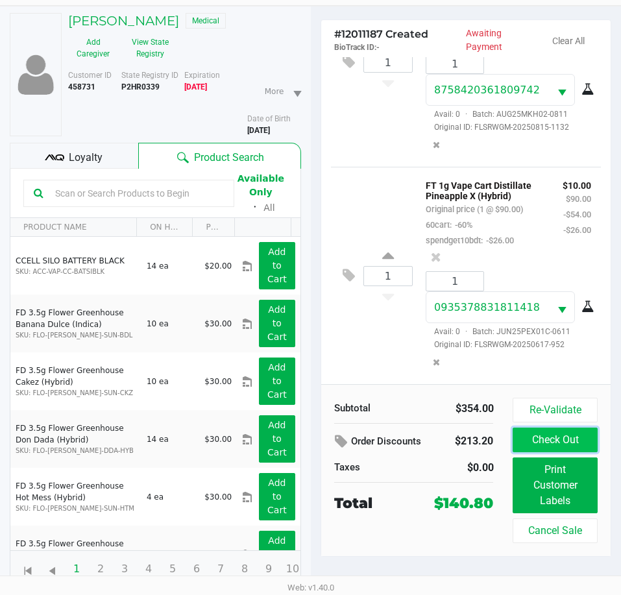
click at [551, 431] on button "Check Out" at bounding box center [555, 440] width 84 height 25
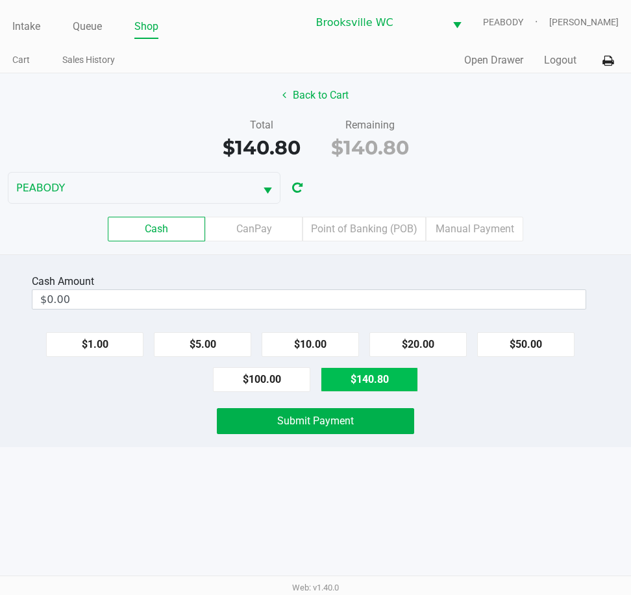
click at [368, 378] on button "$140.80" at bounding box center [368, 379] width 97 height 25
type input "$140.80"
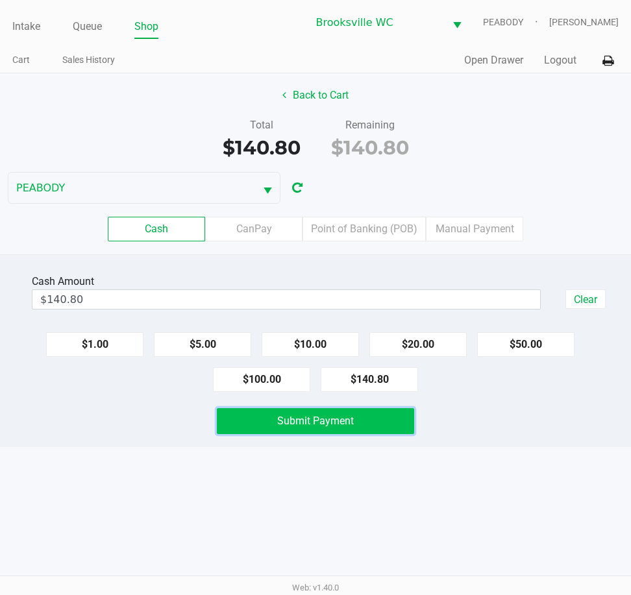
click at [332, 422] on span "Submit Payment" at bounding box center [315, 421] width 77 height 12
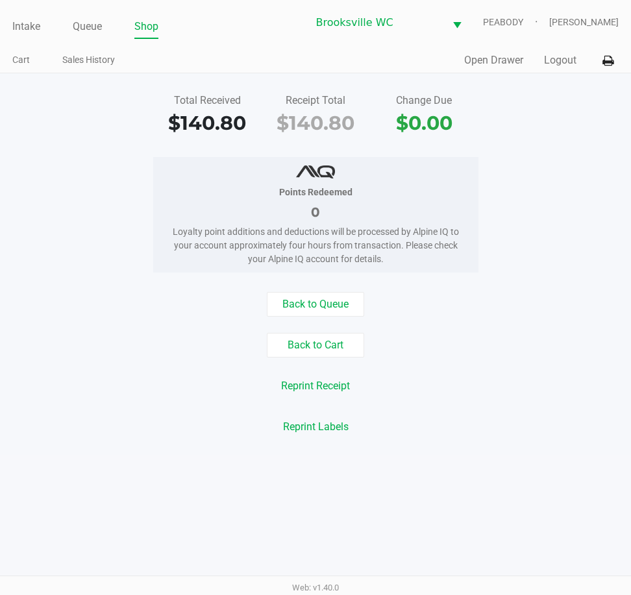
click at [125, 156] on div "Total Received $140.80 Receipt Total $140.80 Change Due $0.00 Points Redeemed 0…" at bounding box center [315, 263] width 631 height 381
click at [551, 176] on div "Points Redeemed 0 Loyalty point additions and deductions will be processed by A…" at bounding box center [315, 214] width 650 height 115
click at [40, 25] on link "Intake" at bounding box center [26, 27] width 28 height 18
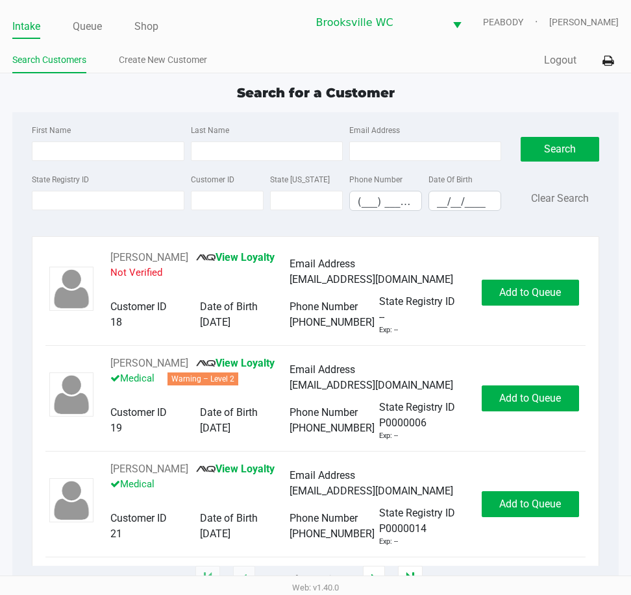
click at [446, 53] on div "Quick Sale Logout" at bounding box center [466, 61] width 303 height 24
click at [588, 91] on div "Search for a Customer" at bounding box center [315, 92] width 625 height 19
click at [577, 104] on div "Search for a Customer First Name Last Name Email Address State Registry ID Cust…" at bounding box center [314, 331] width 605 height 496
click at [510, 45] on div "Intake Queue Shop Brooksville WC PEABODY Daniel Lyttle Search Customers Create …" at bounding box center [315, 36] width 631 height 73
click at [504, 96] on div "Search for a Customer" at bounding box center [315, 92] width 625 height 19
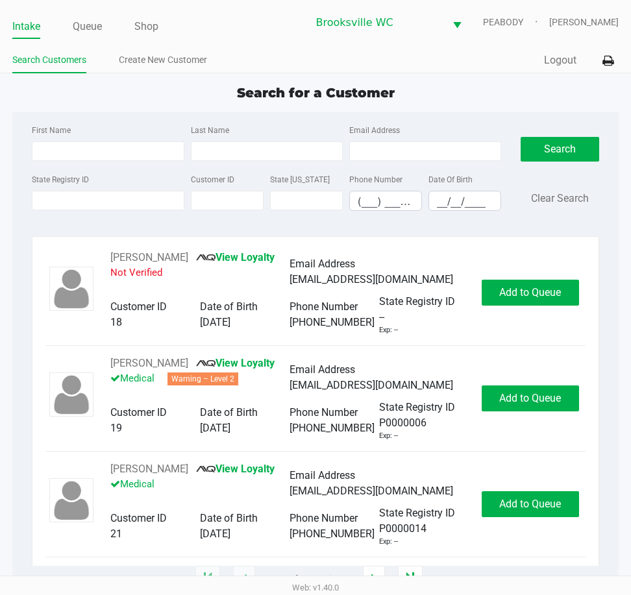
click at [411, 56] on div "Quick Sale Logout" at bounding box center [466, 61] width 303 height 24
click at [596, 103] on div "Search for a Customer First Name Last Name Email Address State Registry ID Cust…" at bounding box center [314, 331] width 605 height 496
click at [601, 94] on div "Search for a Customer" at bounding box center [315, 92] width 625 height 19
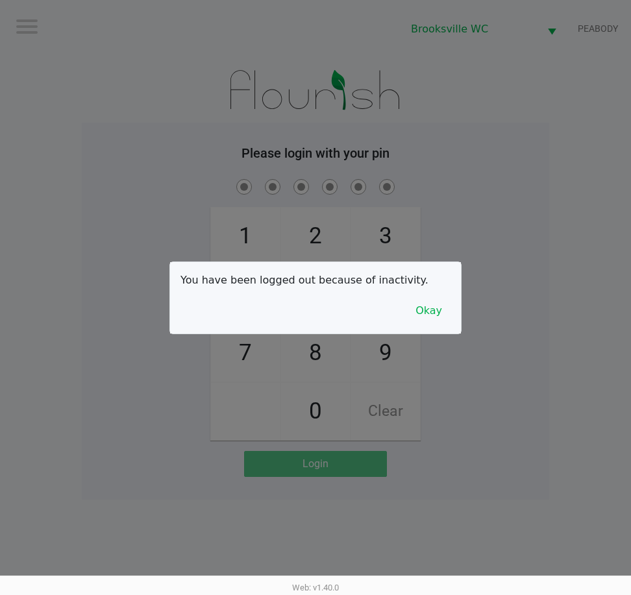
click at [483, 142] on div at bounding box center [315, 297] width 631 height 595
checkbox input "true"
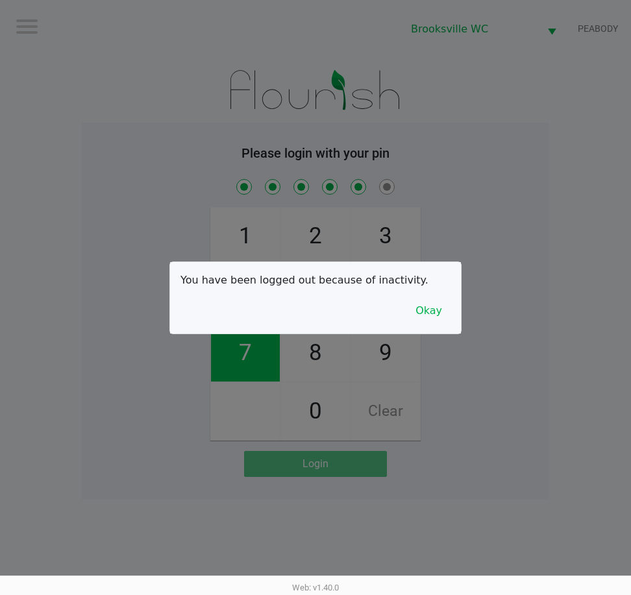
checkbox input "true"
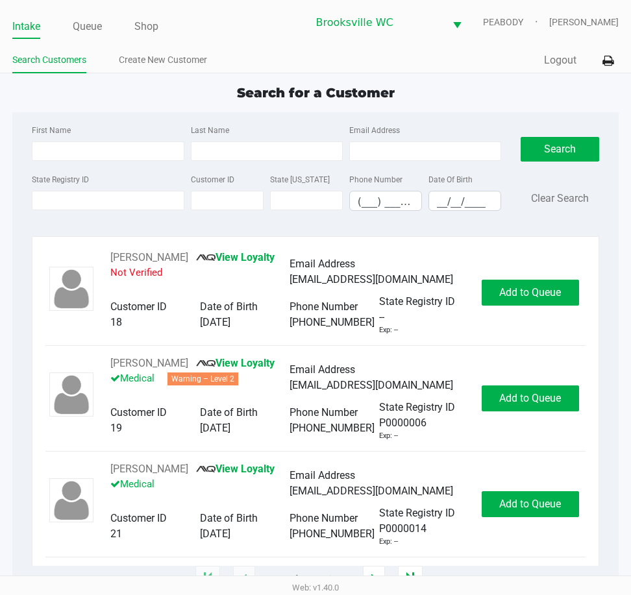
type input "AIMEE"
type input "FAUGHT"
type input "05/18/1979"
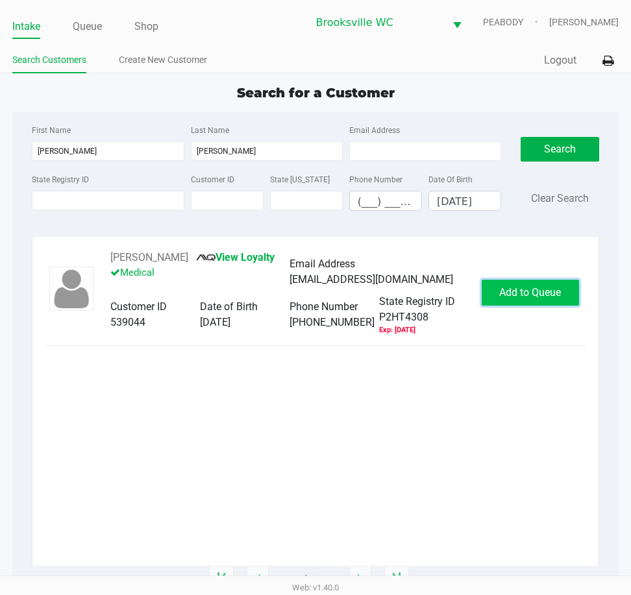
click at [557, 292] on span "Add to Queue" at bounding box center [530, 292] width 62 height 12
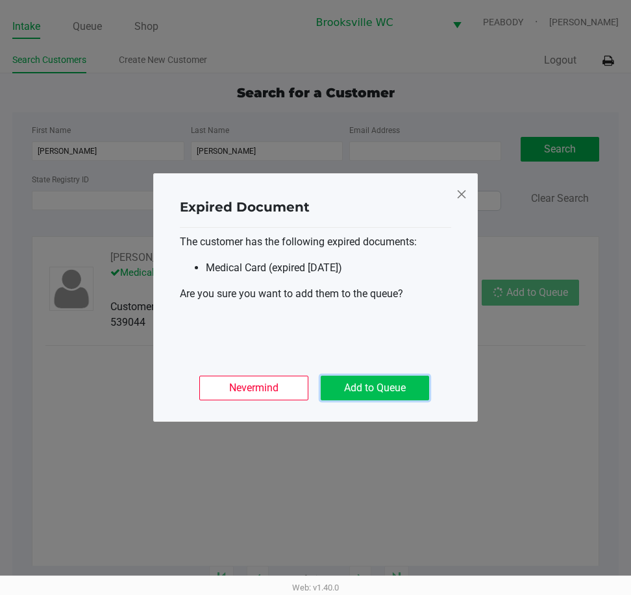
click at [380, 396] on button "Add to Queue" at bounding box center [374, 388] width 108 height 25
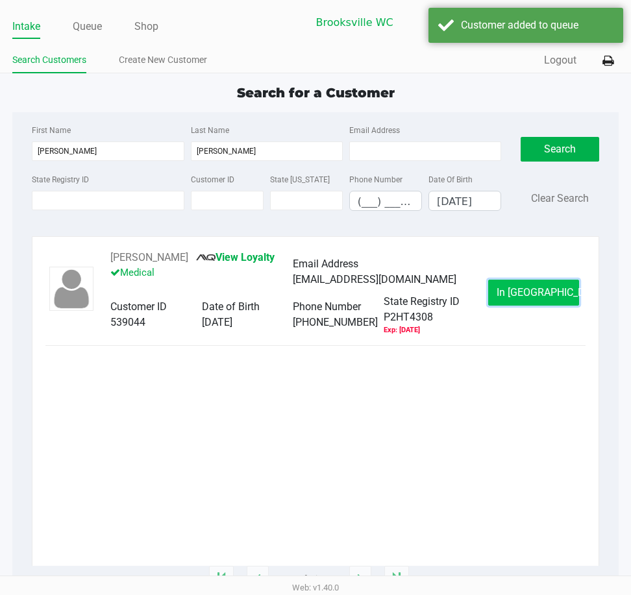
click at [537, 300] on button "In Queue" at bounding box center [533, 293] width 91 height 26
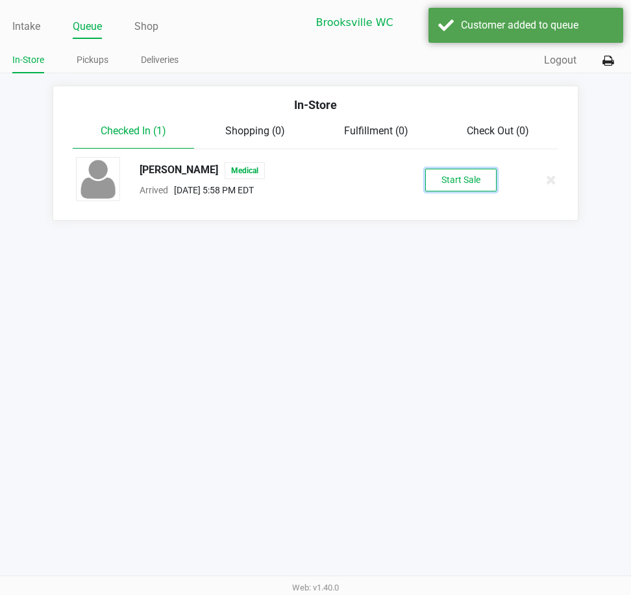
click at [455, 178] on button "Start Sale" at bounding box center [460, 180] width 71 height 23
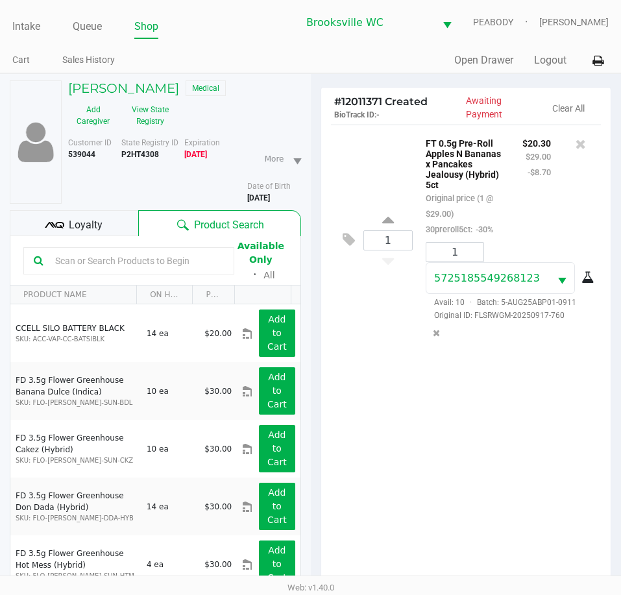
click at [585, 460] on div "1 FT 0.5g Pre-Roll Apples N Bananas x Pancakes Jealousy (Hybrid) 5ct Original p…" at bounding box center [466, 360] width 290 height 470
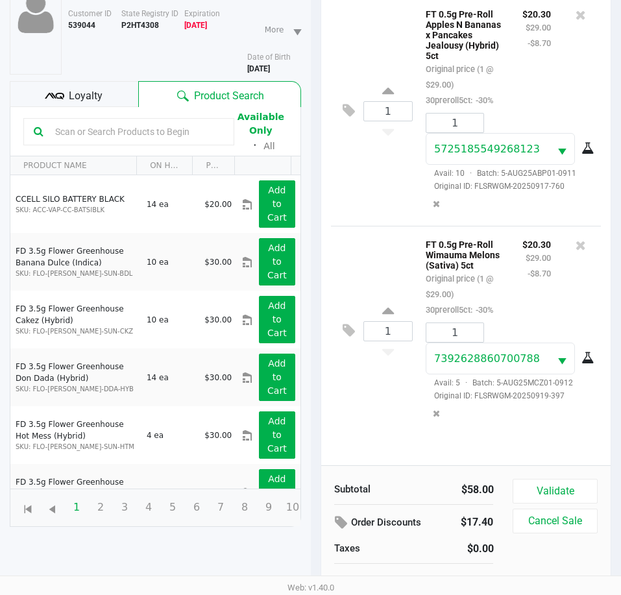
scroll to position [143, 0]
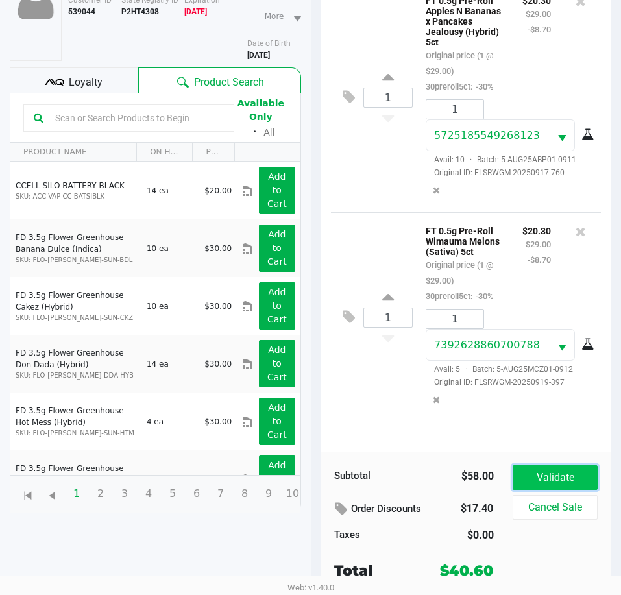
click at [568, 471] on button "Validate" at bounding box center [555, 477] width 84 height 25
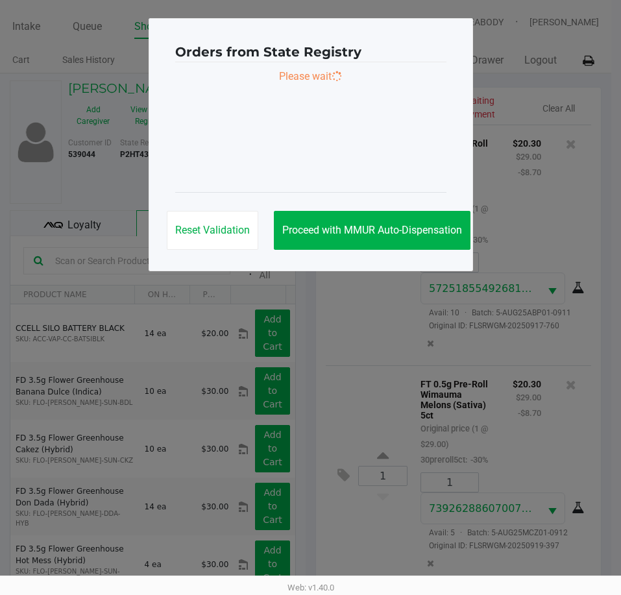
scroll to position [0, 0]
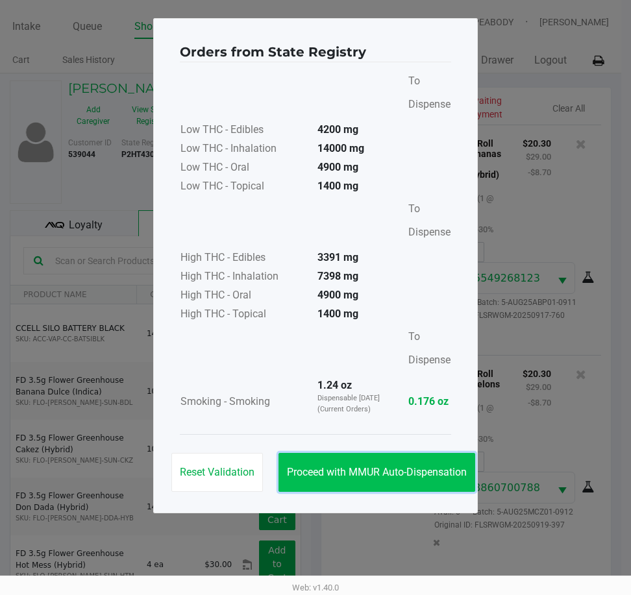
click at [323, 465] on button "Proceed with MMUR Auto-Dispensation" at bounding box center [376, 472] width 197 height 39
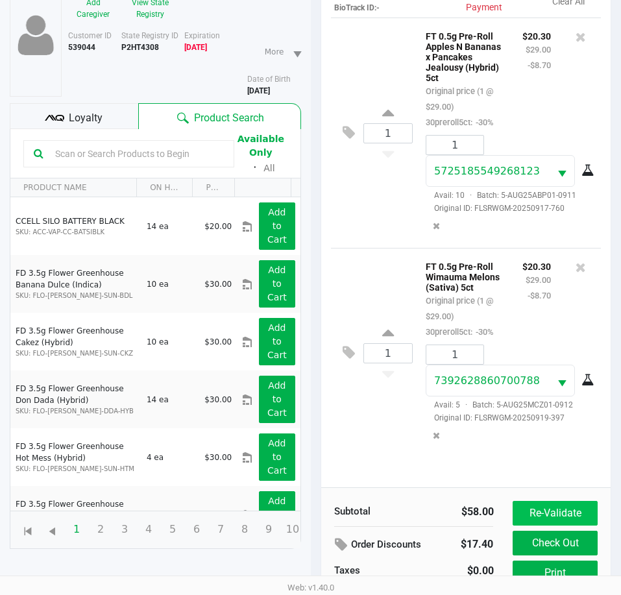
scroll to position [172, 0]
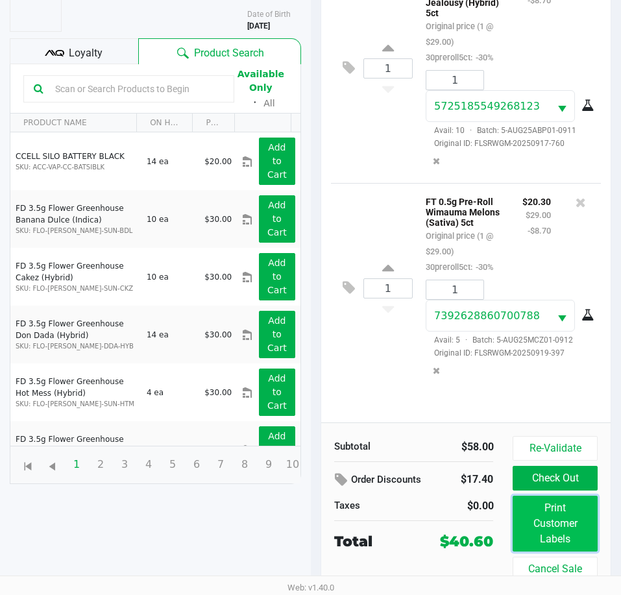
click at [563, 527] on button "Print Customer Labels" at bounding box center [555, 524] width 84 height 56
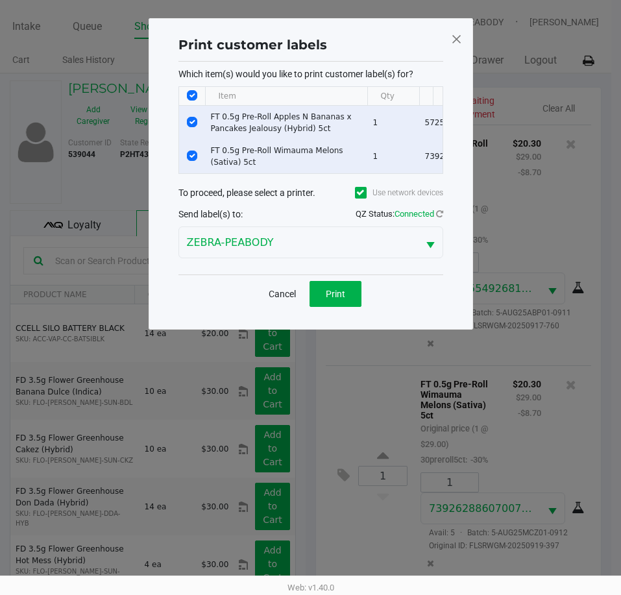
scroll to position [0, 0]
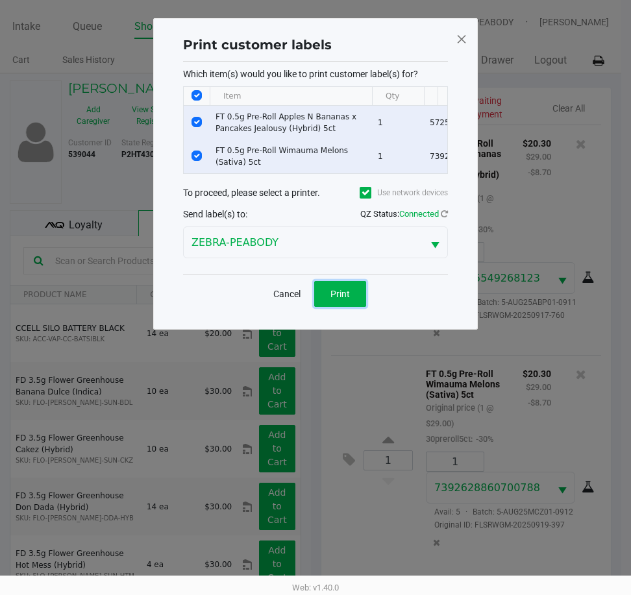
drag, startPoint x: 337, startPoint y: 296, endPoint x: 350, endPoint y: 300, distance: 12.7
click at [343, 299] on button "Print" at bounding box center [340, 294] width 52 height 26
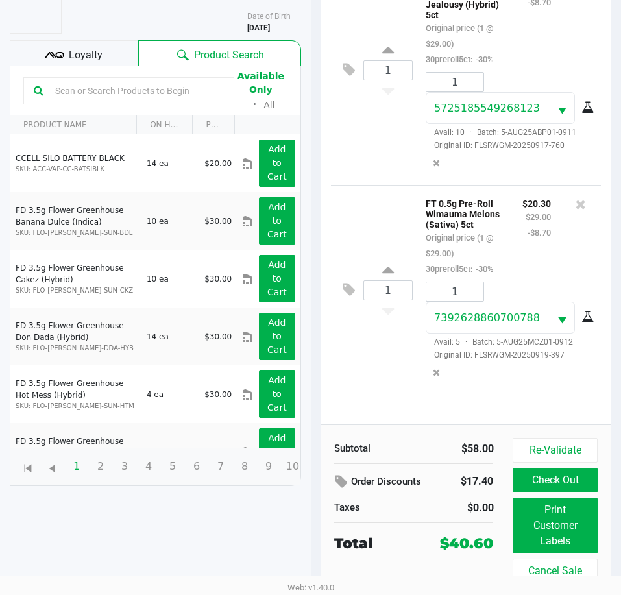
scroll to position [172, 0]
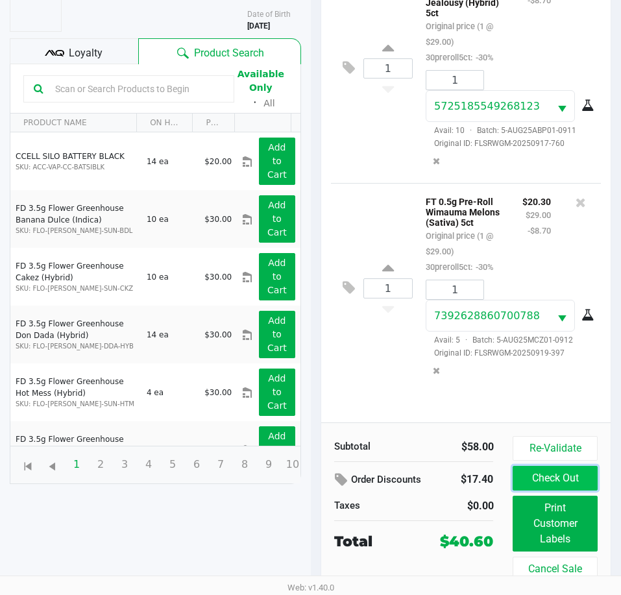
click at [553, 481] on button "Check Out" at bounding box center [555, 478] width 84 height 25
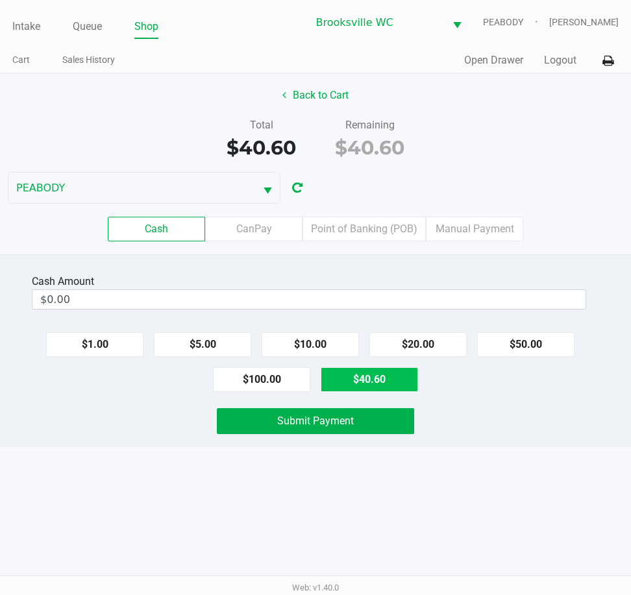
drag, startPoint x: 350, startPoint y: 374, endPoint x: 356, endPoint y: 387, distance: 14.0
click at [351, 374] on button "$40.60" at bounding box center [368, 379] width 97 height 25
type input "$40.60"
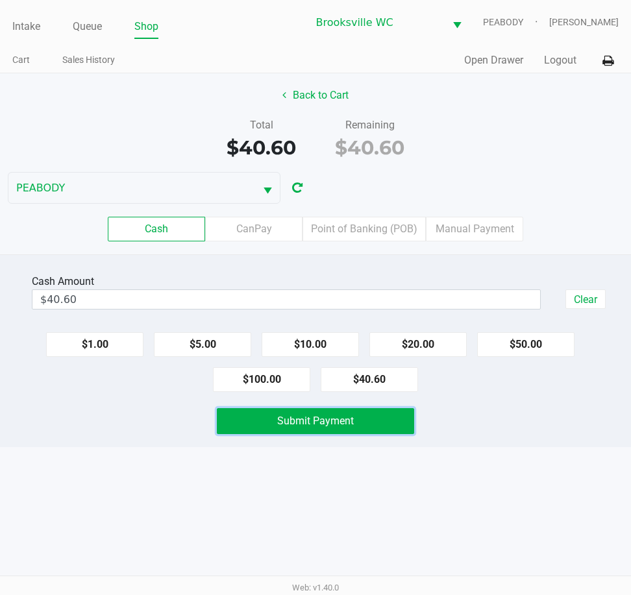
drag, startPoint x: 343, startPoint y: 416, endPoint x: 332, endPoint y: 411, distance: 11.9
click at [343, 416] on span "Submit Payment" at bounding box center [315, 421] width 77 height 12
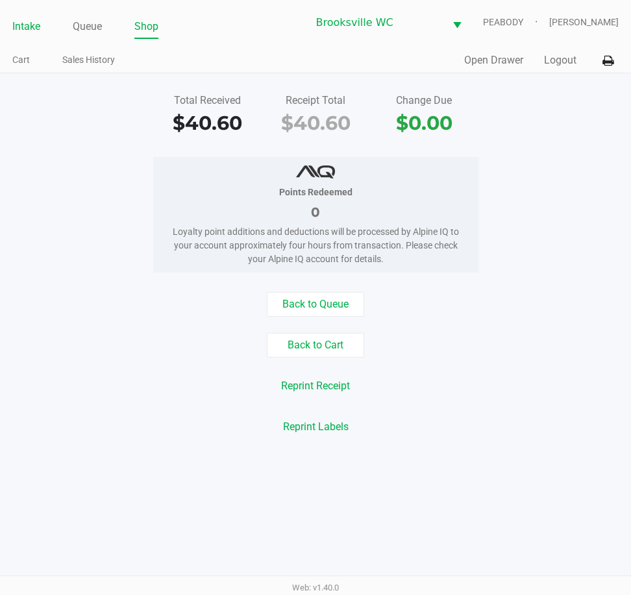
click at [25, 28] on link "Intake" at bounding box center [26, 27] width 28 height 18
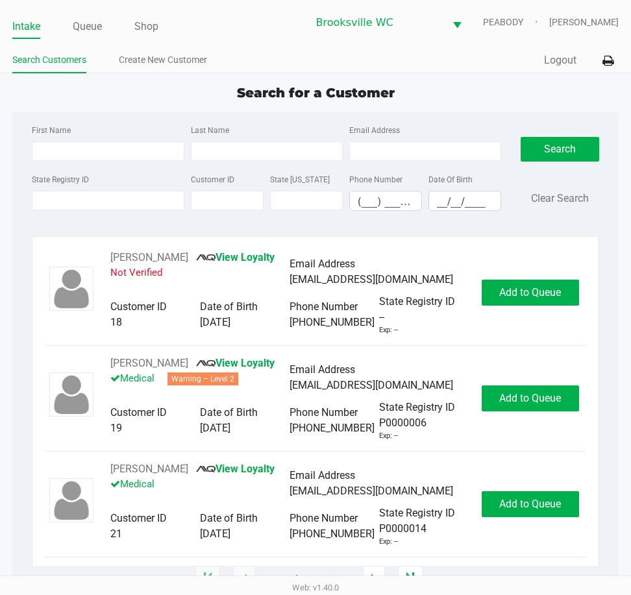
click at [363, 51] on div "Quick Sale Logout" at bounding box center [466, 61] width 303 height 24
click at [134, 104] on div "Search for a Customer First Name Last Name Email Address State Registry ID Cust…" at bounding box center [314, 331] width 605 height 496
click at [101, 42] on div "Intake Queue Shop Brooksville WC PEABODY Daniel Lyttle Search Customers Create …" at bounding box center [315, 36] width 631 height 73
click at [79, 29] on link "Queue" at bounding box center [87, 27] width 29 height 18
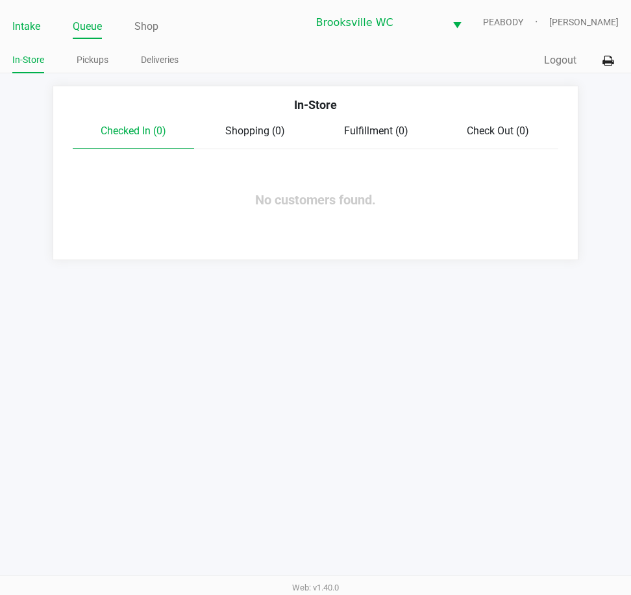
click at [30, 30] on link "Intake" at bounding box center [26, 27] width 28 height 18
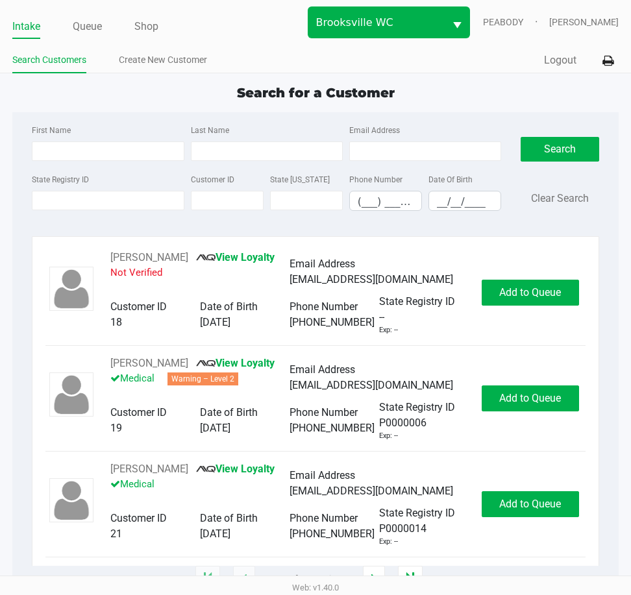
drag, startPoint x: 243, startPoint y: 23, endPoint x: 398, endPoint y: 32, distance: 154.6
click at [243, 23] on ul "Intake Queue Shop" at bounding box center [159, 27] width 295 height 22
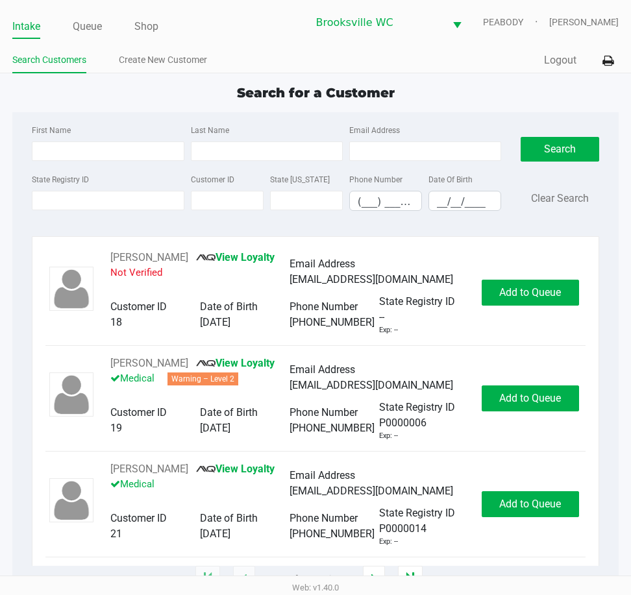
click at [396, 42] on div "Intake Queue Shop Brooksville WC PEABODY Daniel Lyttle Search Customers Create …" at bounding box center [315, 36] width 631 height 73
drag, startPoint x: 249, startPoint y: 19, endPoint x: 364, endPoint y: 1, distance: 116.4
click at [252, 19] on ul "Intake Queue Shop" at bounding box center [159, 27] width 295 height 22
click at [562, 108] on div "Search for a Customer First Name Last Name Email Address State Registry ID Cust…" at bounding box center [314, 331] width 605 height 496
click at [483, 48] on div "Intake Queue Shop Brooksville WC PEABODY Daniel Lyttle Search Customers Create …" at bounding box center [315, 36] width 631 height 73
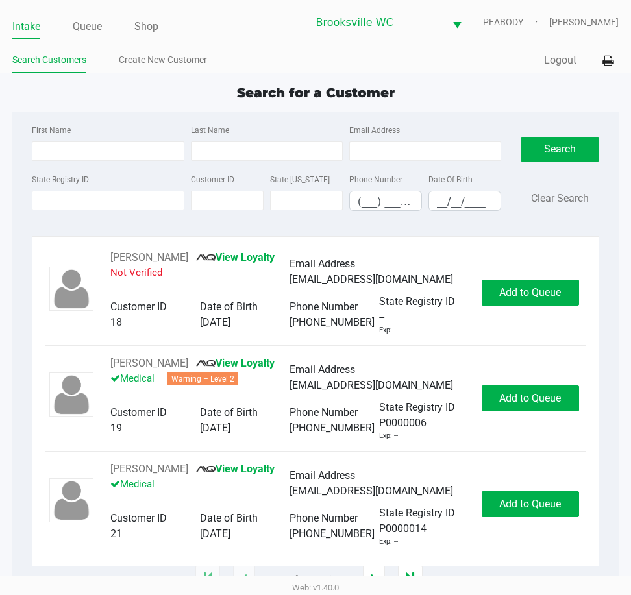
click at [404, 68] on div "Quick Sale Logout" at bounding box center [466, 61] width 303 height 24
click at [369, 64] on div "Quick Sale Logout" at bounding box center [466, 61] width 303 height 24
click at [374, 54] on div "Quick Sale Logout" at bounding box center [466, 61] width 303 height 24
click at [602, 177] on div "Search Clear Search" at bounding box center [560, 171] width 98 height 99
click at [556, 99] on div "Search for a Customer" at bounding box center [315, 92] width 625 height 19
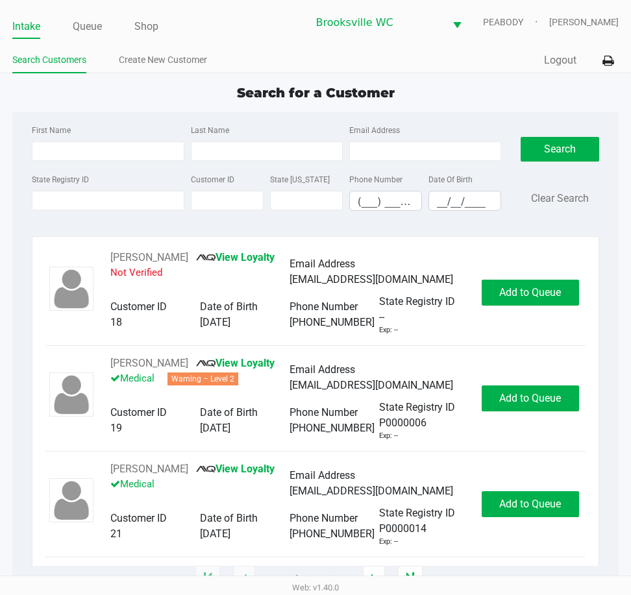
click at [540, 114] on div "First Name Last Name Email Address State Registry ID Customer ID State ID Phone…" at bounding box center [315, 171] width 586 height 119
click at [566, 86] on div "Search for a Customer" at bounding box center [315, 92] width 625 height 19
click at [616, 206] on div "First Name Last Name Email Address State Registry ID Customer ID State ID Phone…" at bounding box center [314, 345] width 605 height 467
click at [590, 86] on div "Search for a Customer" at bounding box center [315, 92] width 625 height 19
click at [576, 97] on div "Search for a Customer" at bounding box center [315, 92] width 625 height 19
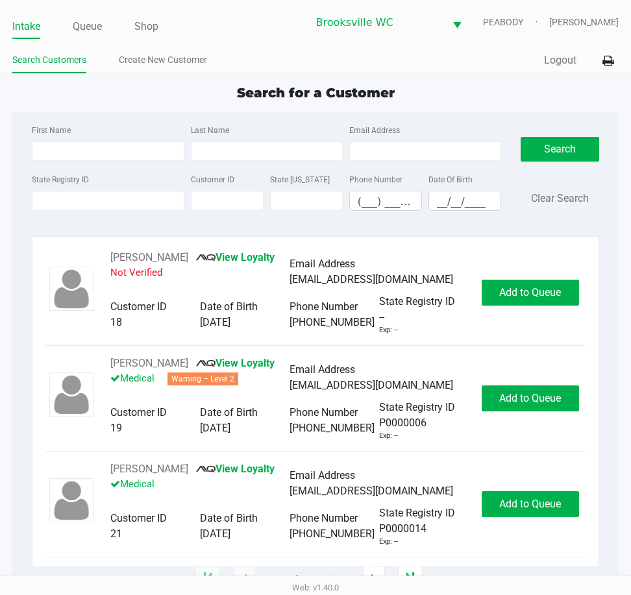
click at [514, 44] on div "Intake Queue Shop Brooksville WC PEABODY Daniel Lyttle Search Customers Create …" at bounding box center [315, 36] width 631 height 73
drag, startPoint x: 536, startPoint y: 82, endPoint x: 527, endPoint y: 80, distance: 9.4
click at [531, 82] on app-point-of-sale "Intake Queue Shop Brooksville WC PEABODY Daniel Lyttle Search Customers Create …" at bounding box center [315, 289] width 631 height 579
click at [443, 84] on div "Search for a Customer" at bounding box center [315, 92] width 625 height 19
click at [375, 53] on div "Quick Sale Logout" at bounding box center [466, 61] width 303 height 24
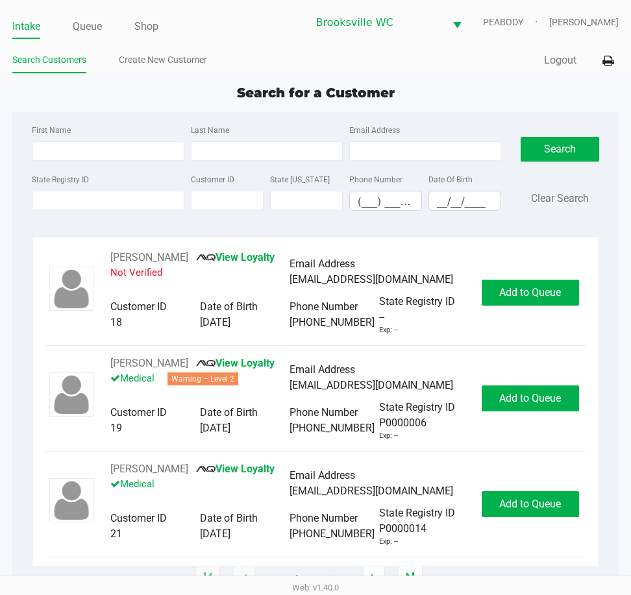
click at [603, 44] on div "Intake Queue Shop Brooksville WC PEABODY Daniel Lyttle Search Customers Create …" at bounding box center [315, 36] width 631 height 73
drag, startPoint x: 603, startPoint y: 215, endPoint x: 616, endPoint y: 217, distance: 12.4
click at [603, 215] on div "Search Clear Search" at bounding box center [560, 171] width 98 height 99
click at [609, 241] on div "First Name Last Name Email Address State Registry ID Customer ID State ID Phone…" at bounding box center [314, 345] width 605 height 467
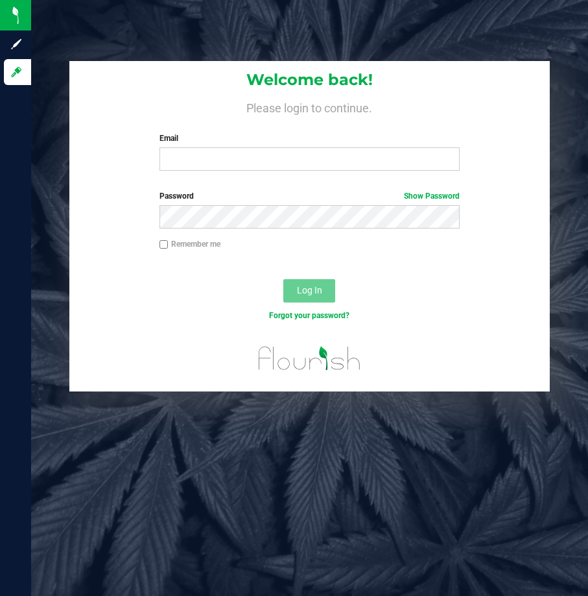
click at [94, 255] on div "Remember me" at bounding box center [309, 250] width 481 height 25
click at [189, 156] on input "Email" at bounding box center [310, 158] width 301 height 23
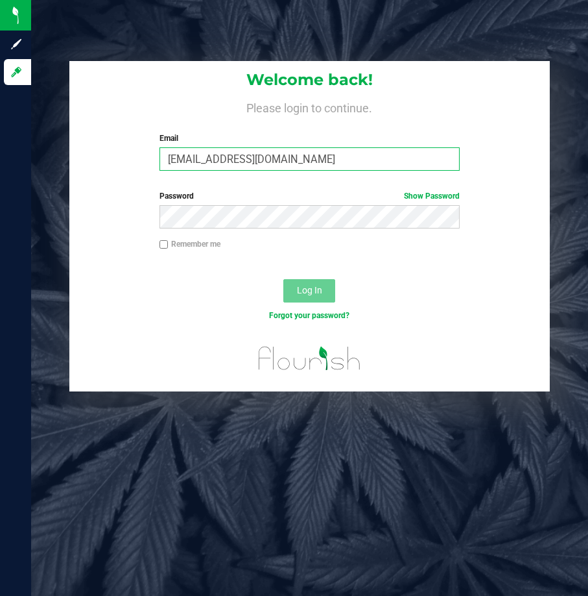
type input "[EMAIL_ADDRESS][DOMAIN_NAME]"
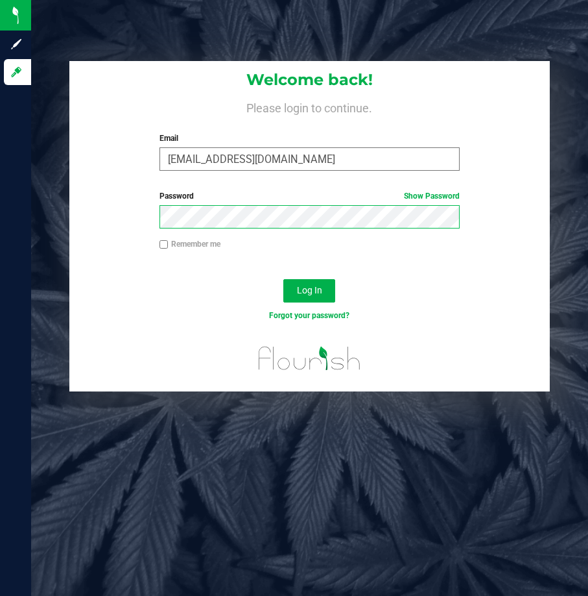
click at [284, 279] on button "Log In" at bounding box center [310, 290] width 52 height 23
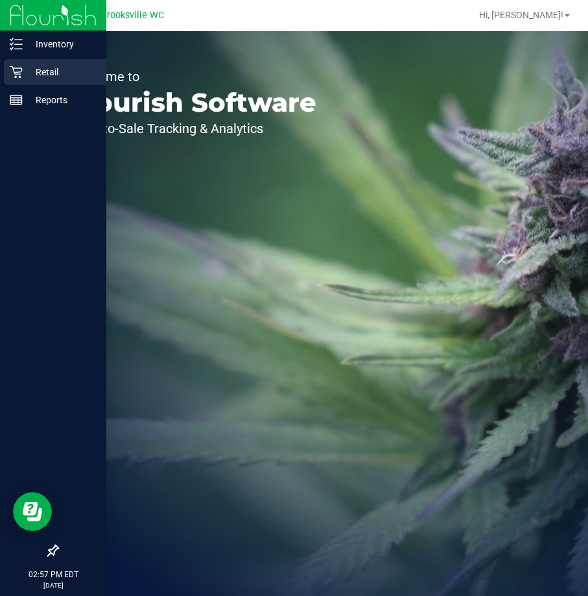
click at [21, 73] on icon at bounding box center [16, 72] width 13 height 13
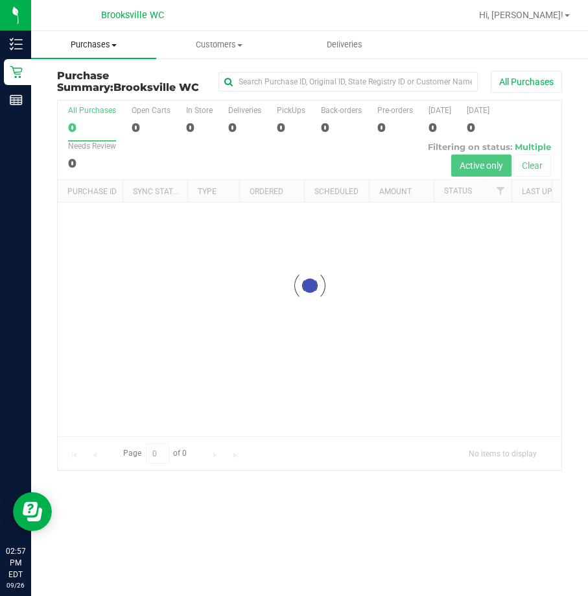
click at [114, 52] on uib-tab-heading "Purchases Summary of purchases Fulfillment All purchases" at bounding box center [93, 44] width 125 height 27
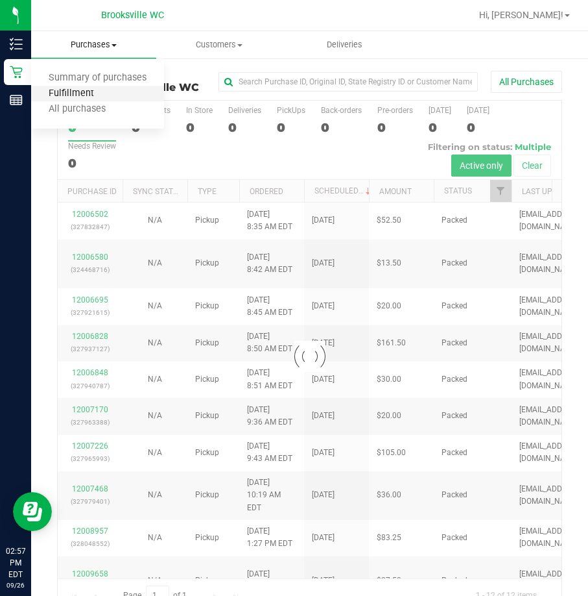
click at [79, 91] on span "Fulfillment" at bounding box center [71, 93] width 80 height 11
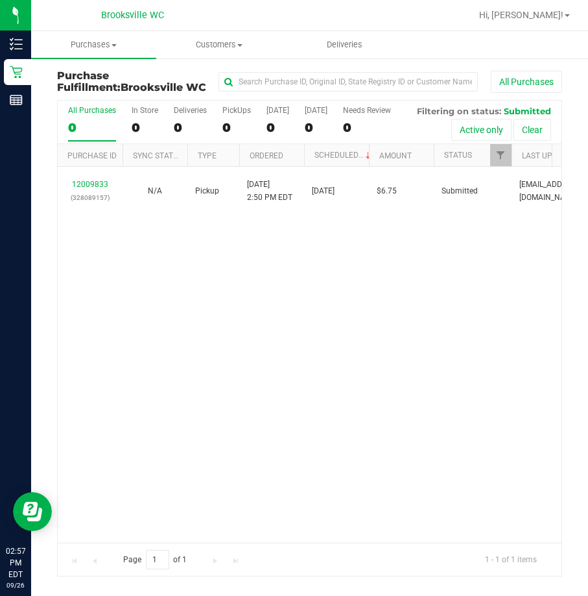
click at [214, 253] on div "12009833 (328089157) N/A Pickup 9/26/2025 2:50 PM EDT 9/26/2025 $6.75 Submitted…" at bounding box center [310, 354] width 504 height 375
drag, startPoint x: 162, startPoint y: 341, endPoint x: 83, endPoint y: 258, distance: 114.7
click at [119, 326] on div "12009833 (328089157) N/A Pickup 9/26/2025 2:50 PM EDT 9/26/2025 $6.75 Submitted…" at bounding box center [310, 354] width 504 height 375
click at [123, 368] on div "12009833 (328089157) N/A Pickup 9/26/2025 2:50 PM EDT 9/26/2025 $6.75 Submitted…" at bounding box center [310, 354] width 504 height 375
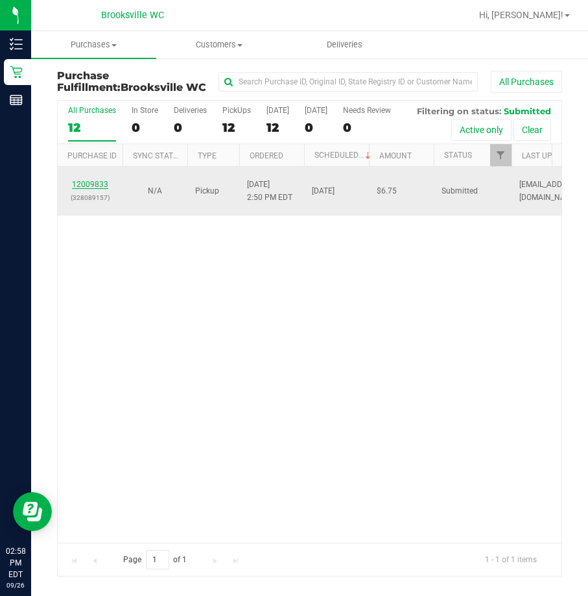
click at [78, 181] on link "12009833" at bounding box center [90, 184] width 36 height 9
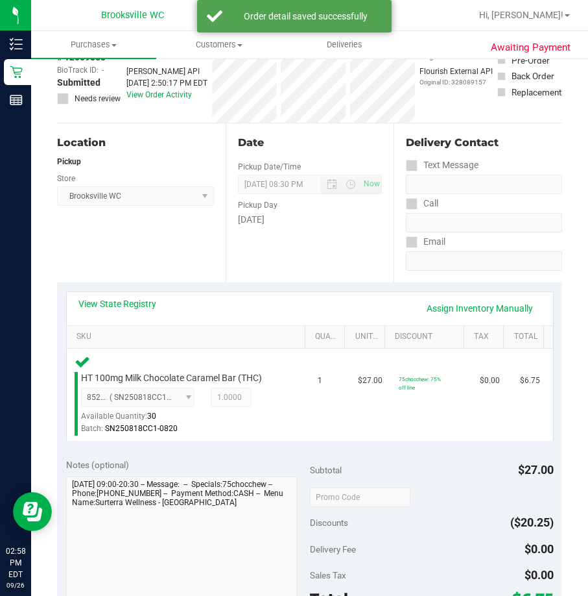
scroll to position [389, 0]
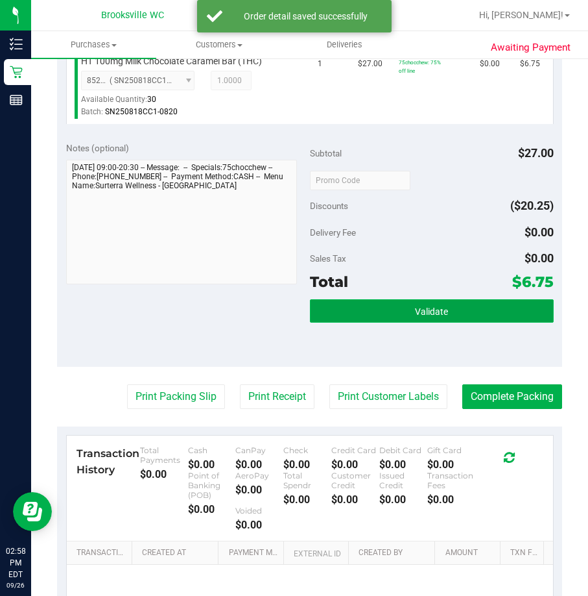
click at [461, 319] on button "Validate" at bounding box center [432, 310] width 244 height 23
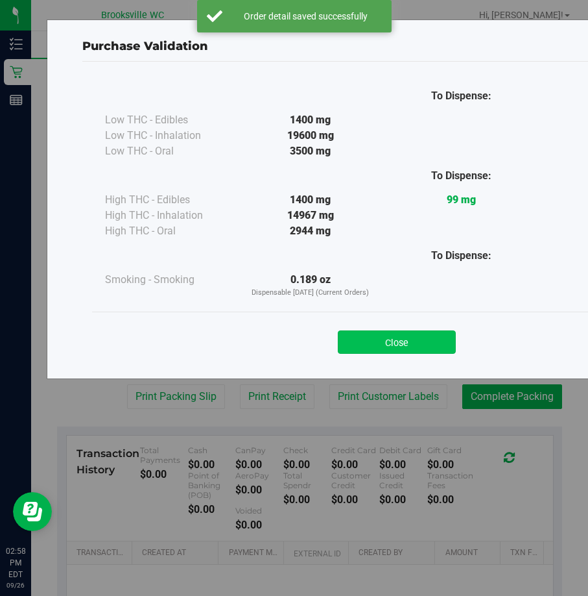
click at [413, 337] on button "Close" at bounding box center [397, 341] width 118 height 23
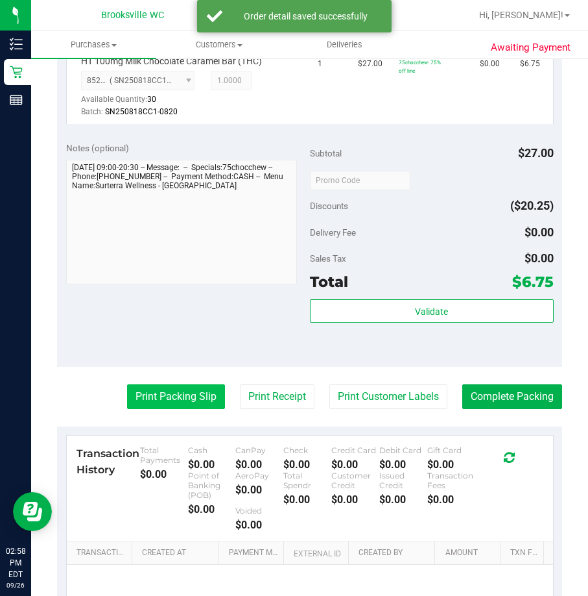
click at [191, 403] on button "Print Packing Slip" at bounding box center [176, 396] width 98 height 25
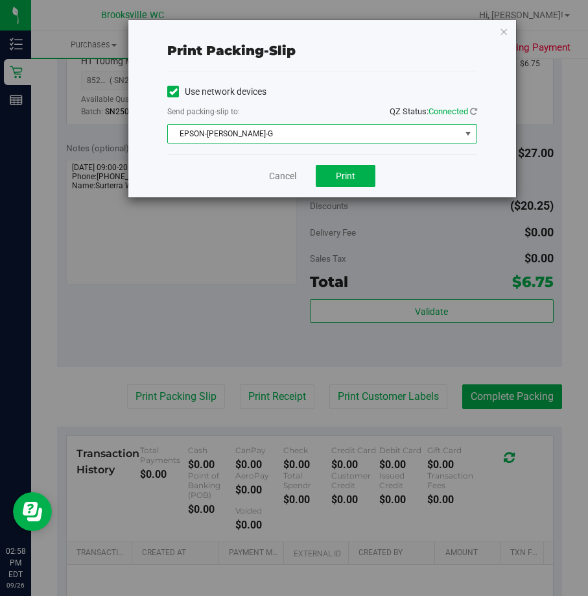
click at [256, 138] on span "EPSON-BECKY-G" at bounding box center [314, 134] width 293 height 18
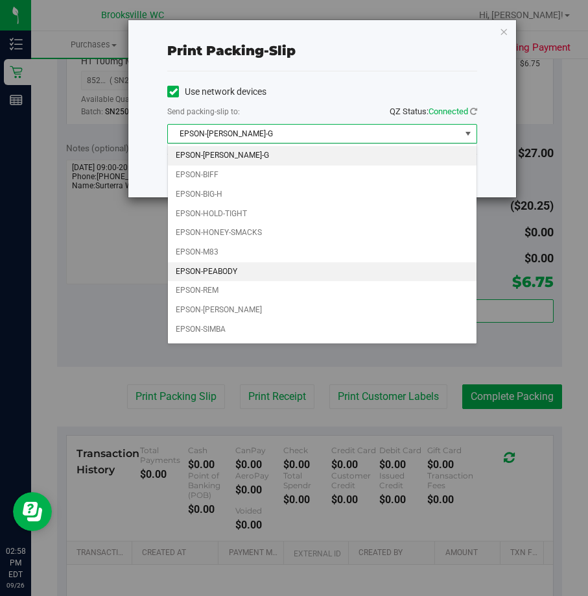
click at [225, 276] on li "EPSON-PEABODY" at bounding box center [322, 271] width 309 height 19
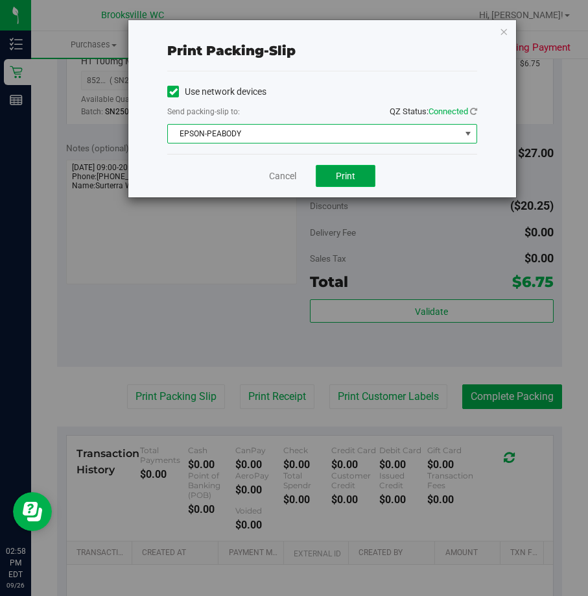
click at [354, 178] on span "Print" at bounding box center [345, 176] width 19 height 10
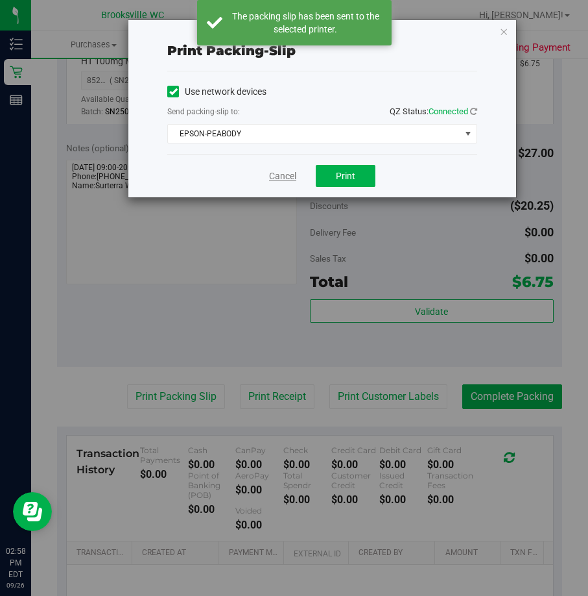
click at [282, 176] on link "Cancel" at bounding box center [282, 176] width 27 height 14
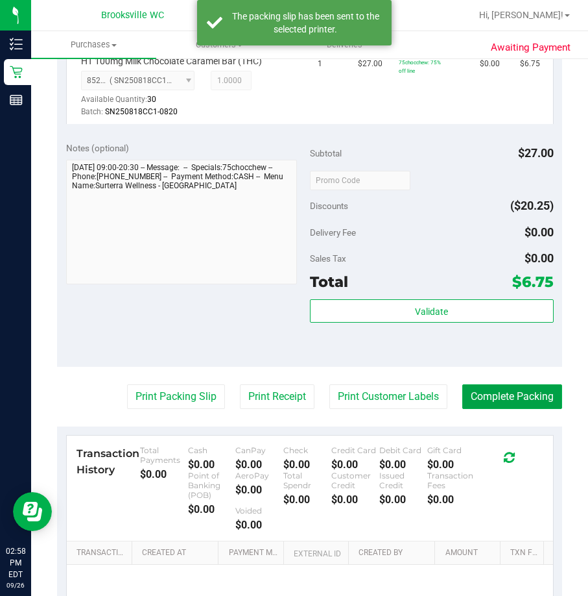
click at [502, 409] on purchase-details "Back Edit Purchase Cancel Purchase View Profile # 12009833 BioTrack ID: - Submi…" at bounding box center [309, 192] width 505 height 1023
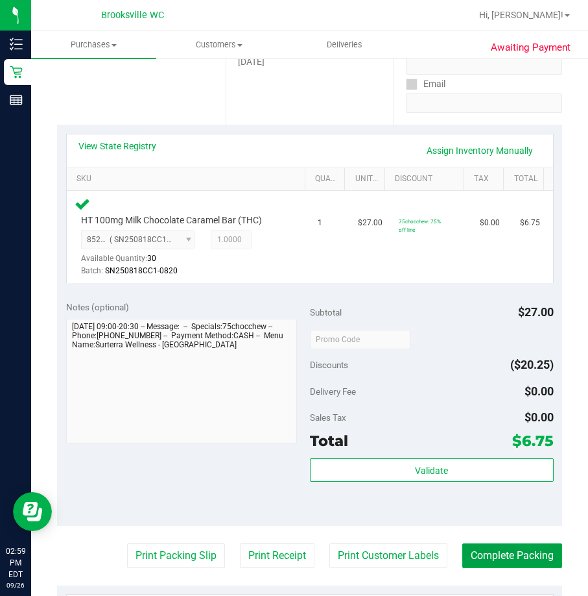
scroll to position [0, 0]
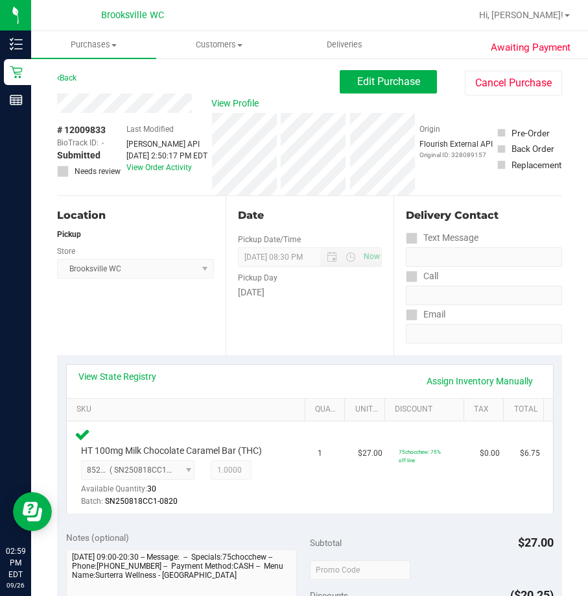
click at [328, 370] on div "View State Registry Assign Inventory Manually" at bounding box center [309, 381] width 463 height 22
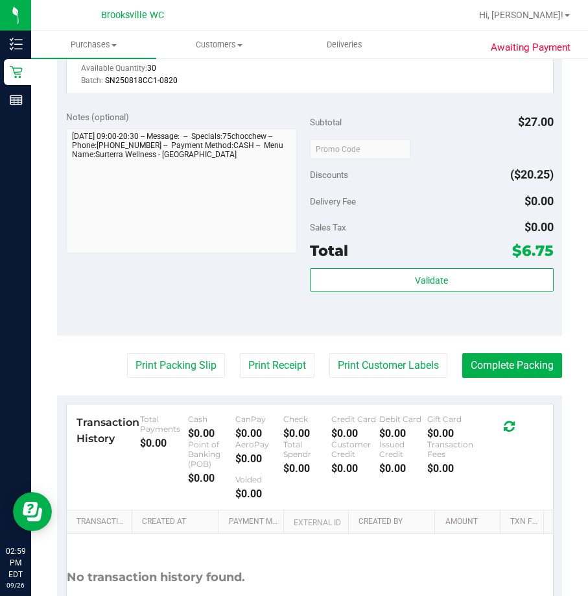
scroll to position [454, 0]
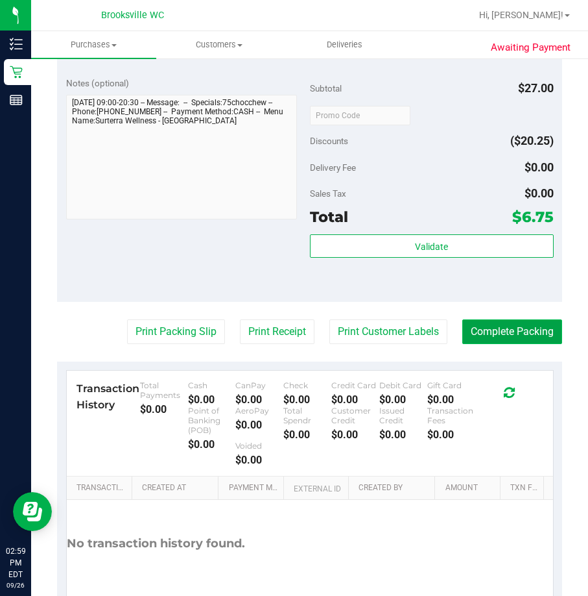
click at [488, 334] on button "Complete Packing" at bounding box center [513, 331] width 100 height 25
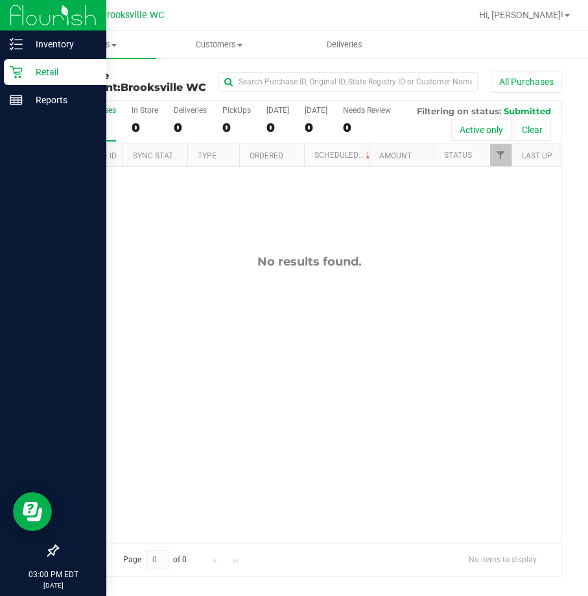
click at [3, 121] on div at bounding box center [53, 326] width 106 height 423
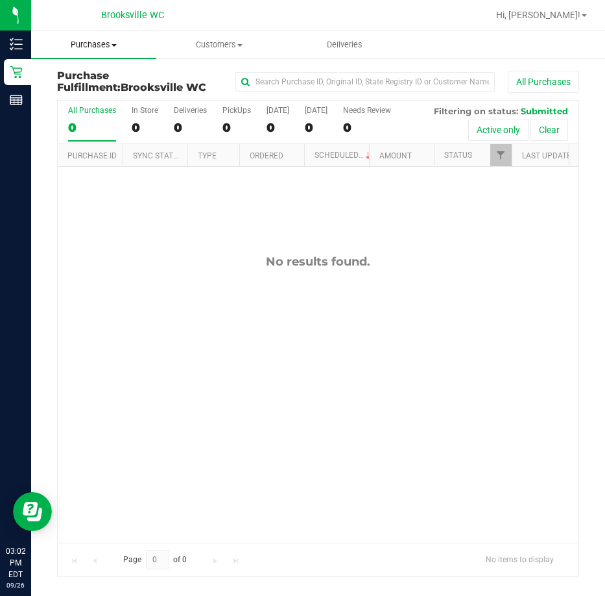
click at [101, 44] on span "Purchases" at bounding box center [93, 45] width 125 height 12
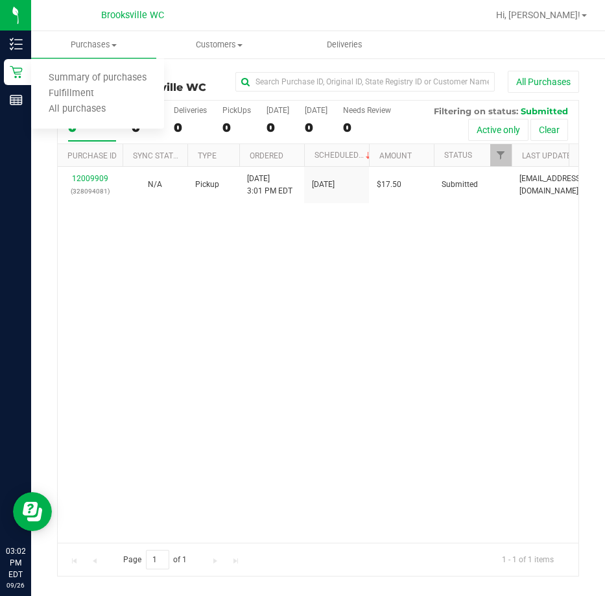
drag, startPoint x: 197, startPoint y: 306, endPoint x: 183, endPoint y: 307, distance: 13.7
click at [187, 307] on div "12009909 (328094081) N/A Pickup 9/26/2025 3:01 PM EDT 9/26/2025 $17.50 Submitte…" at bounding box center [318, 354] width 521 height 375
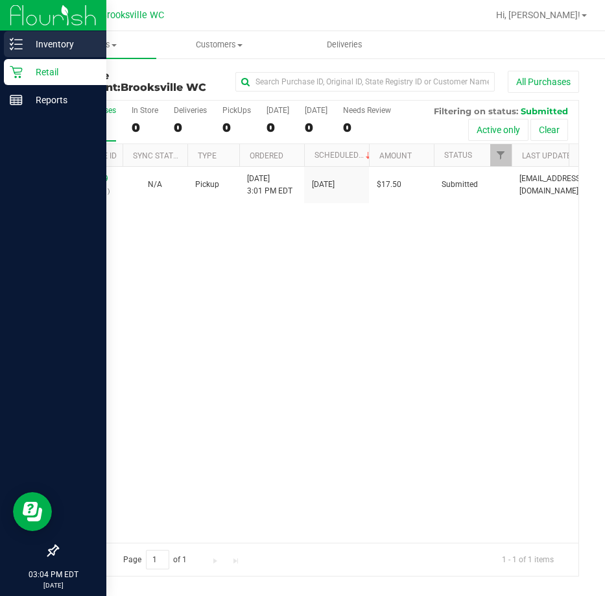
click at [23, 42] on div "Inventory" at bounding box center [55, 44] width 103 height 26
click at [31, 43] on p "Inventory" at bounding box center [62, 44] width 78 height 16
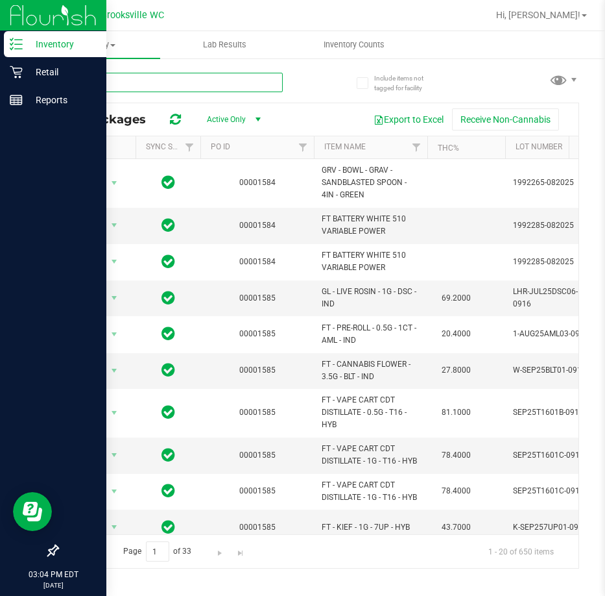
click at [109, 81] on input "text" at bounding box center [170, 82] width 226 height 19
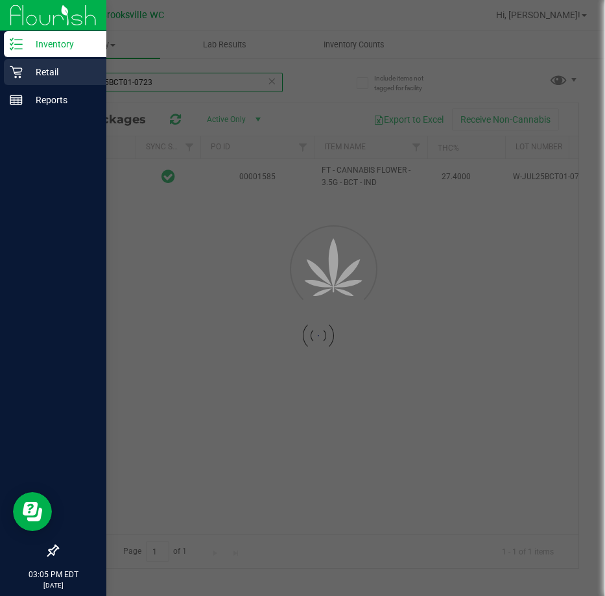
type input "W-JUL25BCT01-0723"
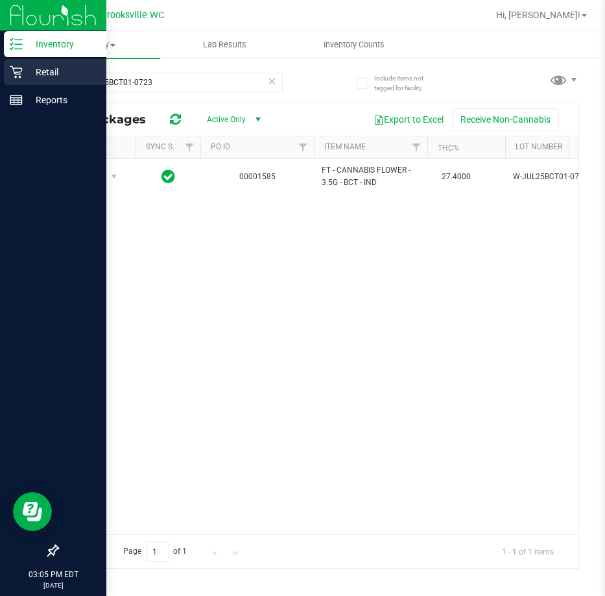
click at [53, 69] on p "Retail" at bounding box center [62, 72] width 78 height 16
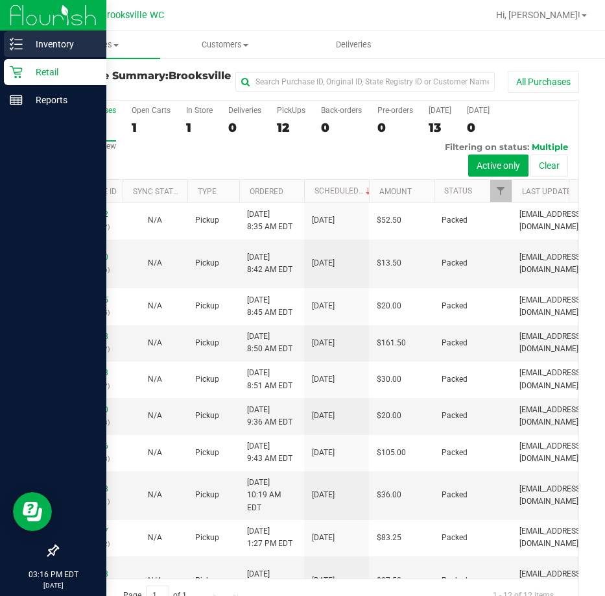
click at [23, 49] on p "Inventory" at bounding box center [62, 44] width 78 height 16
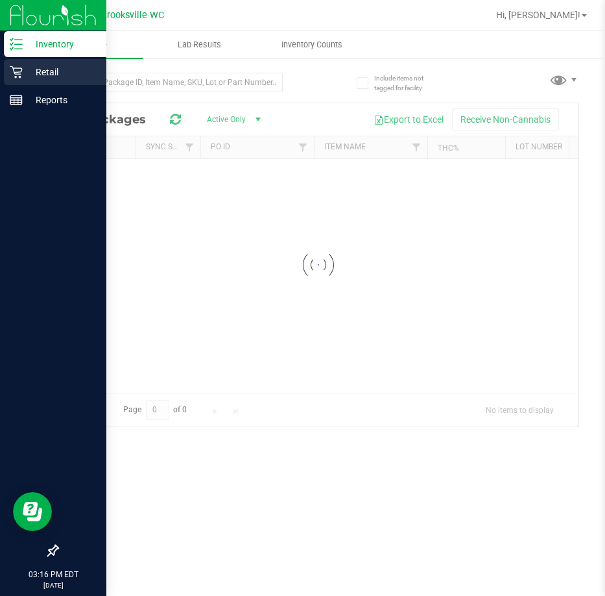
click at [48, 68] on p "Retail" at bounding box center [62, 72] width 78 height 16
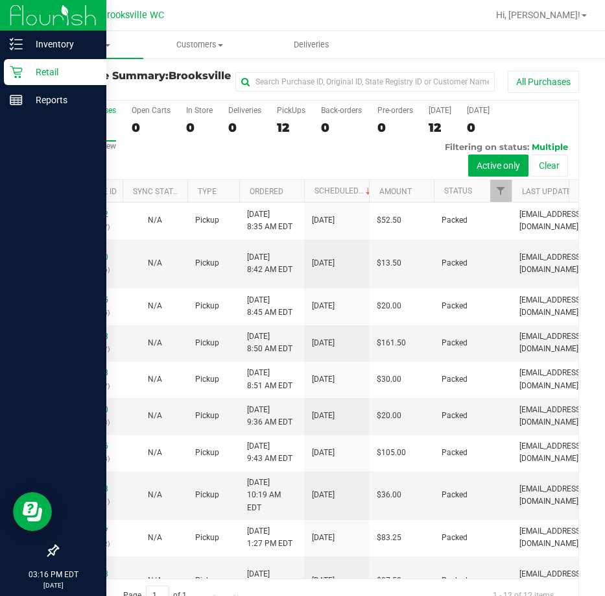
click at [41, 71] on p "Retail" at bounding box center [62, 72] width 78 height 16
click at [36, 78] on p "Retail" at bounding box center [62, 72] width 78 height 16
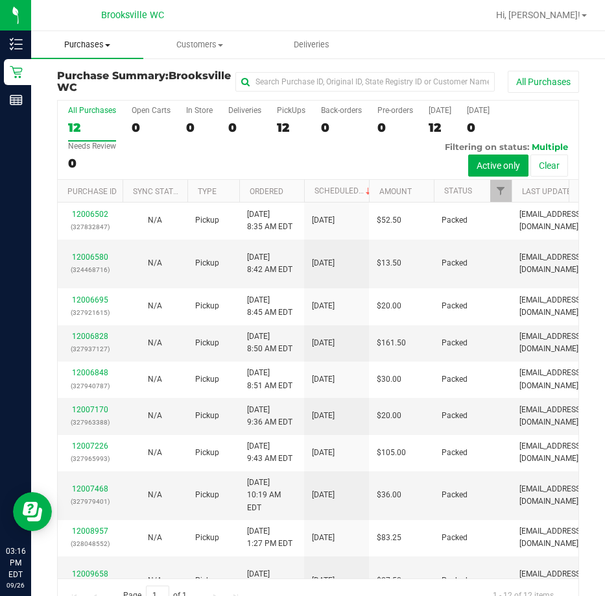
click at [108, 45] on span at bounding box center [107, 45] width 5 height 3
click at [59, 99] on span "Fulfillment" at bounding box center [71, 93] width 80 height 11
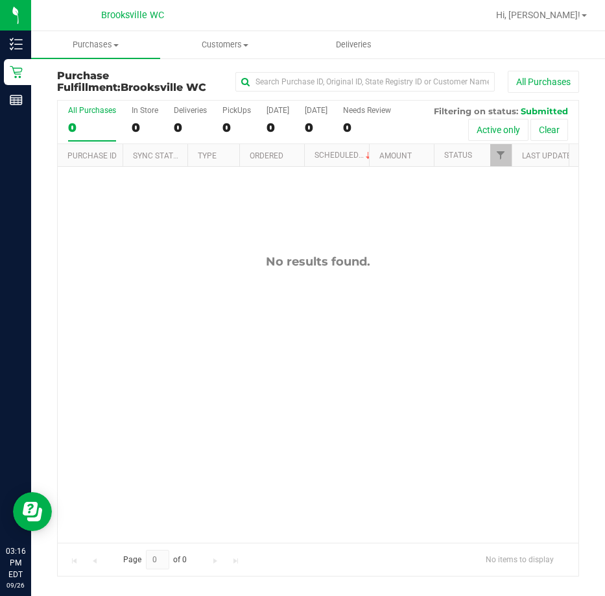
click at [69, 8] on div "Brooksville WC" at bounding box center [132, 15] width 189 height 20
drag, startPoint x: 3, startPoint y: 343, endPoint x: 87, endPoint y: 425, distance: 117.9
click at [112, 433] on div "No results found." at bounding box center [318, 398] width 521 height 463
click at [117, 43] on span "Purchases" at bounding box center [95, 45] width 129 height 12
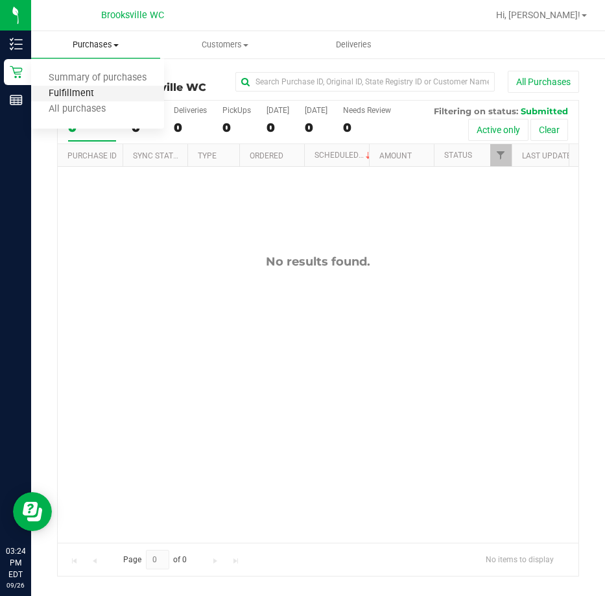
click at [95, 96] on span "Fulfillment" at bounding box center [71, 93] width 80 height 11
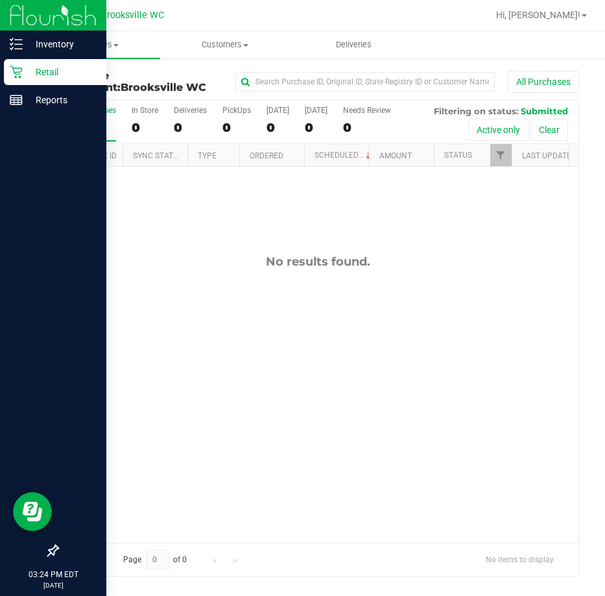
drag, startPoint x: 132, startPoint y: 219, endPoint x: 13, endPoint y: 218, distance: 118.7
click at [130, 218] on div "No results found." at bounding box center [318, 398] width 521 height 463
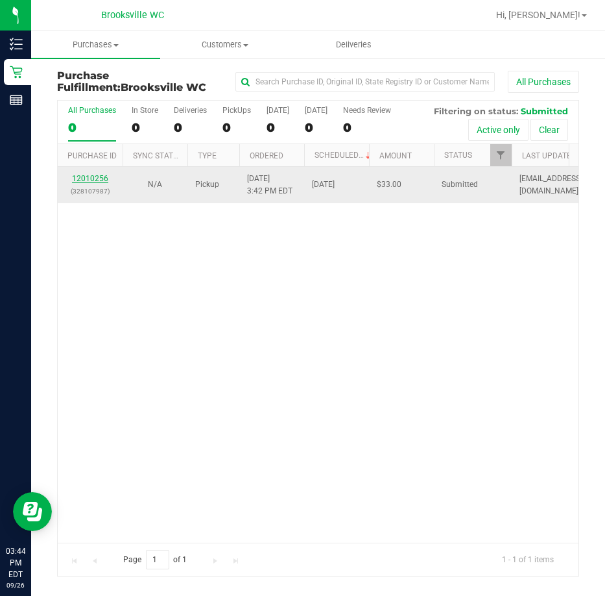
click at [99, 181] on link "12010256" at bounding box center [90, 178] width 36 height 9
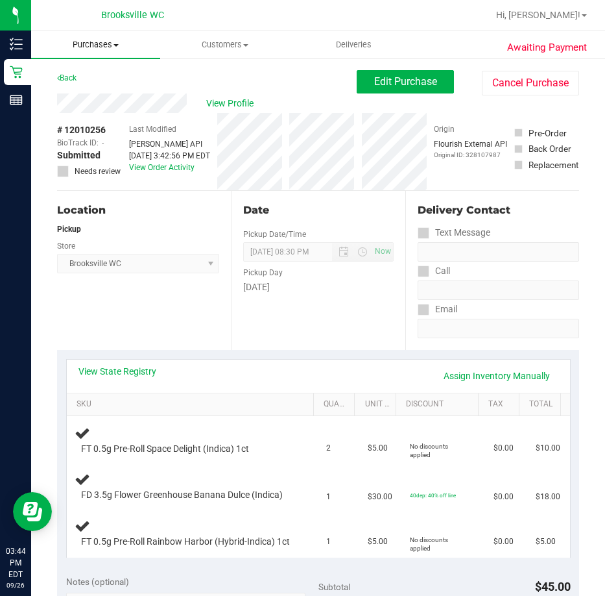
click at [104, 42] on span "Purchases" at bounding box center [95, 45] width 129 height 12
click at [86, 92] on span "Fulfillment" at bounding box center [71, 93] width 80 height 11
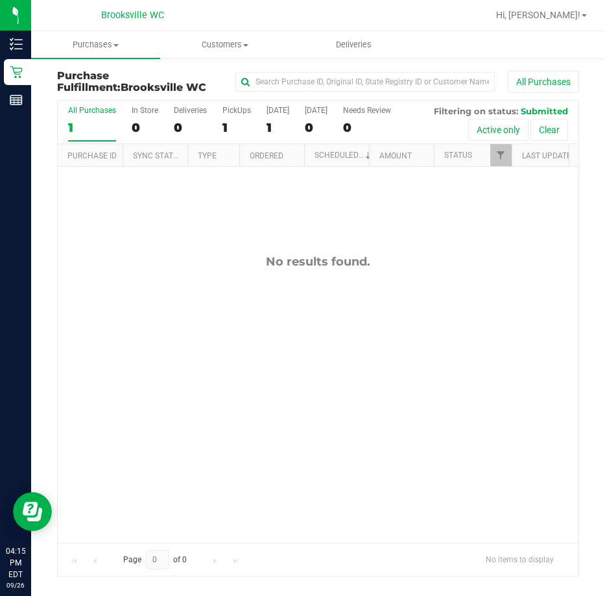
drag, startPoint x: 81, startPoint y: 209, endPoint x: 85, endPoint y: 178, distance: 31.4
click at [86, 199] on div "No results found." at bounding box center [318, 398] width 521 height 463
drag, startPoint x: 167, startPoint y: 250, endPoint x: 161, endPoint y: 232, distance: 19.1
click at [163, 243] on div "No results found." at bounding box center [318, 398] width 521 height 463
click at [248, 304] on div "No results found." at bounding box center [318, 398] width 521 height 463
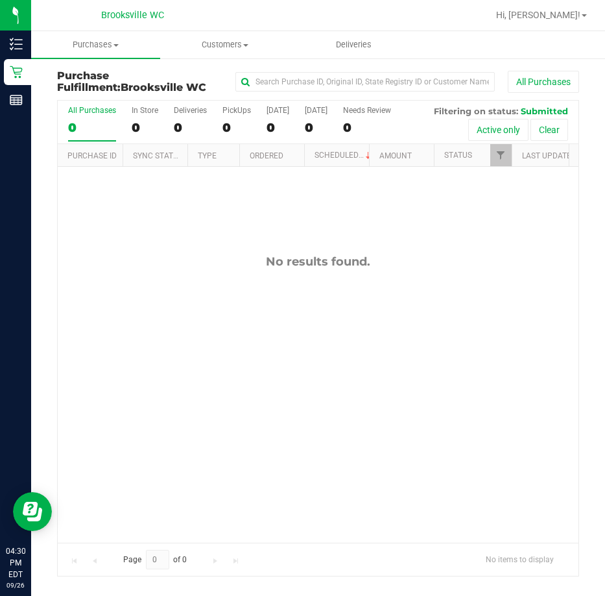
click at [64, 28] on nav "Brooksville WC Hi, [PERSON_NAME]!" at bounding box center [318, 15] width 574 height 31
click at [138, 270] on div "No results found." at bounding box center [318, 398] width 521 height 463
click at [186, 505] on div "No results found." at bounding box center [318, 398] width 521 height 463
click at [271, 21] on div at bounding box center [361, 15] width 259 height 25
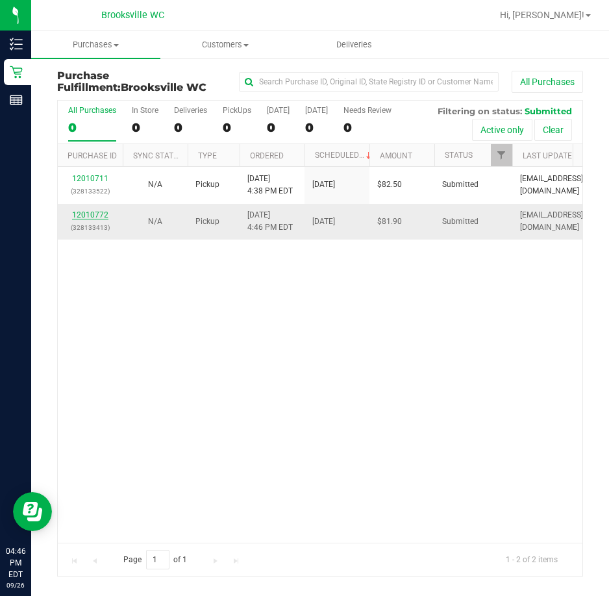
click at [97, 213] on link "12010772" at bounding box center [90, 214] width 36 height 9
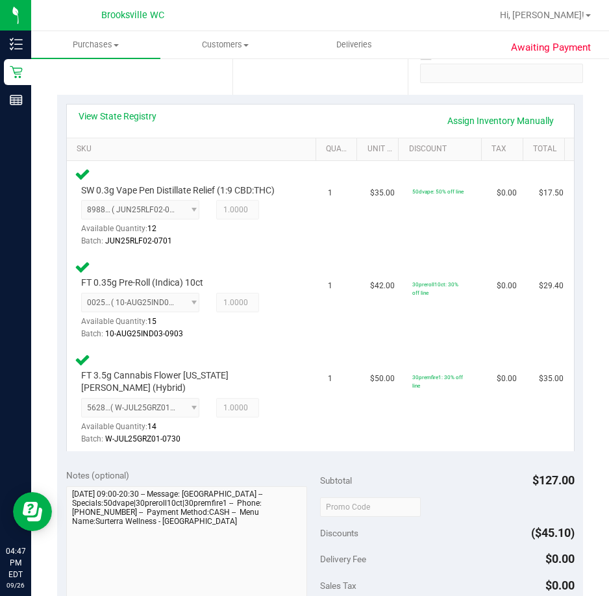
scroll to position [389, 0]
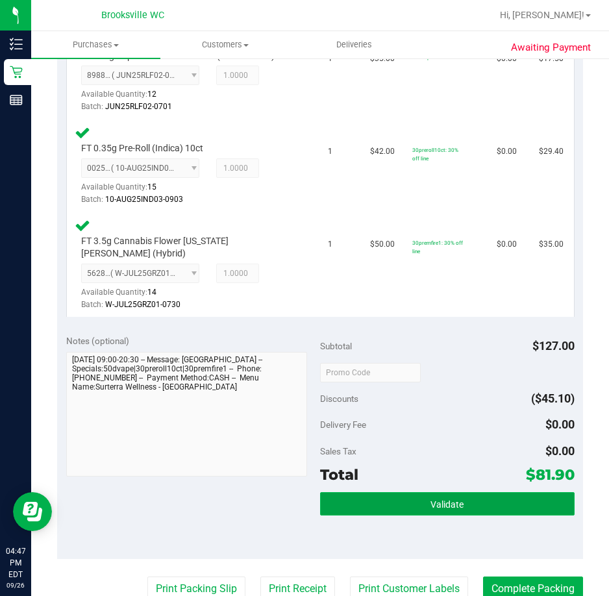
click at [396, 492] on button "Validate" at bounding box center [447, 503] width 254 height 23
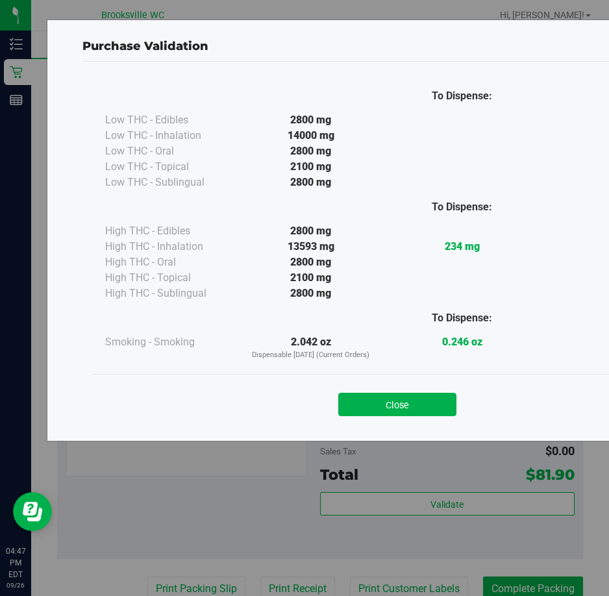
drag, startPoint x: 392, startPoint y: 407, endPoint x: 418, endPoint y: 372, distance: 44.5
click at [392, 408] on button "Close" at bounding box center [397, 403] width 118 height 23
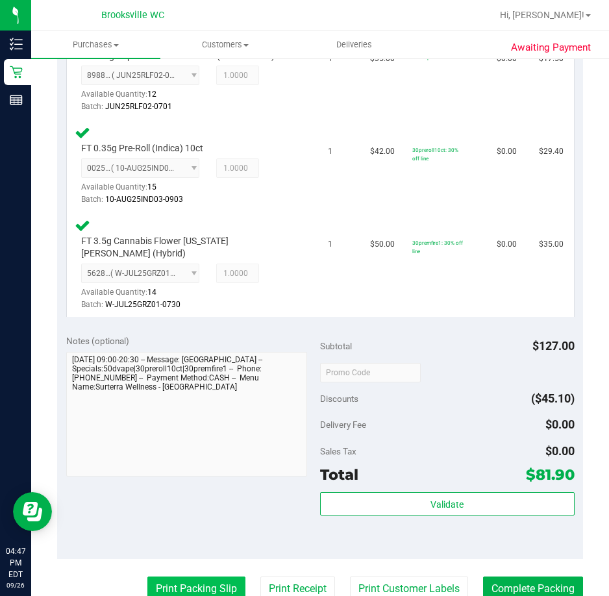
click at [158, 576] on button "Print Packing Slip" at bounding box center [196, 588] width 98 height 25
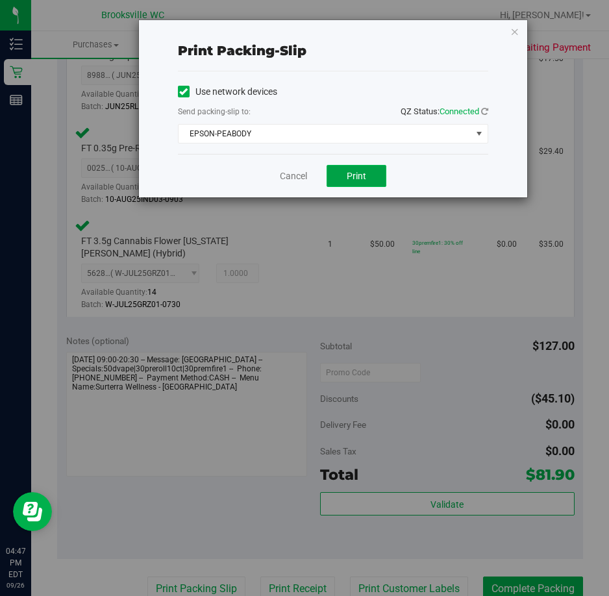
click at [335, 168] on button "Print" at bounding box center [356, 176] width 60 height 22
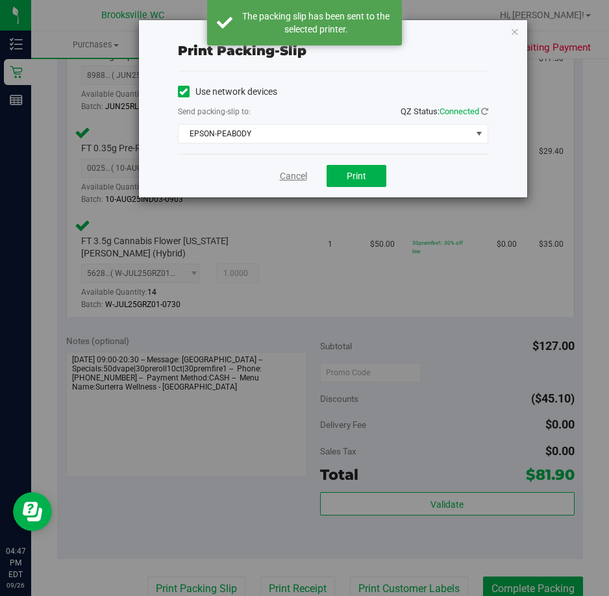
click at [291, 180] on link "Cancel" at bounding box center [293, 176] width 27 height 14
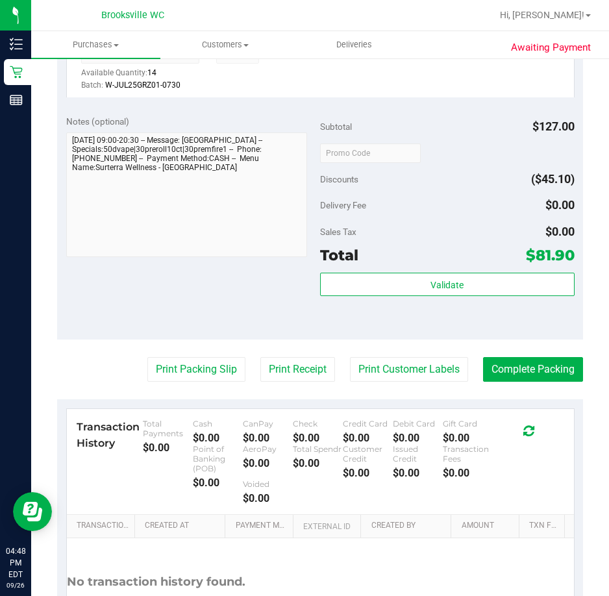
scroll to position [703, 0]
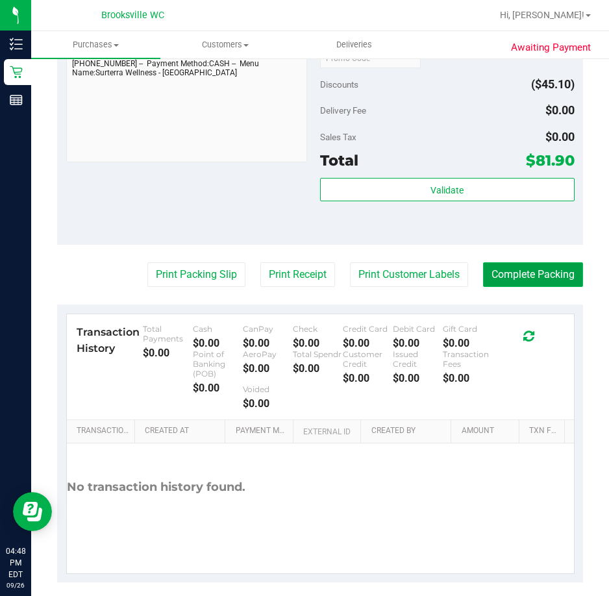
click at [551, 270] on button "Complete Packing" at bounding box center [533, 274] width 100 height 25
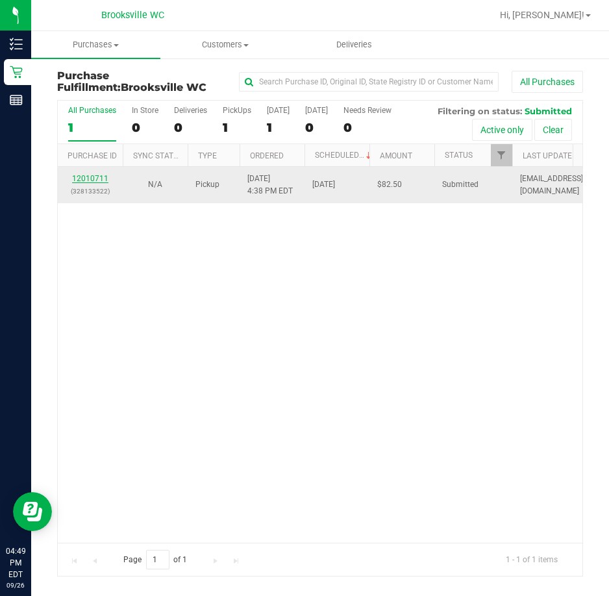
click at [86, 180] on link "12010711" at bounding box center [90, 178] width 36 height 9
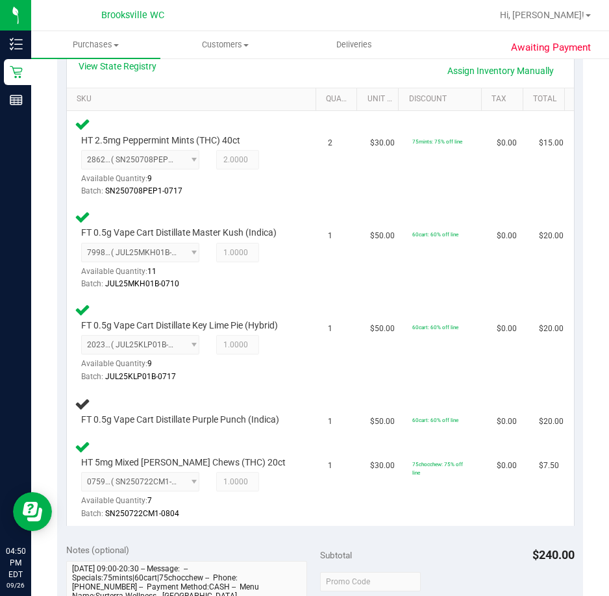
scroll to position [130, 0]
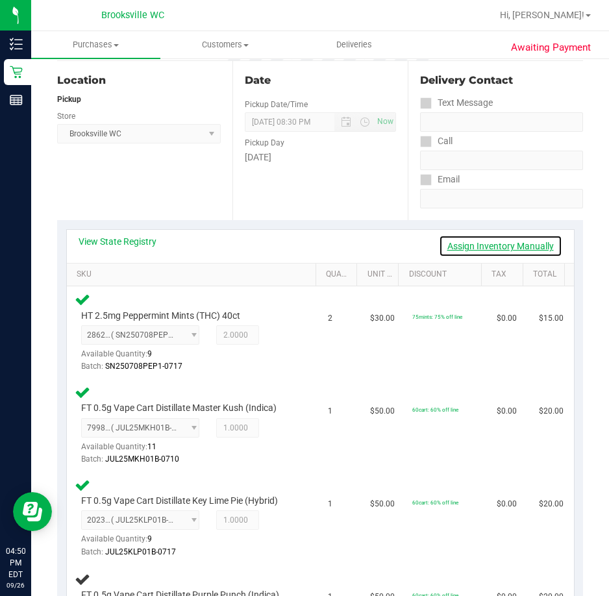
drag, startPoint x: 488, startPoint y: 245, endPoint x: 481, endPoint y: 244, distance: 7.2
click at [487, 245] on link "Assign Inventory Manually" at bounding box center [500, 246] width 123 height 22
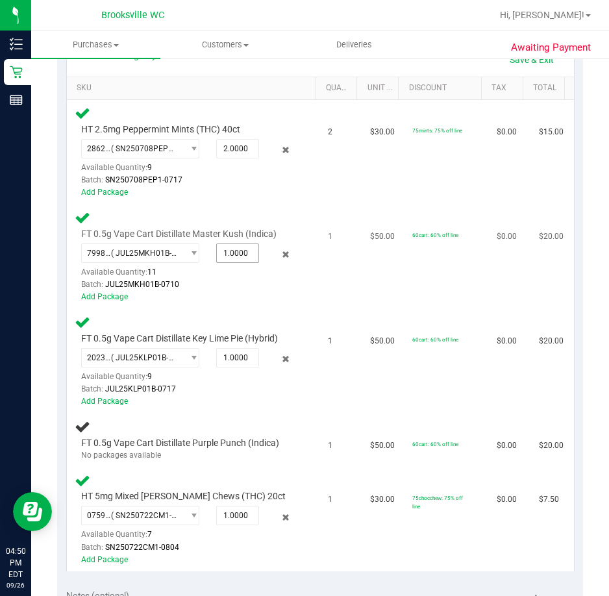
scroll to position [519, 0]
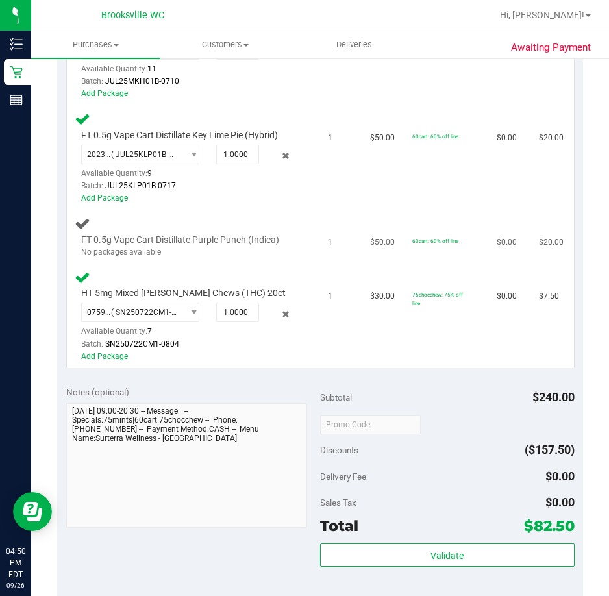
click at [149, 248] on div "No packages available" at bounding box center [188, 252] width 214 height 12
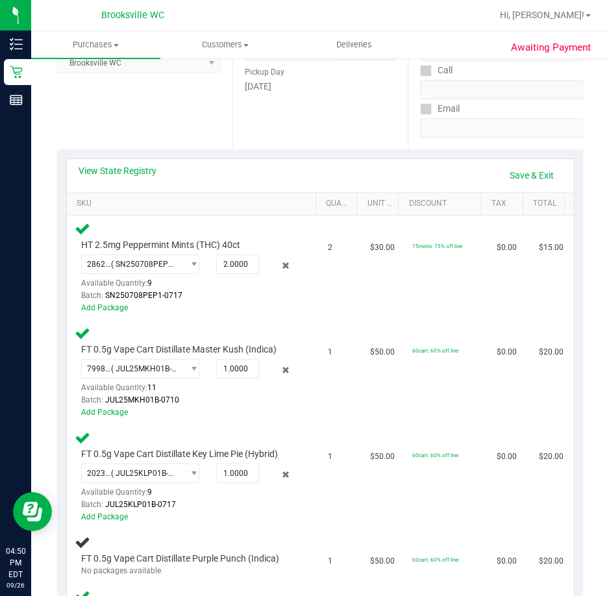
scroll to position [195, 0]
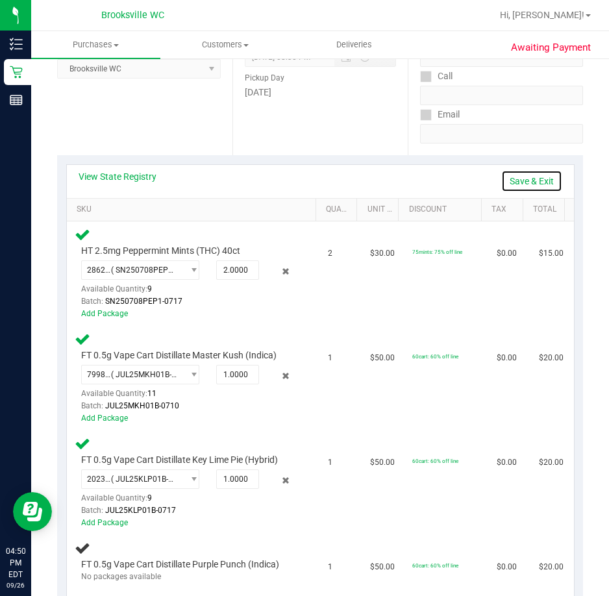
click at [532, 180] on link "Save & Exit" at bounding box center [531, 181] width 61 height 22
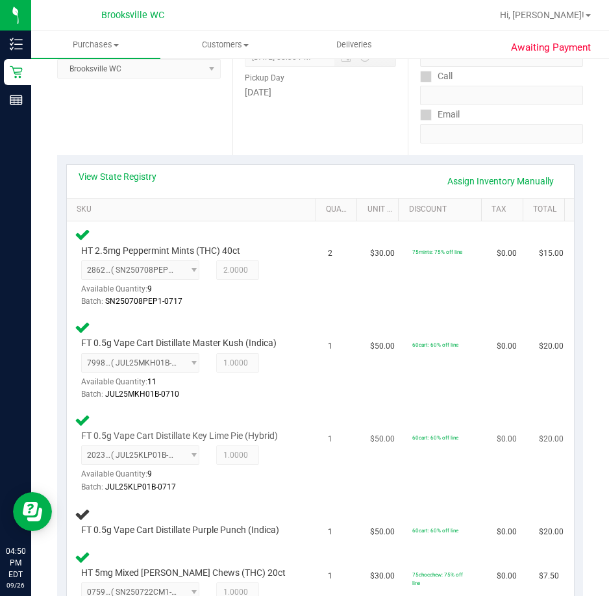
click at [344, 477] on td "1" at bounding box center [341, 453] width 42 height 93
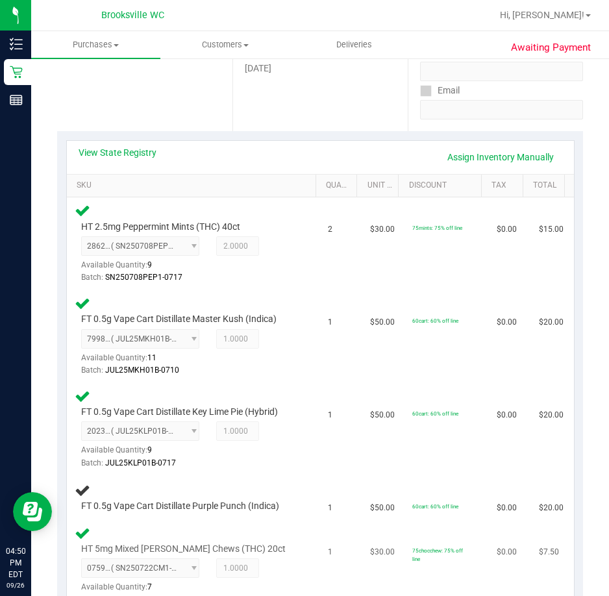
scroll to position [260, 0]
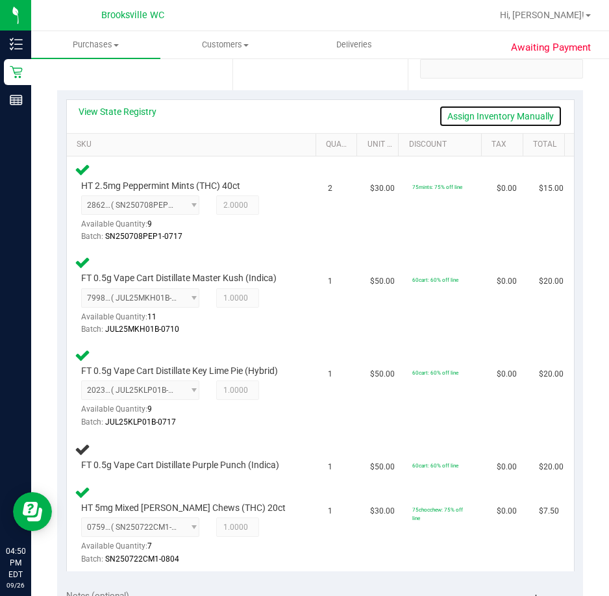
click at [461, 119] on link "Assign Inventory Manually" at bounding box center [500, 116] width 123 height 22
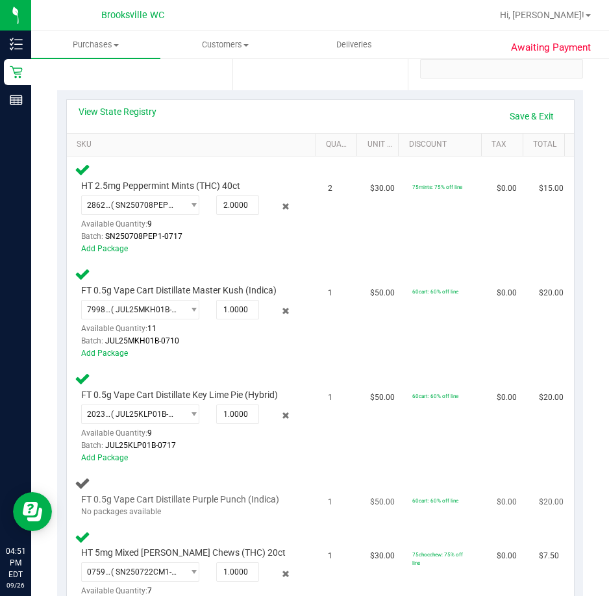
click at [250, 486] on div "FT 0.5g Vape Cart Distillate Purple Punch (Indica) No packages available" at bounding box center [194, 496] width 238 height 43
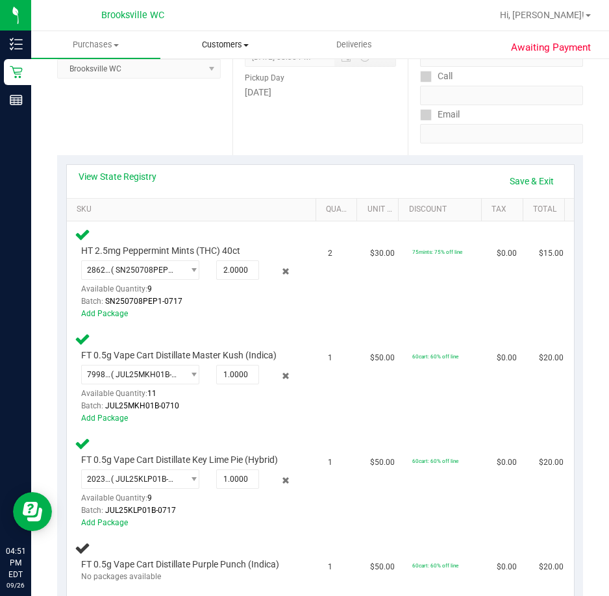
scroll to position [0, 0]
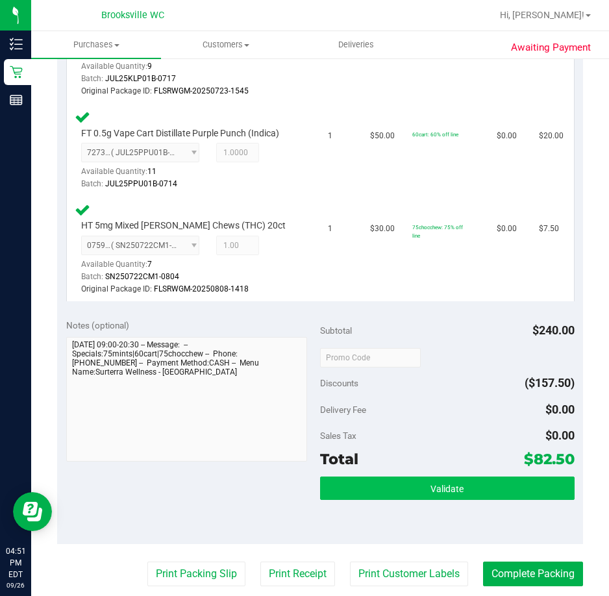
scroll to position [649, 0]
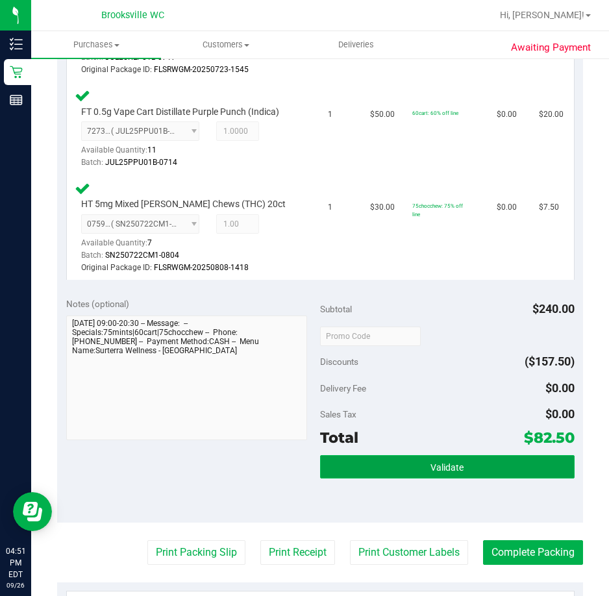
click at [404, 463] on button "Validate" at bounding box center [447, 466] width 254 height 23
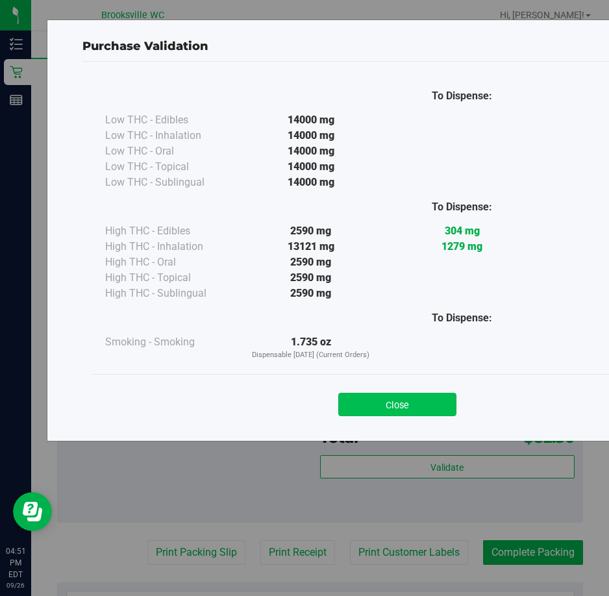
click at [394, 406] on button "Close" at bounding box center [397, 403] width 118 height 23
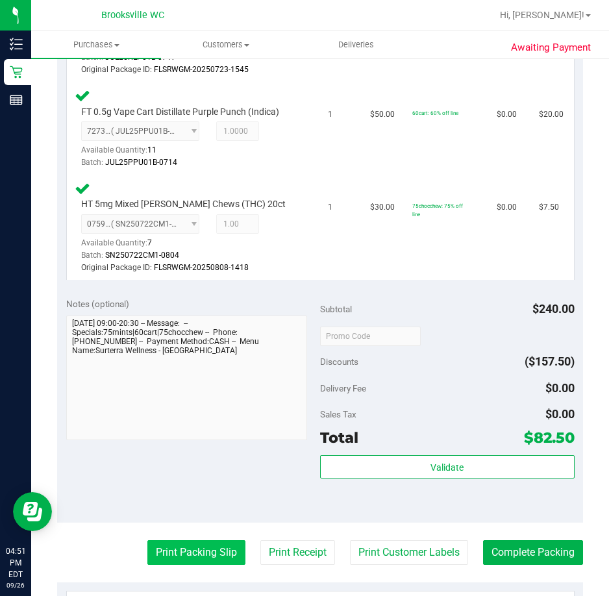
click at [162, 546] on button "Print Packing Slip" at bounding box center [196, 552] width 98 height 25
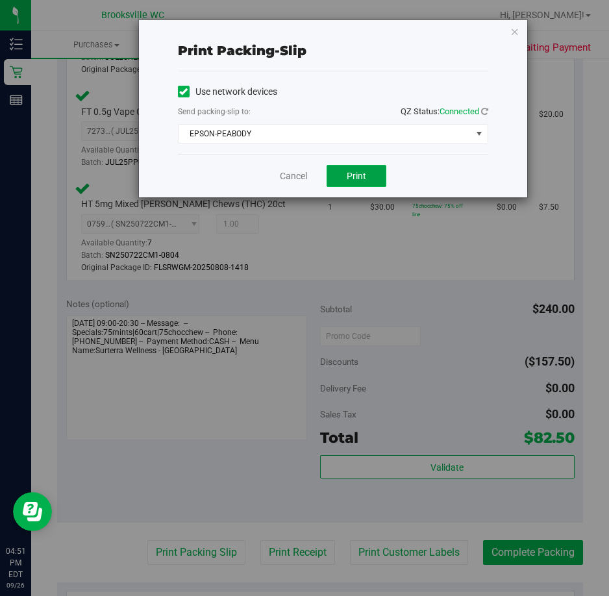
drag, startPoint x: 342, startPoint y: 179, endPoint x: 334, endPoint y: 182, distance: 8.2
click at [341, 178] on button "Print" at bounding box center [356, 176] width 60 height 22
click at [297, 176] on link "Cancel" at bounding box center [293, 176] width 27 height 14
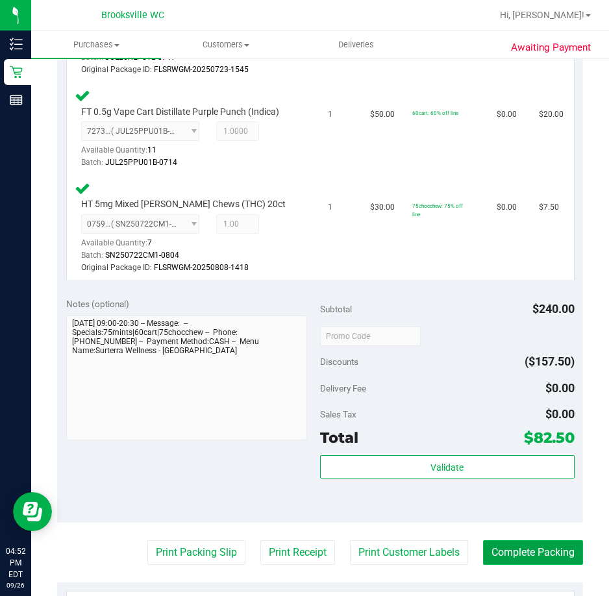
click at [497, 553] on button "Complete Packing" at bounding box center [533, 552] width 100 height 25
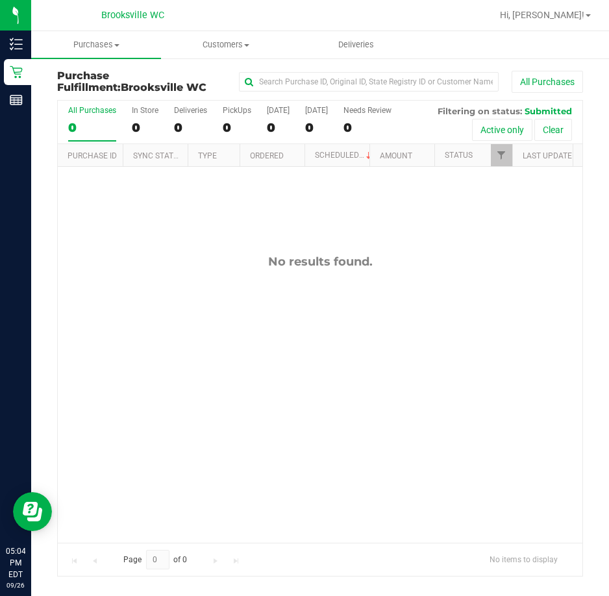
click at [324, 346] on div "No results found." at bounding box center [320, 398] width 524 height 463
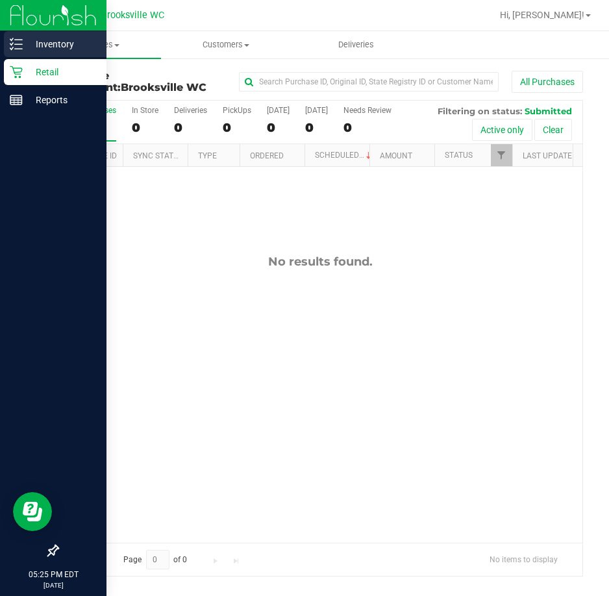
click at [64, 42] on p "Inventory" at bounding box center [62, 44] width 78 height 16
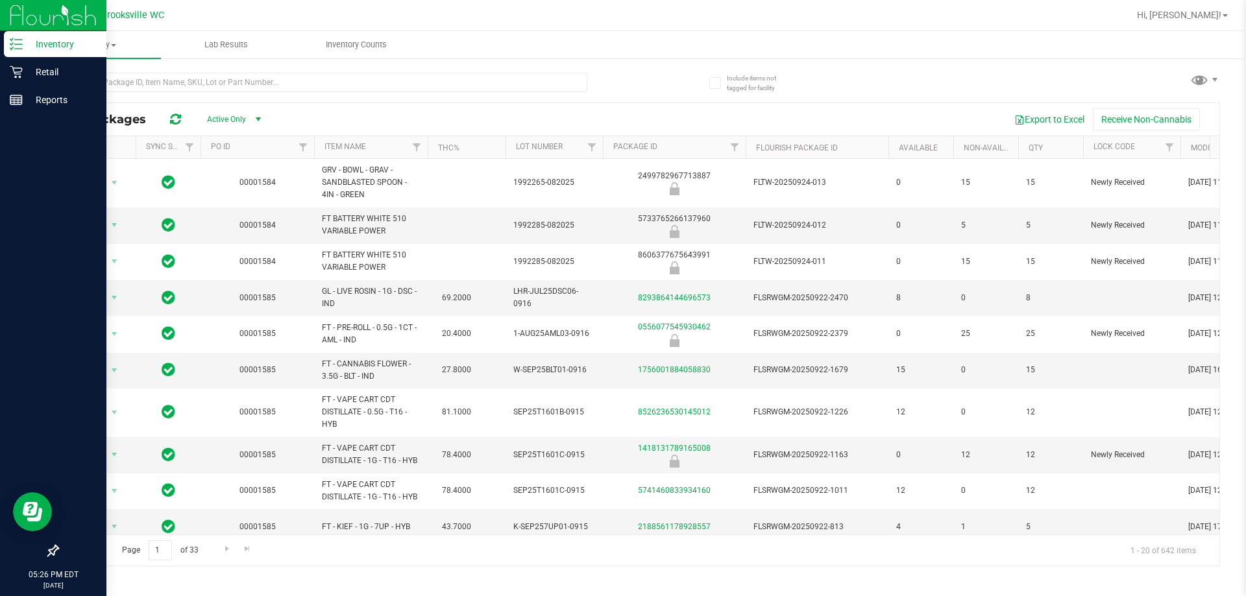
click at [387, 148] on th "Item Name" at bounding box center [371, 147] width 114 height 23
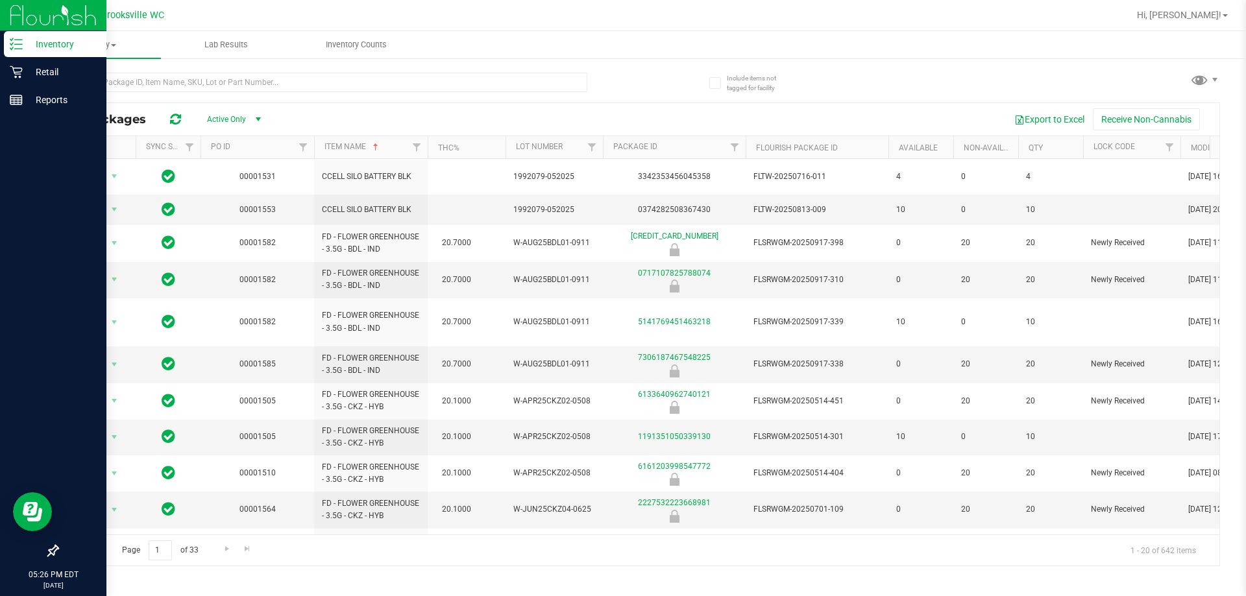
click at [260, 121] on span "select" at bounding box center [258, 119] width 10 height 10
click at [320, 115] on div "Export to Excel Receive Non-Cannabis" at bounding box center [742, 119] width 933 height 22
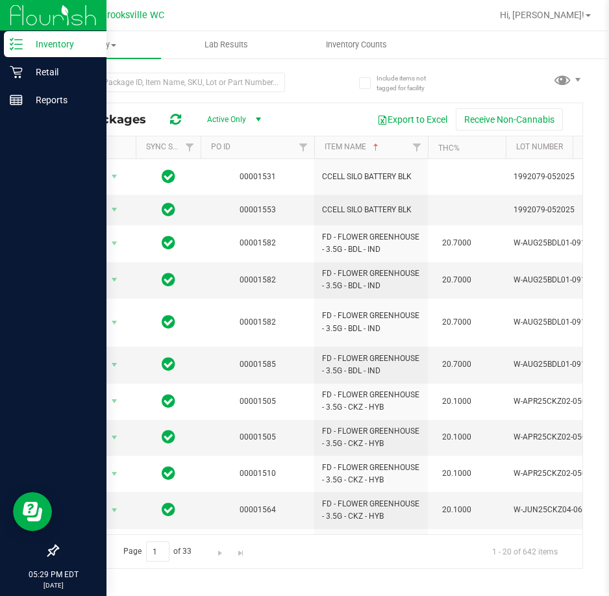
drag, startPoint x: 337, startPoint y: 89, endPoint x: 314, endPoint y: 81, distance: 24.0
click at [336, 89] on div "All Packages Active Only Active Only Lab Samples Locked All External Internal E…" at bounding box center [319, 314] width 525 height 508
click at [106, 41] on span "Inventory" at bounding box center [96, 45] width 130 height 12
click at [80, 95] on span "All inventory" at bounding box center [75, 93] width 88 height 11
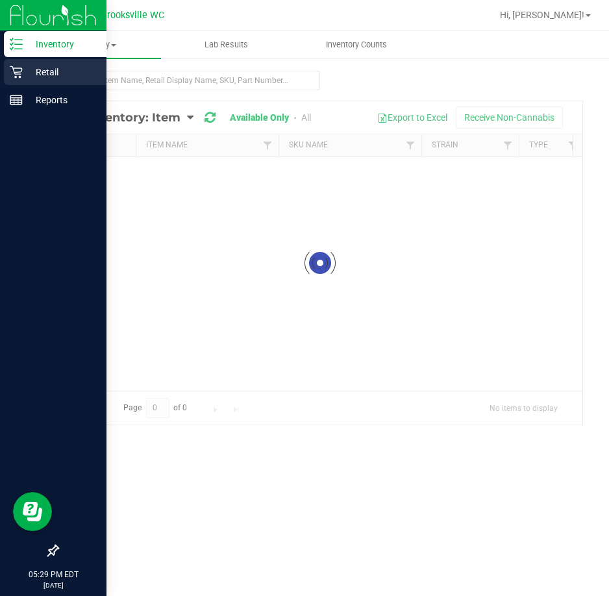
click at [19, 72] on icon at bounding box center [16, 72] width 12 height 12
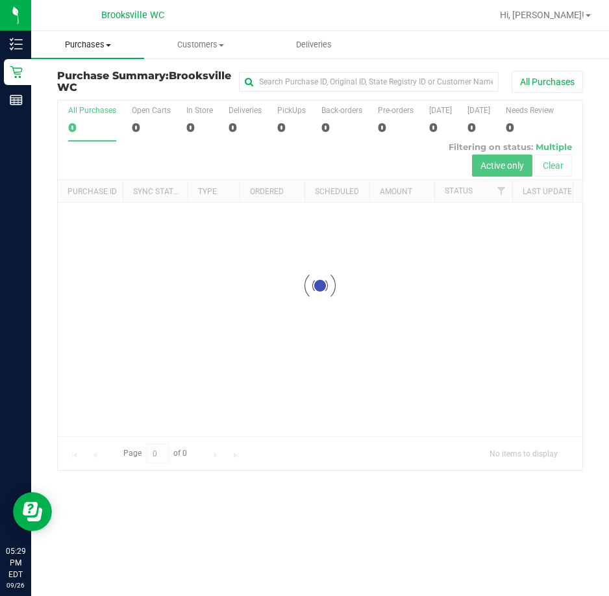
click at [101, 45] on span "Purchases" at bounding box center [87, 45] width 113 height 12
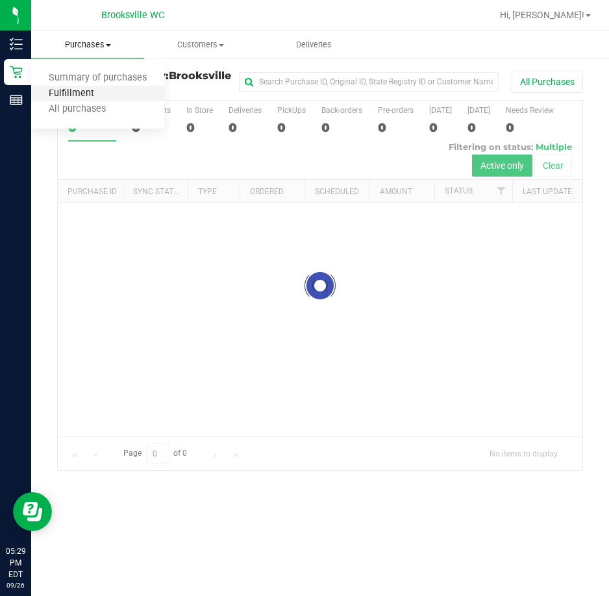
click at [67, 99] on span "Fulfillment" at bounding box center [71, 93] width 80 height 11
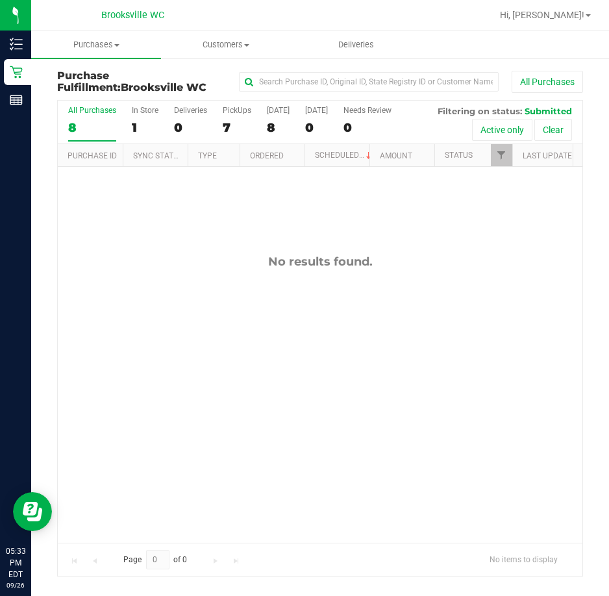
click at [157, 256] on div "No results found." at bounding box center [320, 261] width 524 height 14
click at [173, 228] on div "No results found." at bounding box center [320, 398] width 524 height 463
drag, startPoint x: 255, startPoint y: 419, endPoint x: 247, endPoint y: 418, distance: 7.8
click at [255, 419] on div "No results found." at bounding box center [320, 398] width 524 height 463
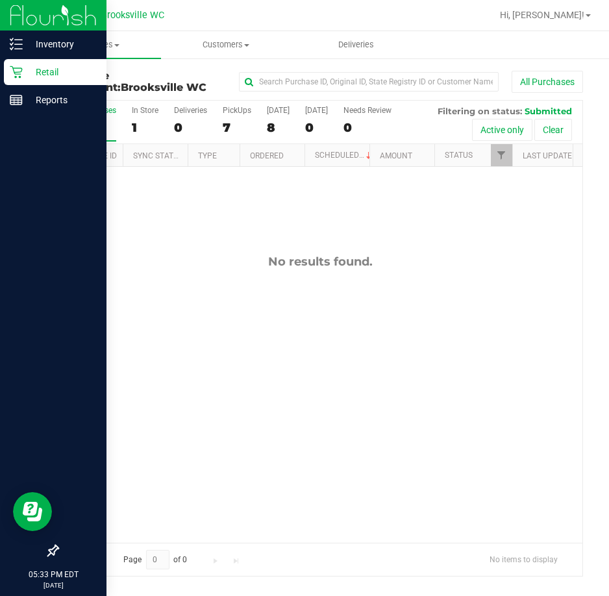
click at [82, 261] on div at bounding box center [53, 326] width 106 height 423
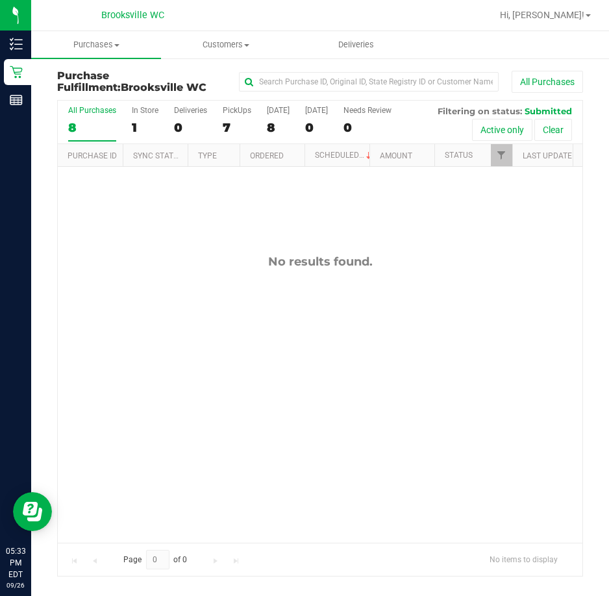
click at [186, 267] on div "No results found." at bounding box center [320, 261] width 524 height 14
click at [154, 233] on div "No results found." at bounding box center [320, 398] width 524 height 463
click at [140, 219] on div "No results found." at bounding box center [320, 398] width 524 height 463
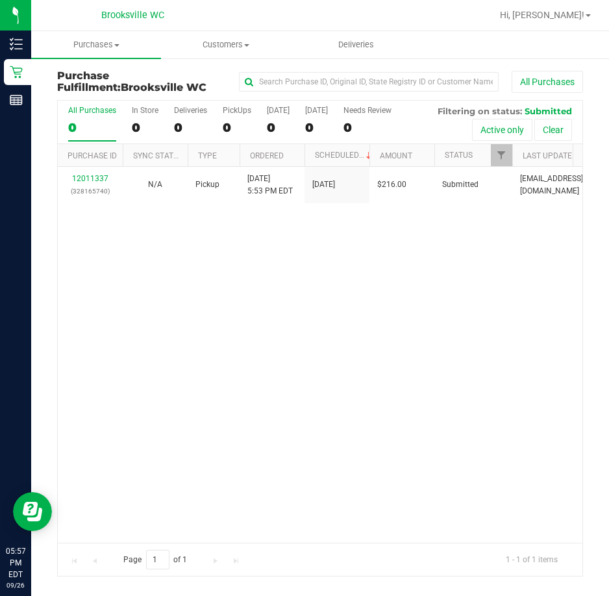
drag, startPoint x: 365, startPoint y: 302, endPoint x: 351, endPoint y: 298, distance: 14.2
click at [364, 298] on div "12011337 (328165740) N/A Pickup 9/26/2025 5:53 PM EDT 9/26/2025 $216.00 Submitt…" at bounding box center [320, 354] width 524 height 375
click at [170, 243] on div "12011420 (328171348) N/A Pickup 9/26/2025 6:05 PM EDT 9/26/2025 $44.00 Submitte…" at bounding box center [320, 354] width 524 height 375
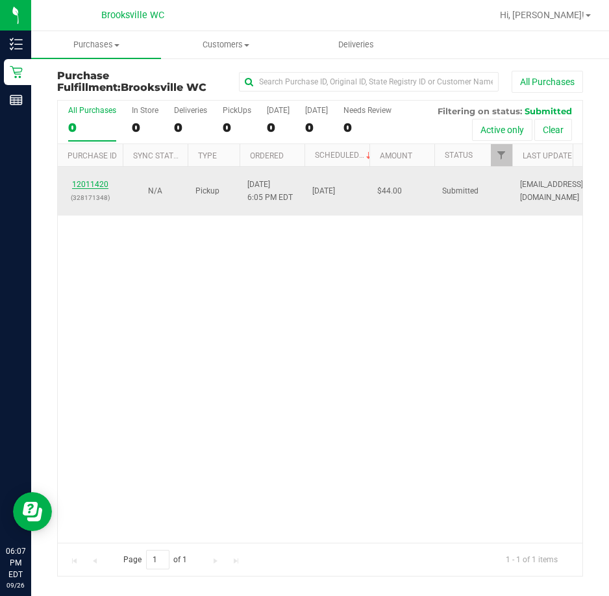
click at [88, 181] on link "12011420" at bounding box center [90, 184] width 36 height 9
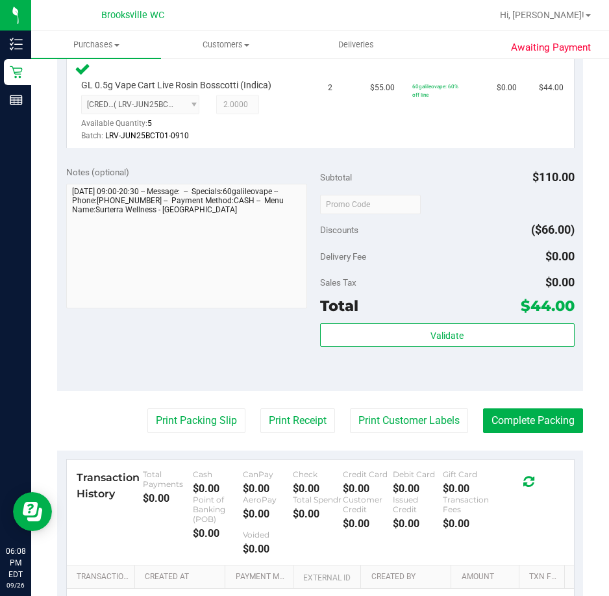
scroll to position [389, 0]
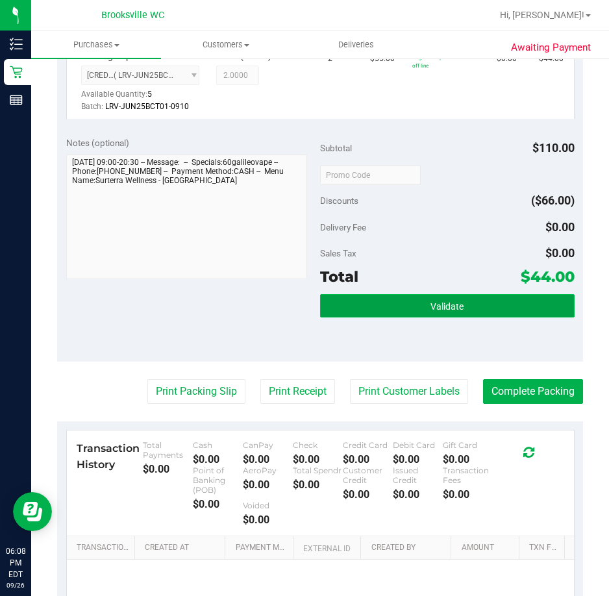
click at [407, 315] on button "Validate" at bounding box center [447, 305] width 254 height 23
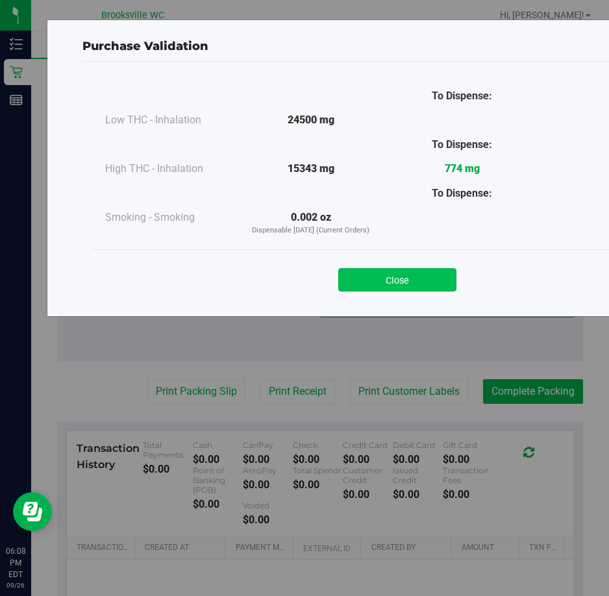
click at [428, 277] on button "Close" at bounding box center [397, 279] width 118 height 23
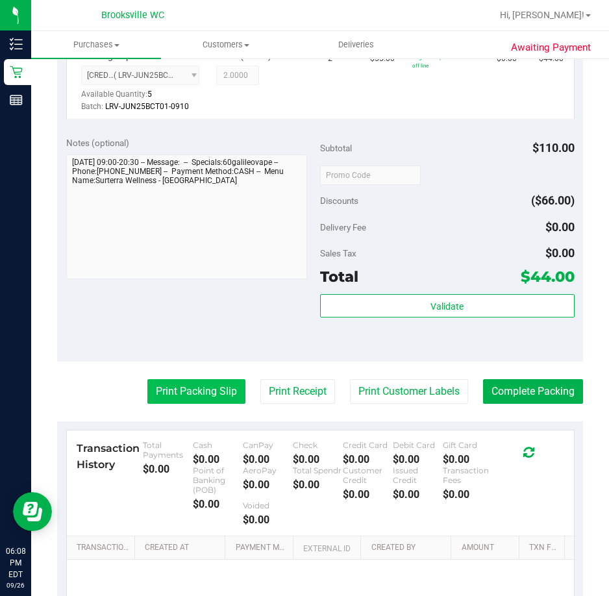
click at [199, 392] on button "Print Packing Slip" at bounding box center [196, 391] width 98 height 25
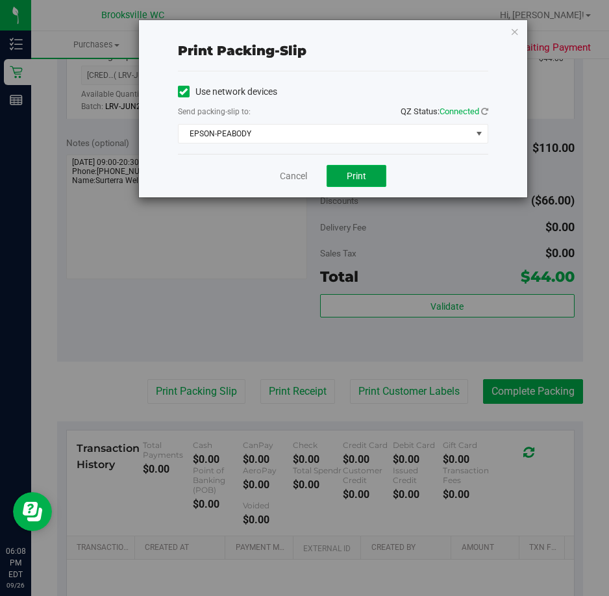
click at [343, 175] on button "Print" at bounding box center [356, 176] width 60 height 22
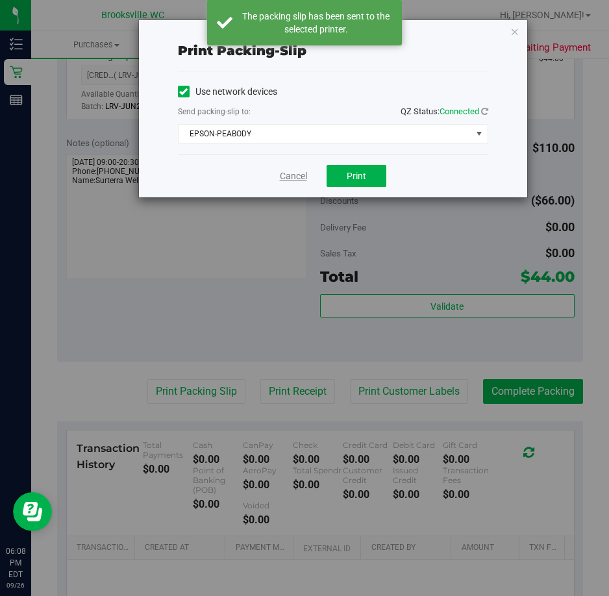
click at [291, 176] on link "Cancel" at bounding box center [293, 176] width 27 height 14
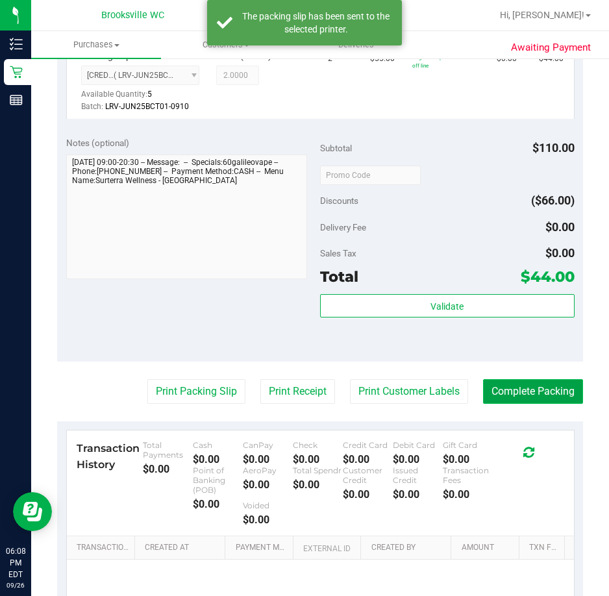
click at [538, 394] on button "Complete Packing" at bounding box center [533, 391] width 100 height 25
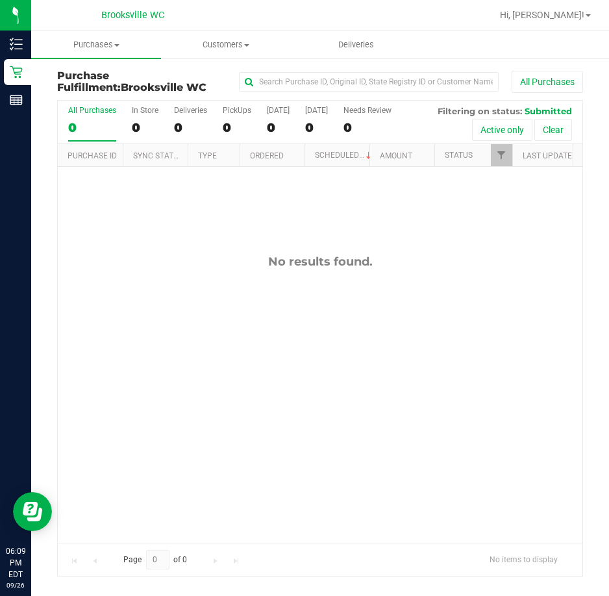
click at [69, 21] on div "Brooksville WC" at bounding box center [132, 15] width 189 height 20
drag, startPoint x: 171, startPoint y: 216, endPoint x: 163, endPoint y: 216, distance: 8.4
click at [169, 217] on div "No results found." at bounding box center [320, 398] width 524 height 463
click at [225, 18] on div "Brooksville WC" at bounding box center [132, 15] width 189 height 20
click at [197, 14] on div "Brooksville WC" at bounding box center [132, 15] width 189 height 20
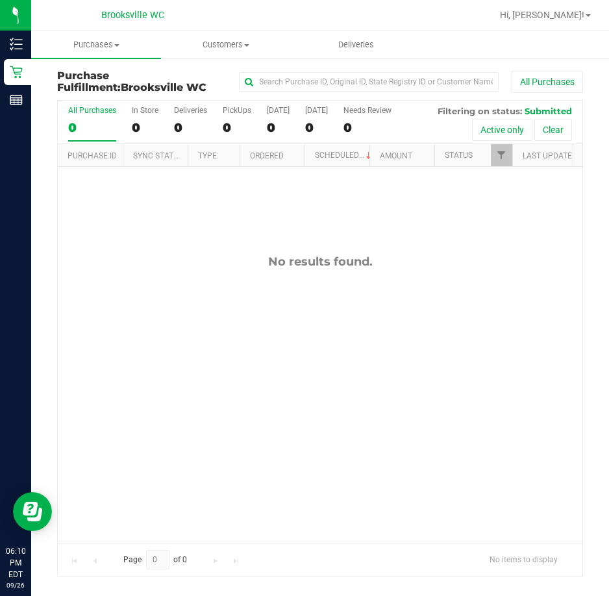
click at [66, 21] on div "Brooksville WC" at bounding box center [132, 15] width 189 height 20
click at [138, 254] on div "No results found." at bounding box center [320, 261] width 524 height 14
click at [193, 271] on div "No results found." at bounding box center [320, 398] width 524 height 463
click at [117, 217] on div "No results found." at bounding box center [320, 398] width 524 height 463
click at [235, 7] on div at bounding box center [361, 15] width 259 height 25
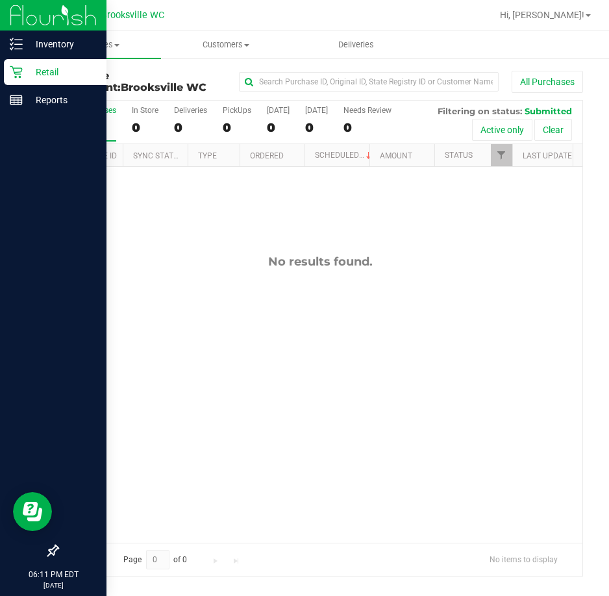
click at [60, 178] on div at bounding box center [53, 326] width 106 height 423
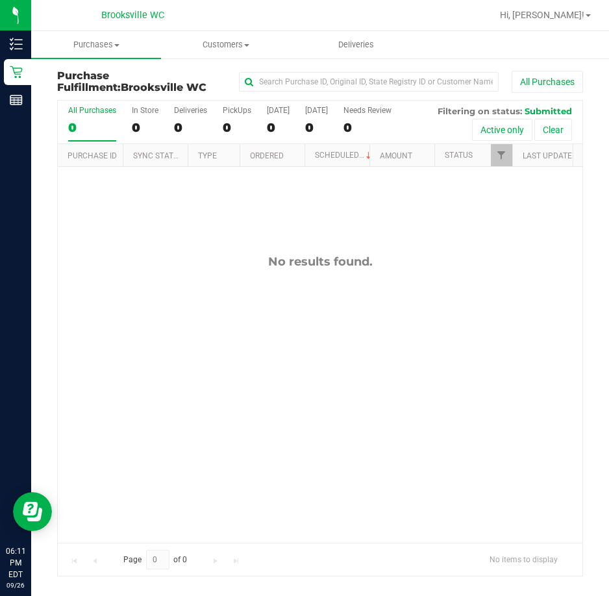
click at [183, 330] on div "No results found." at bounding box center [320, 398] width 524 height 463
click at [149, 45] on span "Purchases" at bounding box center [96, 45] width 130 height 12
click at [234, 12] on div at bounding box center [361, 15] width 259 height 25
drag, startPoint x: 176, startPoint y: 259, endPoint x: 168, endPoint y: 260, distance: 7.8
click at [176, 259] on div "No results found." at bounding box center [320, 261] width 524 height 14
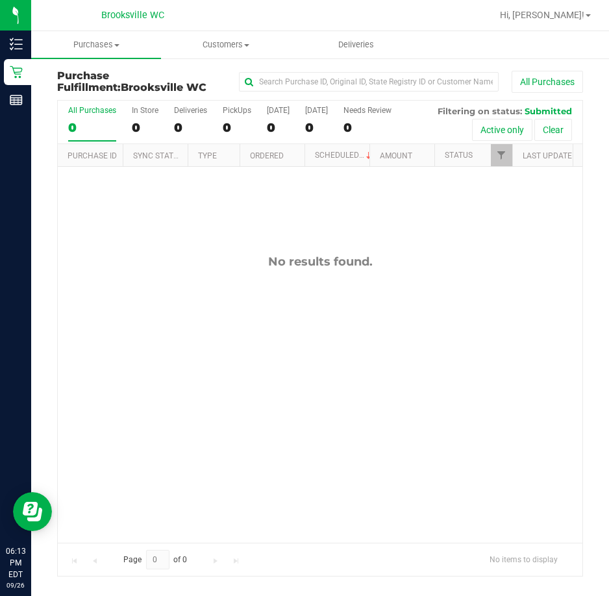
click at [61, 6] on div "Brooksville WC" at bounding box center [132, 15] width 189 height 20
click at [106, 243] on div "No results found." at bounding box center [320, 398] width 524 height 463
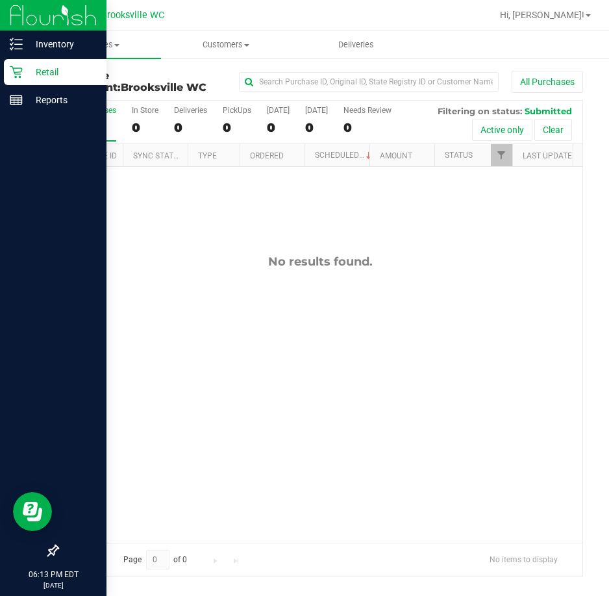
click at [86, 245] on div at bounding box center [53, 326] width 106 height 423
